Goal: Contribute content

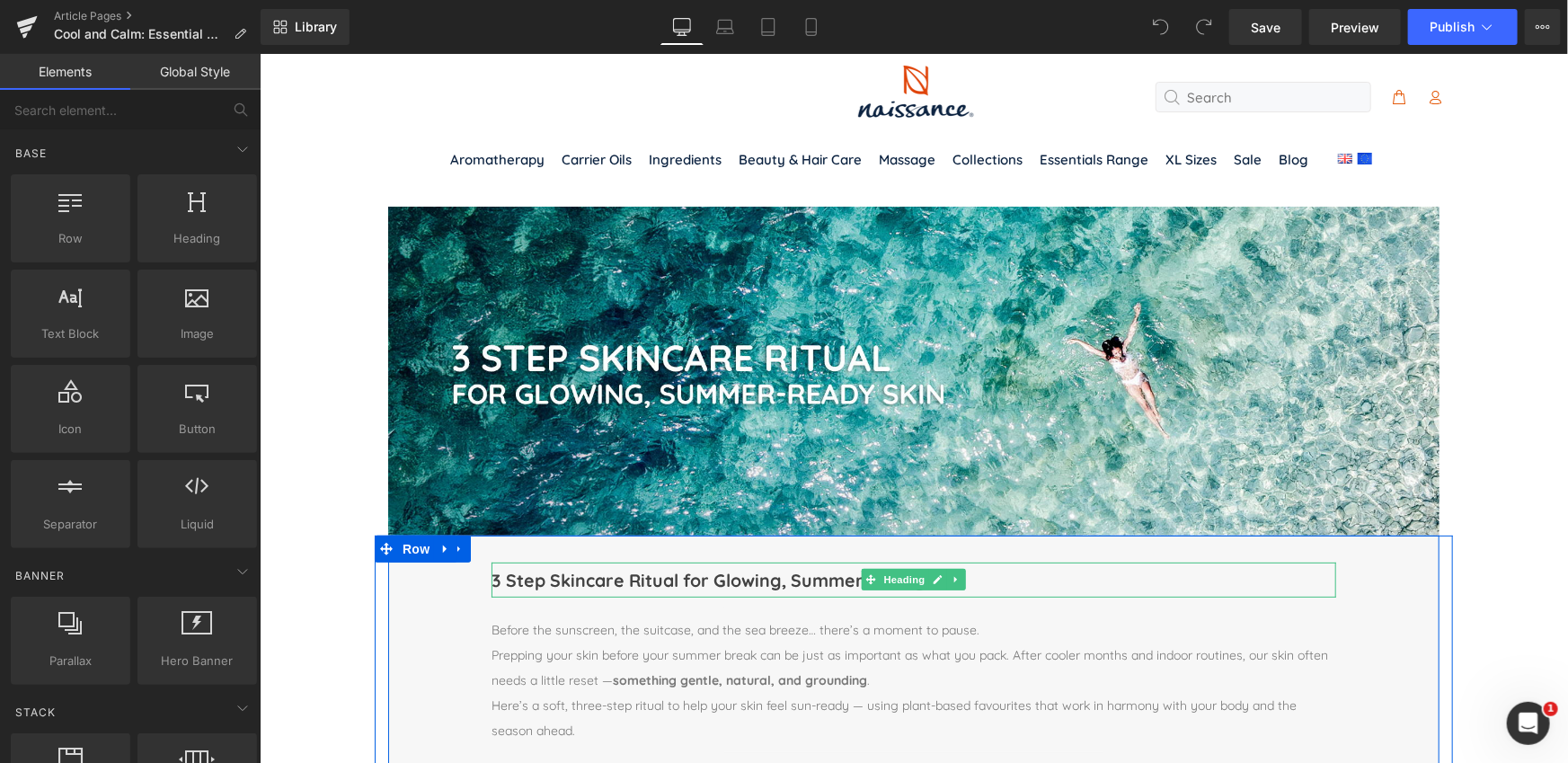
click at [597, 581] on h1 "3 Step Skincare Ritual for Glowing, Summer-Ready Skin" at bounding box center [913, 579] width 845 height 36
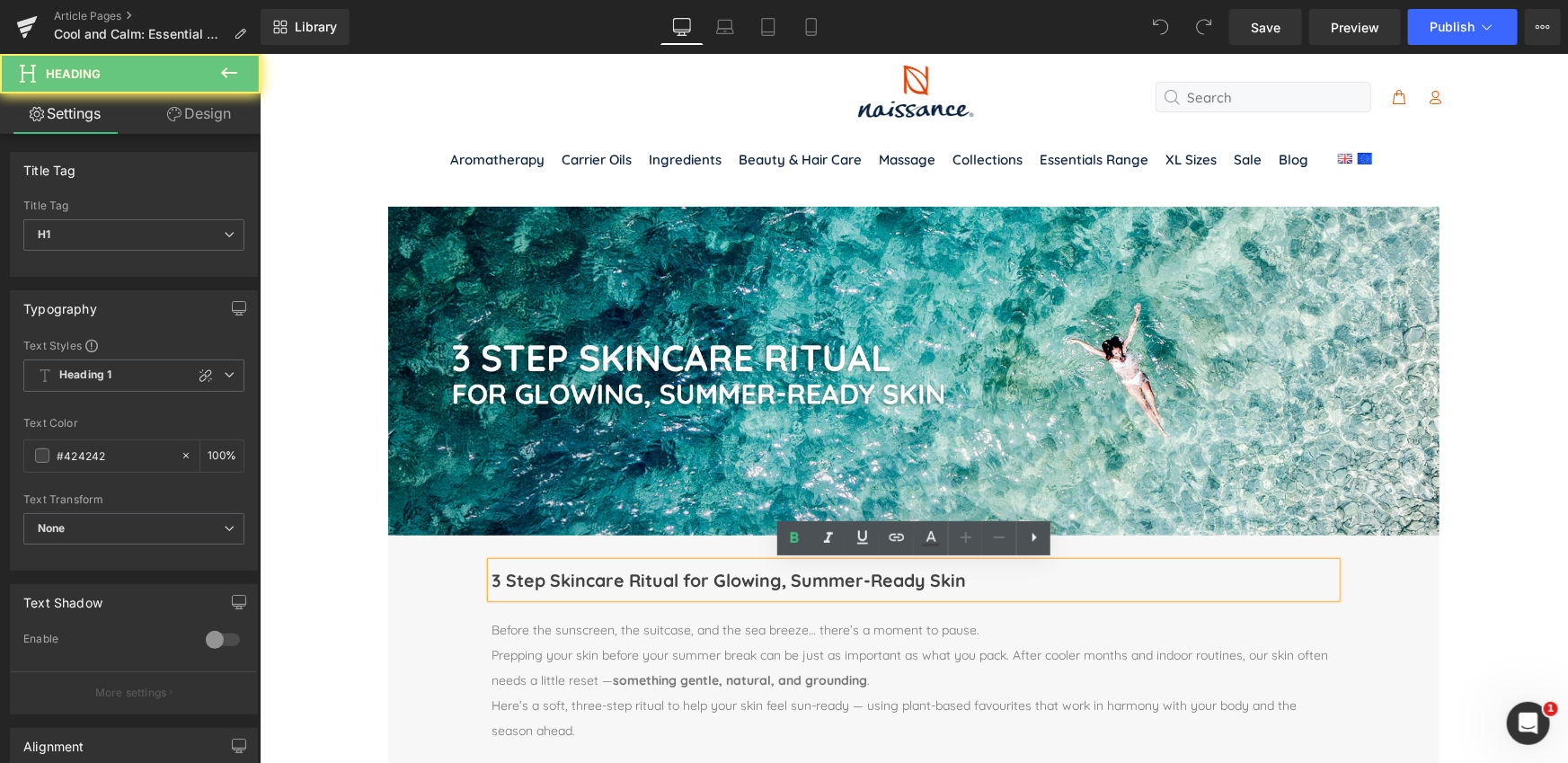
click at [597, 581] on h1 "3 Step Skincare Ritual for Glowing, Summer-Ready Skin" at bounding box center [913, 579] width 845 height 36
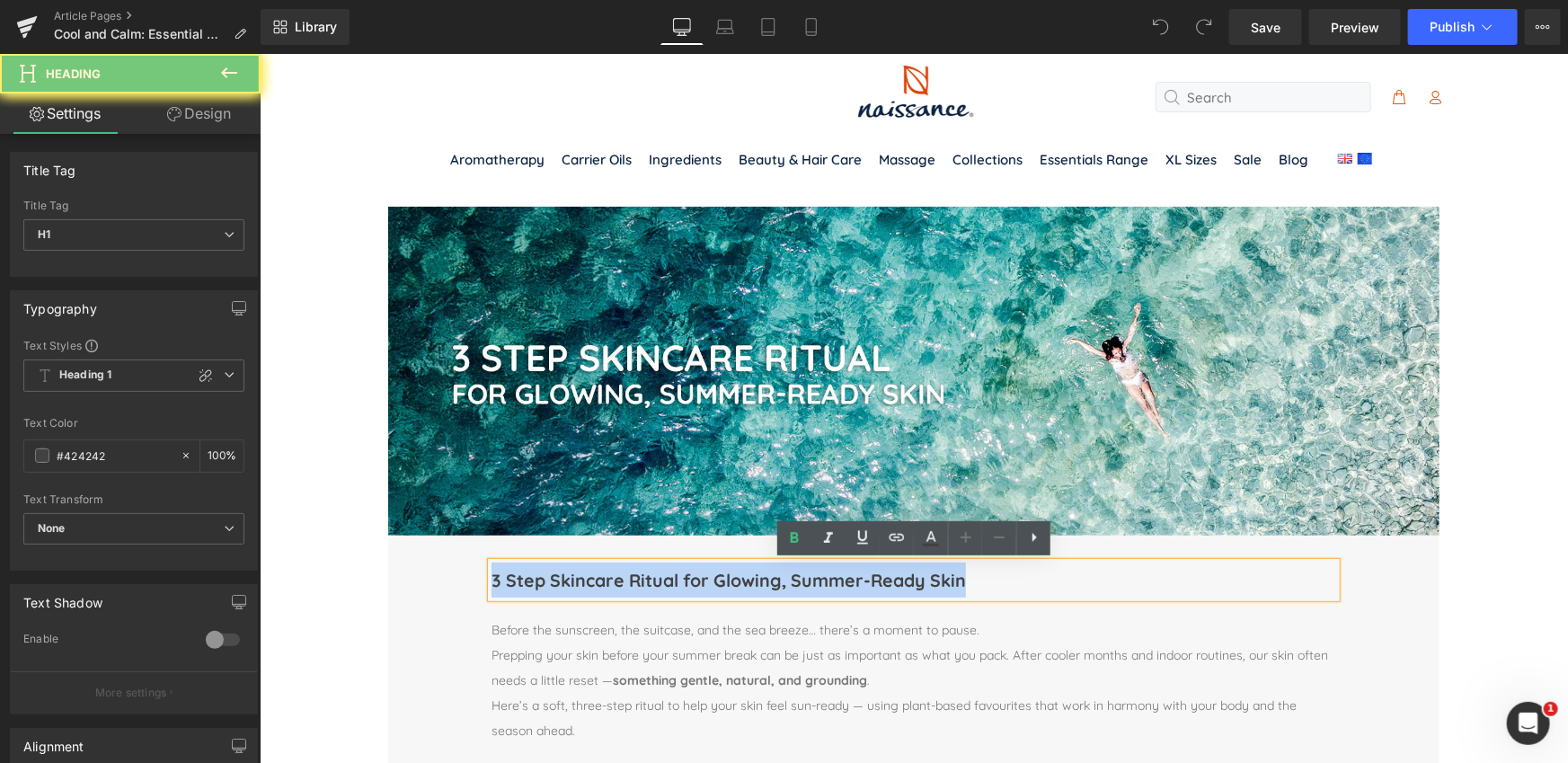
click at [597, 581] on h1 "3 Step Skincare Ritual for Glowing, Summer-Ready Skin" at bounding box center [913, 579] width 845 height 36
paste div
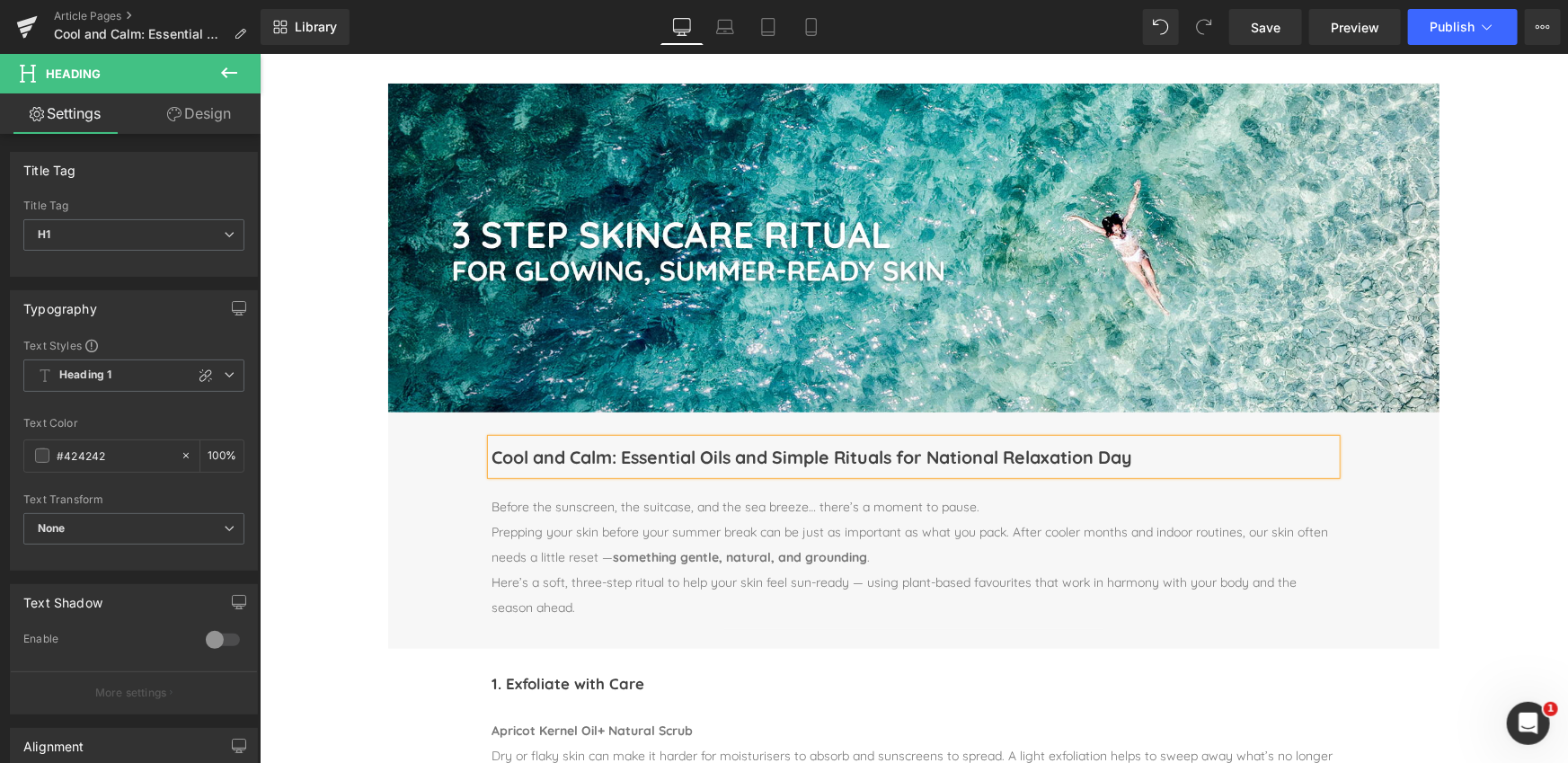
scroll to position [126, 0]
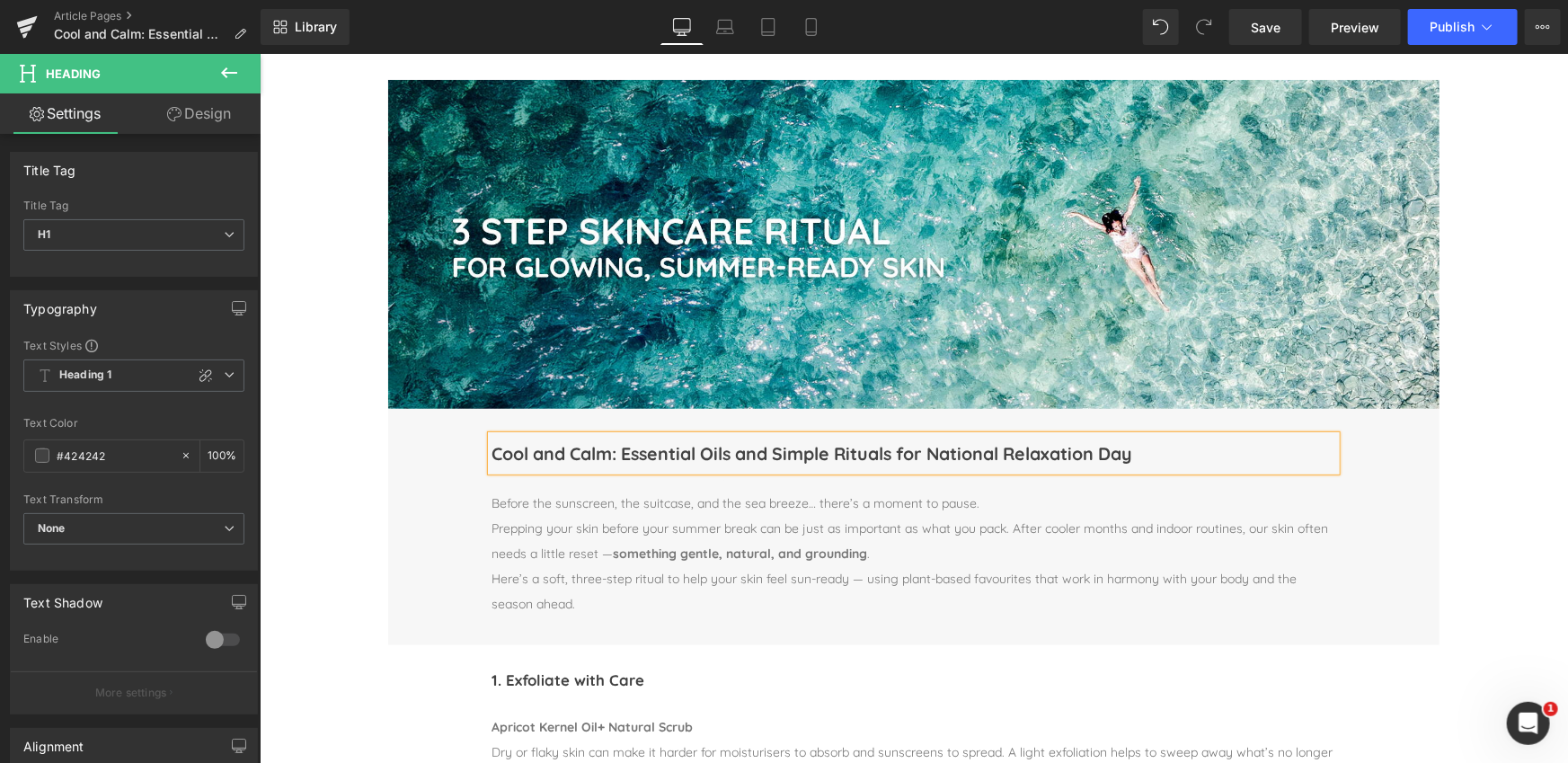
click at [509, 515] on p "Prepping your skin before your summer break can be just as important as what yo…" at bounding box center [913, 540] width 845 height 50
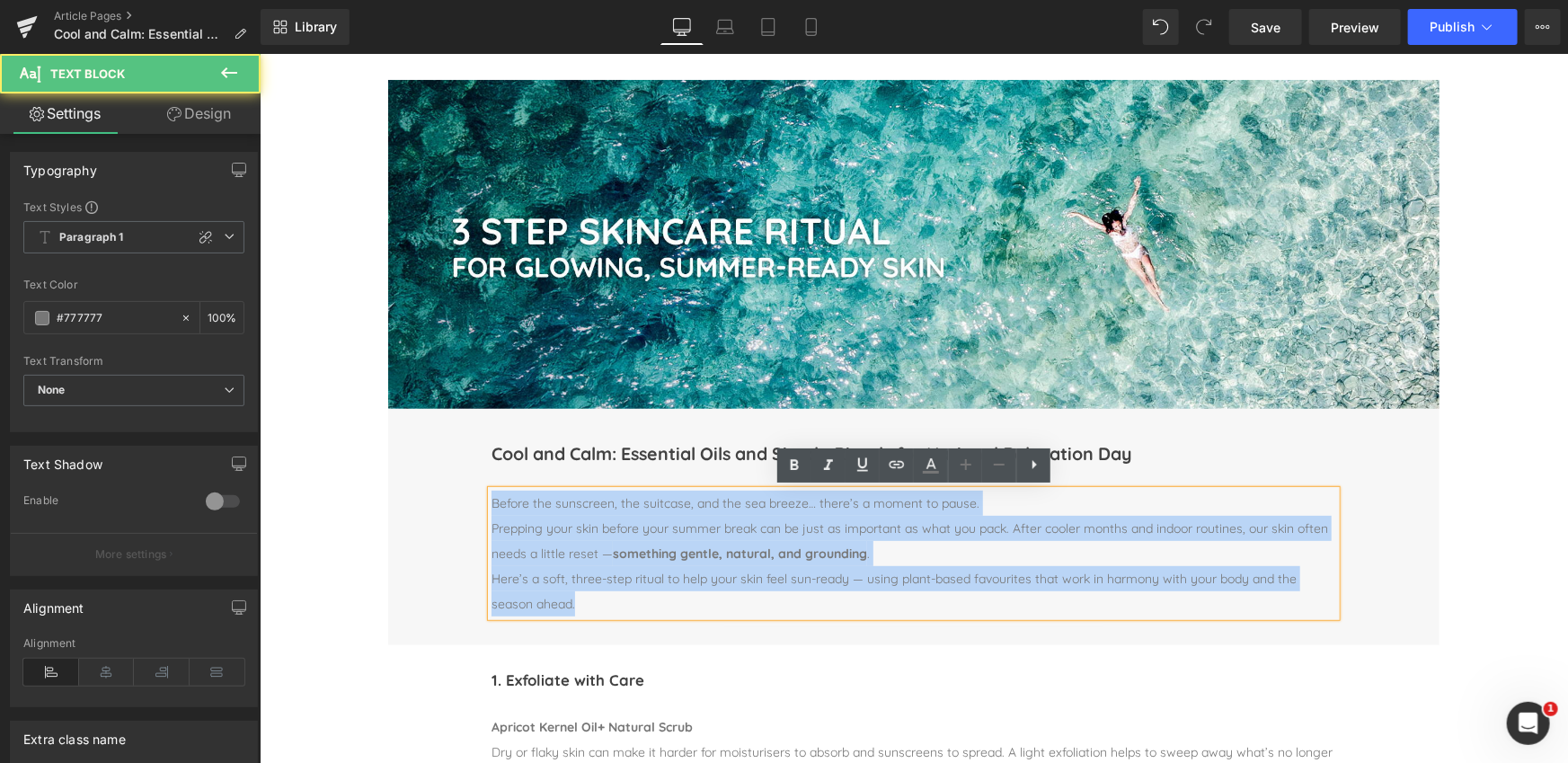
drag, startPoint x: 499, startPoint y: 503, endPoint x: 640, endPoint y: 600, distance: 171.1
click at [640, 600] on div "Before the sunscreen, the suitcase, and the sea breeze… there’s a moment to pau…" at bounding box center [913, 552] width 845 height 125
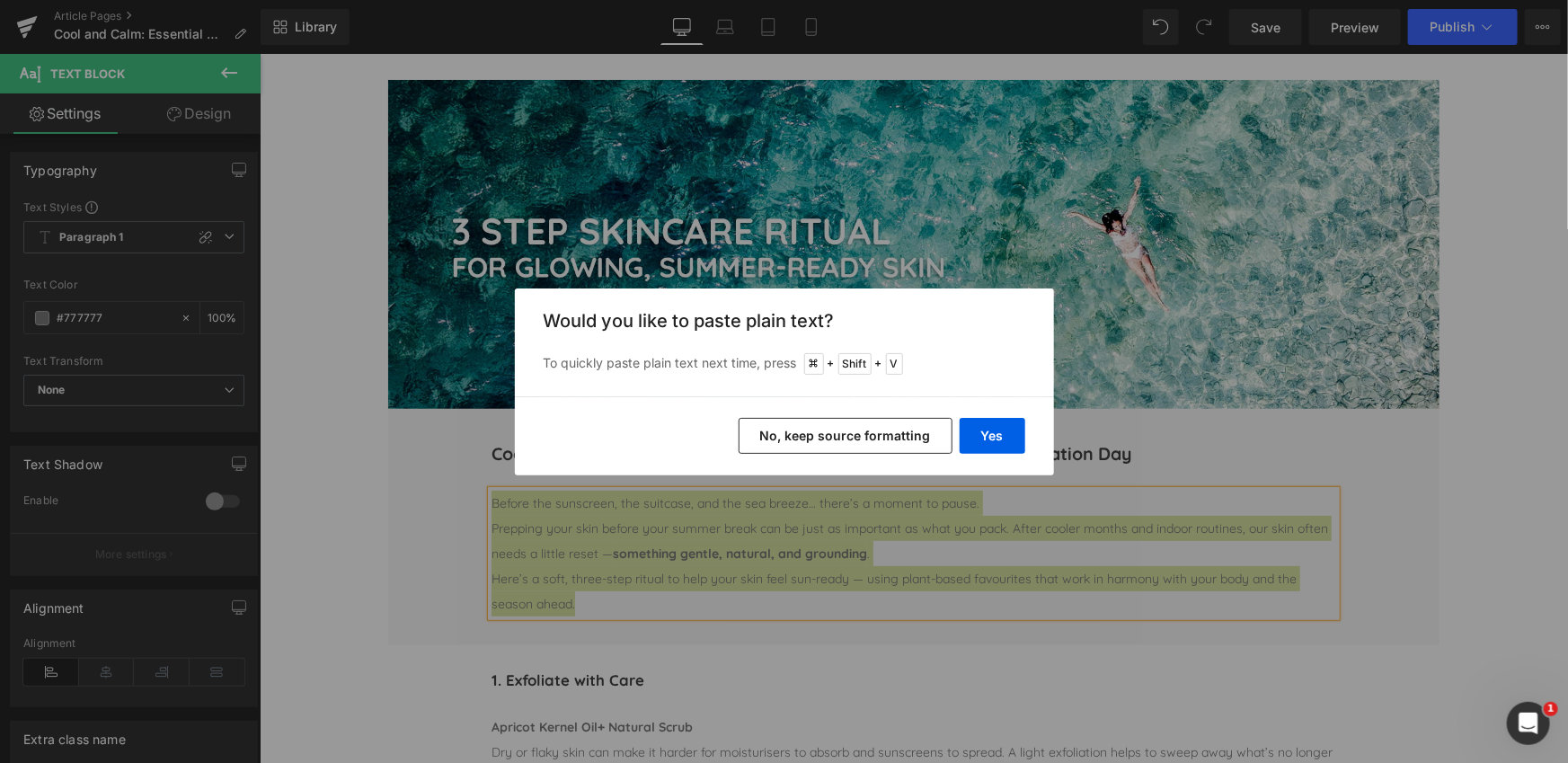
click at [888, 438] on button "No, keep source formatting" at bounding box center [845, 435] width 214 height 36
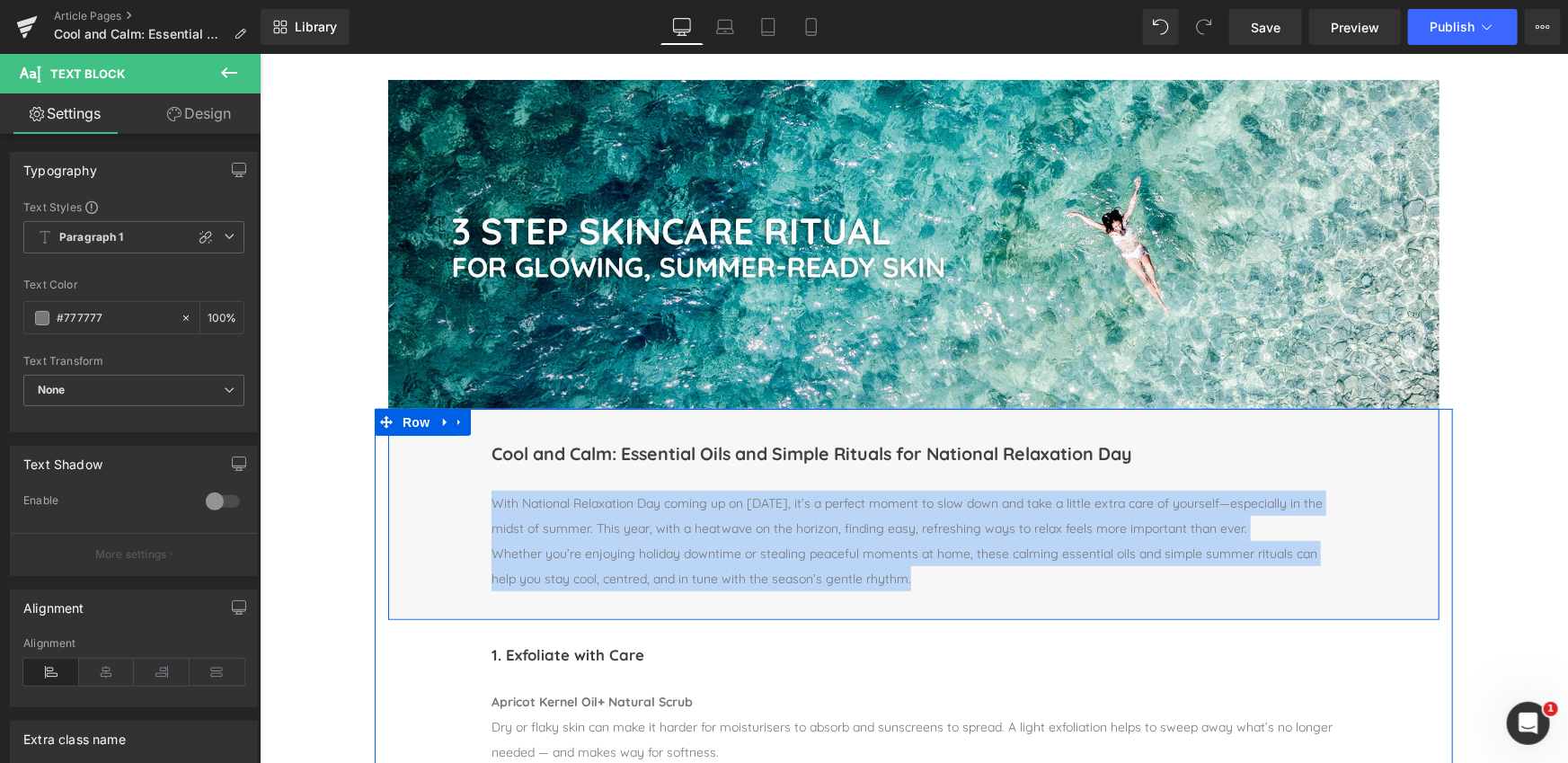
drag, startPoint x: 907, startPoint y: 581, endPoint x: 487, endPoint y: 497, distance: 428.3
click at [487, 497] on div "Cool and Calm: Essential Oils and Simple Rituals for National Relaxation Day He…" at bounding box center [912, 523] width 871 height 176
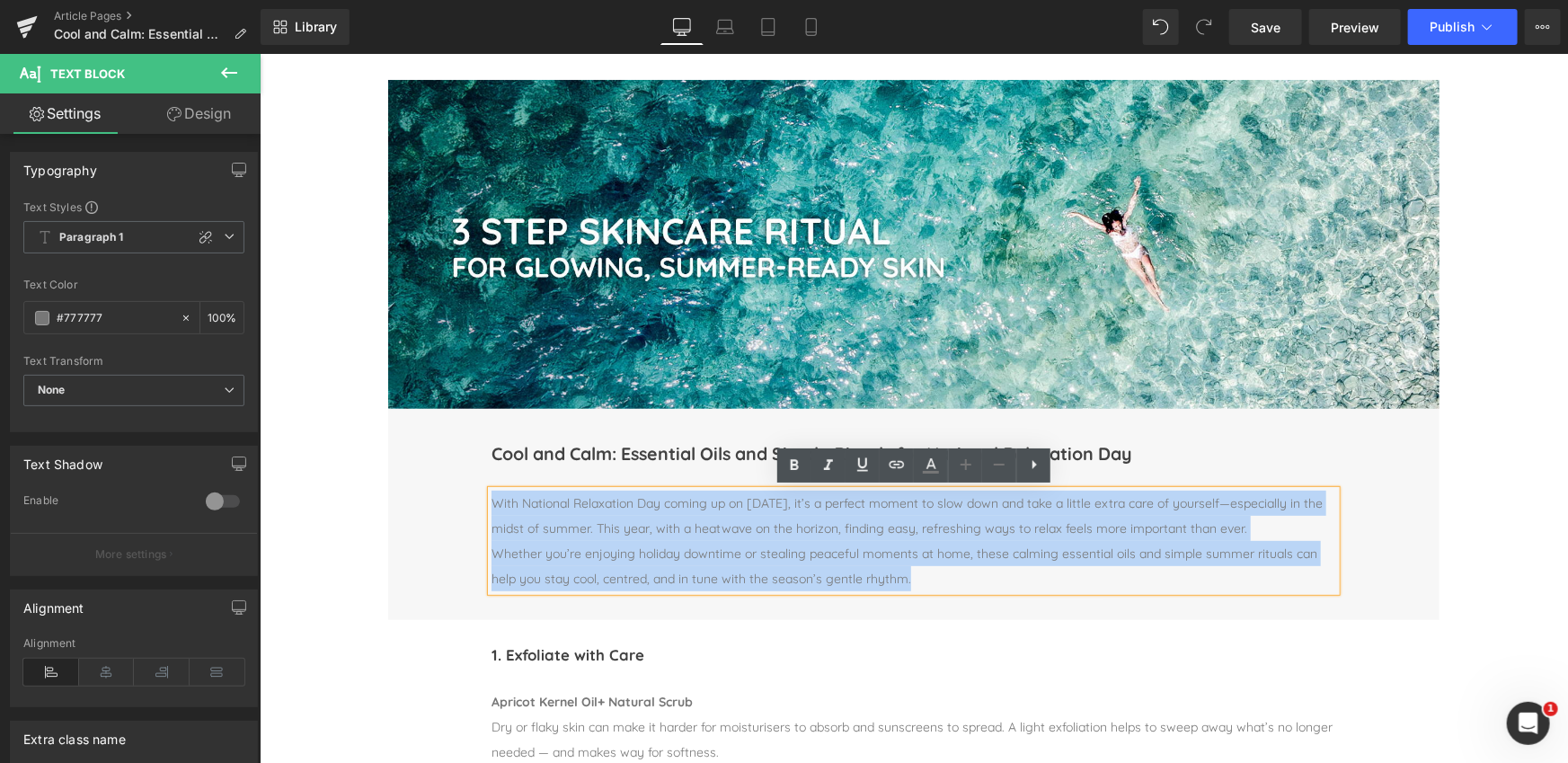
copy div "With National Relaxation Day coming up on [DATE], it’s a perfect moment to slow…"
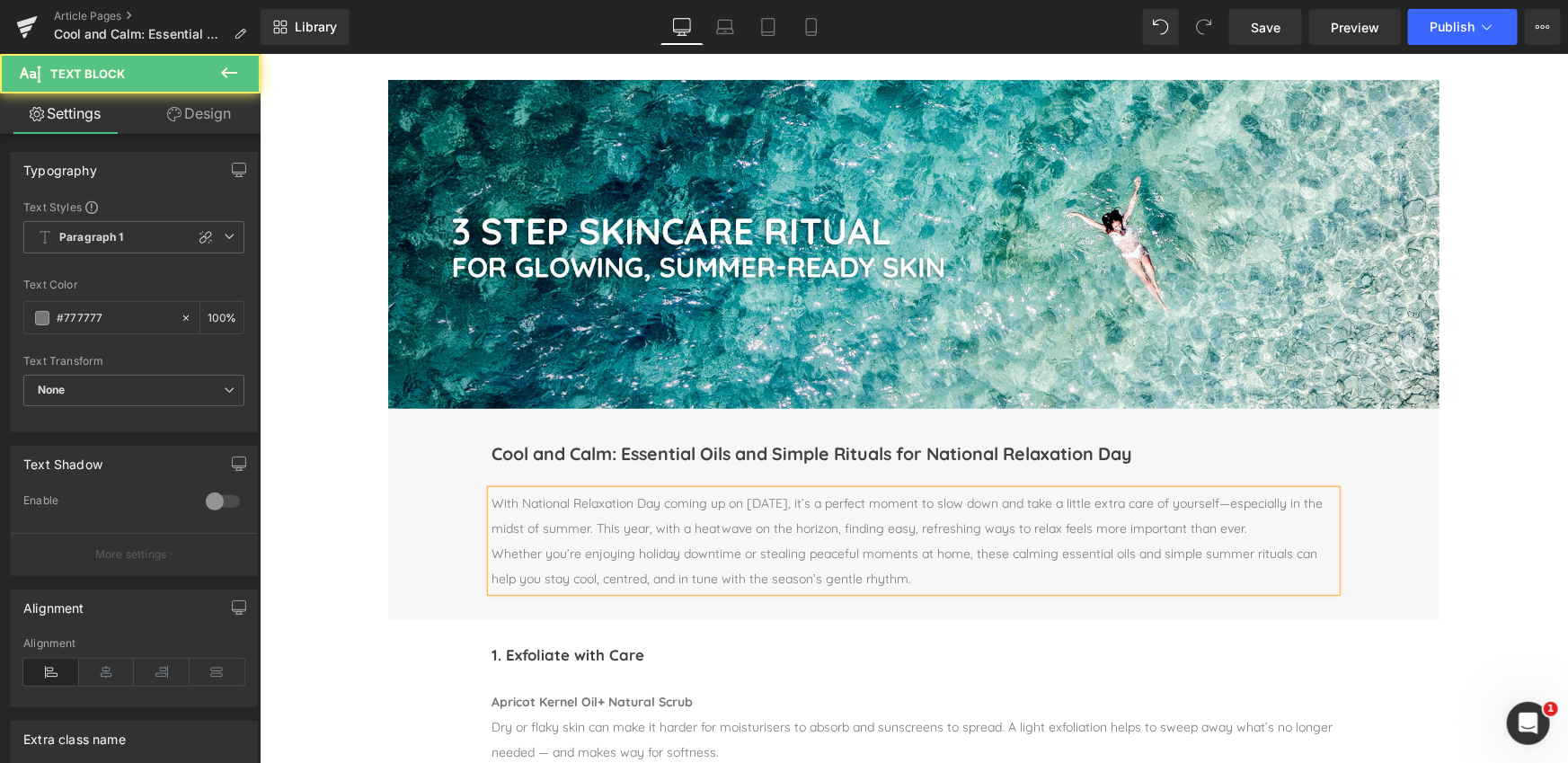
click at [606, 540] on p "Whether you’re enjoying holiday downtime or stealing peaceful moments at home, …" at bounding box center [913, 565] width 845 height 50
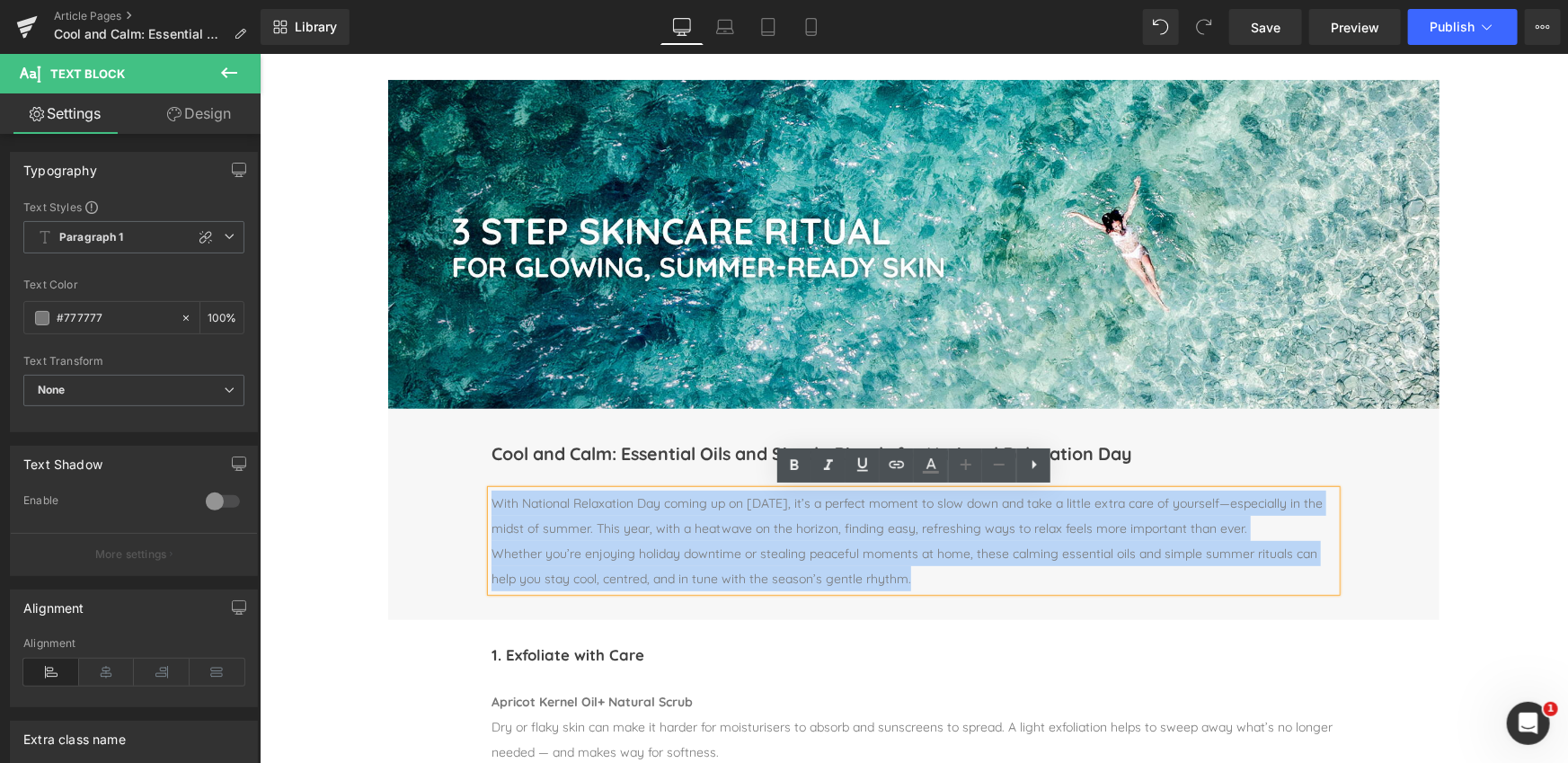
drag, startPoint x: 493, startPoint y: 502, endPoint x: 990, endPoint y: 587, distance: 504.2
click at [990, 587] on div "With National Relaxation Day coming up on [DATE], it’s a perfect moment to slow…" at bounding box center [913, 540] width 845 height 101
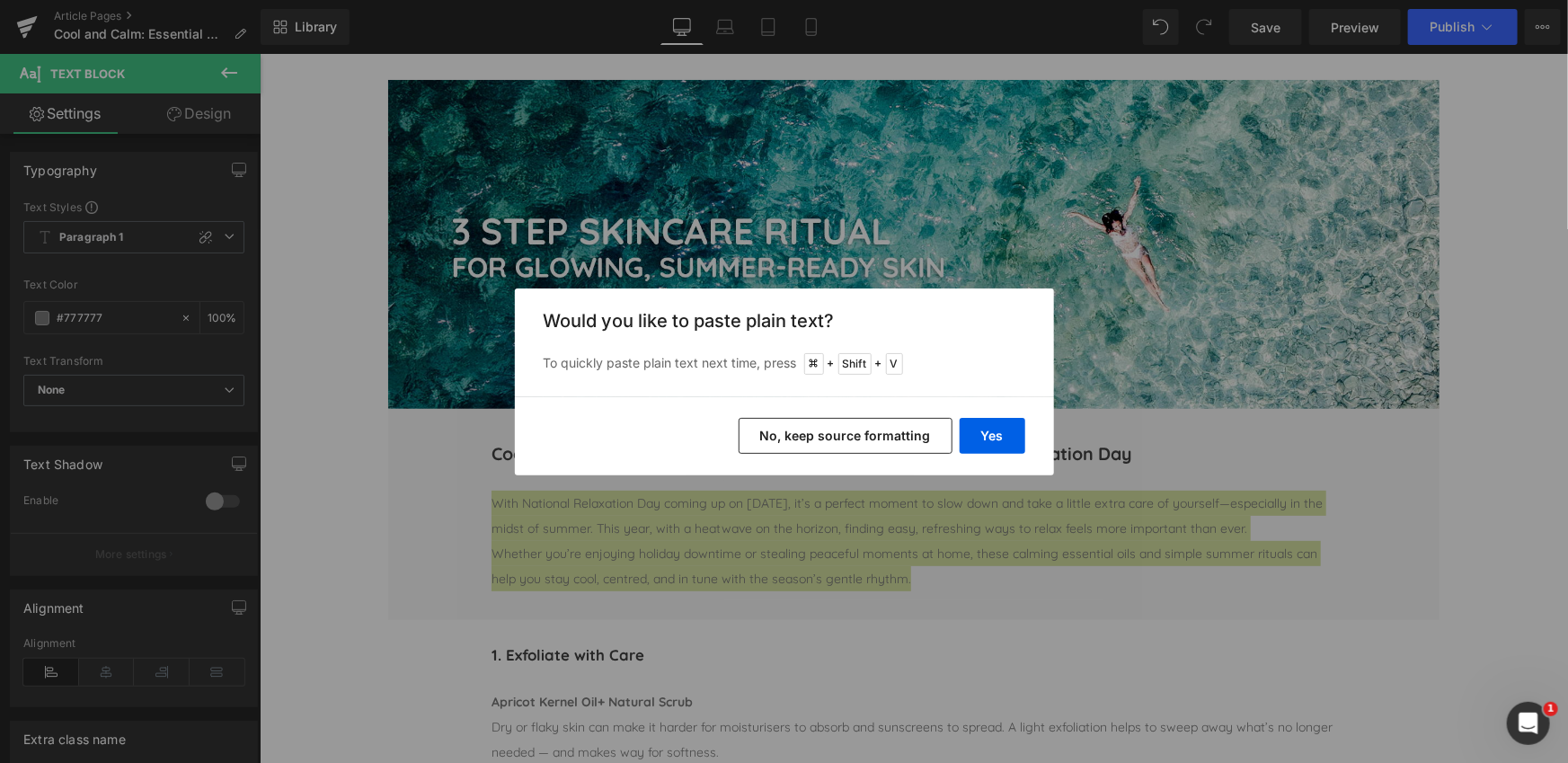
click at [848, 426] on button "No, keep source formatting" at bounding box center [845, 435] width 214 height 36
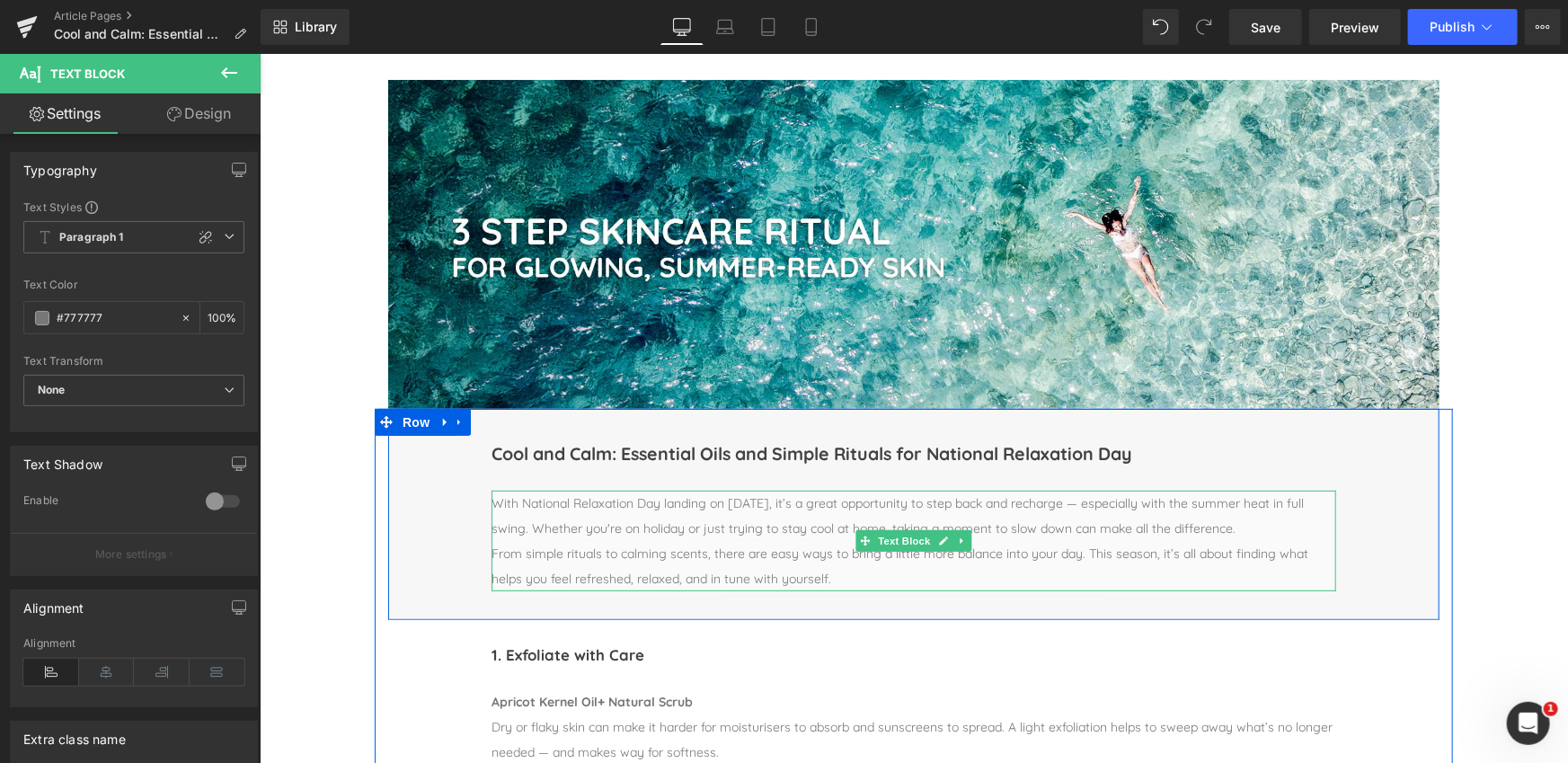
click at [1109, 502] on p "With National Relaxation Day landing on [DATE], it’s a great opportunity to ste…" at bounding box center [913, 514] width 845 height 50
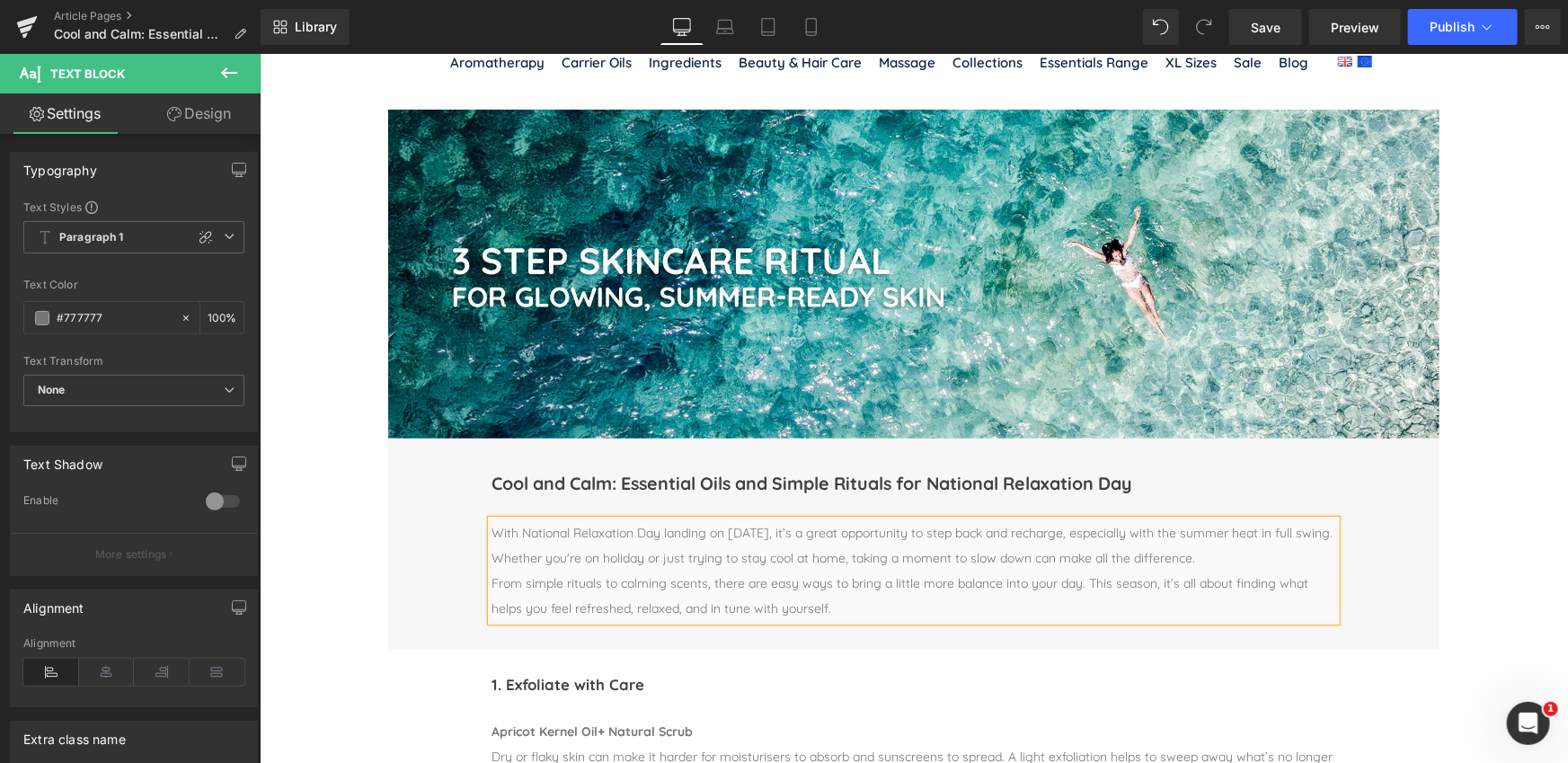
scroll to position [82, 0]
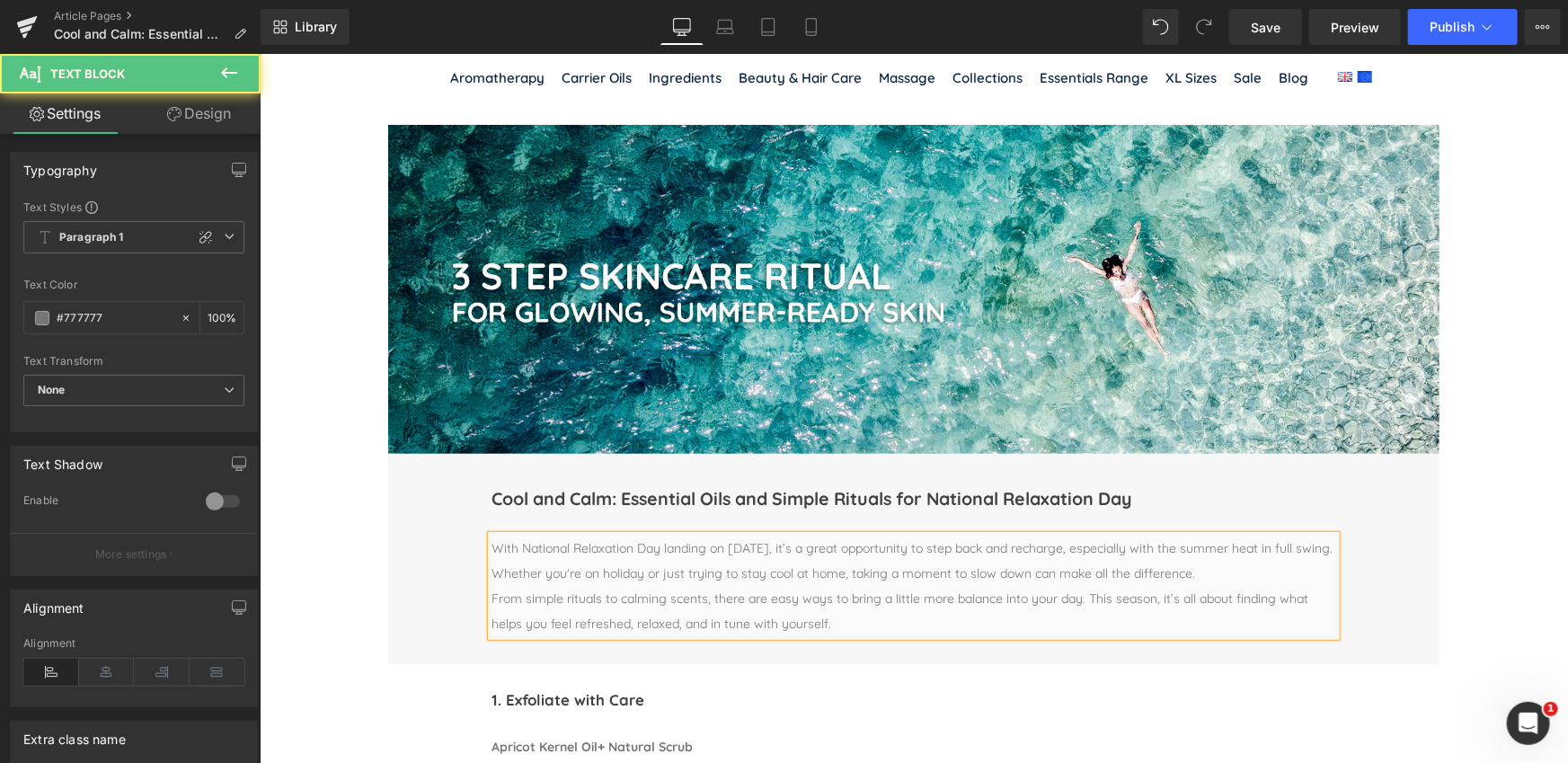
click at [490, 596] on p "From simple rituals to calming scents, there are easy ways to bring a little mo…" at bounding box center [913, 610] width 845 height 50
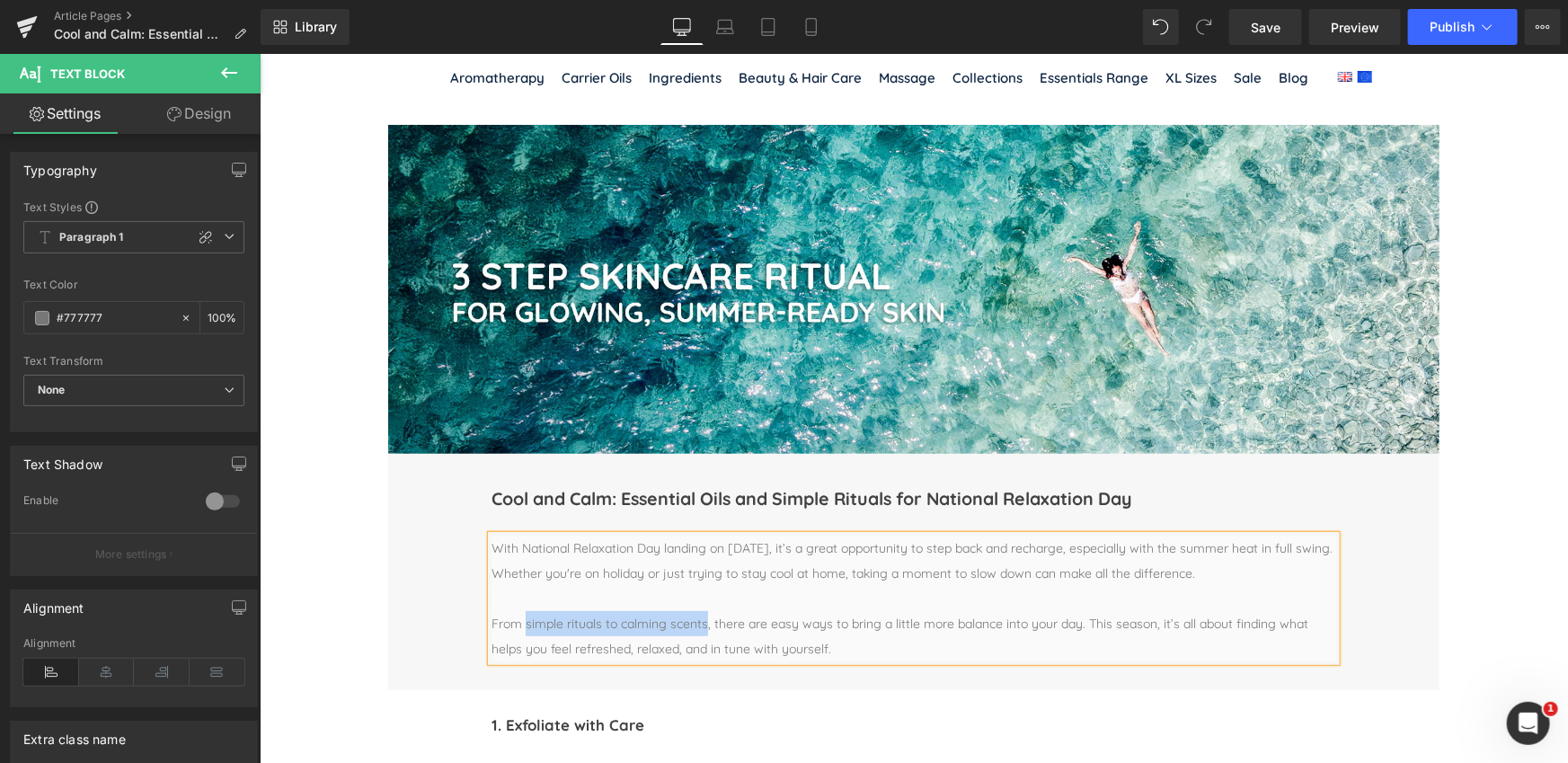
drag, startPoint x: 525, startPoint y: 621, endPoint x: 705, endPoint y: 621, distance: 180.0
click at [705, 621] on p "From simple rituals to calming scents, there are easy ways to bring a little mo…" at bounding box center [913, 635] width 845 height 50
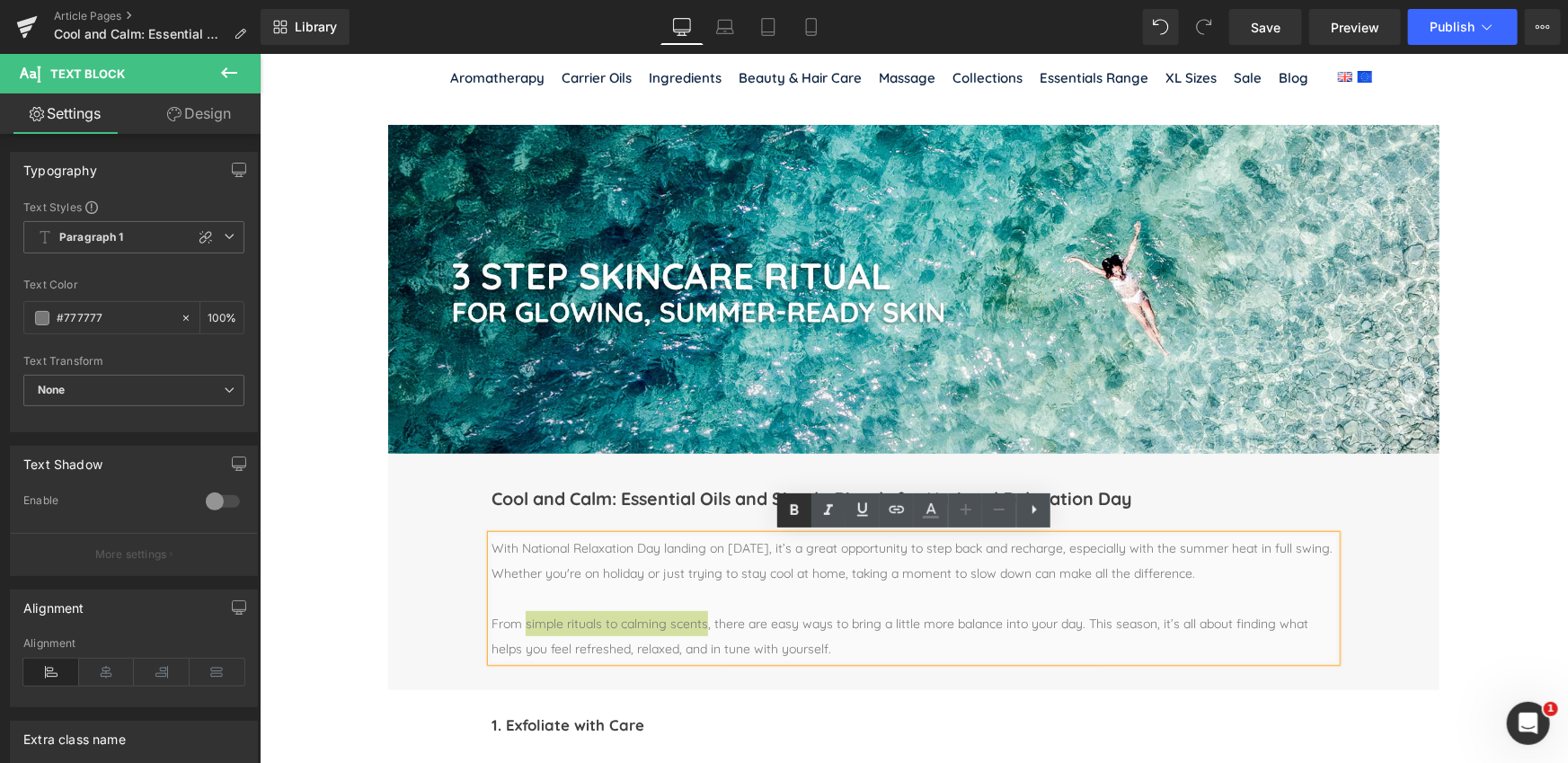
click at [797, 506] on icon at bounding box center [794, 509] width 8 height 11
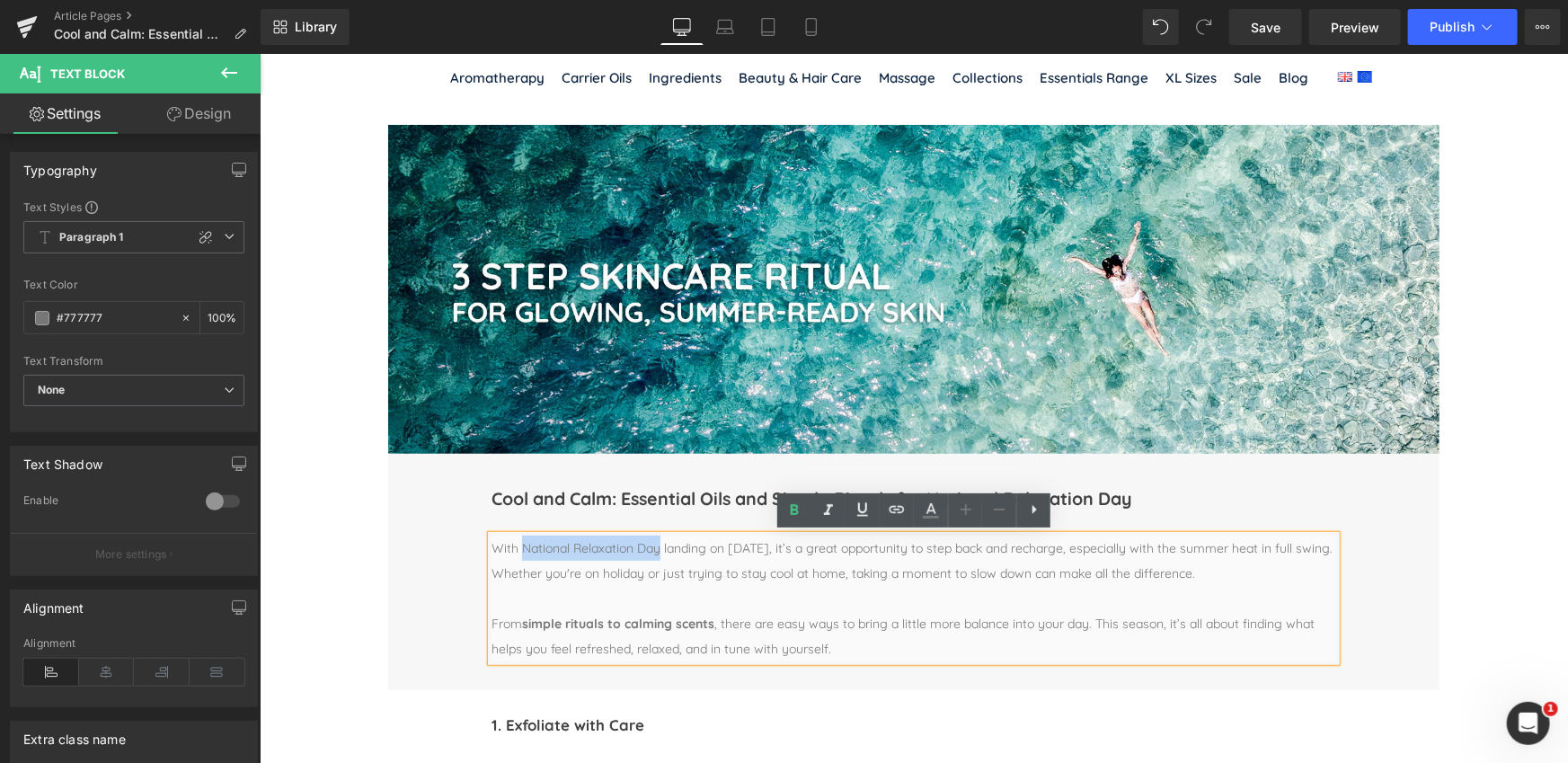
drag, startPoint x: 522, startPoint y: 545, endPoint x: 659, endPoint y: 543, distance: 137.0
click at [661, 544] on p "With National Relaxation Day landing on [DATE], it’s a great opportunity to ste…" at bounding box center [913, 560] width 845 height 50
click at [793, 509] on icon at bounding box center [794, 509] width 8 height 11
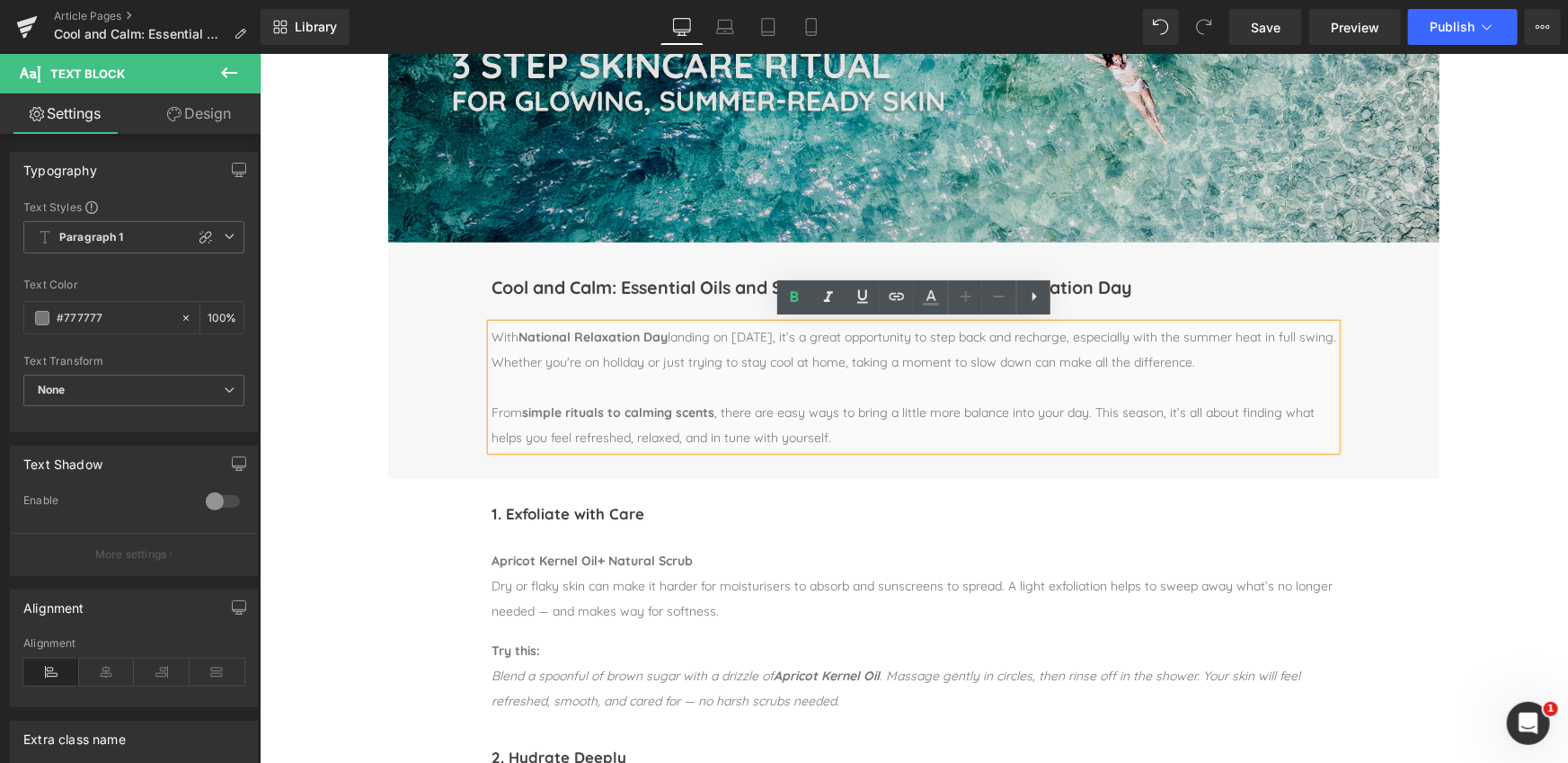
scroll to position [296, 0]
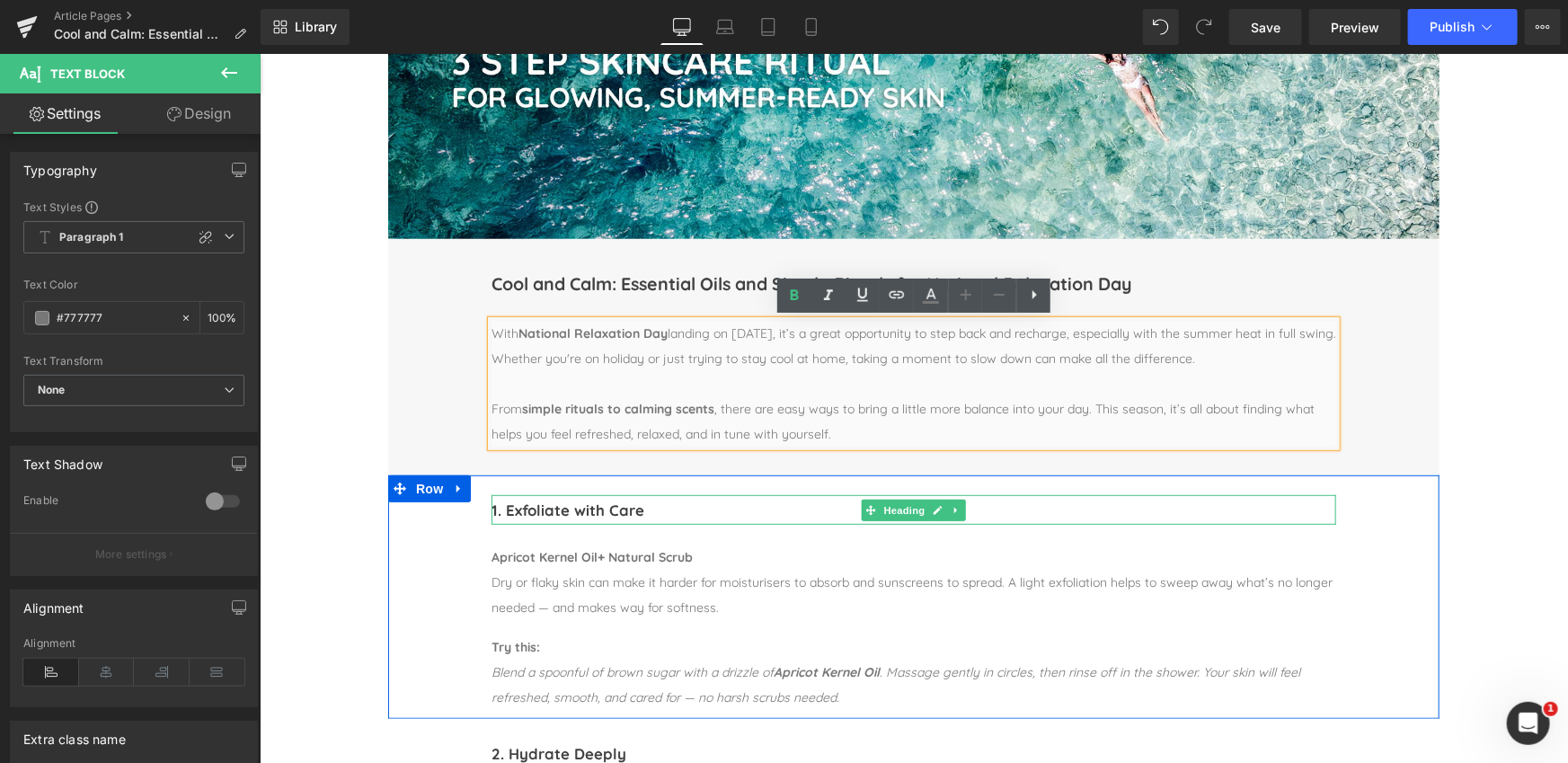
click at [531, 507] on h1 "1. Exfoliate with Care" at bounding box center [913, 509] width 845 height 31
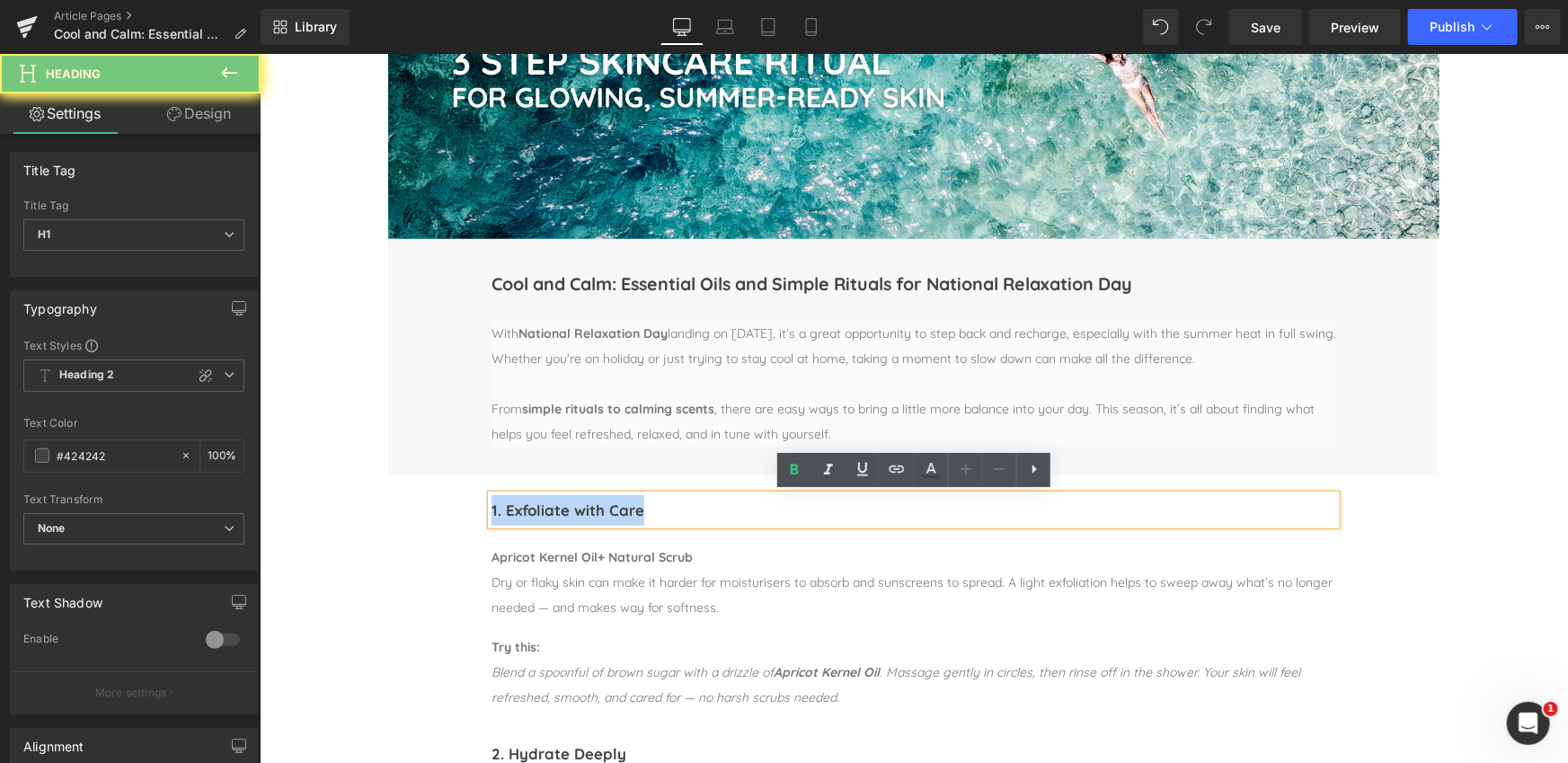
click at [531, 507] on h1 "1. Exfoliate with Care" at bounding box center [913, 509] width 845 height 31
paste div
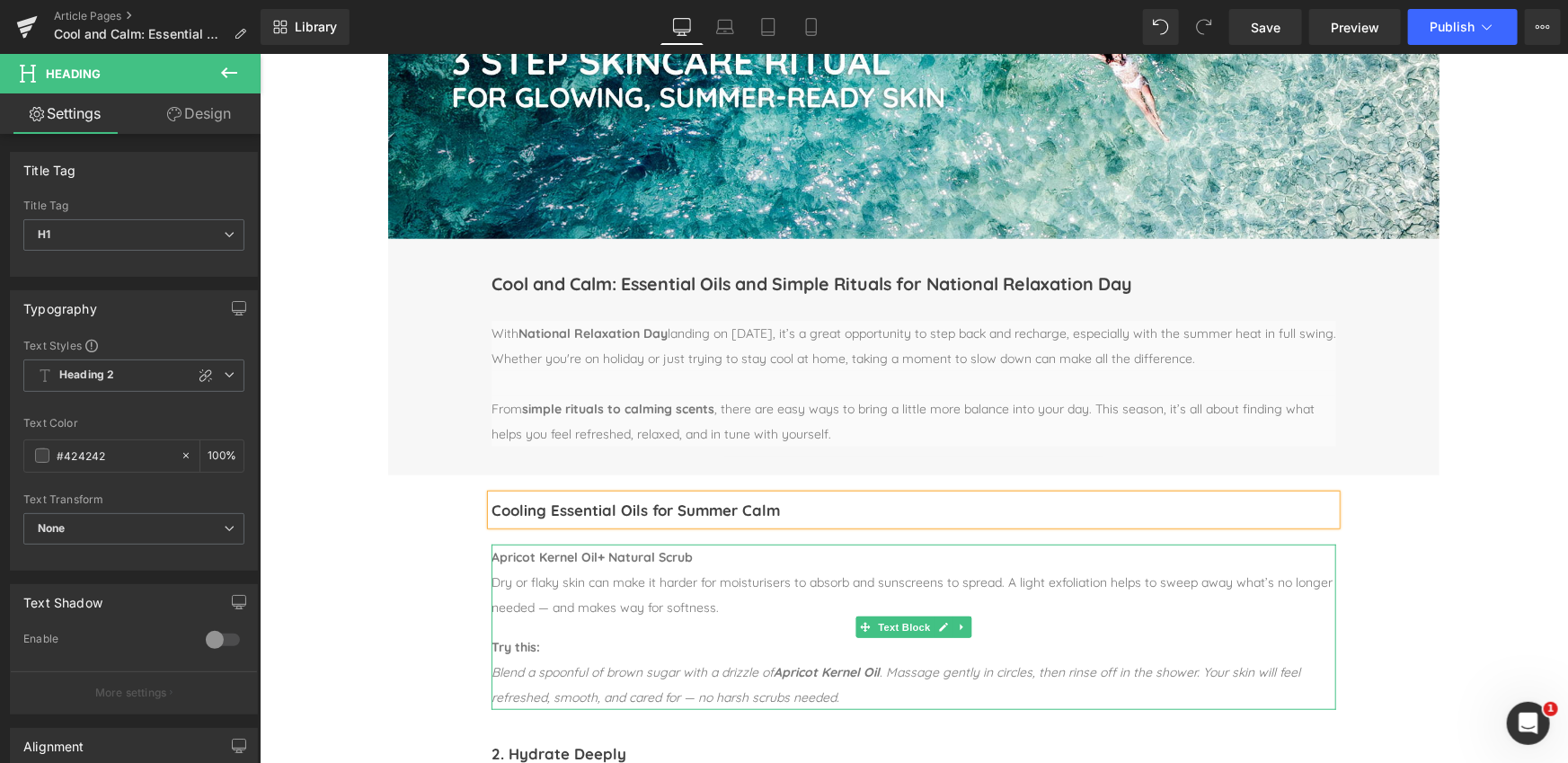
scroll to position [296, 0]
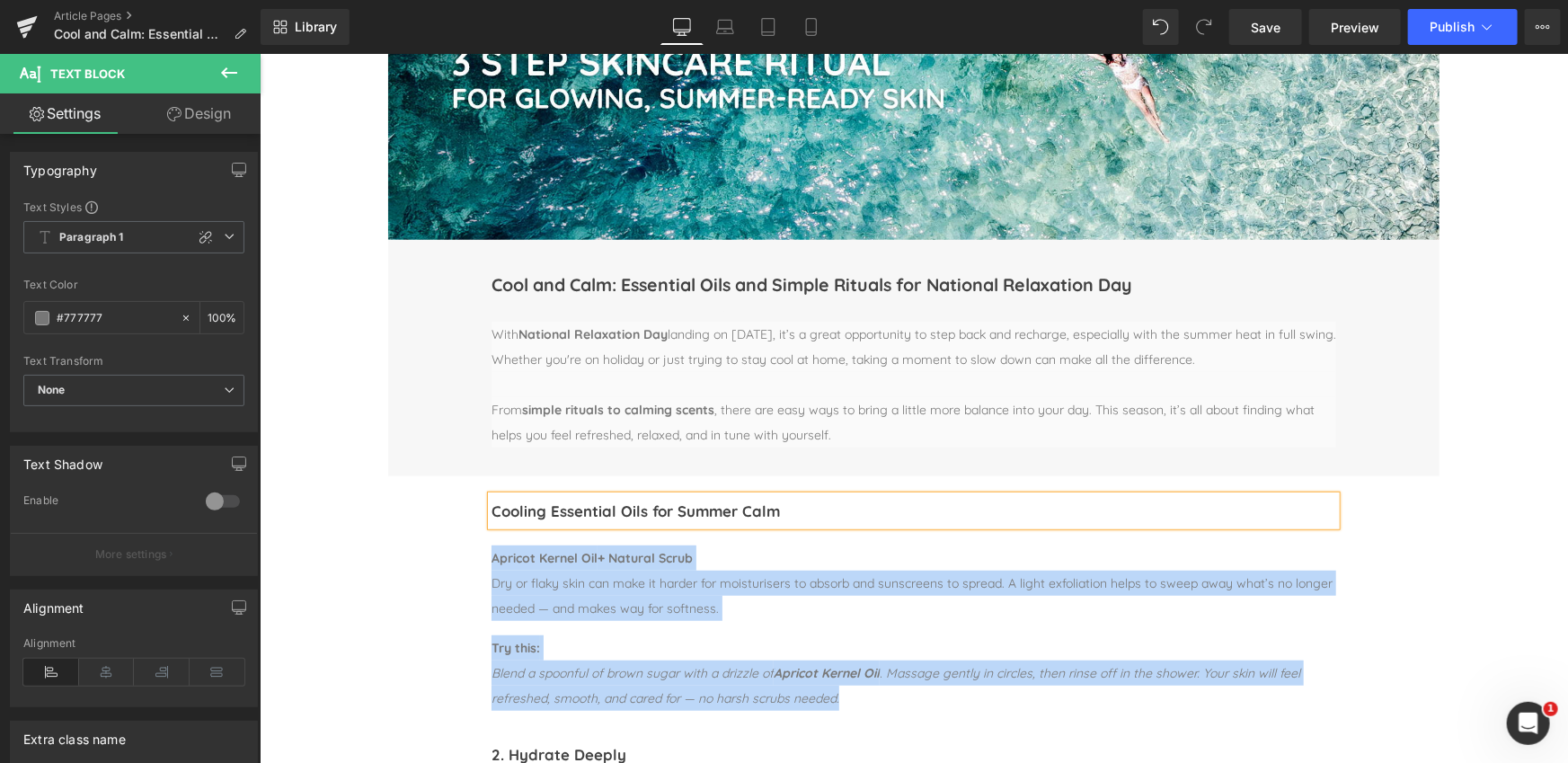
drag, startPoint x: 660, startPoint y: 698, endPoint x: 485, endPoint y: 556, distance: 225.4
click at [485, 556] on div "Cooling Essential Oils for Summer Calm Heading Separator Apricot Kernel Oil + N…" at bounding box center [912, 603] width 871 height 216
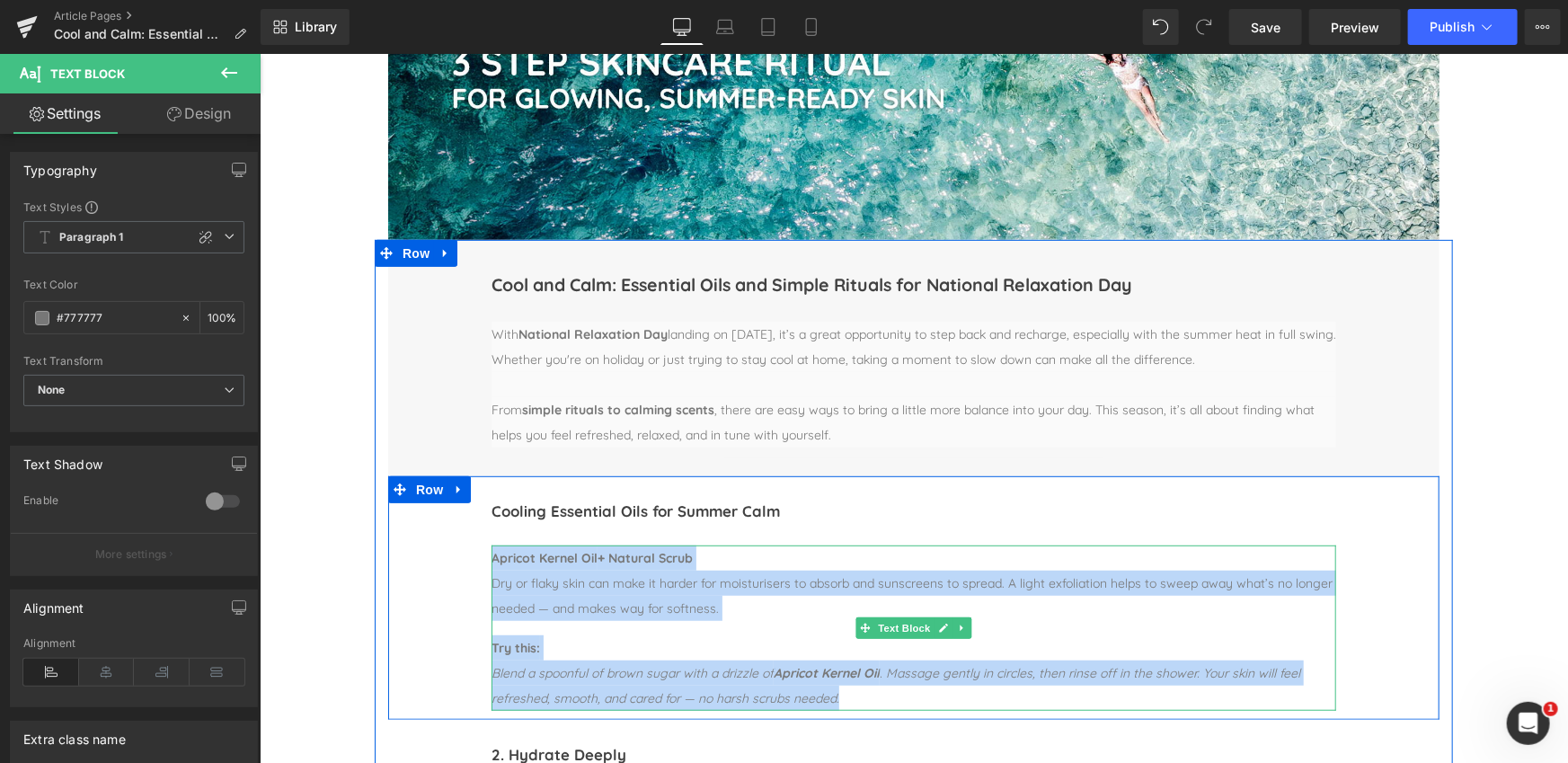
click at [567, 581] on span "Dry or flaky skin can make it harder for moisturisers to absorb and sunscreens …" at bounding box center [911, 595] width 841 height 41
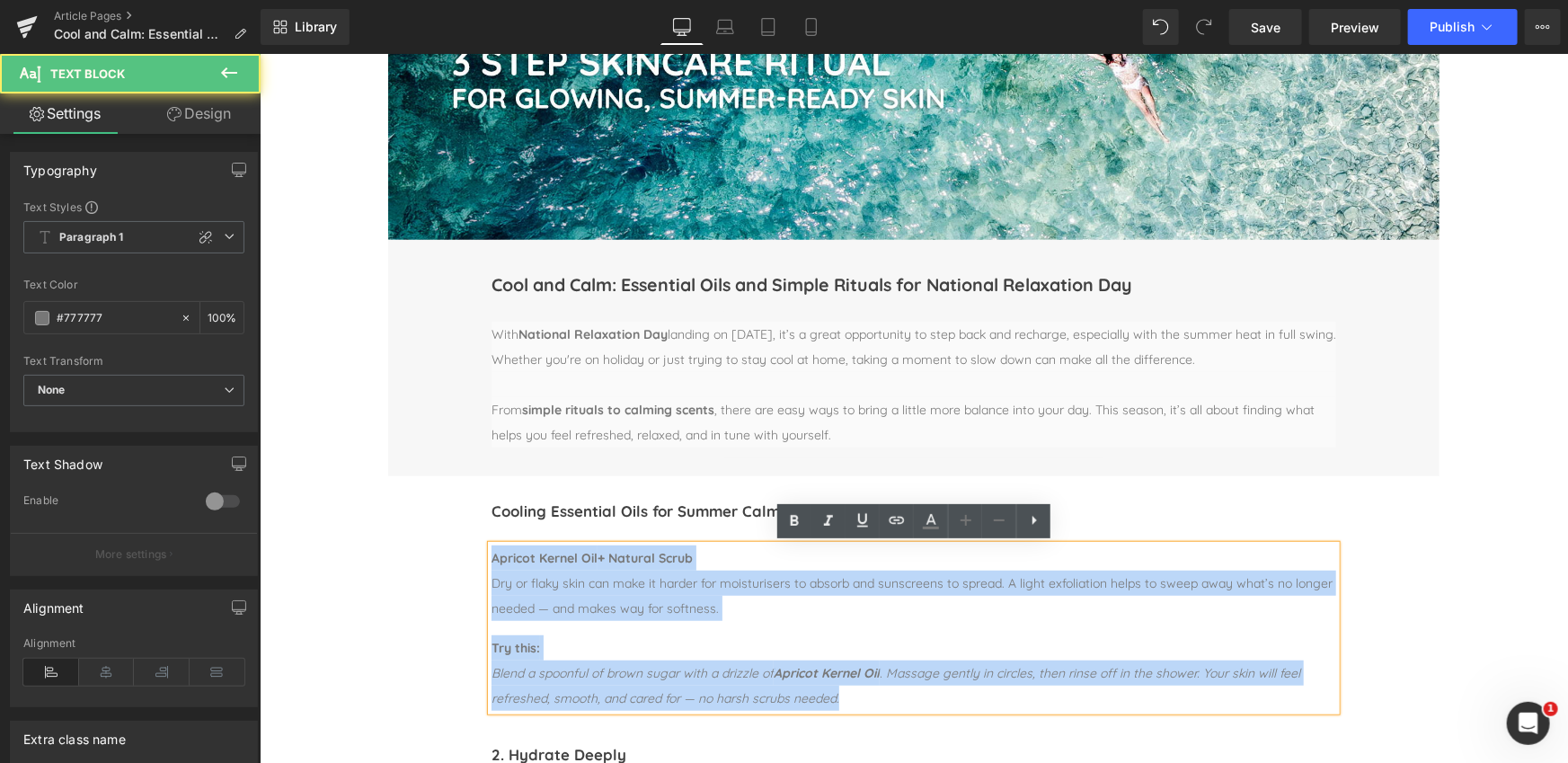
drag, startPoint x: 522, startPoint y: 571, endPoint x: 945, endPoint y: 697, distance: 441.4
click at [945, 697] on div "Apricot Kernel Oil + Natural Scrub Dry or flaky skin can make it harder for moi…" at bounding box center [913, 628] width 845 height 166
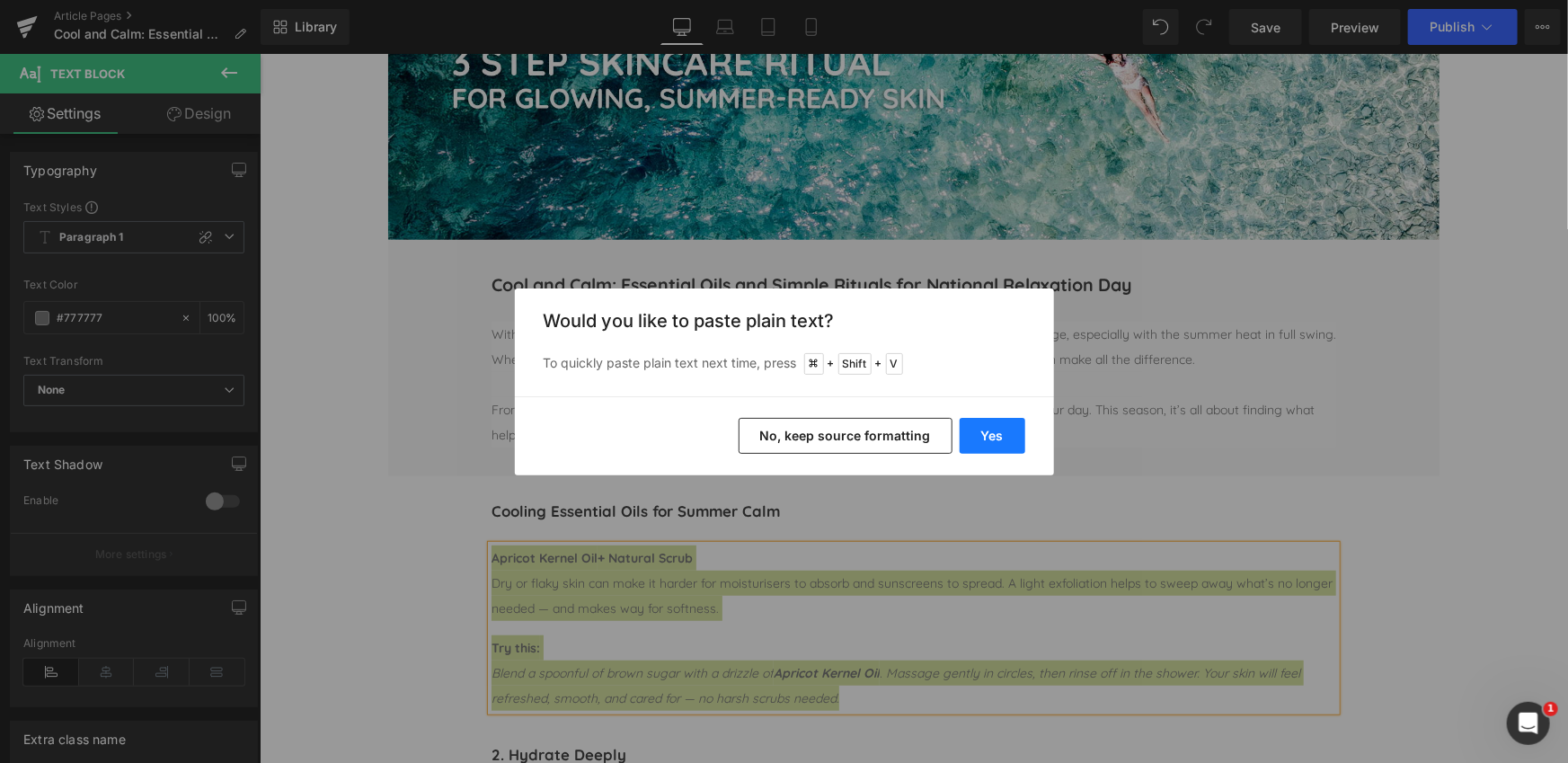
click at [1001, 430] on button "Yes" at bounding box center [992, 435] width 65 height 36
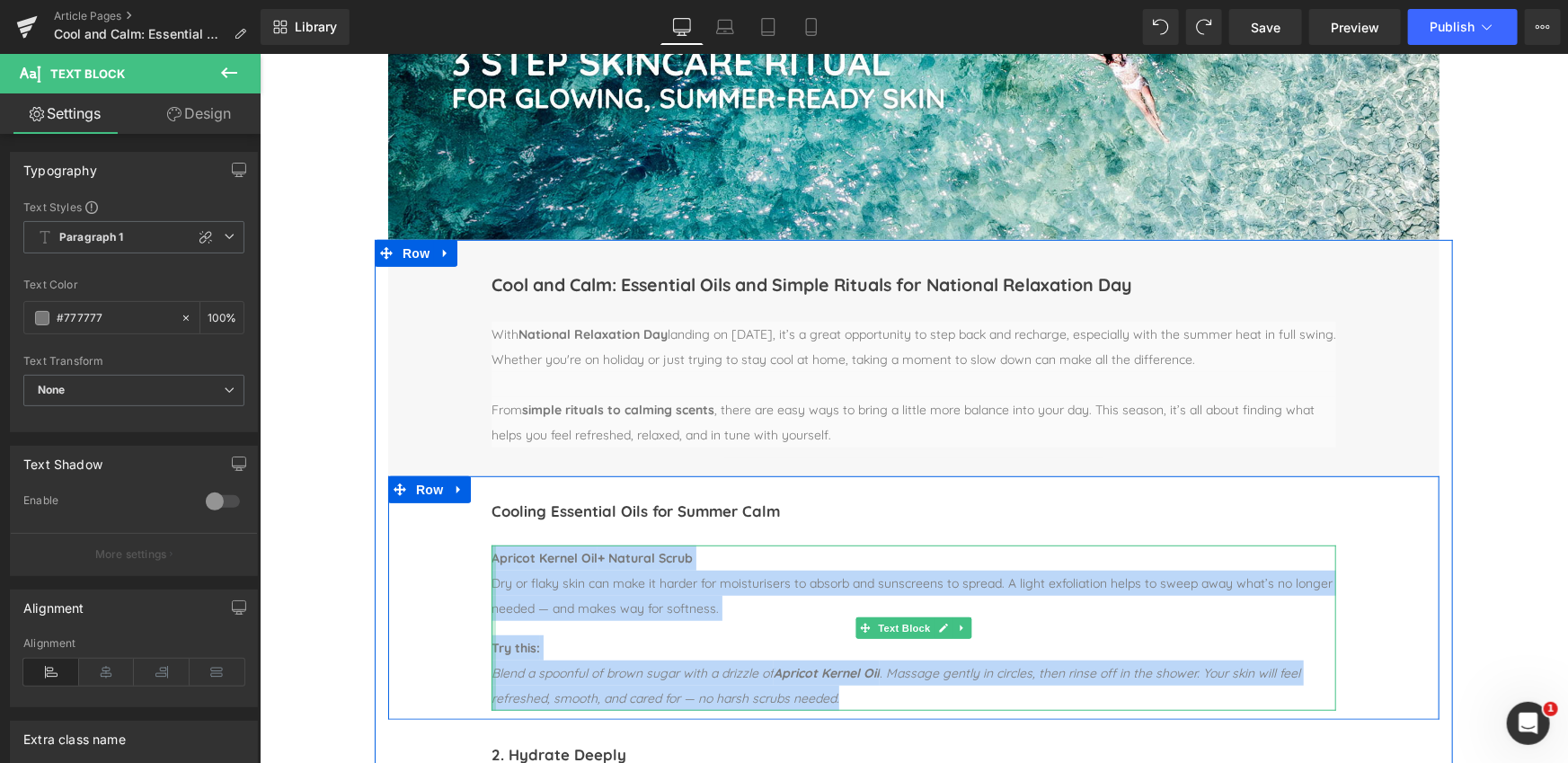
drag, startPoint x: 849, startPoint y: 699, endPoint x: 492, endPoint y: 555, distance: 384.9
click at [492, 555] on div "Apricot Kernel Oil + Natural Scrub Dry or flaky skin can make it harder for moi…" at bounding box center [913, 628] width 845 height 166
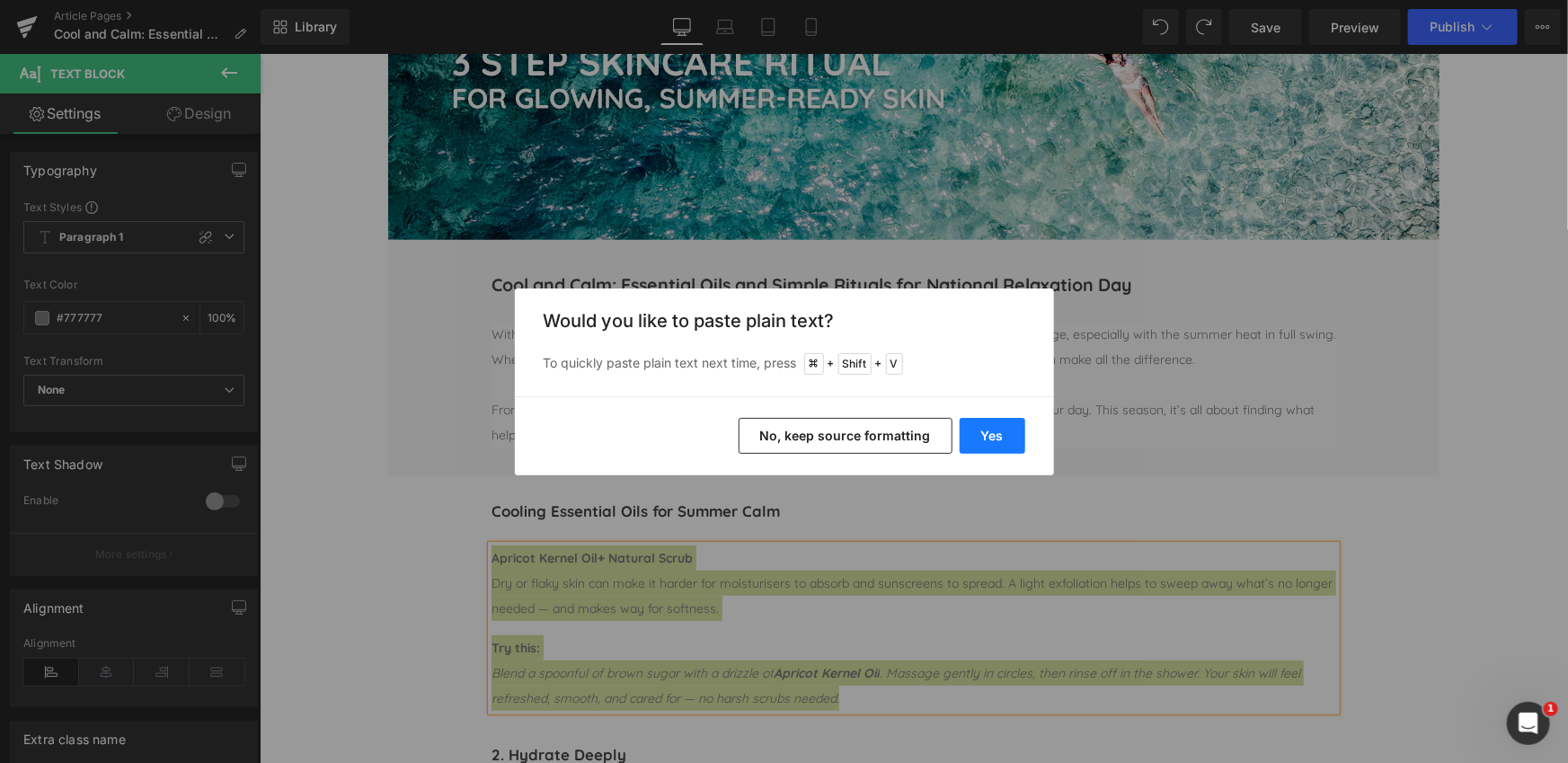
click at [1008, 433] on button "Yes" at bounding box center [992, 435] width 65 height 36
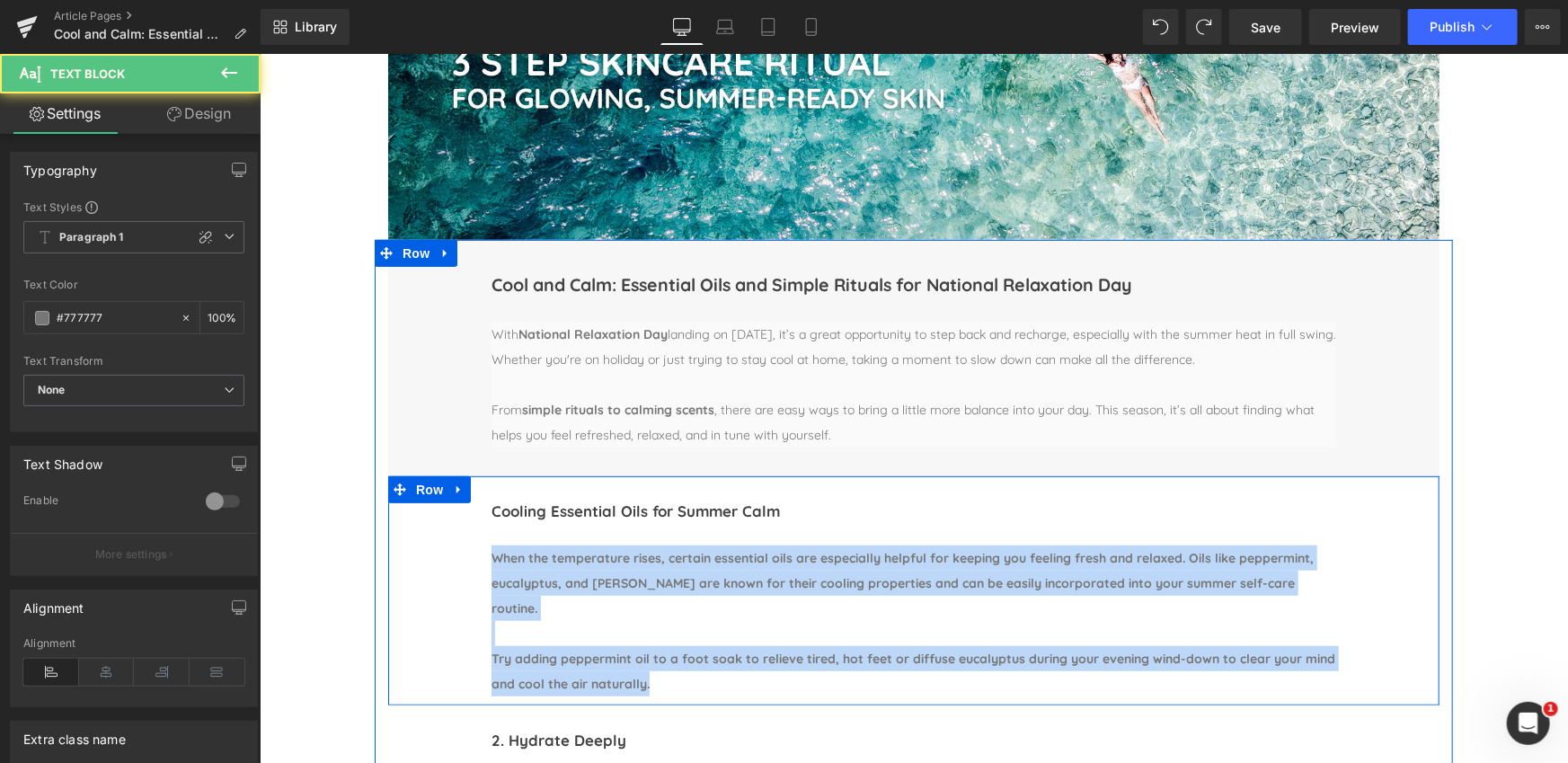
drag, startPoint x: 649, startPoint y: 658, endPoint x: 468, endPoint y: 558, distance: 206.8
click at [468, 558] on div "Cooling Essential Oils for Summer Calm Heading Separator When the temperature r…" at bounding box center [912, 590] width 1051 height 230
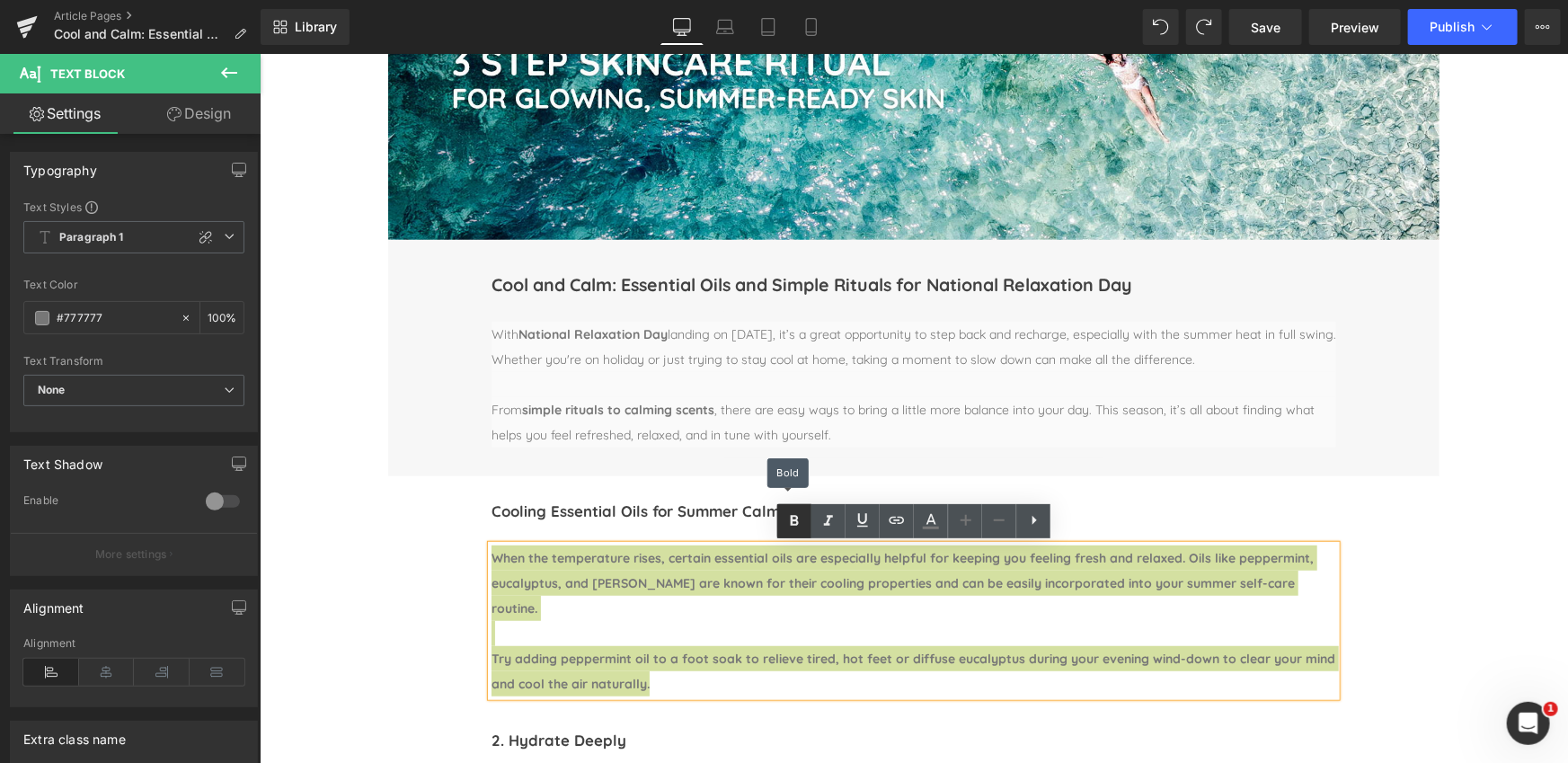
click at [800, 525] on icon at bounding box center [794, 521] width 22 height 22
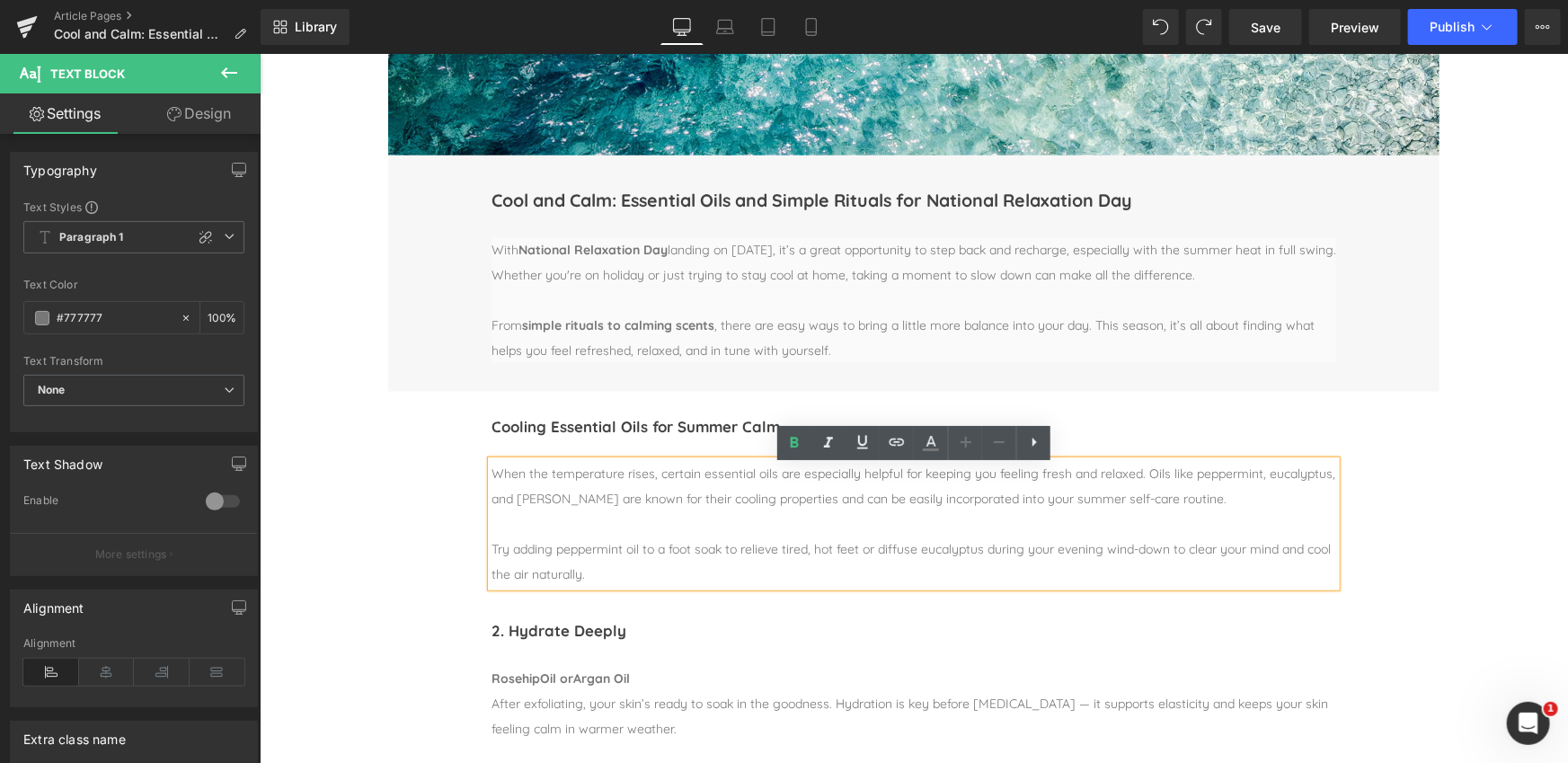
scroll to position [409, 0]
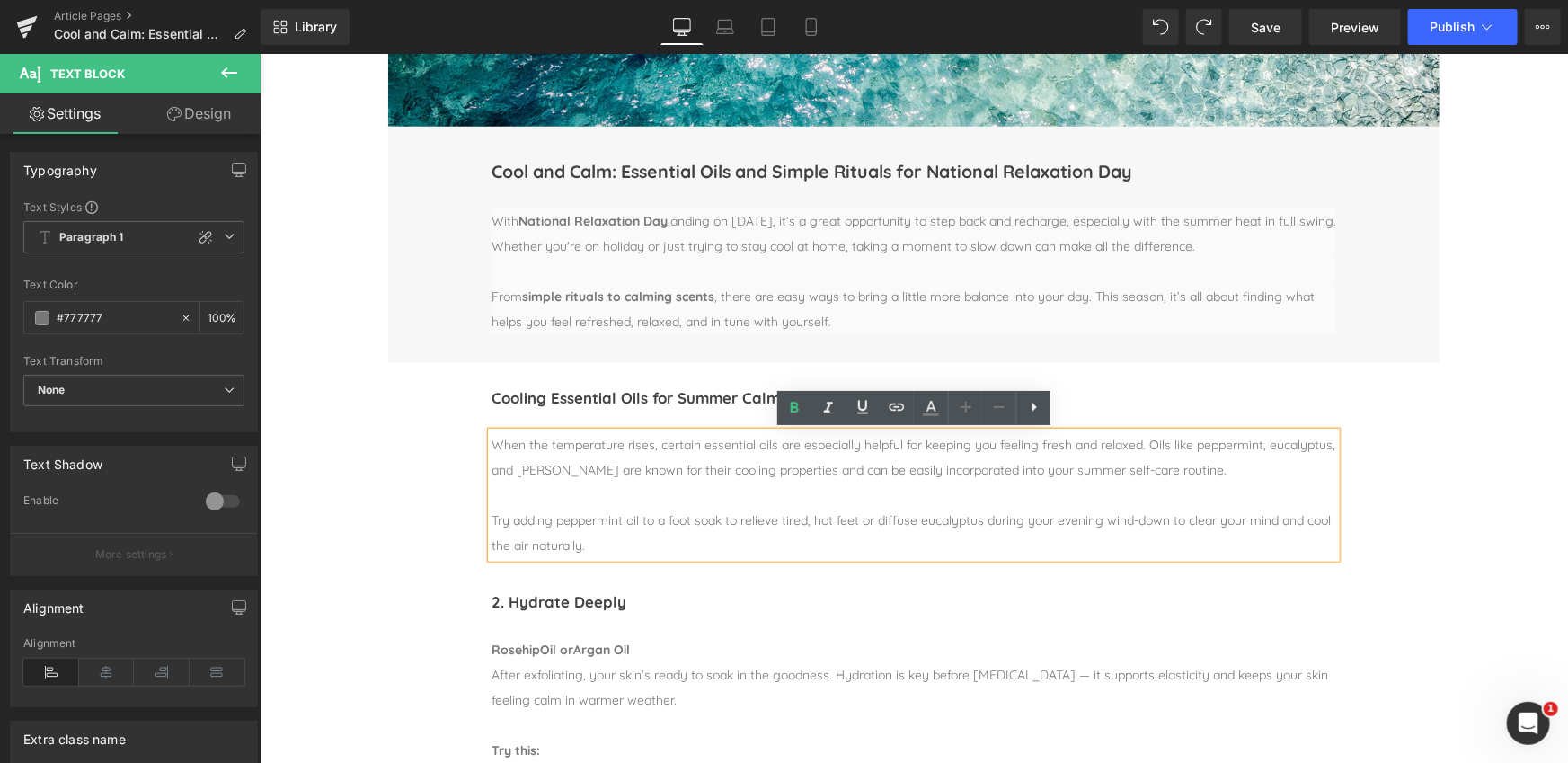
click at [577, 599] on h1 "2. Hydrate Deeply" at bounding box center [913, 601] width 845 height 31
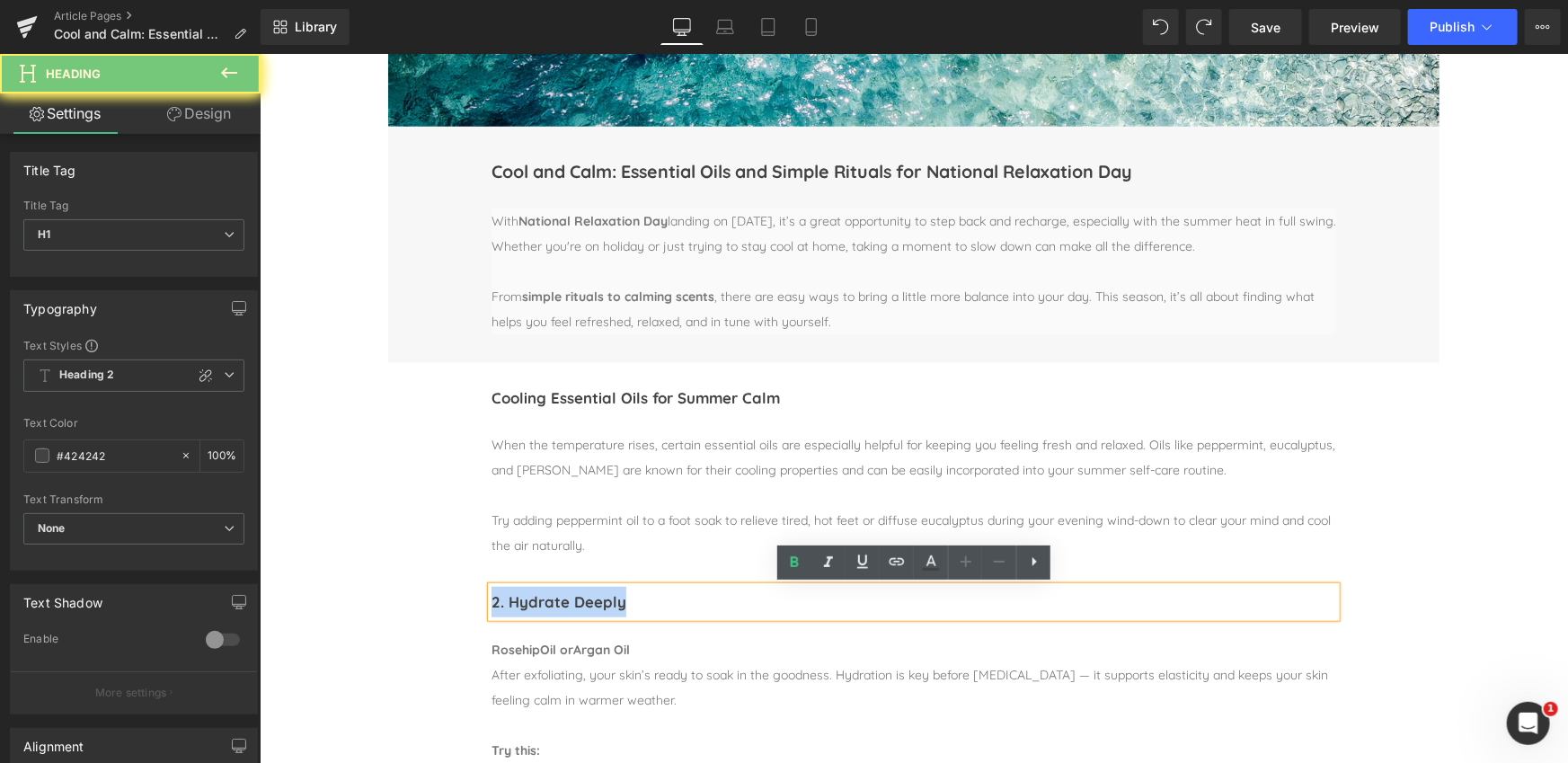
click at [577, 599] on h1 "2. Hydrate Deeply" at bounding box center [913, 601] width 845 height 31
paste div
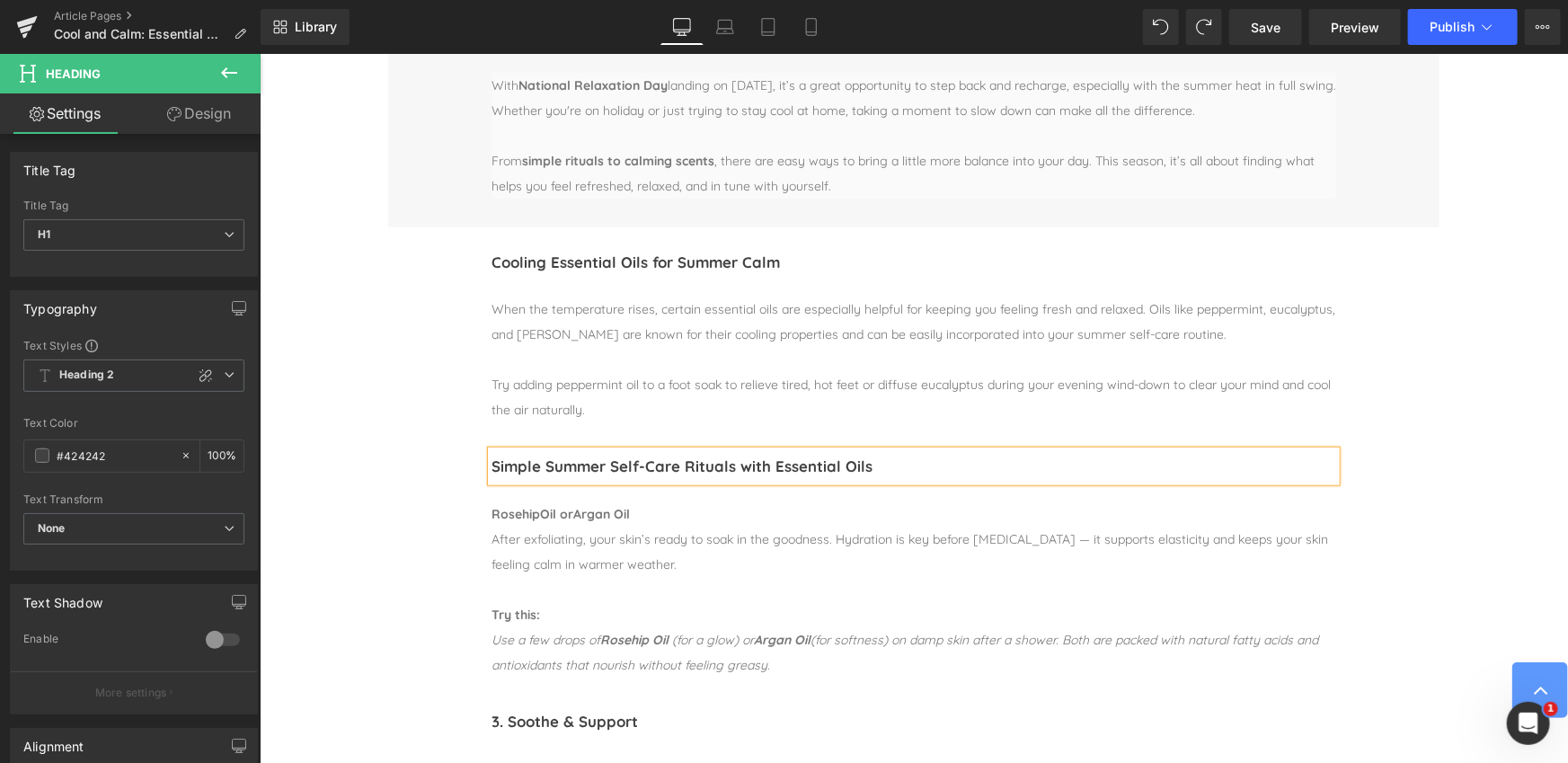
scroll to position [557, 0]
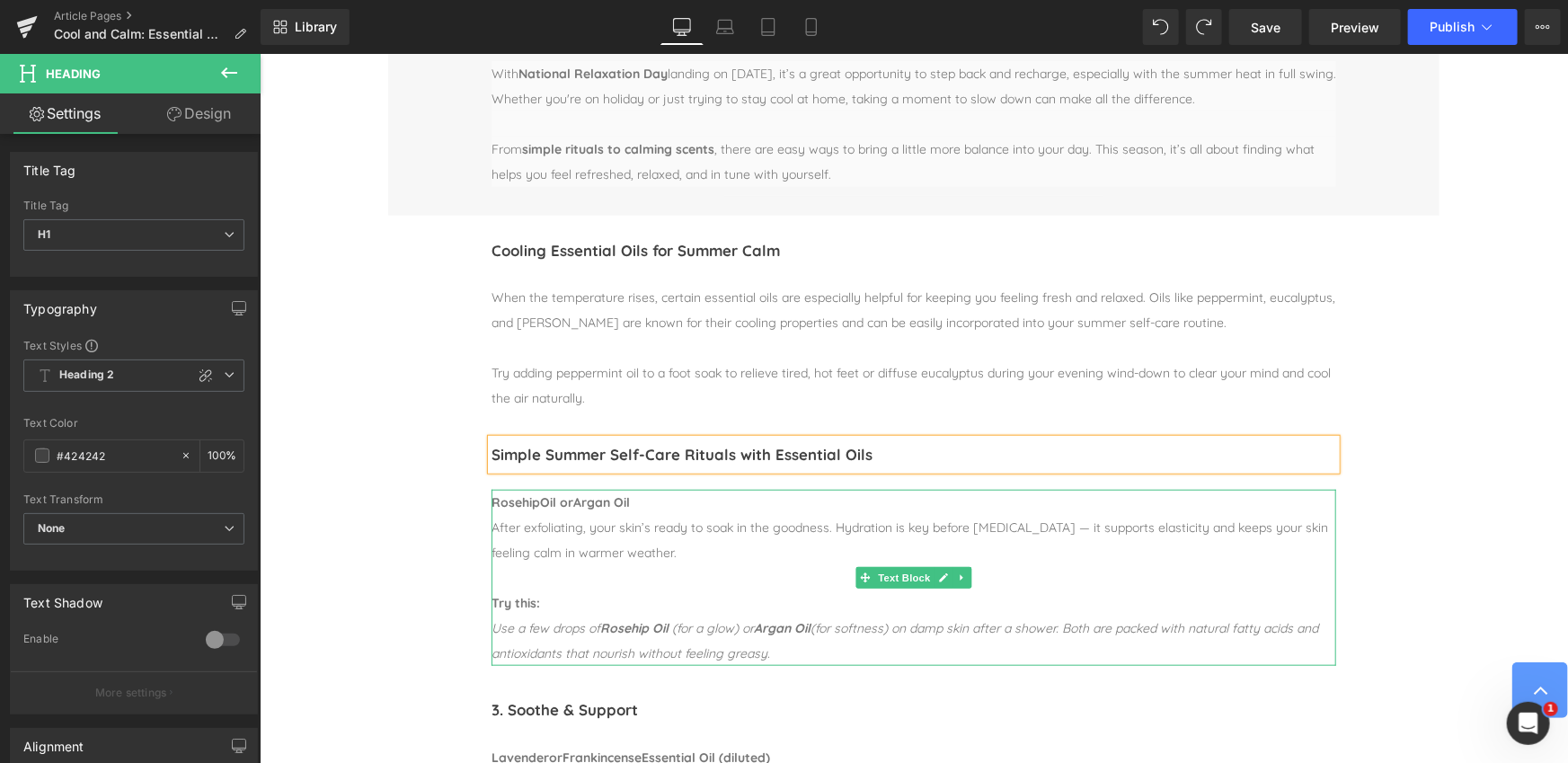
click at [781, 649] on div "Use a few drops of Rosehip Oil (for a glow) or Argan Oil (for softness) on damp…" at bounding box center [913, 640] width 845 height 50
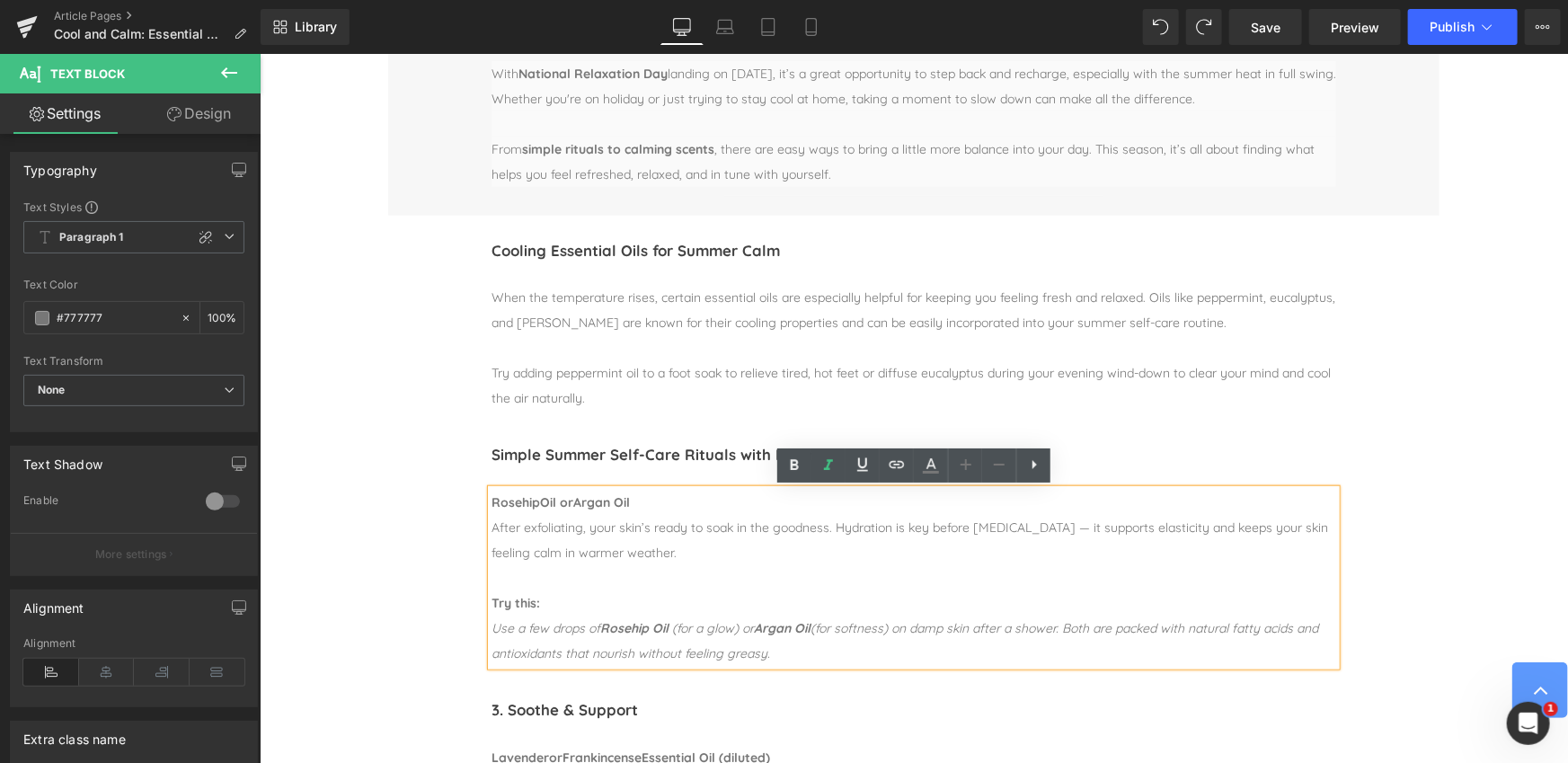
drag, startPoint x: 772, startPoint y: 656, endPoint x: 482, endPoint y: 507, distance: 326.0
click at [482, 507] on div "Simple Summer Self-Care Rituals with Essential Oils Heading Separator Rosehip O…" at bounding box center [912, 551] width 871 height 226
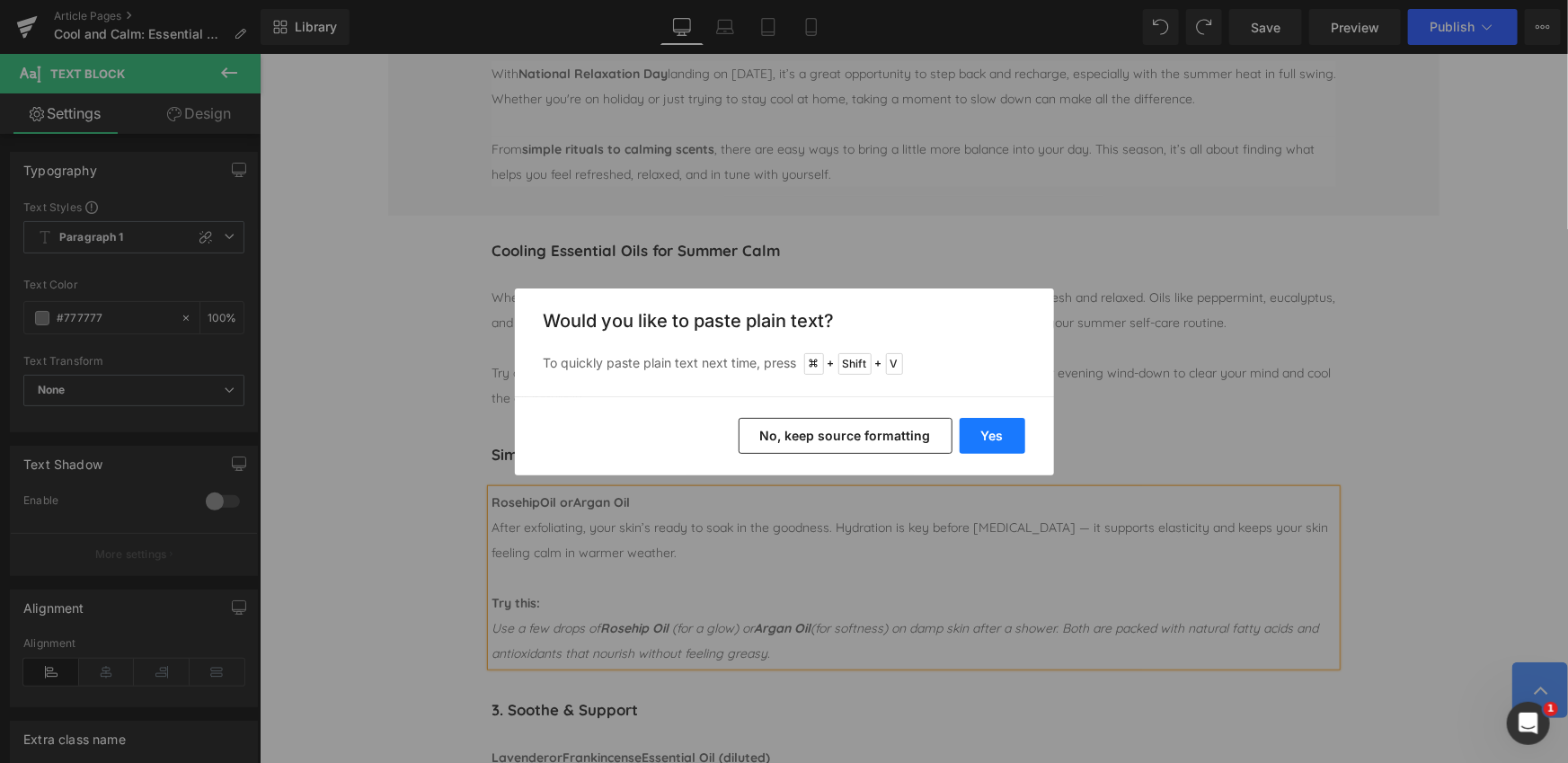
drag, startPoint x: 1007, startPoint y: 434, endPoint x: 746, endPoint y: 380, distance: 266.5
click at [1007, 434] on button "Yes" at bounding box center [992, 435] width 65 height 36
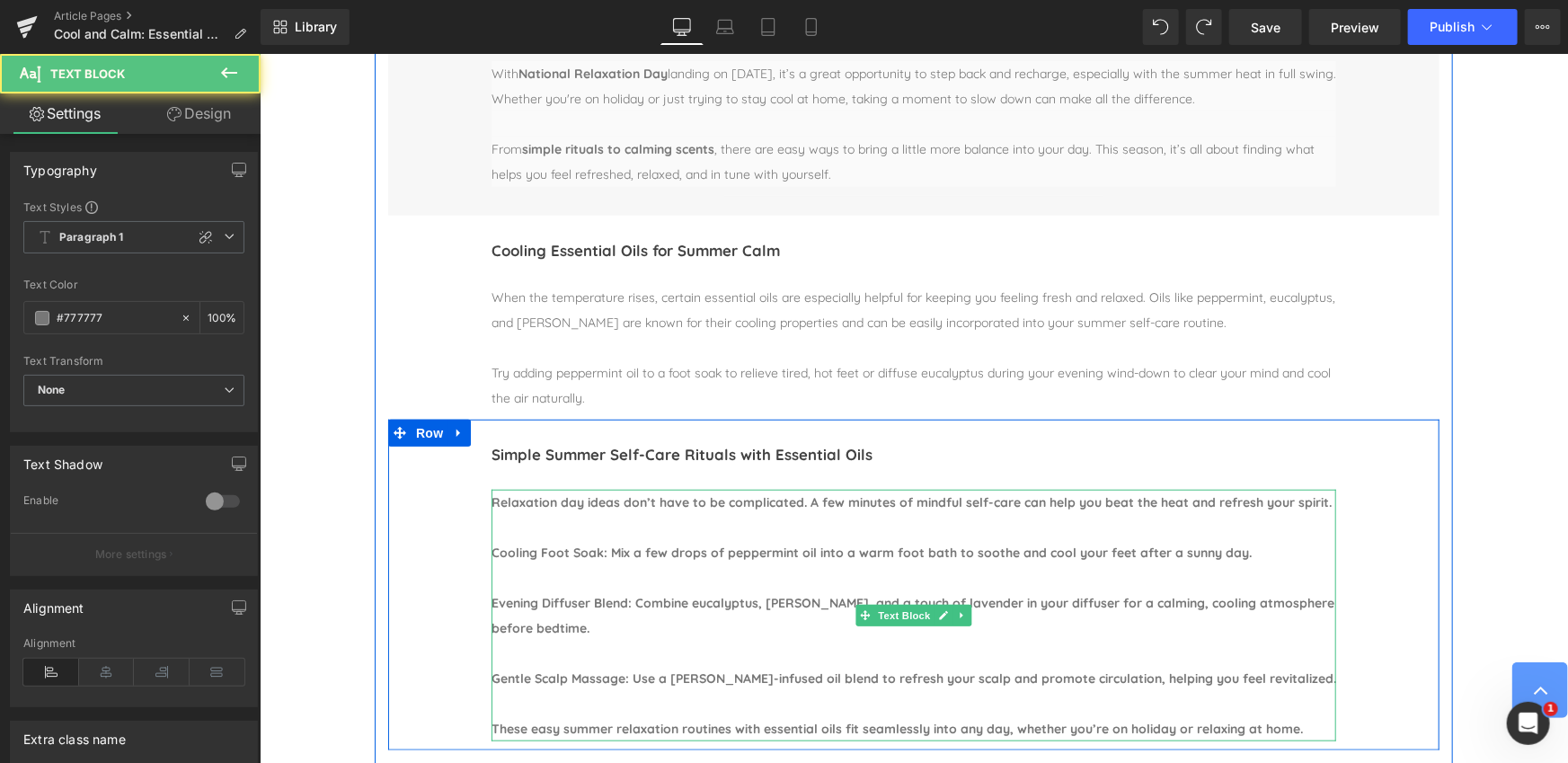
click at [520, 529] on div at bounding box center [913, 526] width 845 height 25
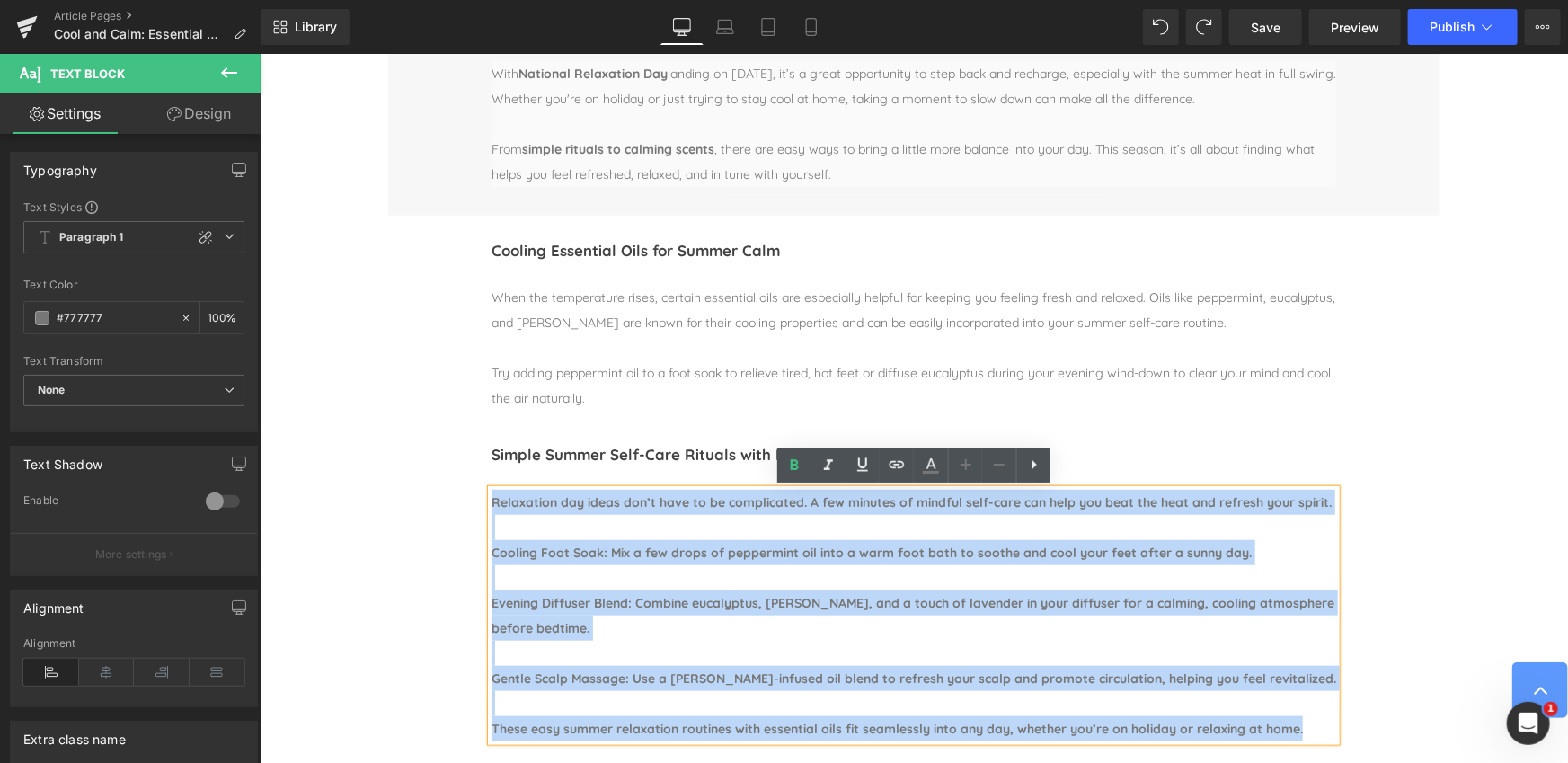
drag, startPoint x: 493, startPoint y: 501, endPoint x: 1310, endPoint y: 729, distance: 848.2
click at [1310, 729] on div "Relaxation day ideas don’t have to be complicated. A few minutes of mindful sel…" at bounding box center [913, 614] width 845 height 252
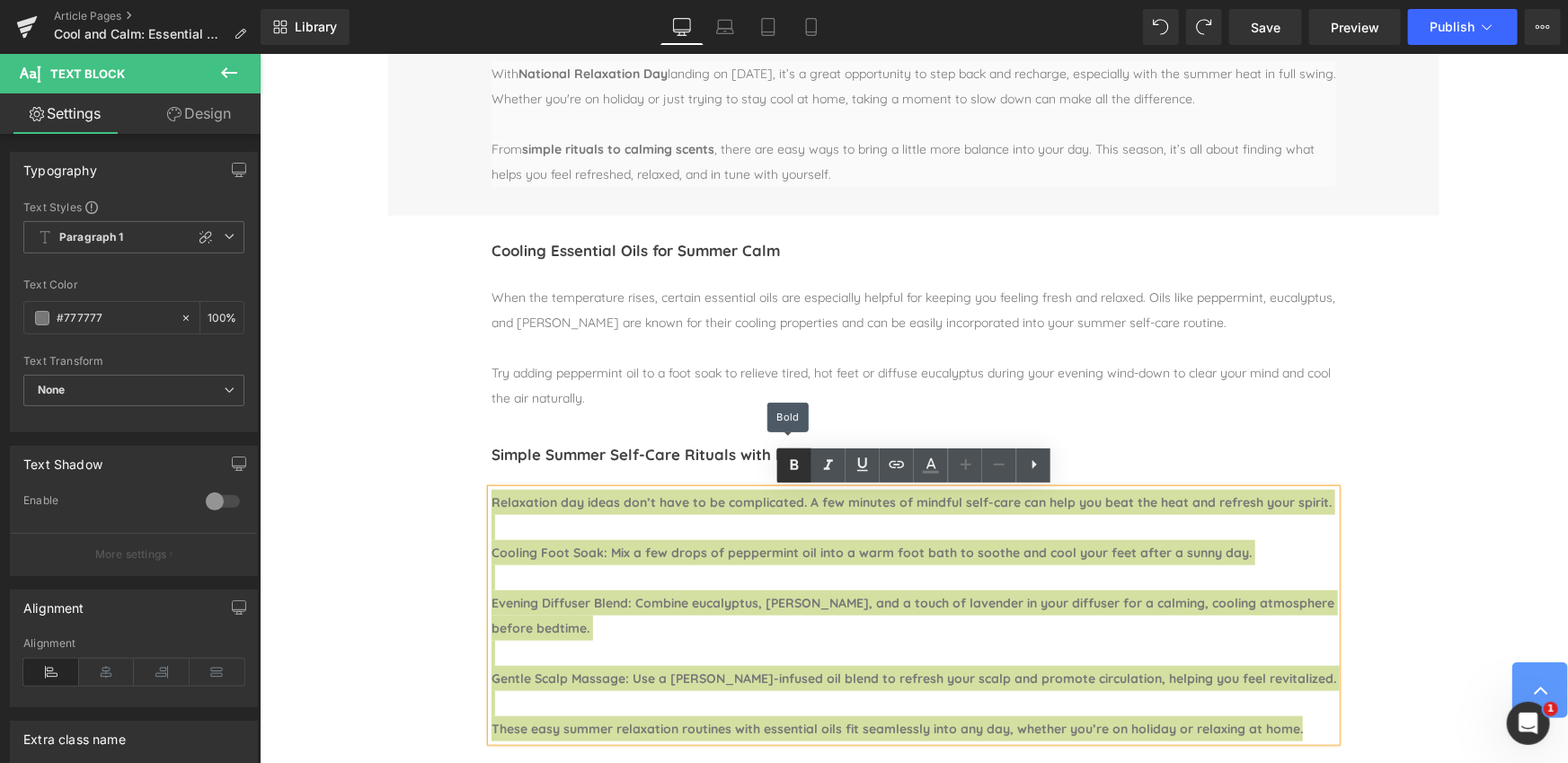
click at [802, 471] on icon at bounding box center [794, 466] width 22 height 22
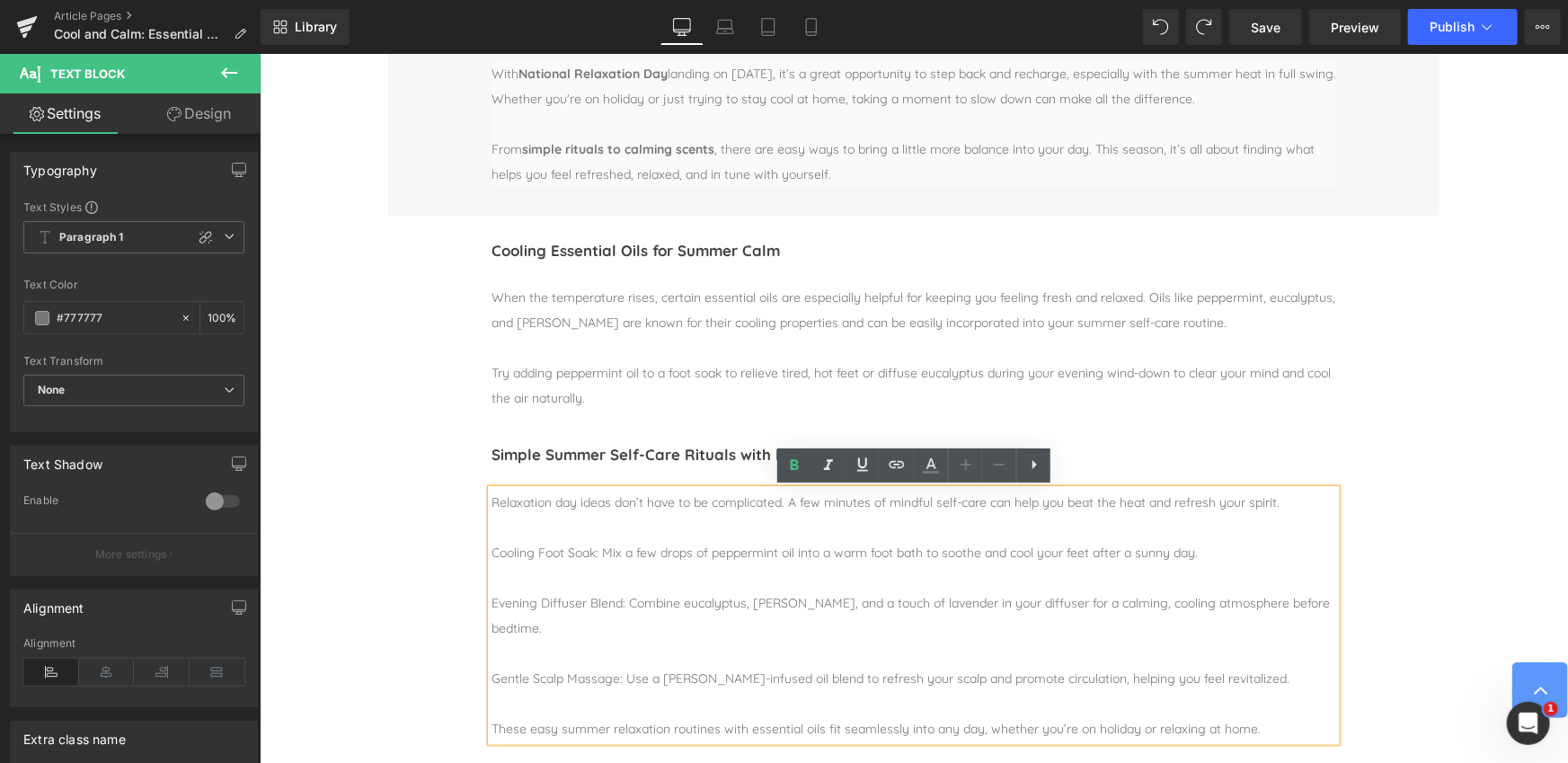
click at [524, 529] on div at bounding box center [913, 526] width 845 height 25
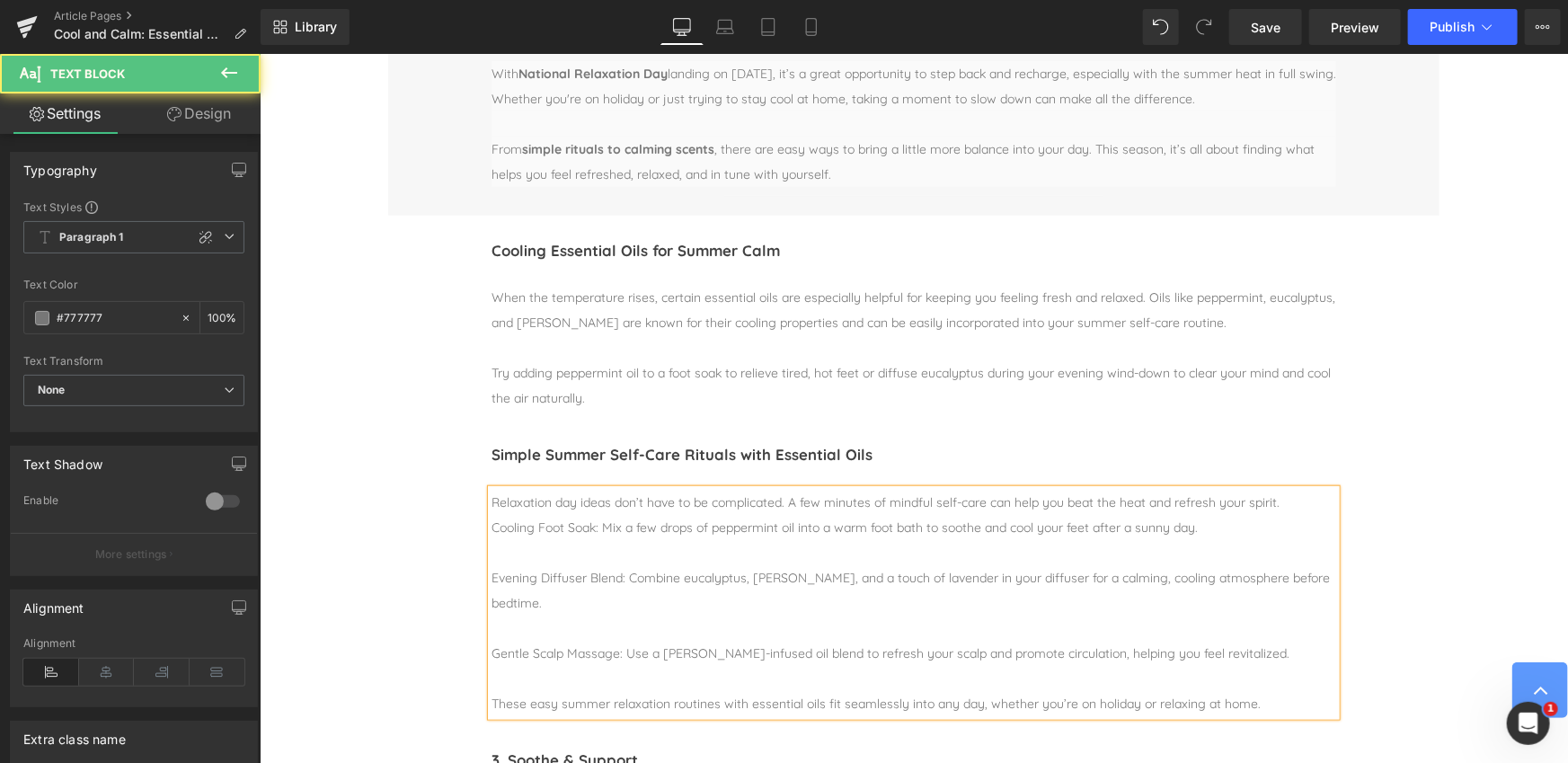
click at [515, 554] on div at bounding box center [913, 551] width 845 height 25
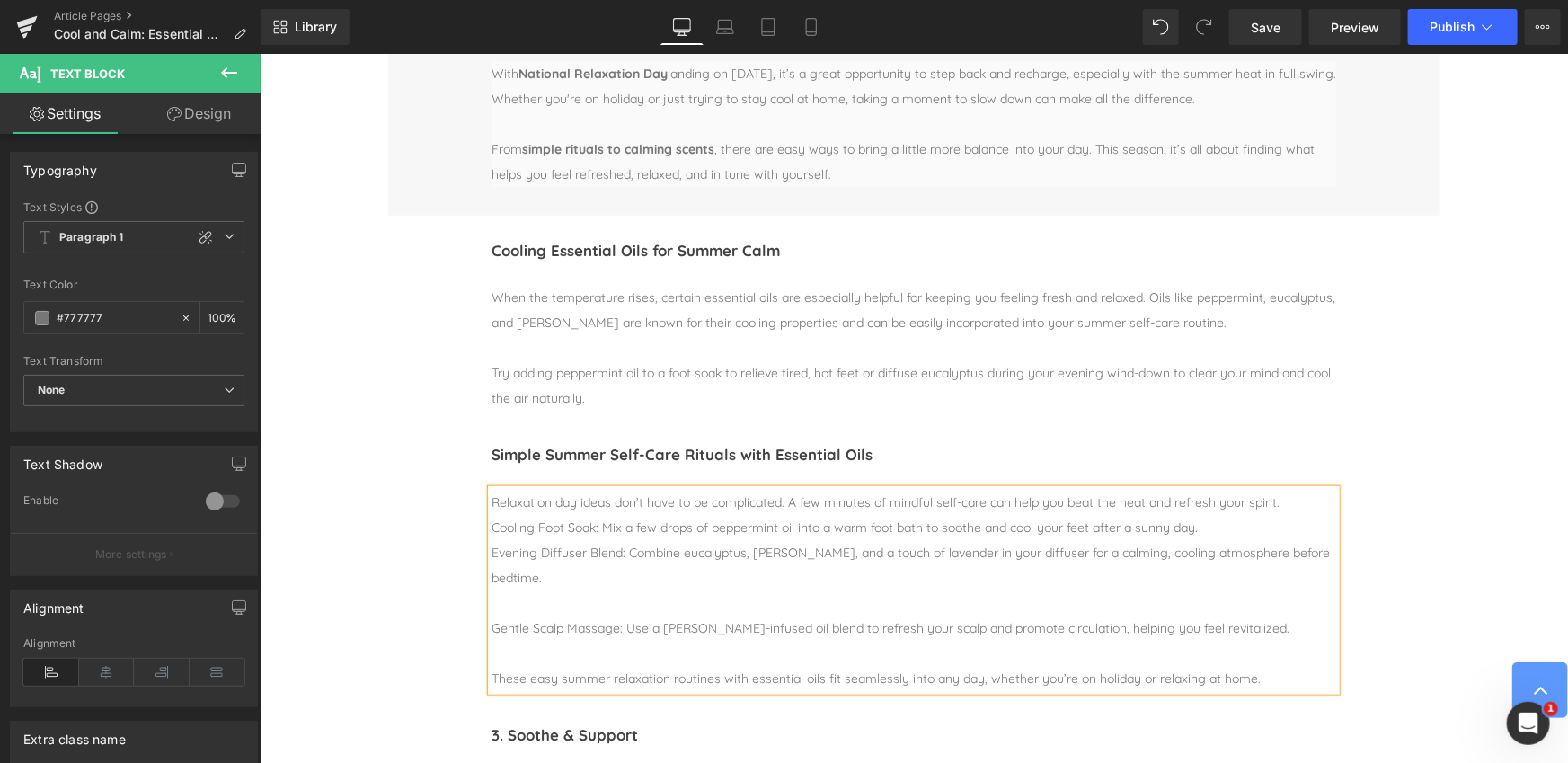
click at [523, 608] on div at bounding box center [913, 601] width 845 height 25
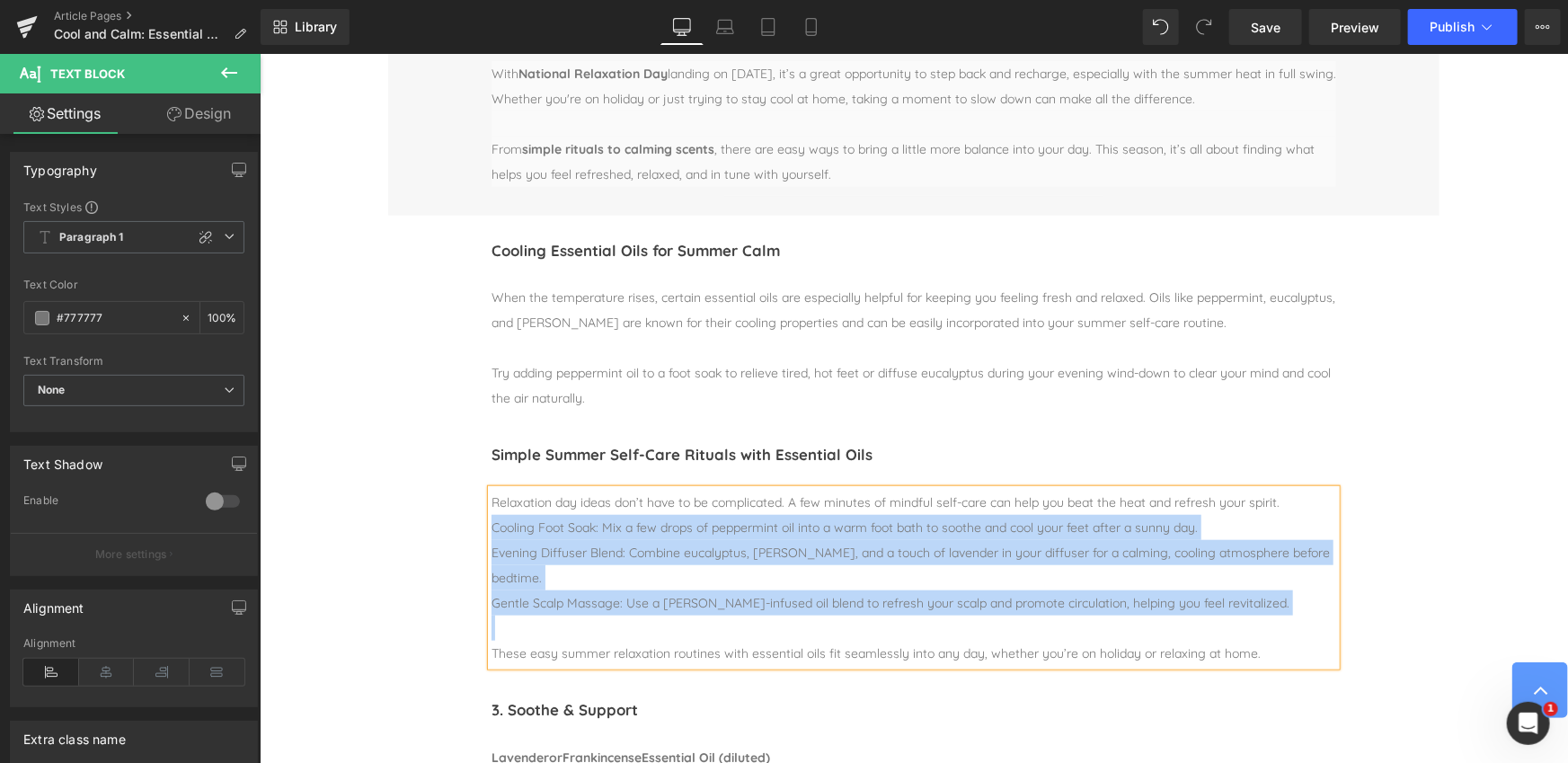
drag, startPoint x: 491, startPoint y: 525, endPoint x: 1275, endPoint y: 634, distance: 791.5
click at [1275, 634] on div "Relaxation day ideas don’t have to be complicated. A few minutes of mindful sel…" at bounding box center [913, 576] width 845 height 176
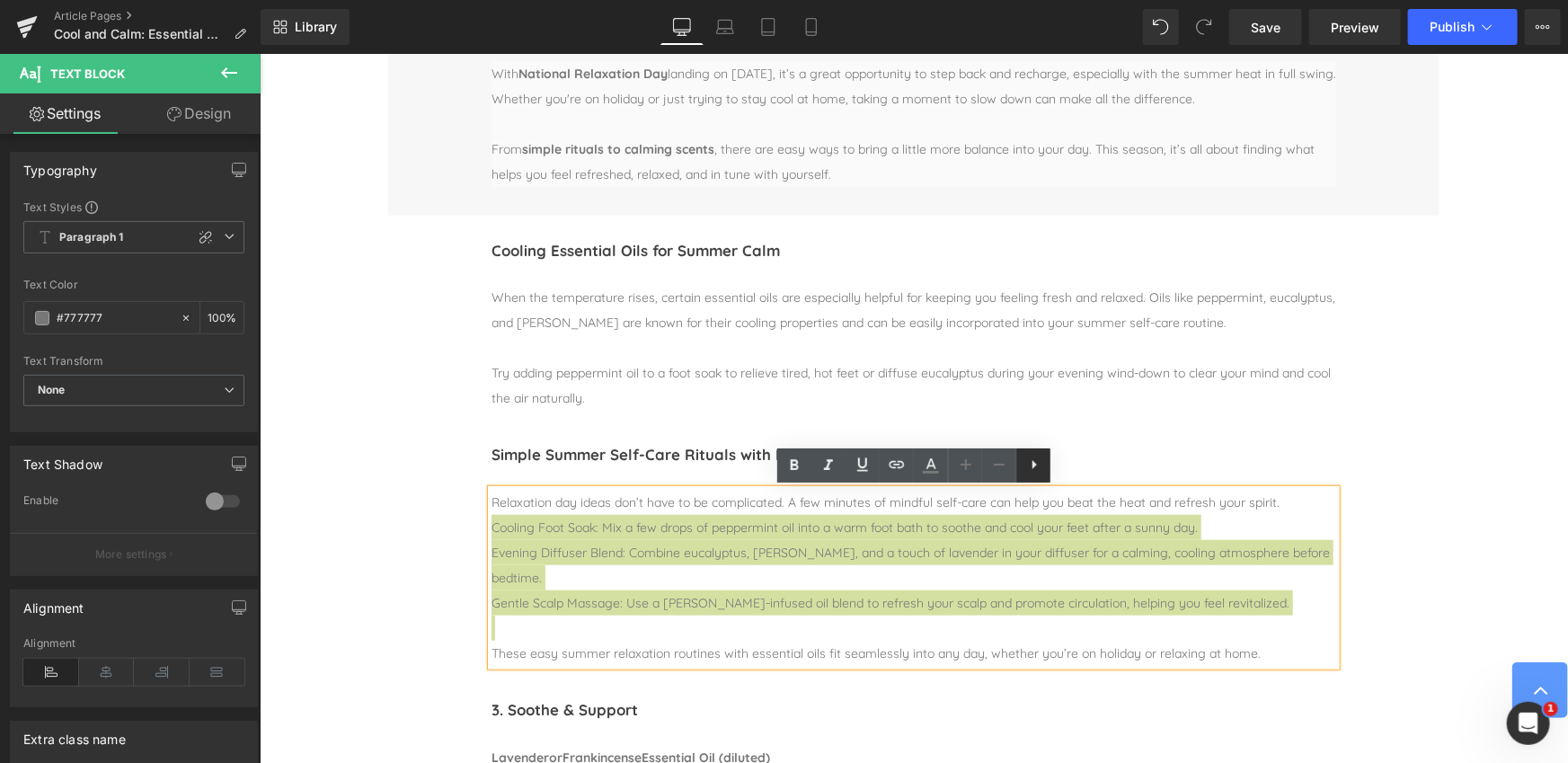
click at [1035, 467] on icon at bounding box center [1034, 465] width 22 height 22
click at [1035, 467] on icon at bounding box center [1033, 465] width 22 height 22
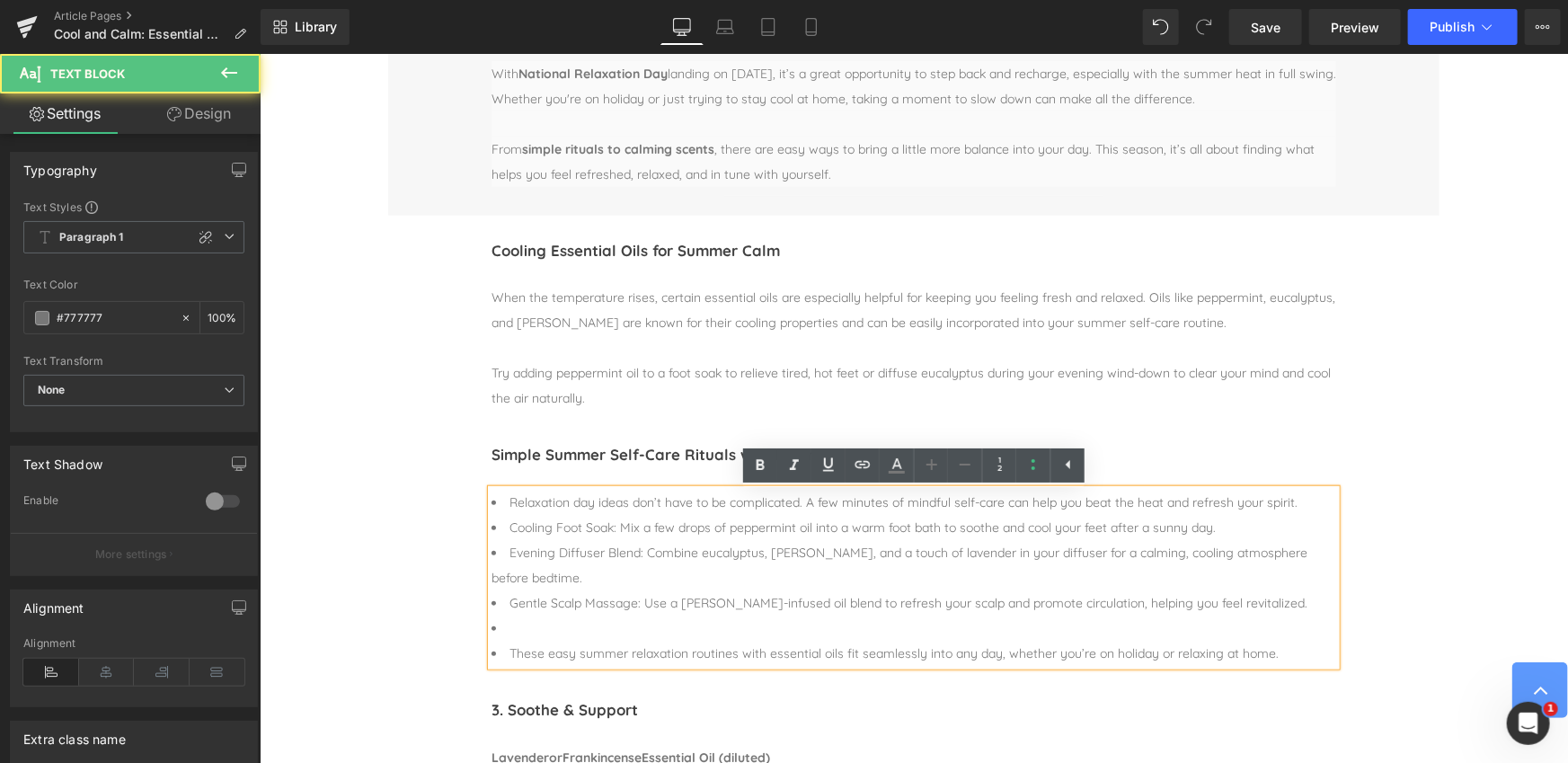
click at [507, 500] on li "Relaxation day ideas don’t have to be complicated. A few minutes of mindful sel…" at bounding box center [913, 500] width 845 height 25
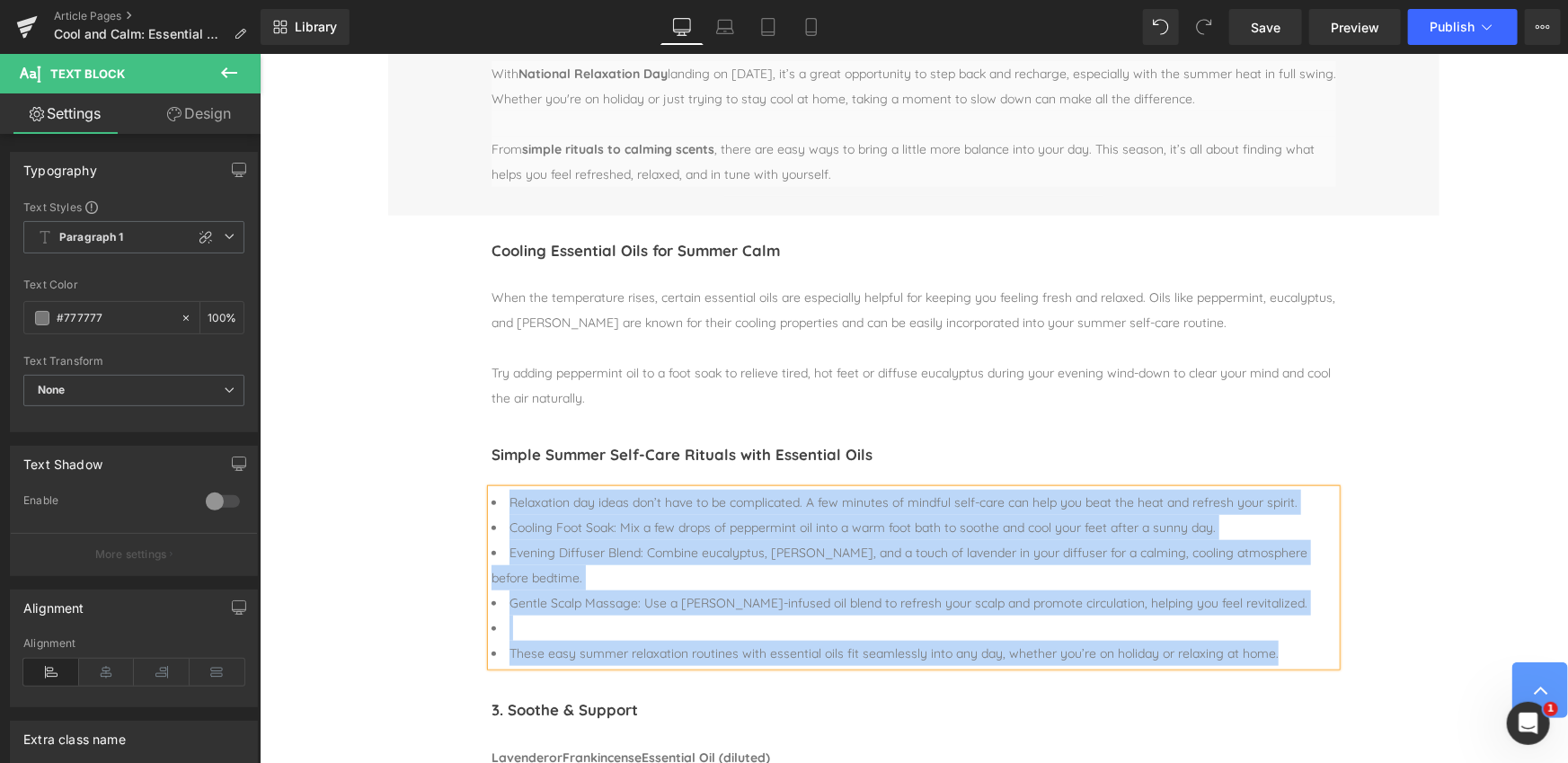
drag, startPoint x: 507, startPoint y: 499, endPoint x: 1169, endPoint y: 669, distance: 683.5
click at [1169, 669] on div "Simple Summer Self-Care Rituals with Essential Oils Heading Separator Relaxatio…" at bounding box center [912, 546] width 1051 height 256
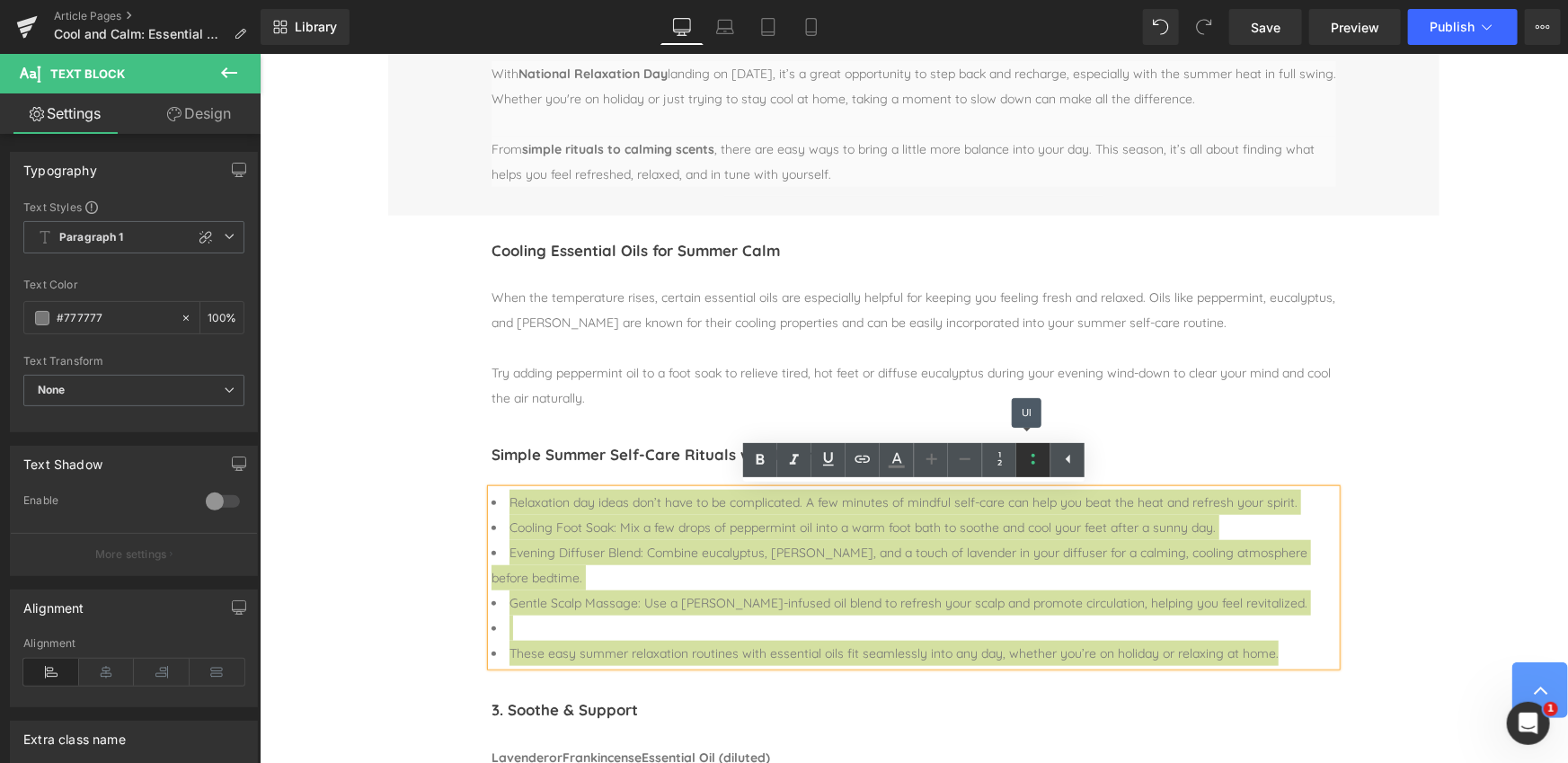
click at [1031, 457] on icon at bounding box center [1033, 459] width 22 height 22
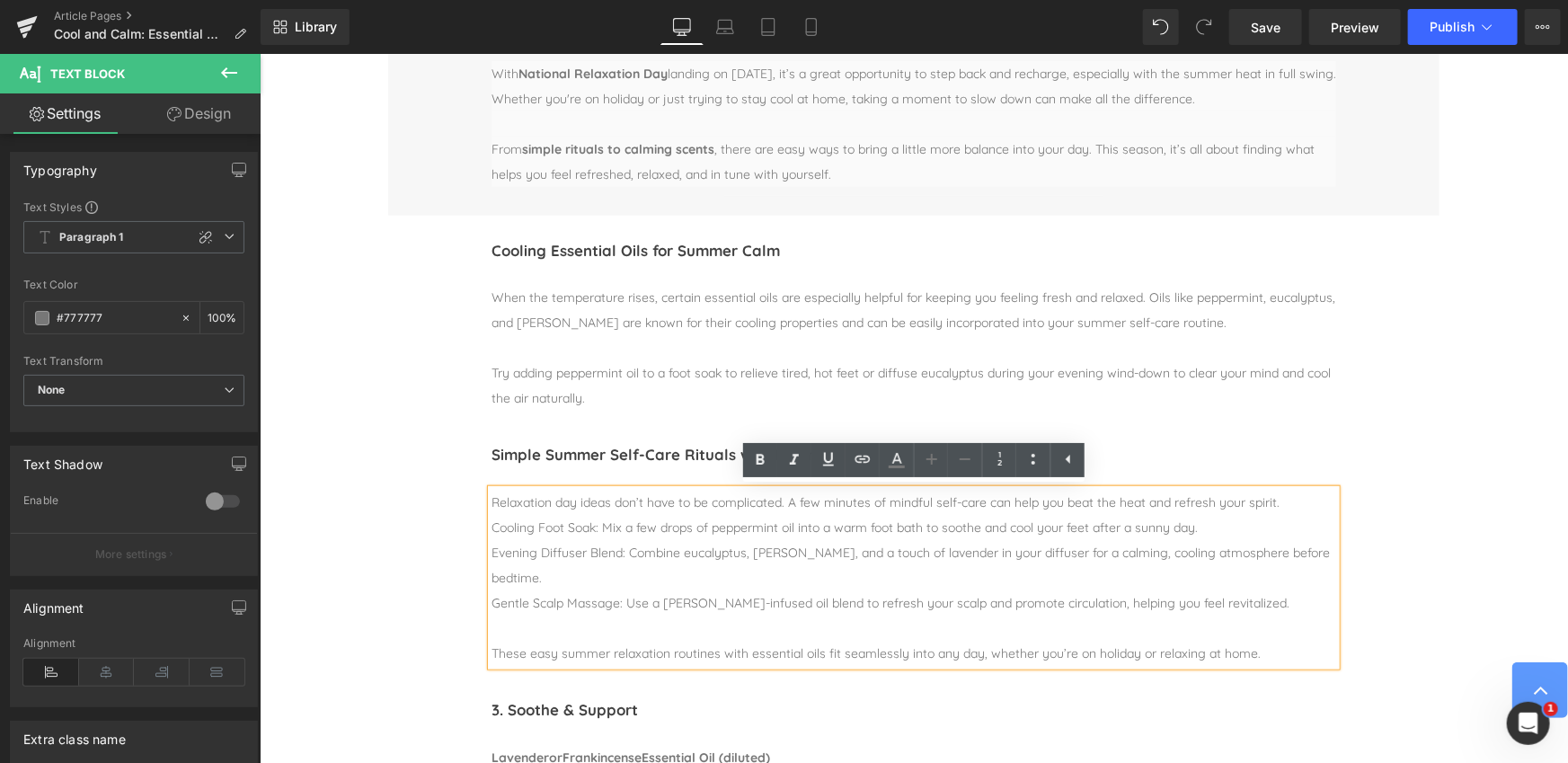
click at [708, 503] on span "Relaxation day ideas don’t have to be complicated. A few minutes of mindful sel…" at bounding box center [884, 501] width 787 height 16
click at [1289, 499] on div "Relaxation day ideas don’t have to be complicated. A few minutes of mindful sel…" at bounding box center [913, 576] width 845 height 176
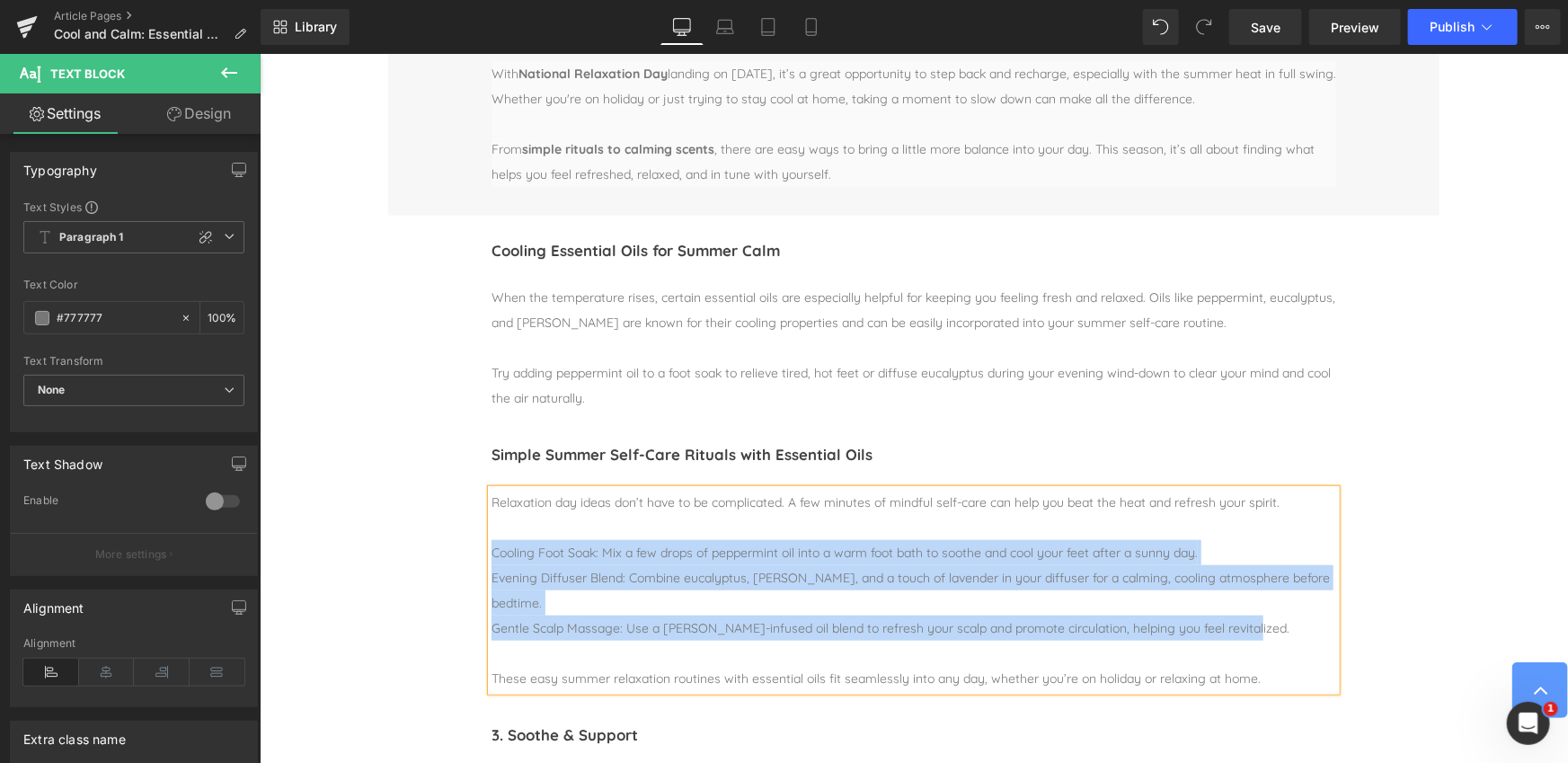
drag, startPoint x: 490, startPoint y: 550, endPoint x: 1272, endPoint y: 631, distance: 786.2
click at [1272, 631] on div "Cooling Foot Soak: Mix a few drops of peppermint oil into a warm foot bath to s…" at bounding box center [913, 602] width 845 height 176
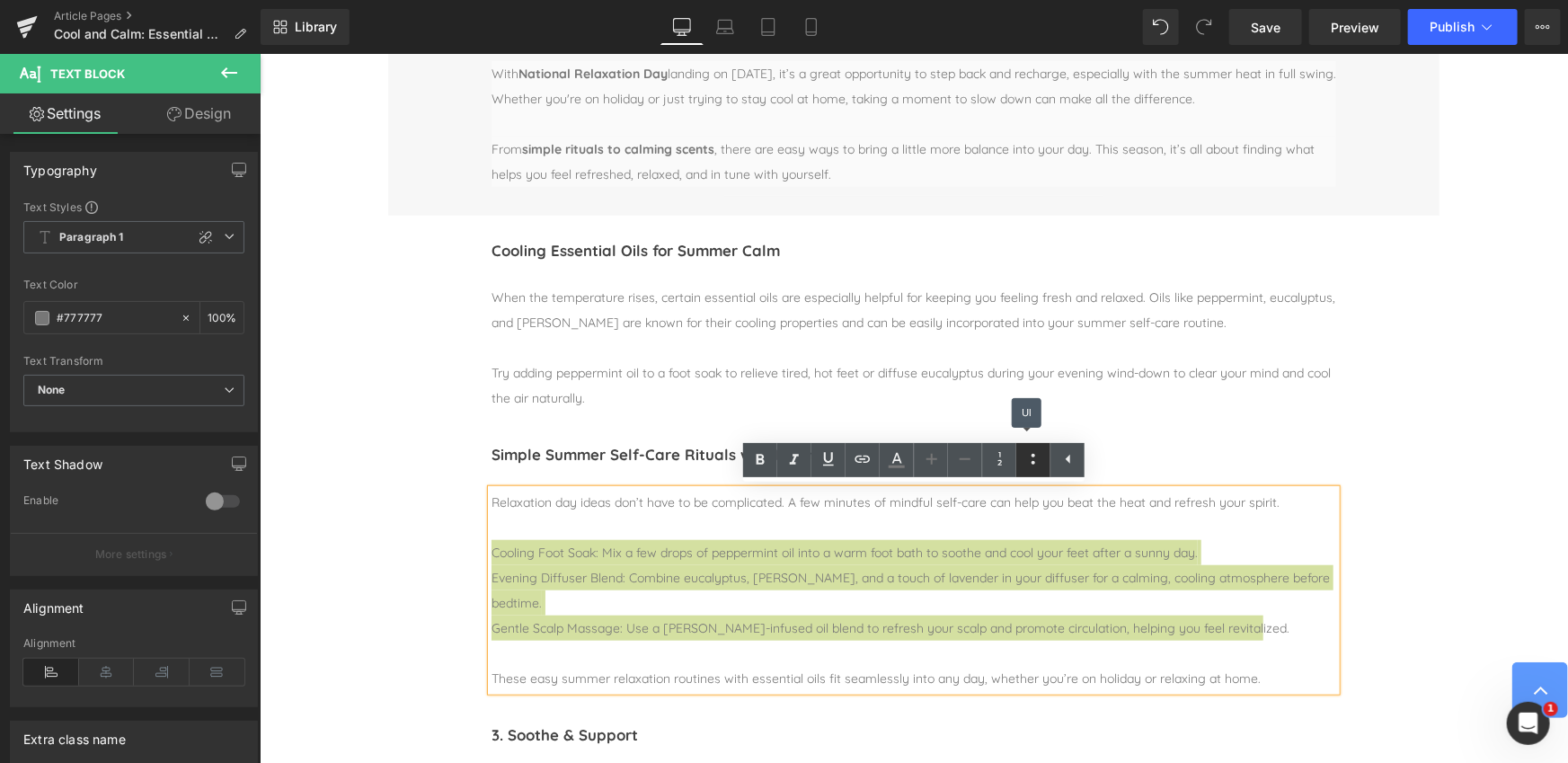
click at [1032, 458] on icon at bounding box center [1033, 459] width 22 height 22
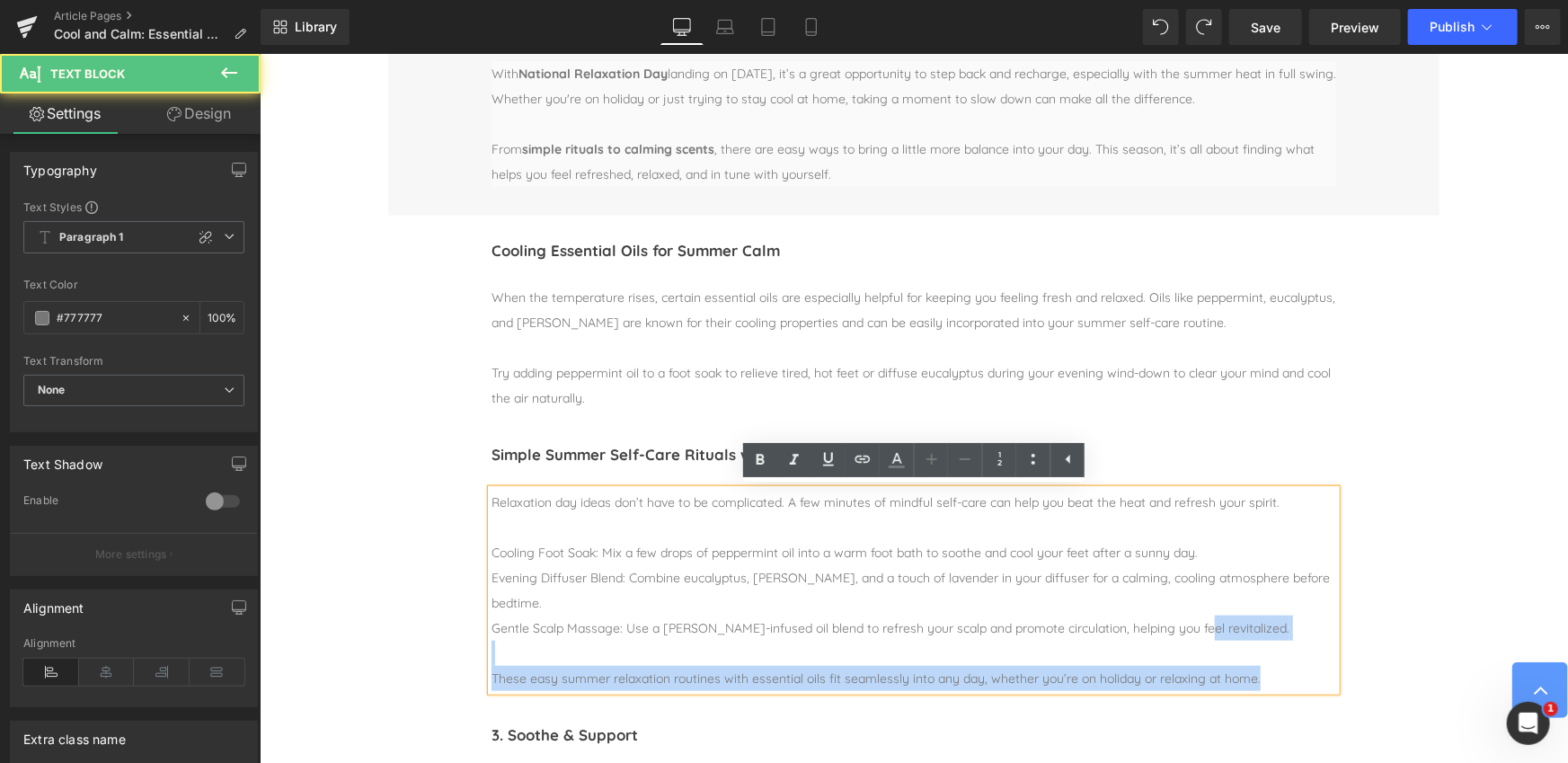
drag, startPoint x: 489, startPoint y: 552, endPoint x: 1163, endPoint y: 635, distance: 679.1
click at [1189, 638] on div "Relaxation day ideas don’t have to be complicated. A few minutes of mindful sel…" at bounding box center [913, 589] width 845 height 201
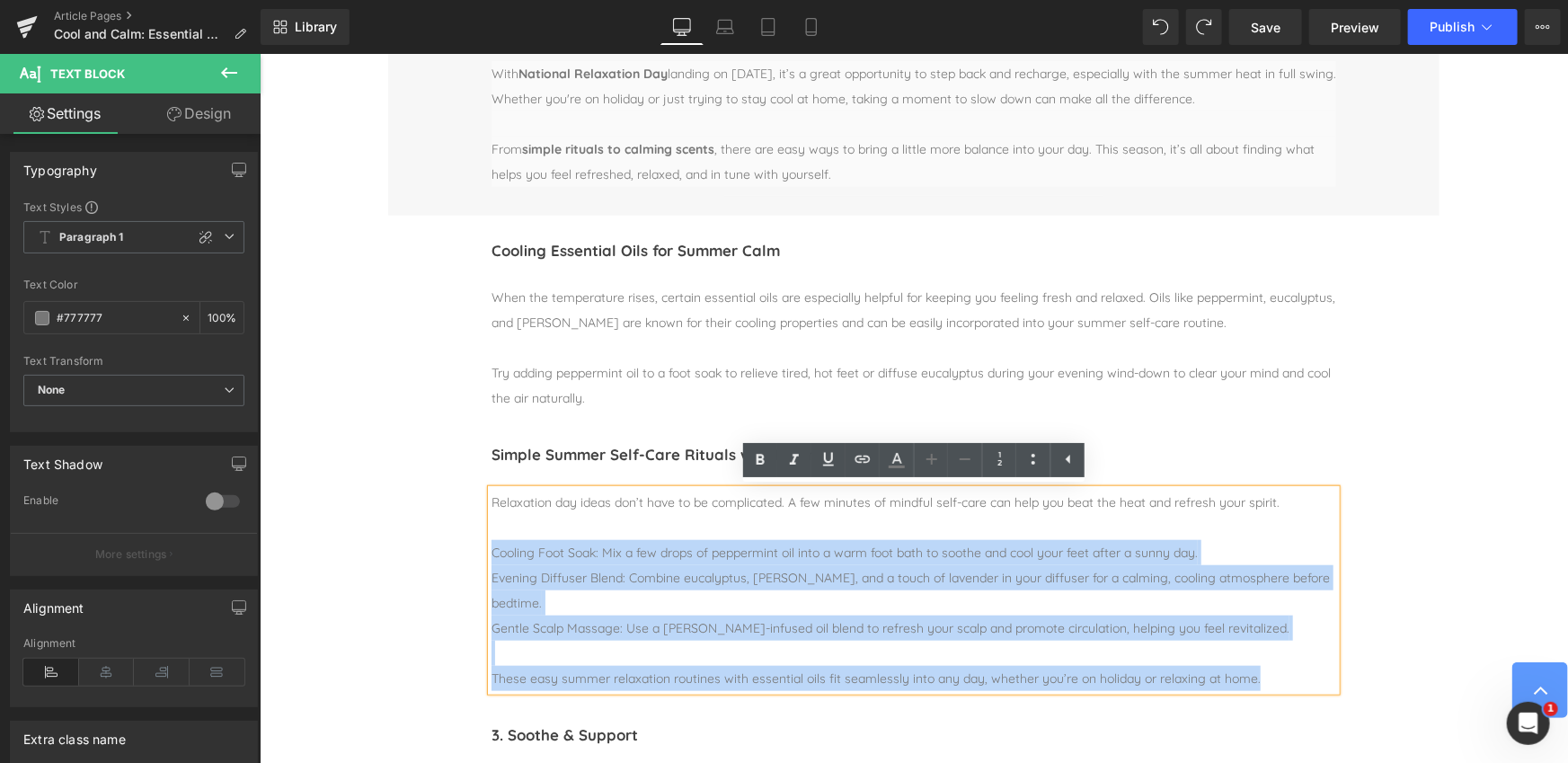
drag, startPoint x: 492, startPoint y: 550, endPoint x: 1288, endPoint y: 679, distance: 806.4
click at [1288, 679] on div "Cooling Foot Soak: Mix a few drops of peppermint oil into a warm foot bath to s…" at bounding box center [913, 602] width 845 height 176
click at [376, 521] on div "Cool and Calm: Essential Oils and Simple Rituals for National Relaxation Day He…" at bounding box center [913, 563] width 1079 height 1170
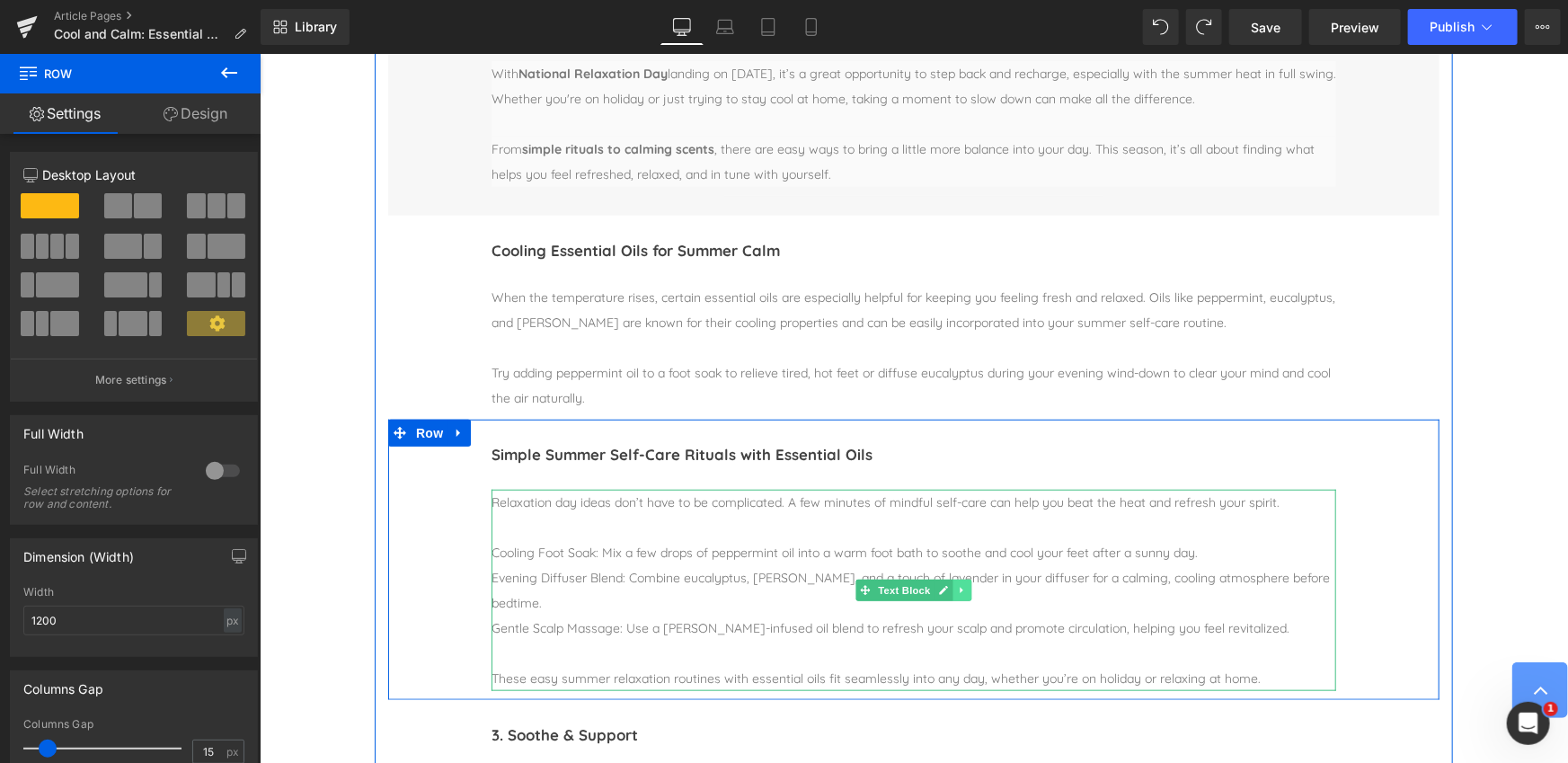
click at [965, 591] on icon at bounding box center [961, 589] width 10 height 11
click at [953, 590] on icon at bounding box center [952, 589] width 10 height 11
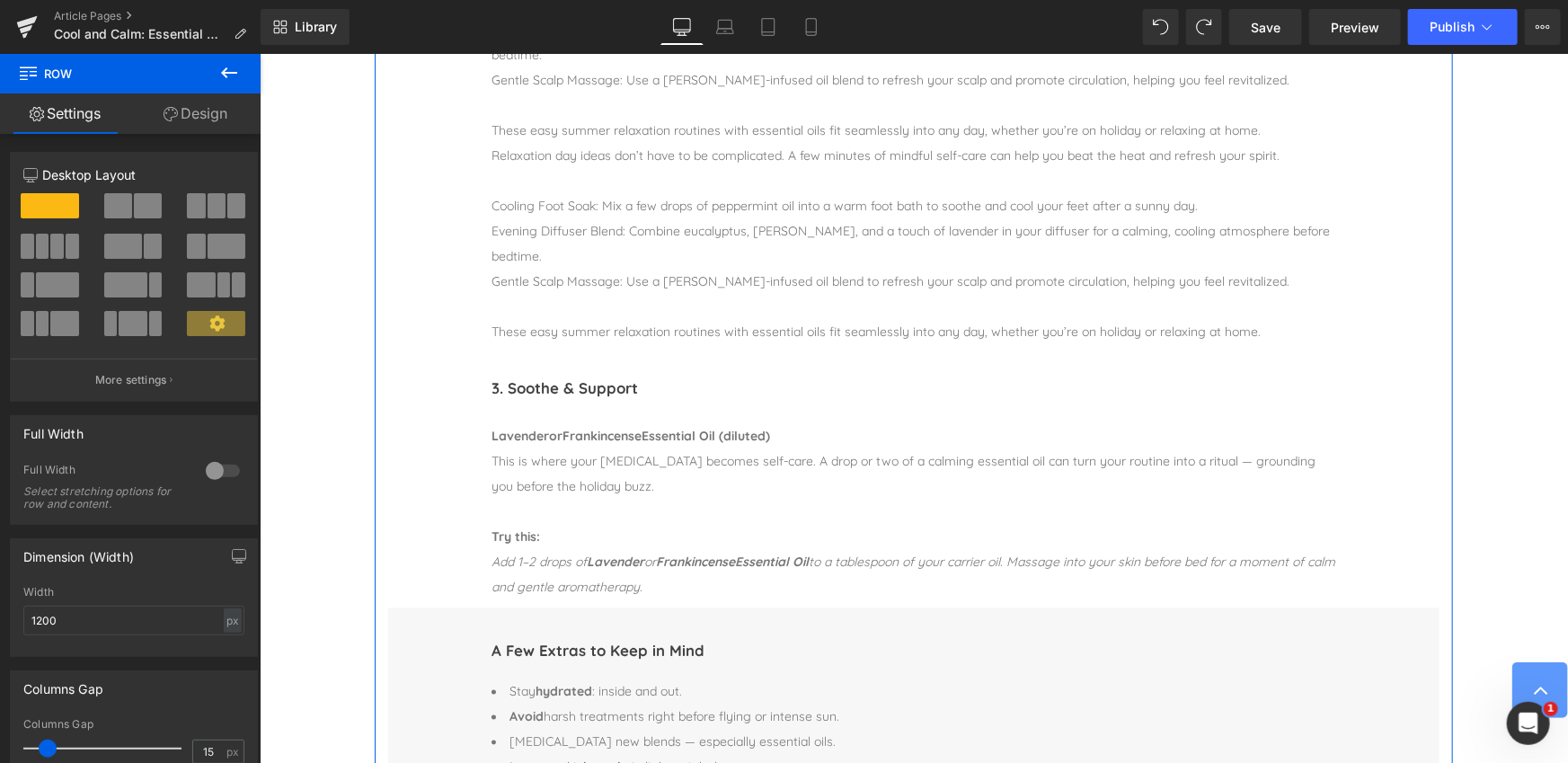
scroll to position [1121, 0]
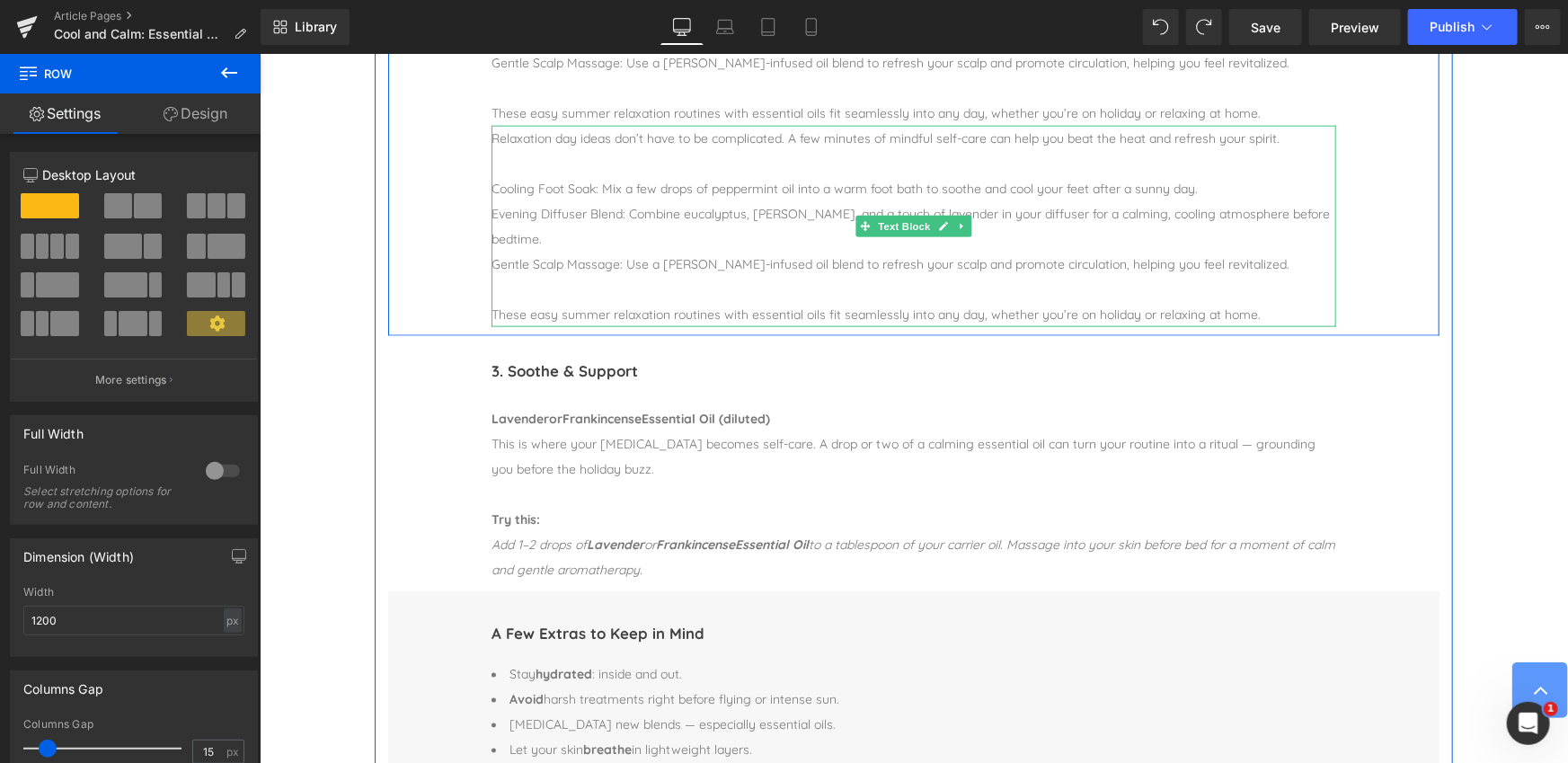
click at [520, 137] on span "Relaxation day ideas don’t have to be complicated. A few minutes of mindful sel…" at bounding box center [884, 137] width 787 height 16
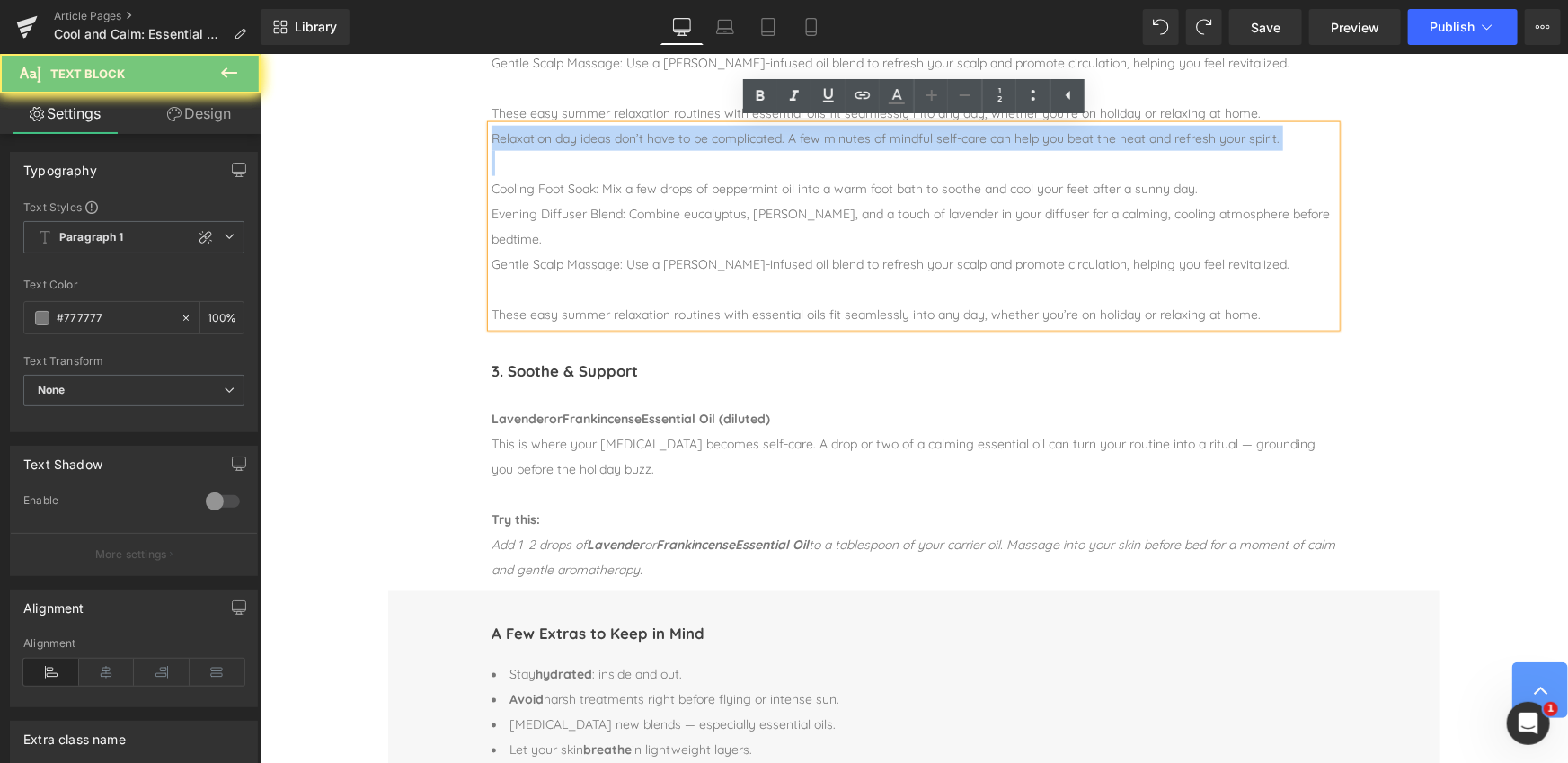
click at [520, 137] on span "Relaxation day ideas don’t have to be complicated. A few minutes of mindful sel…" at bounding box center [884, 137] width 787 height 16
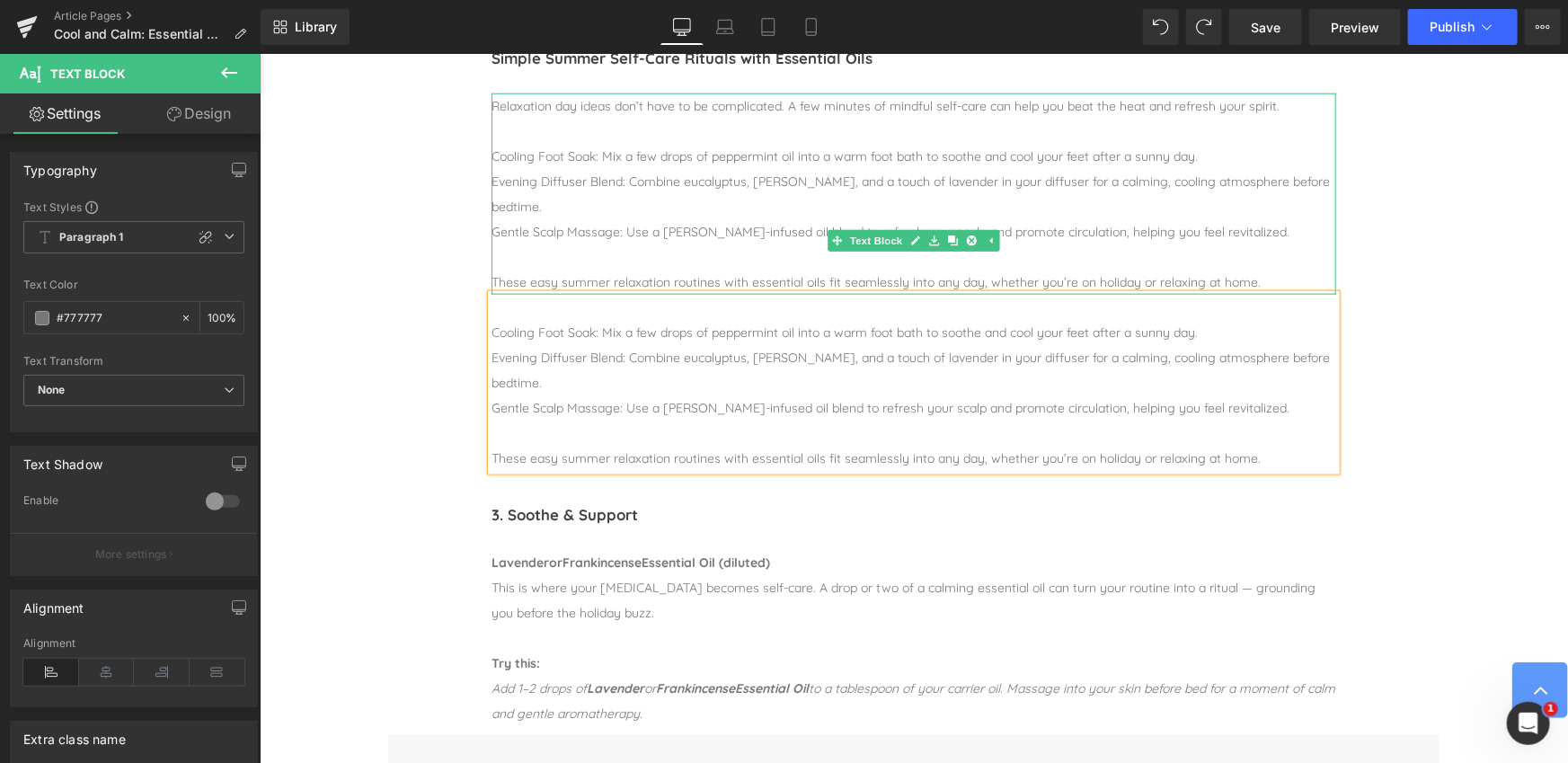
scroll to position [953, 0]
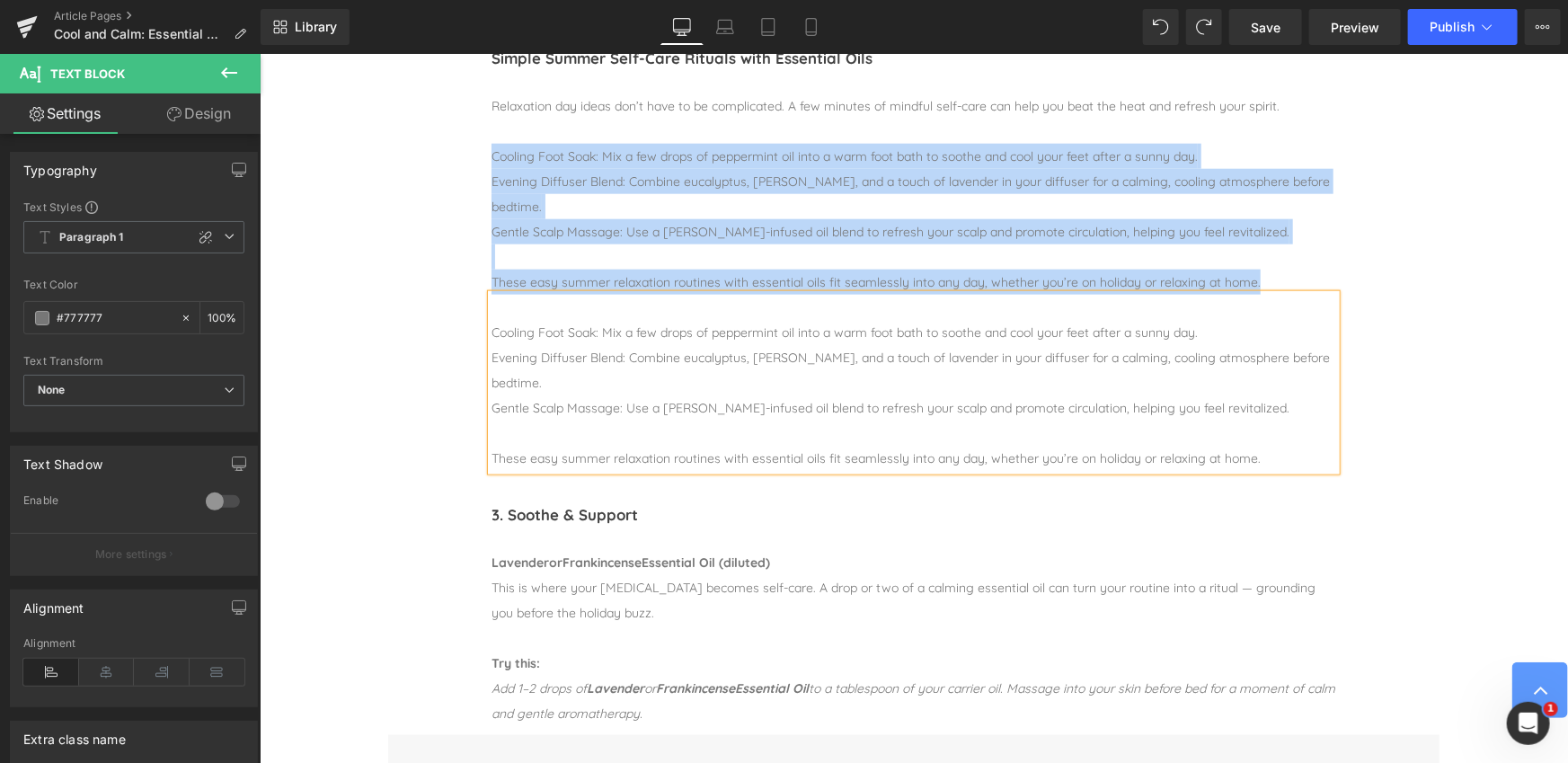
drag, startPoint x: 1265, startPoint y: 279, endPoint x: 463, endPoint y: 159, distance: 810.9
click at [463, 159] on div "Simple Summer Self-Care Rituals with Essential Oils Heading Separator Relaxatio…" at bounding box center [912, 251] width 1051 height 457
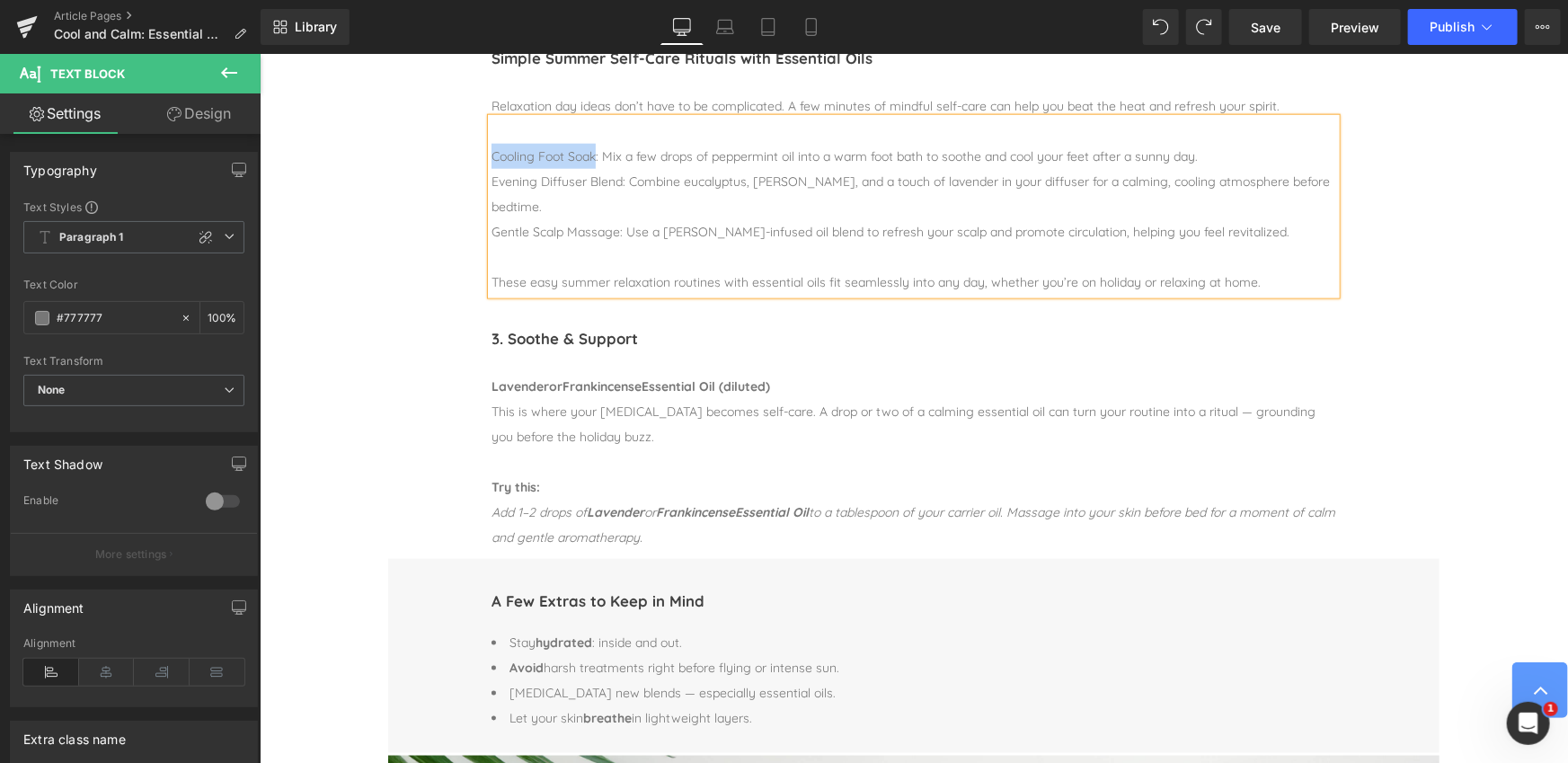
drag, startPoint x: 544, startPoint y: 167, endPoint x: 596, endPoint y: 162, distance: 52.2
click at [596, 162] on span "Cooling Foot Soak: Mix a few drops of peppermint oil into a warm foot bath to s…" at bounding box center [844, 155] width 707 height 16
click at [490, 156] on span "Cooling Foot Soak: Mix a few drops of peppermint oil into a warm foot bath to s…" at bounding box center [844, 155] width 707 height 16
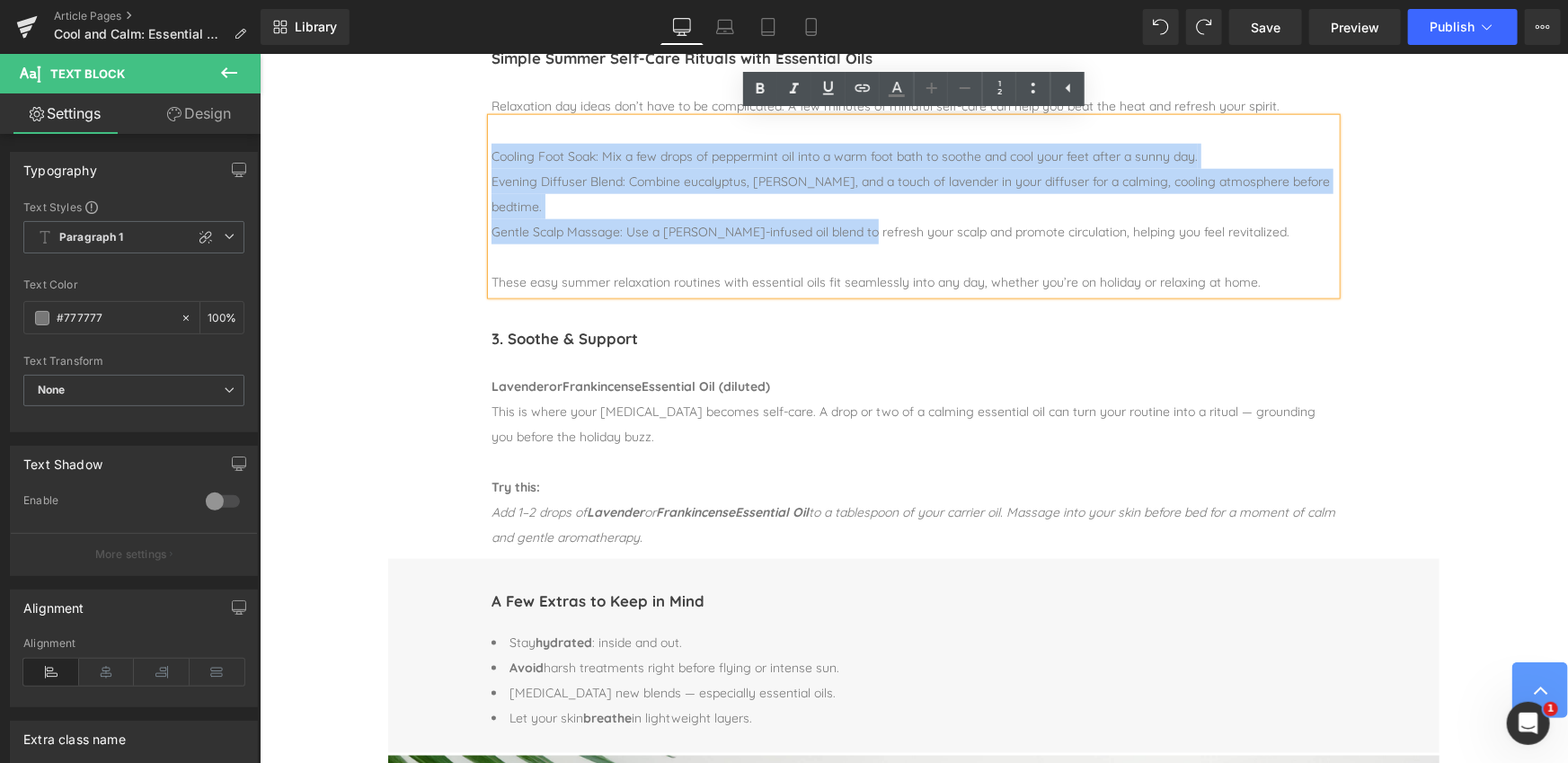
drag, startPoint x: 489, startPoint y: 156, endPoint x: 855, endPoint y: 231, distance: 373.6
click at [854, 236] on div "Cooling Foot Soak: Mix a few drops of peppermint oil into a warm foot bath to s…" at bounding box center [913, 218] width 845 height 151
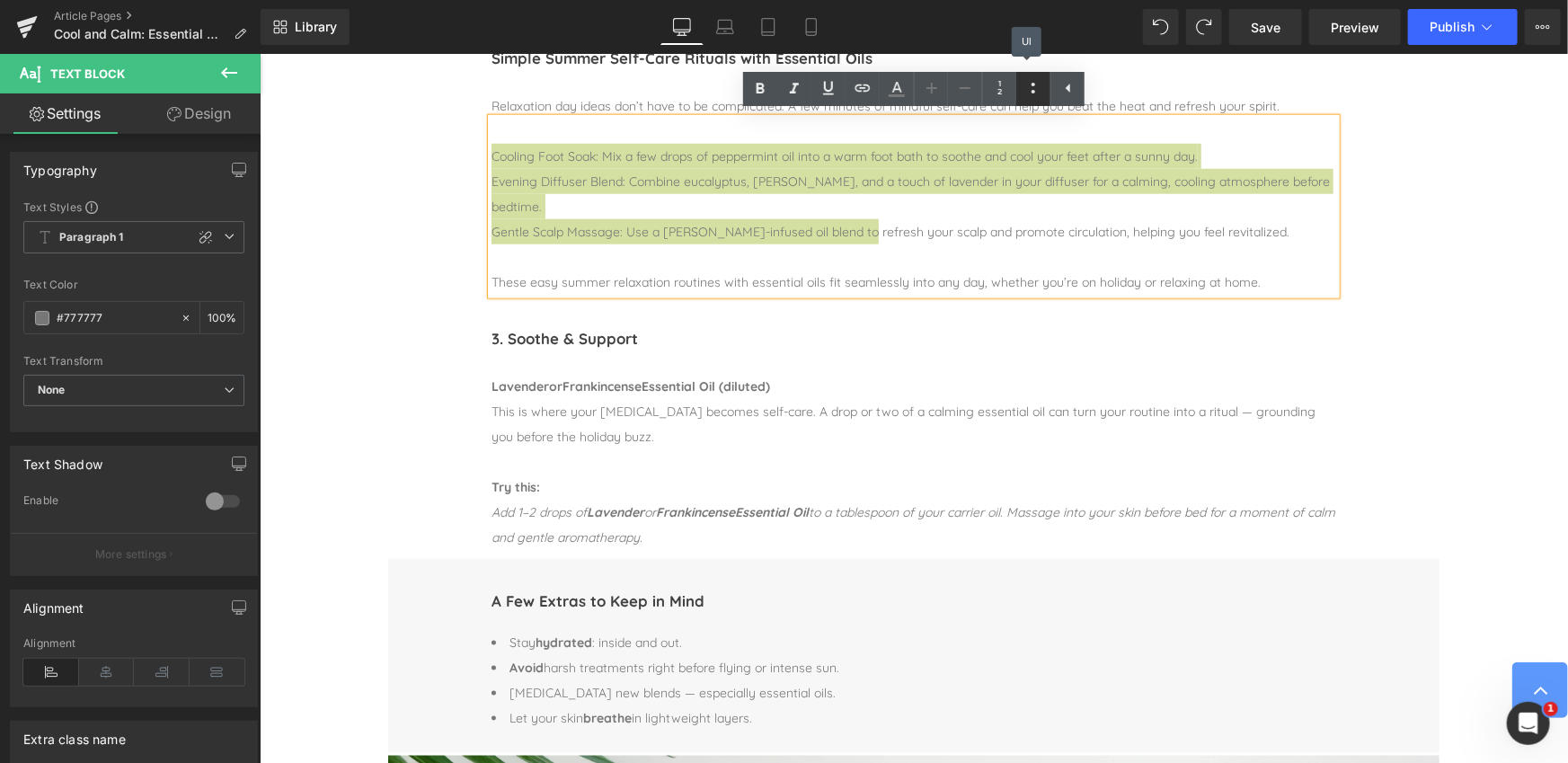
click at [1031, 92] on icon at bounding box center [1033, 88] width 4 height 11
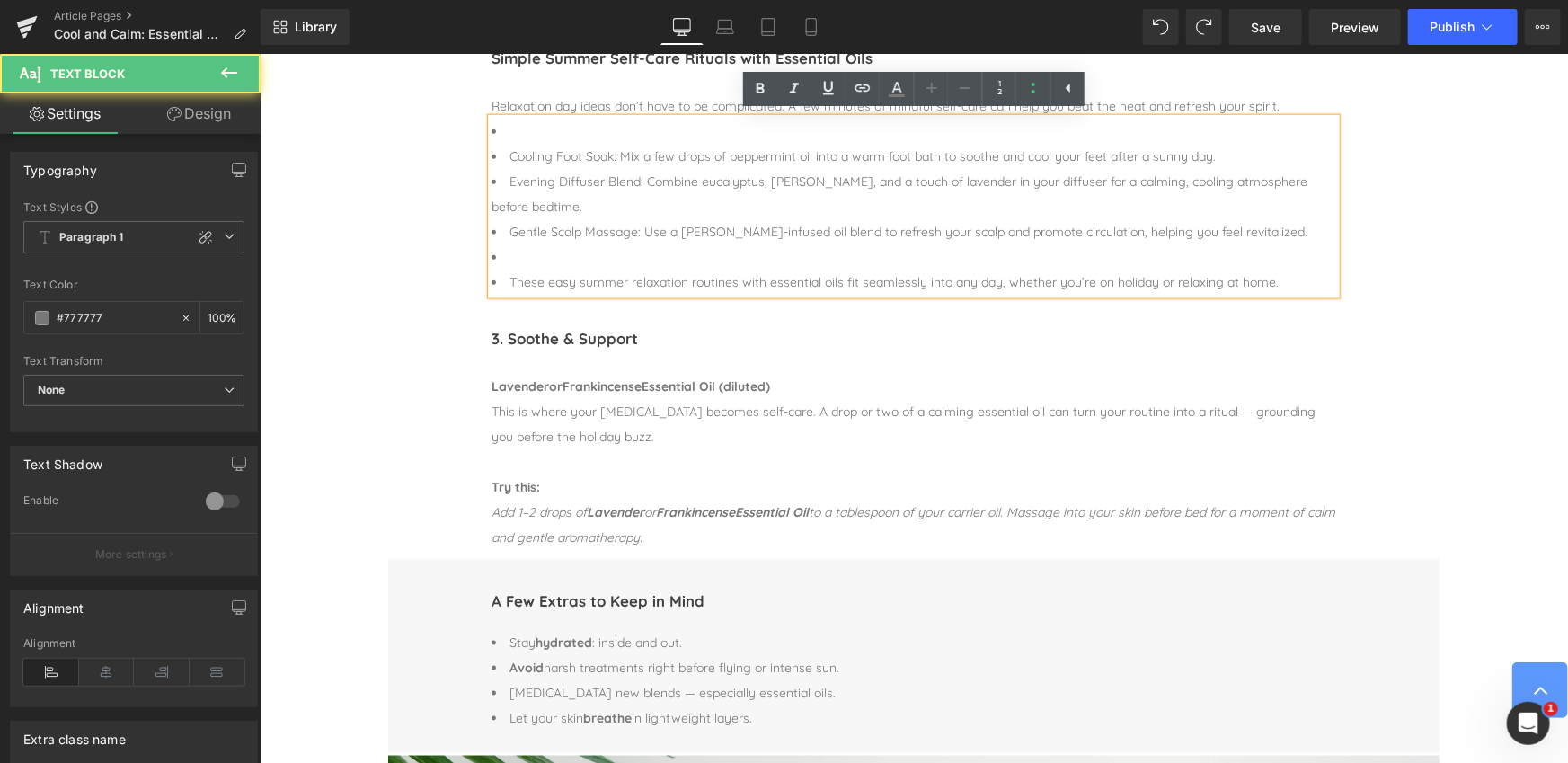
click at [517, 131] on li at bounding box center [913, 129] width 845 height 25
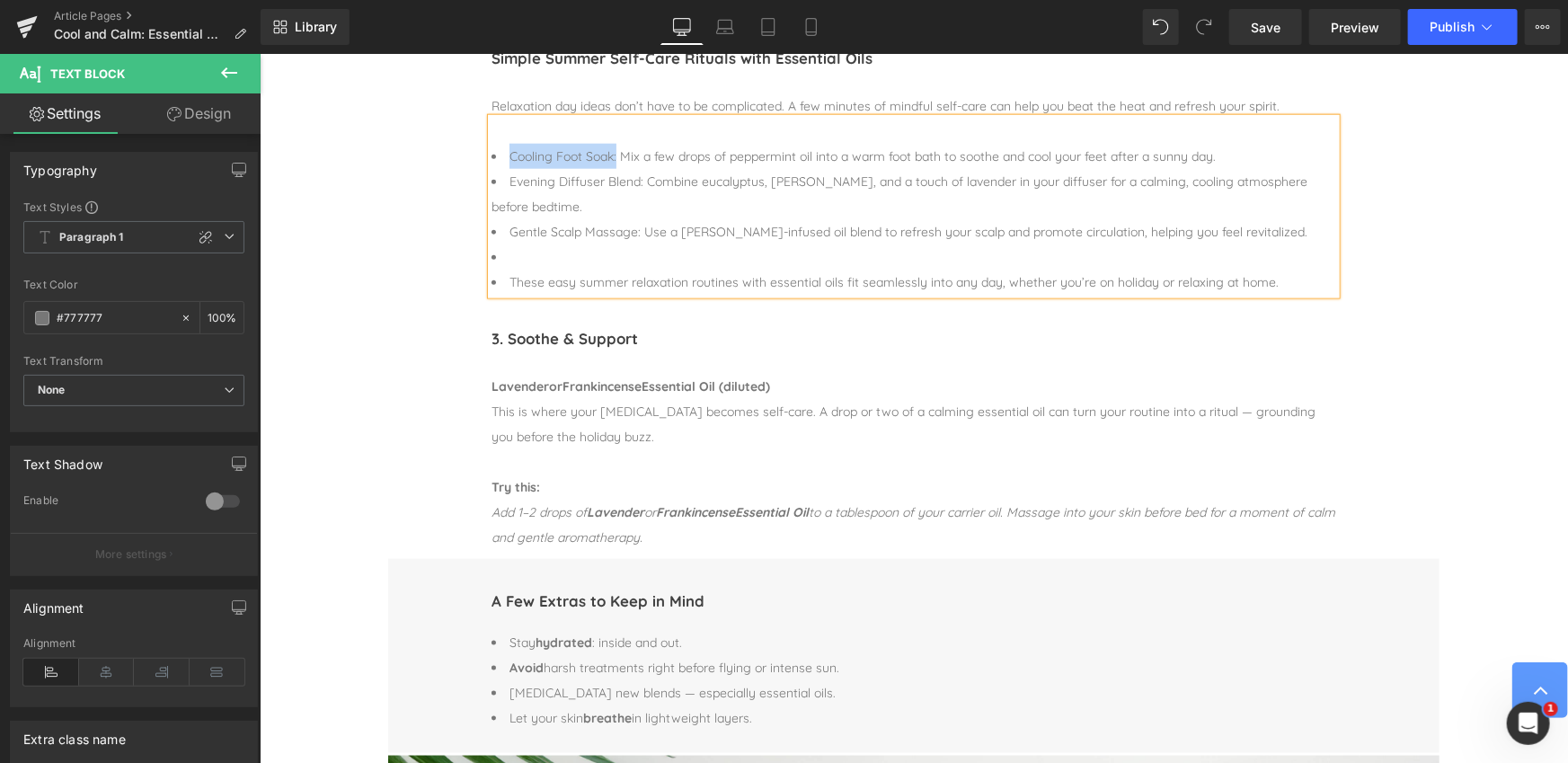
drag, startPoint x: 510, startPoint y: 155, endPoint x: 617, endPoint y: 154, distance: 107.0
click at [617, 154] on span "Cooling Foot Soak: Mix a few drops of peppermint oil into a warm foot bath to s…" at bounding box center [861, 155] width 707 height 16
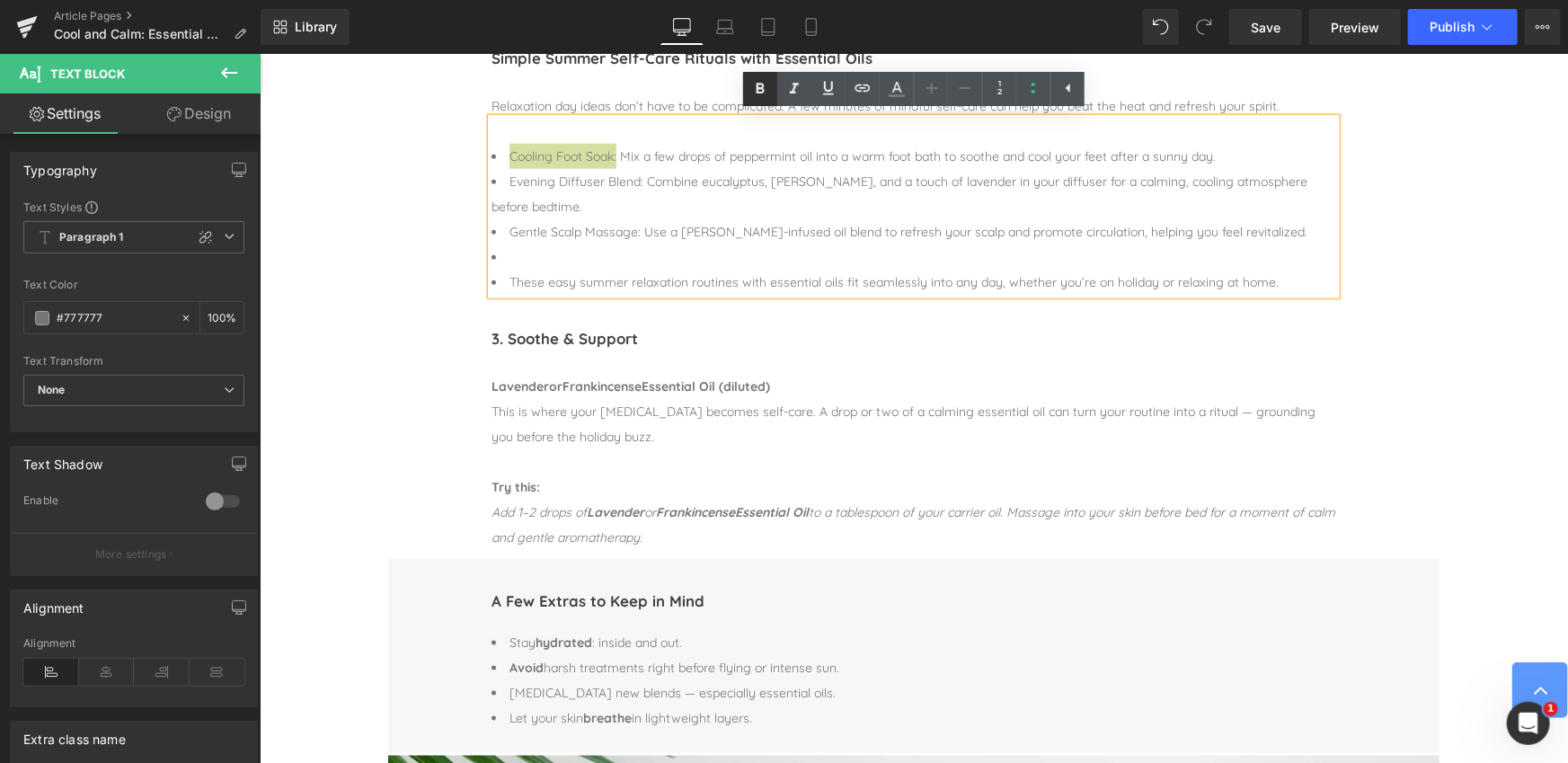
click at [762, 93] on icon at bounding box center [761, 89] width 8 height 11
drag, startPoint x: 508, startPoint y: 181, endPoint x: 641, endPoint y: 179, distance: 133.0
click at [641, 180] on span "Evening Diffuser Blend: Combine eucalyptus, [PERSON_NAME], and a touch of laven…" at bounding box center [898, 193] width 816 height 41
click at [763, 92] on icon at bounding box center [761, 89] width 8 height 11
drag, startPoint x: 508, startPoint y: 229, endPoint x: 637, endPoint y: 228, distance: 129.0
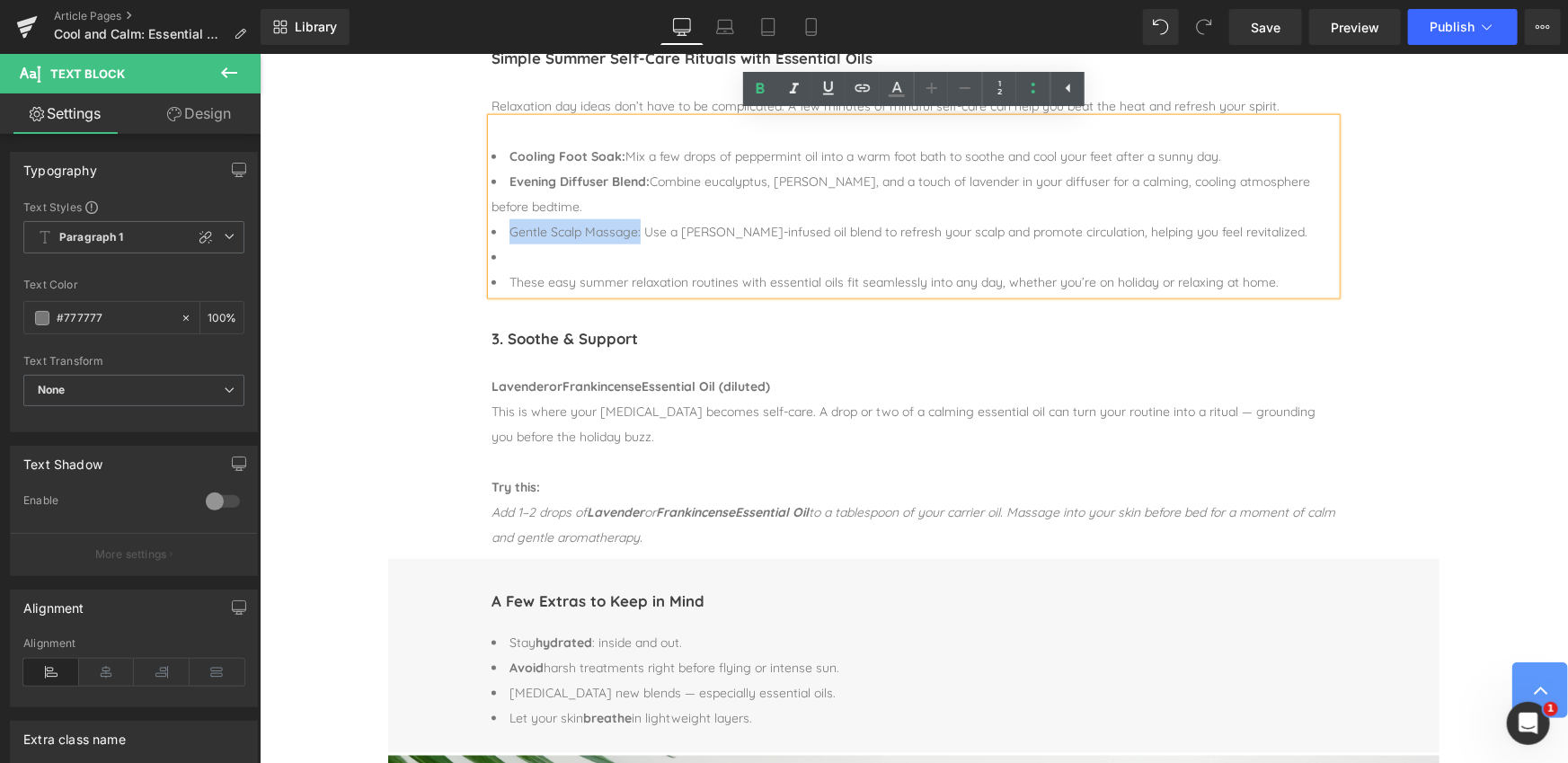
click at [637, 228] on span "Gentle Scalp Massage: Use a [PERSON_NAME]-infused oil blend to refresh your sca…" at bounding box center [907, 231] width 797 height 16
click at [756, 88] on icon at bounding box center [760, 89] width 22 height 22
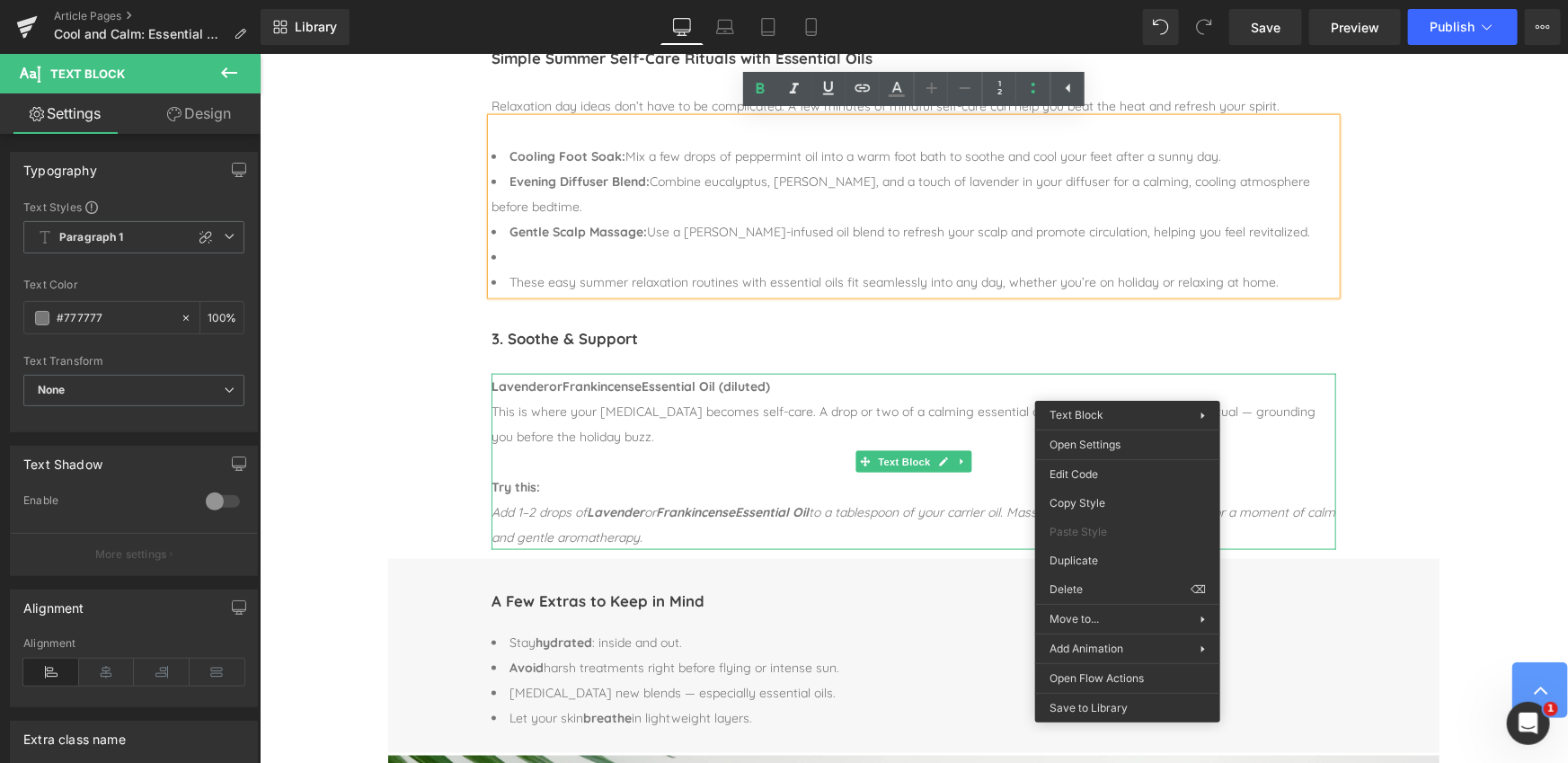
click at [1421, 263] on div "Simple Summer Self-Care Rituals with Essential Oils Heading Separator Relaxatio…" at bounding box center [912, 163] width 1051 height 280
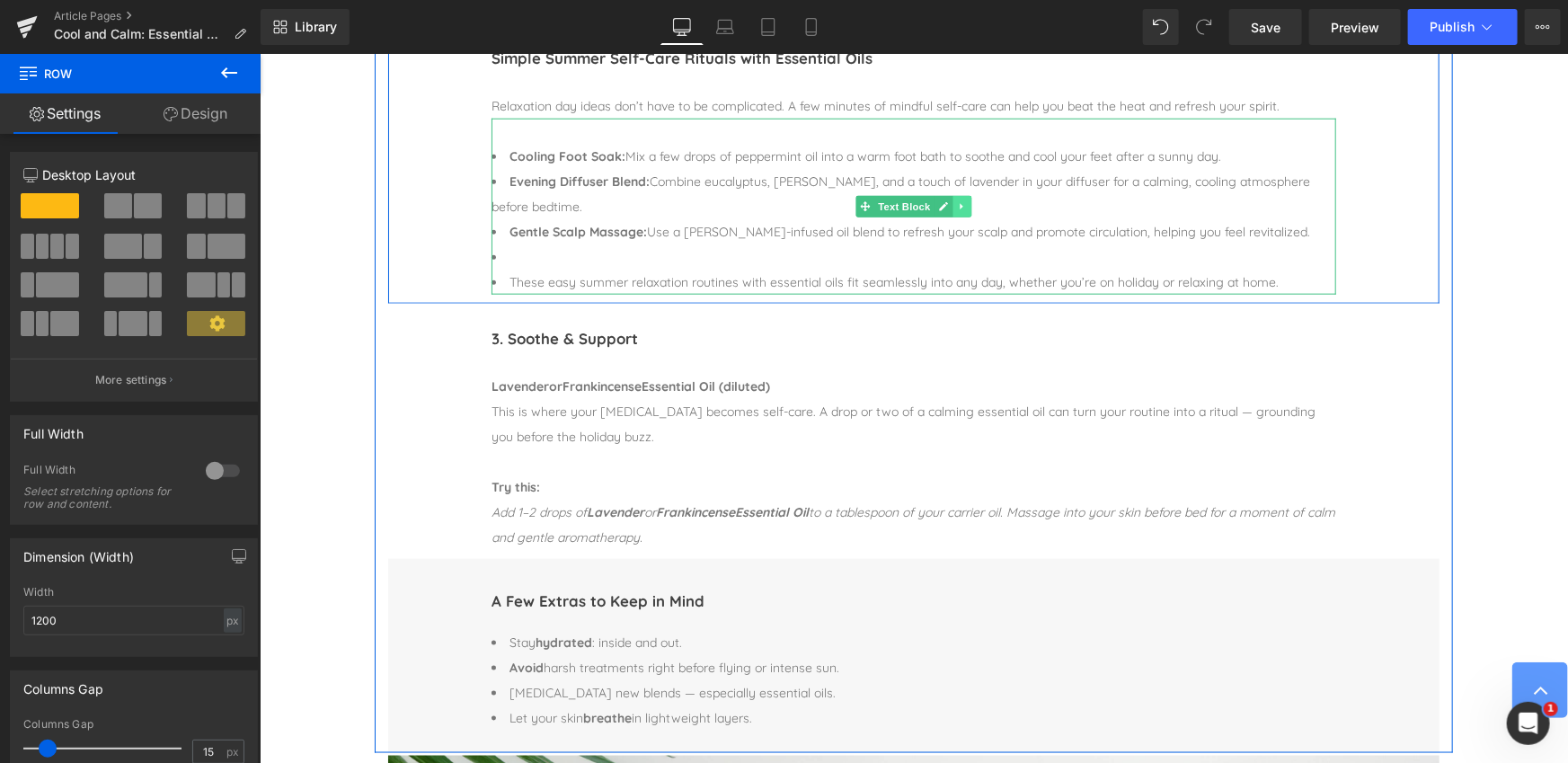
click at [957, 207] on icon at bounding box center [961, 205] width 10 height 11
click at [954, 206] on icon at bounding box center [952, 205] width 10 height 11
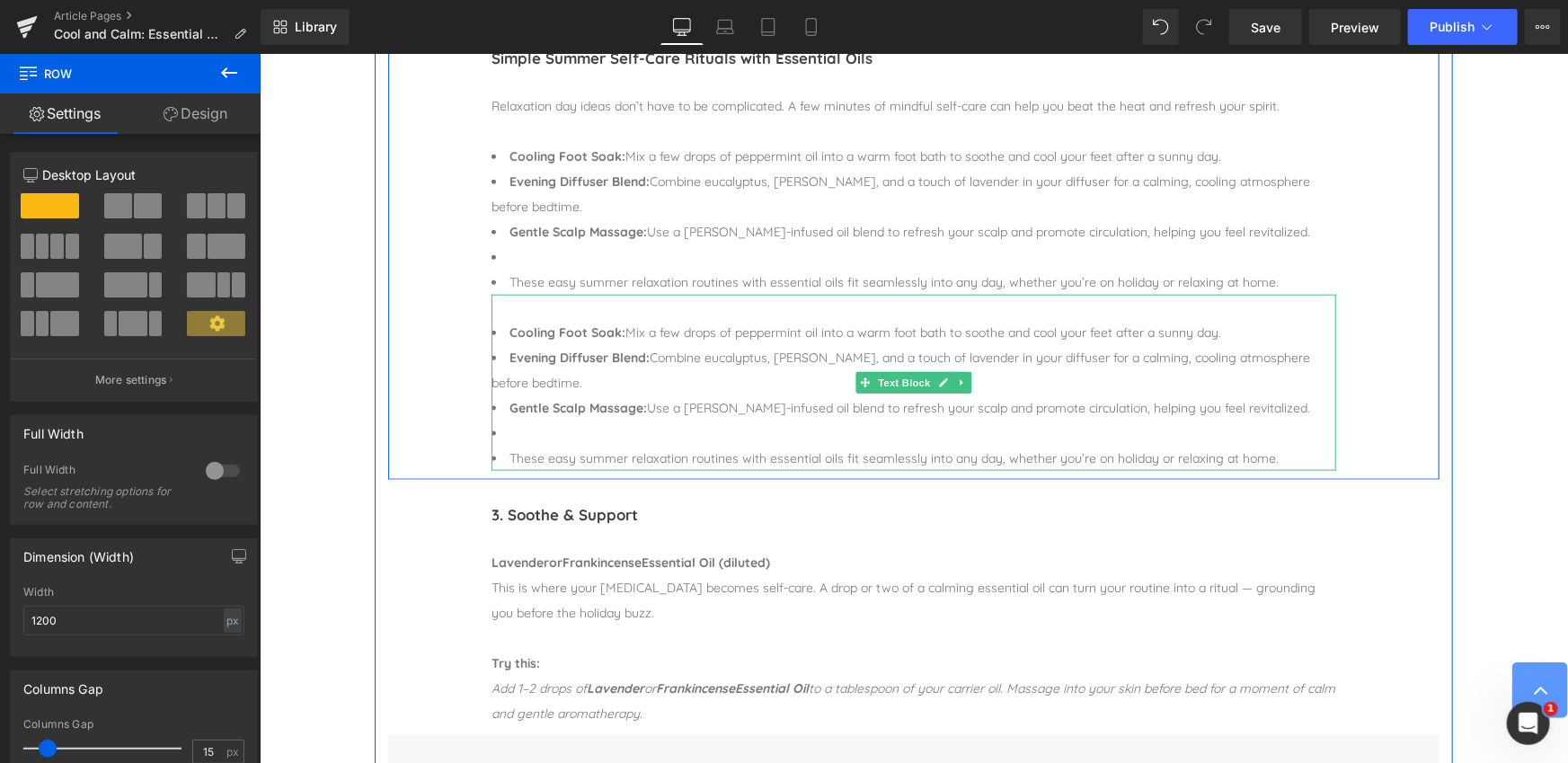
click at [545, 431] on li at bounding box center [913, 431] width 845 height 25
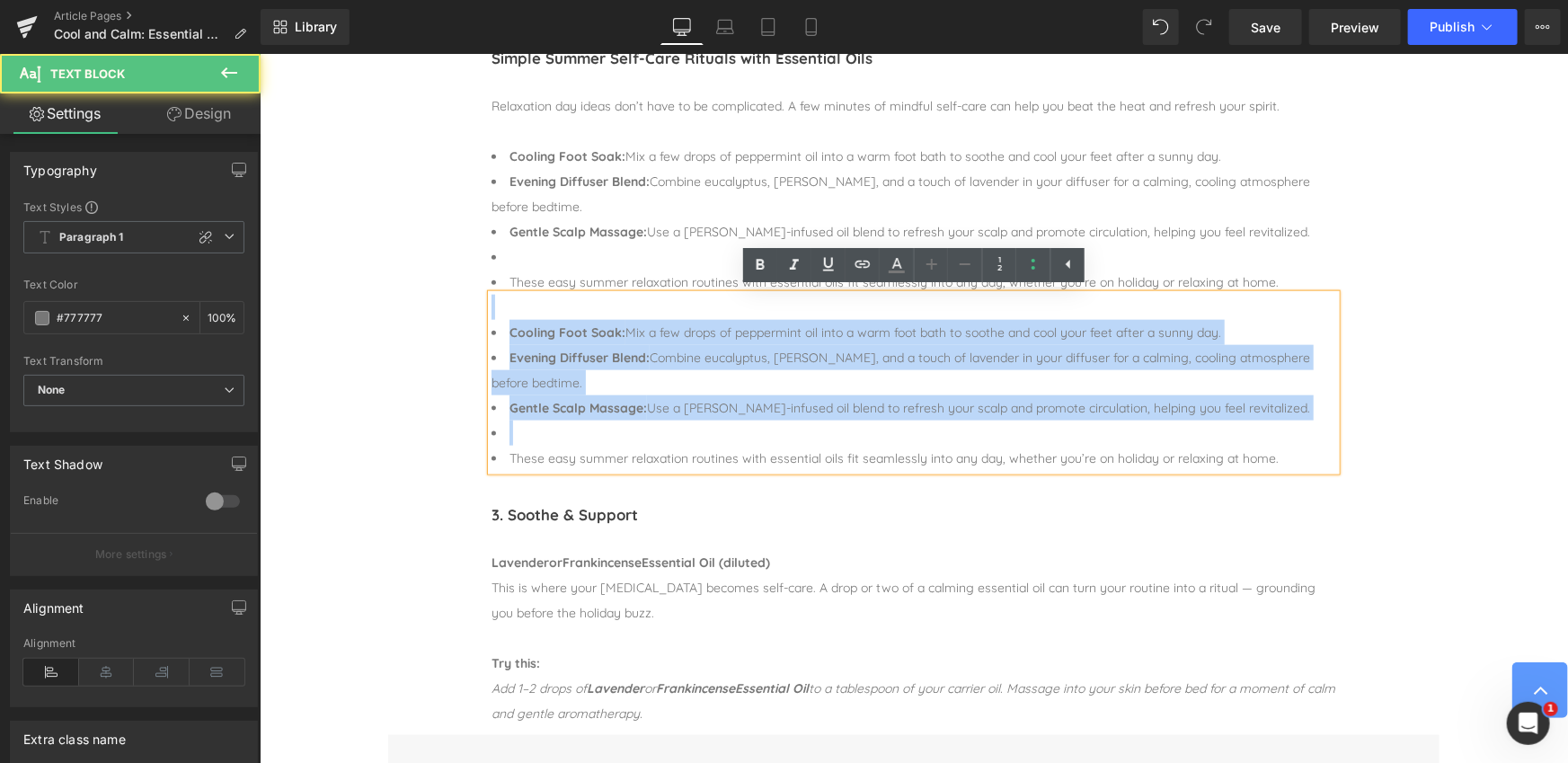
drag, startPoint x: 544, startPoint y: 437, endPoint x: 462, endPoint y: 305, distance: 155.4
click at [462, 305] on div "Simple Summer Self-Care Rituals with Essential Oils Heading Separator Relaxatio…" at bounding box center [912, 251] width 1051 height 457
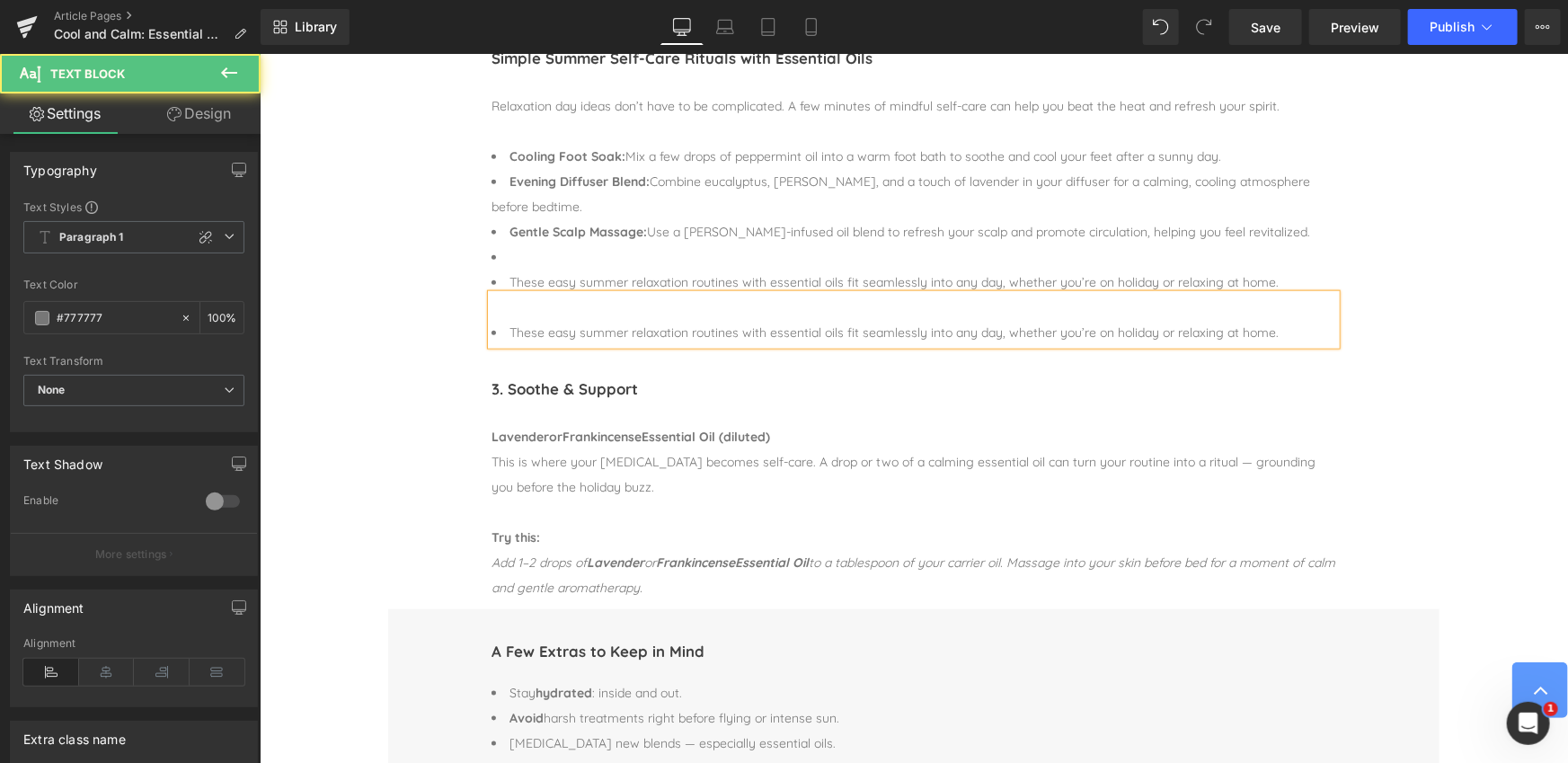
click at [508, 333] on span "These easy summer relaxation routines with essential oils fit seamlessly into a…" at bounding box center [892, 332] width 769 height 16
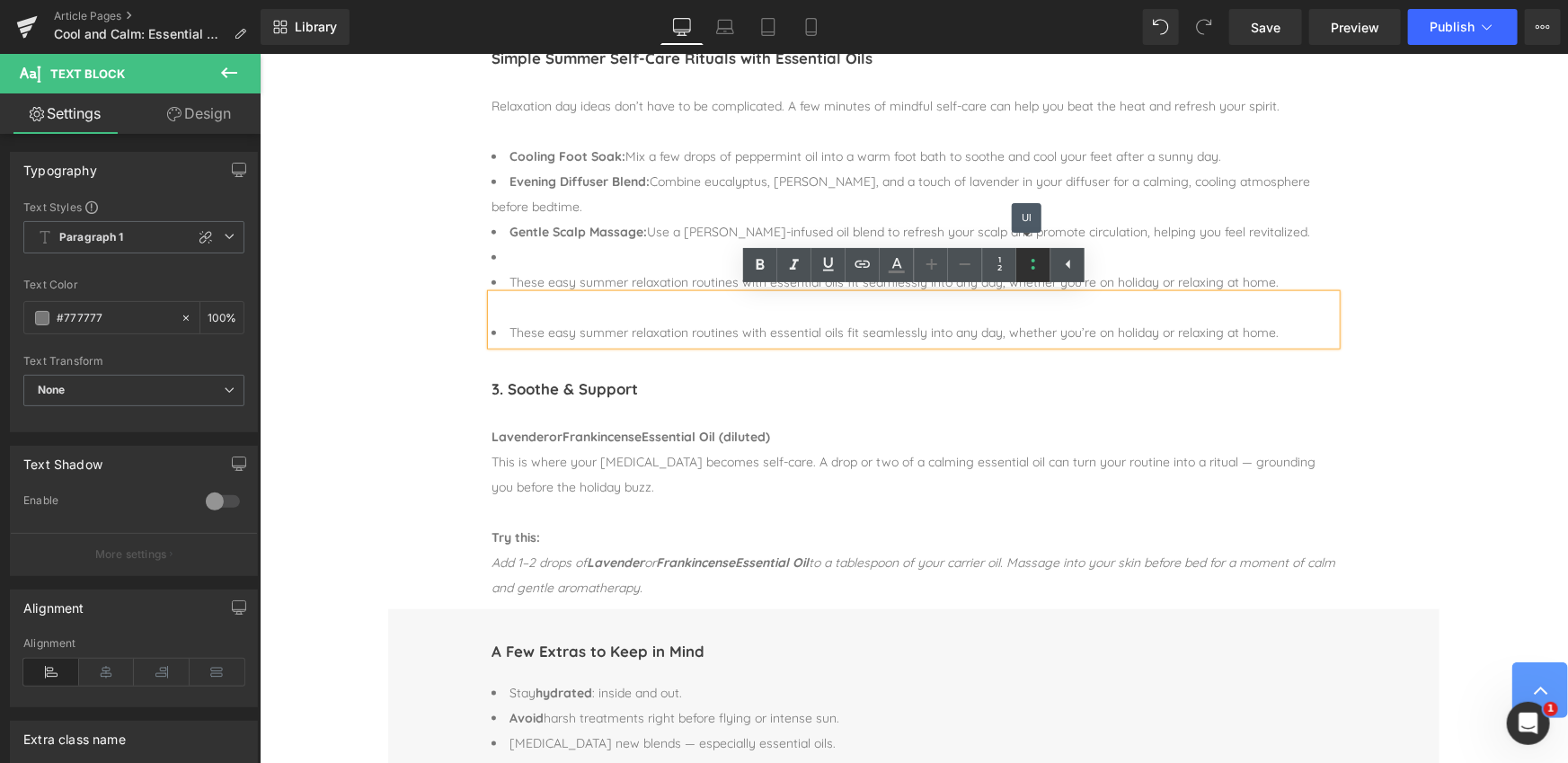
click at [1032, 267] on icon at bounding box center [1033, 264] width 4 height 11
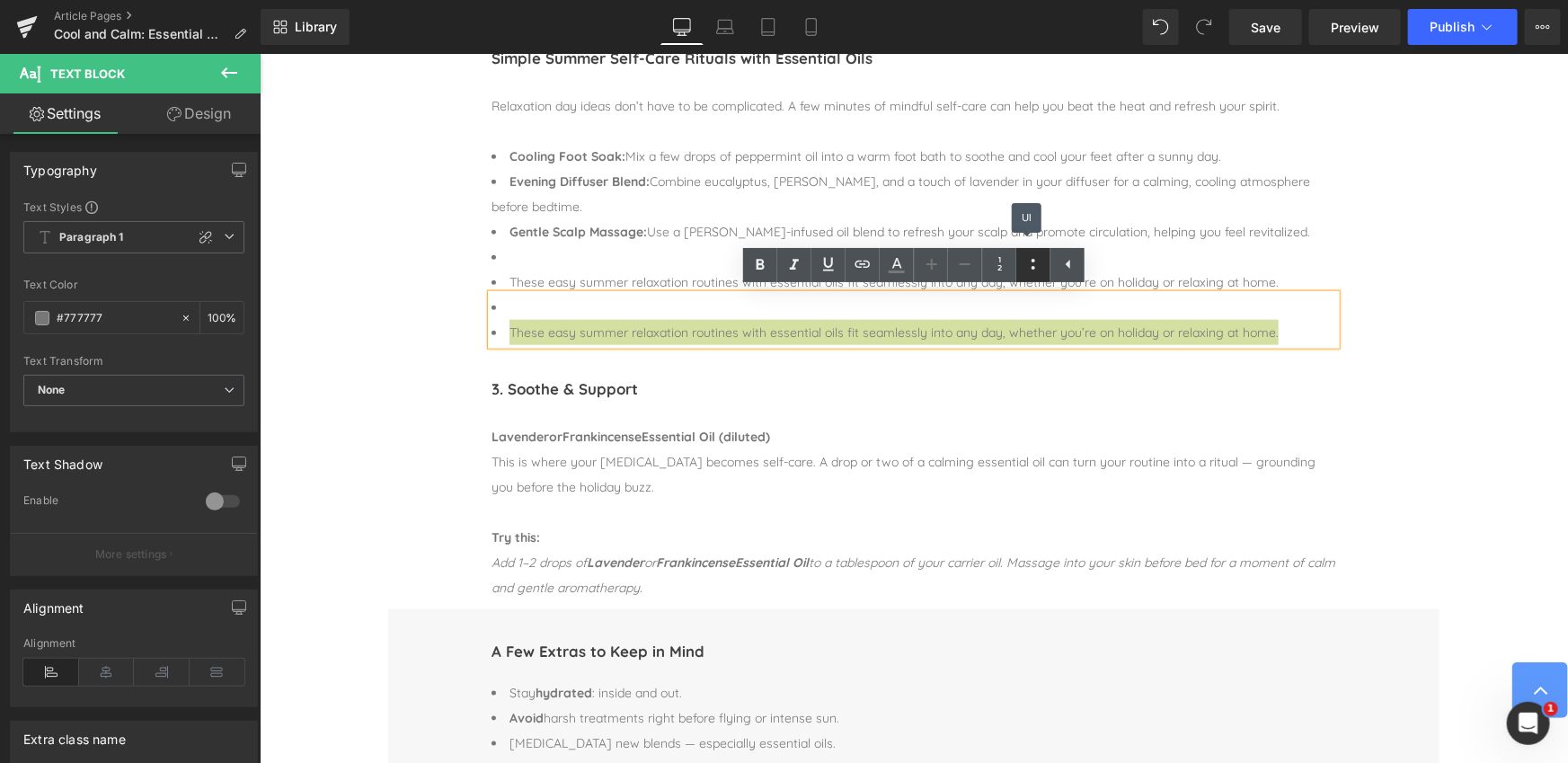
click at [1031, 267] on icon at bounding box center [1033, 265] width 22 height 22
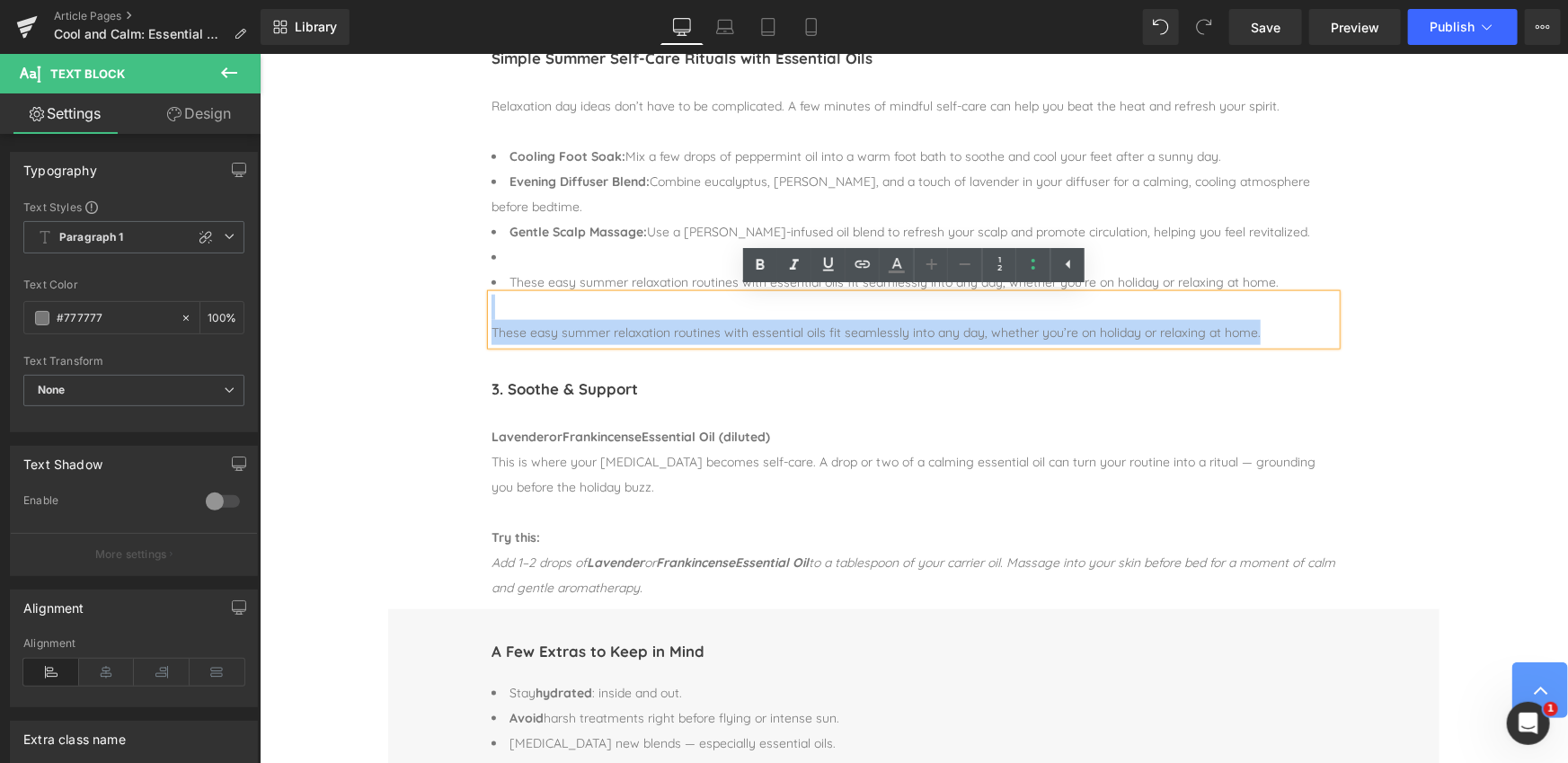
click at [447, 323] on div "Simple Summer Self-Care Rituals with Essential Oils Heading Separator Relaxatio…" at bounding box center [912, 188] width 1051 height 331
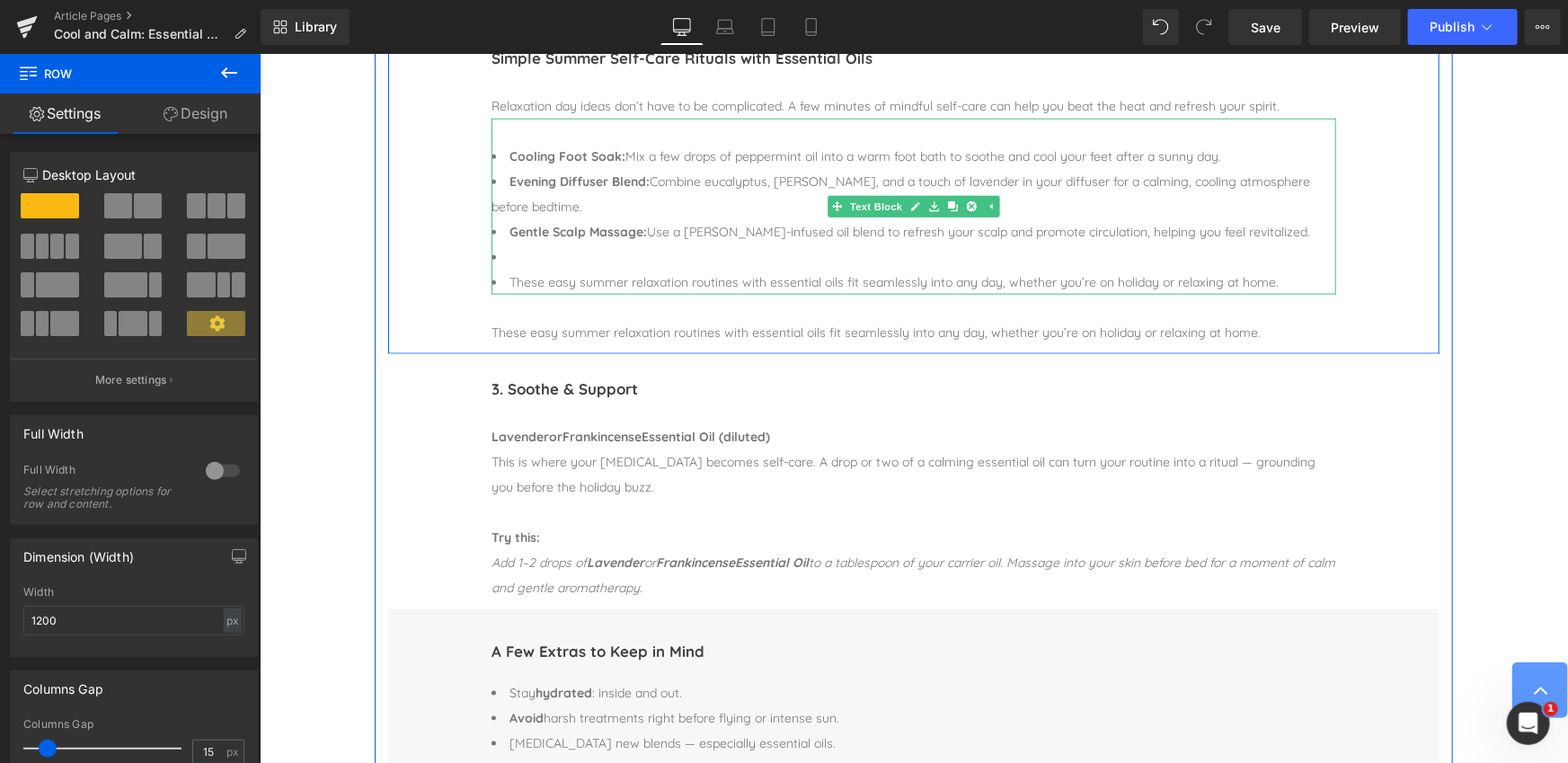
drag, startPoint x: 567, startPoint y: 288, endPoint x: 697, endPoint y: 276, distance: 130.6
click at [567, 288] on span "These easy summer relaxation routines with essential oils fit seamlessly into a…" at bounding box center [892, 281] width 769 height 16
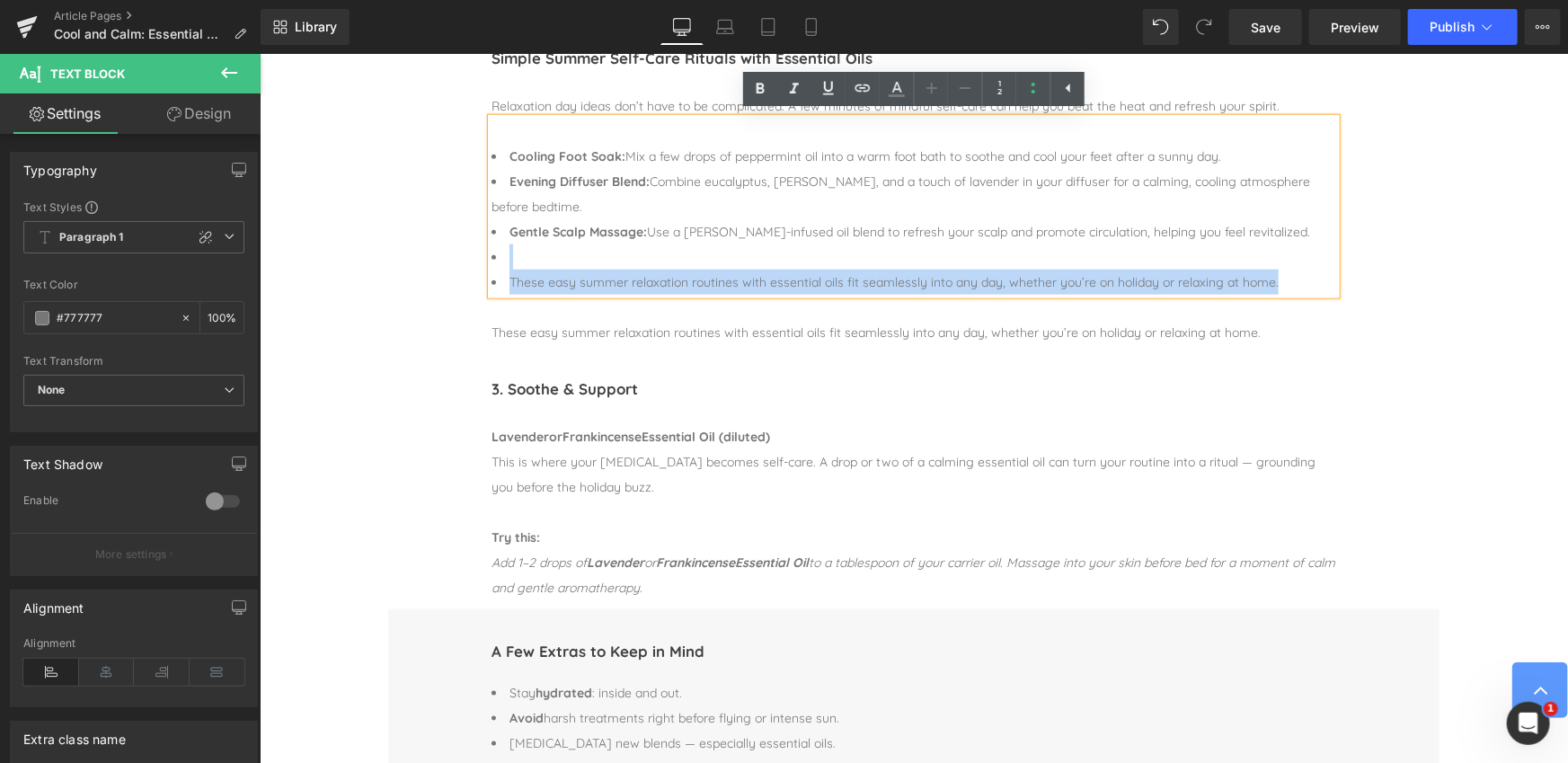
drag, startPoint x: 1285, startPoint y: 281, endPoint x: 500, endPoint y: 263, distance: 785.2
click at [500, 263] on ul "Cooling Foot Soak: Mix a few drops of peppermint oil into a warm foot bath to s…" at bounding box center [913, 218] width 845 height 151
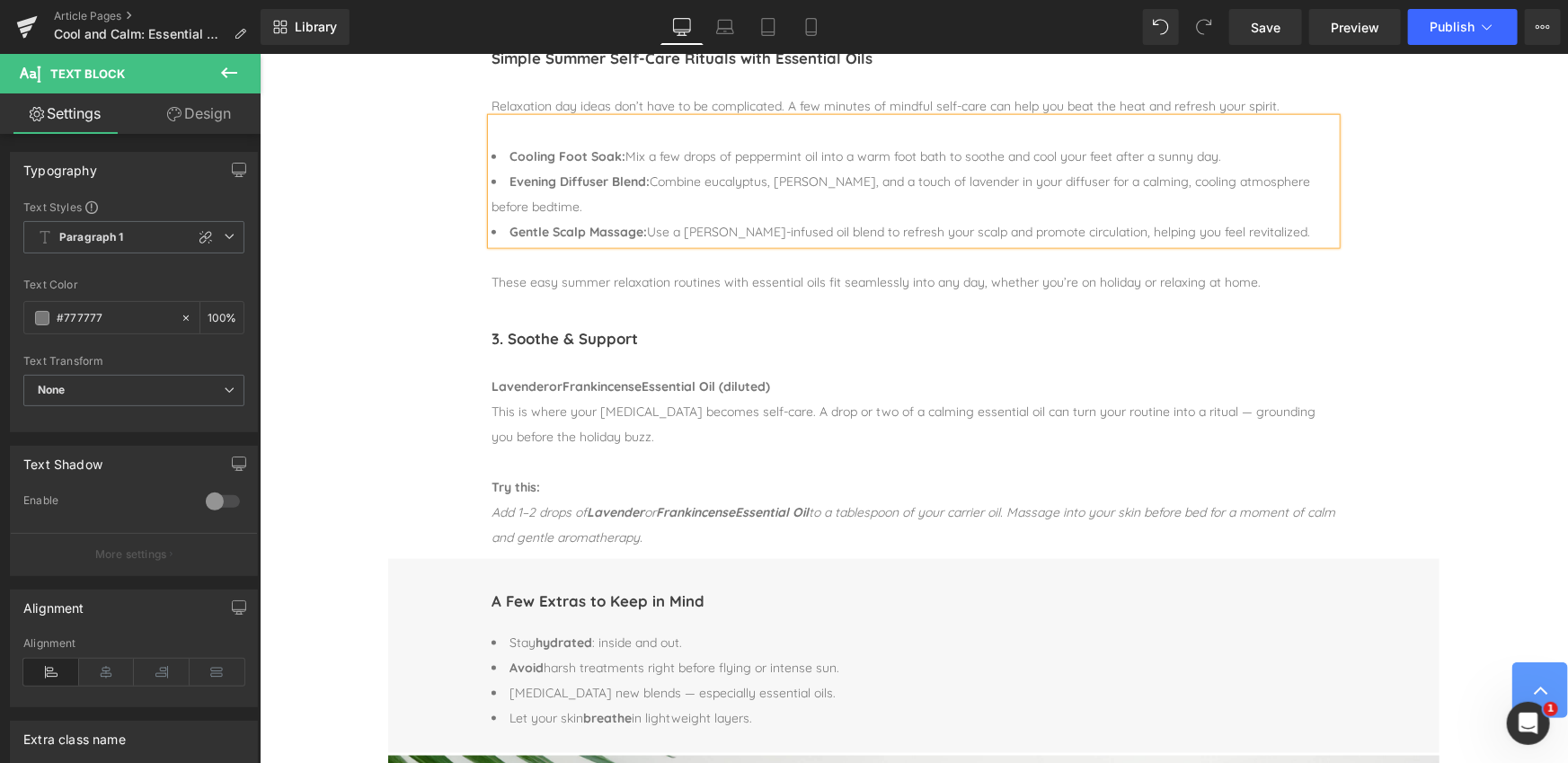
click at [390, 256] on div "Simple Summer Self-Care Rituals with Essential Oils Heading Separator Relaxatio…" at bounding box center [912, 163] width 1051 height 280
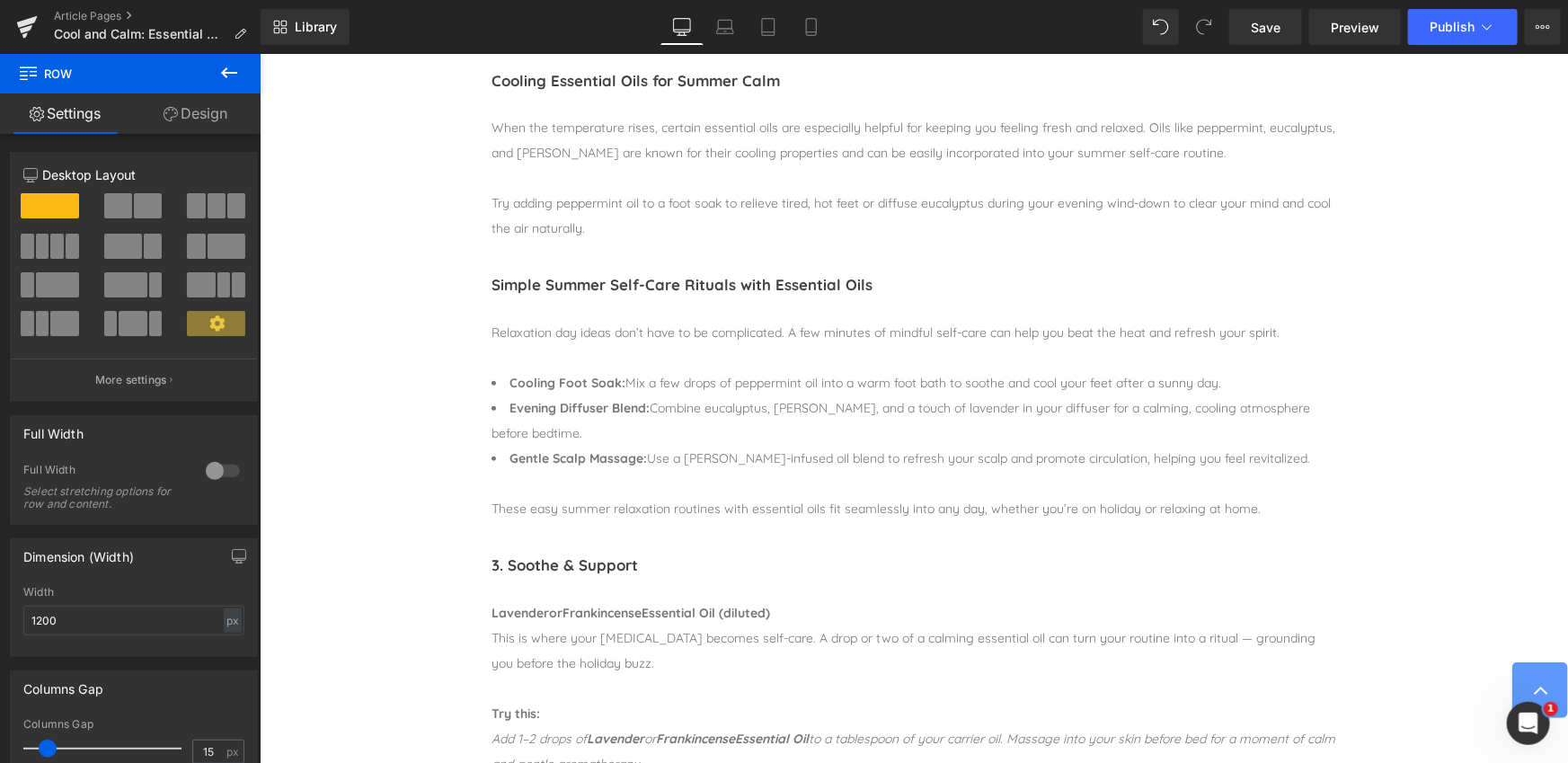
scroll to position [724, 0]
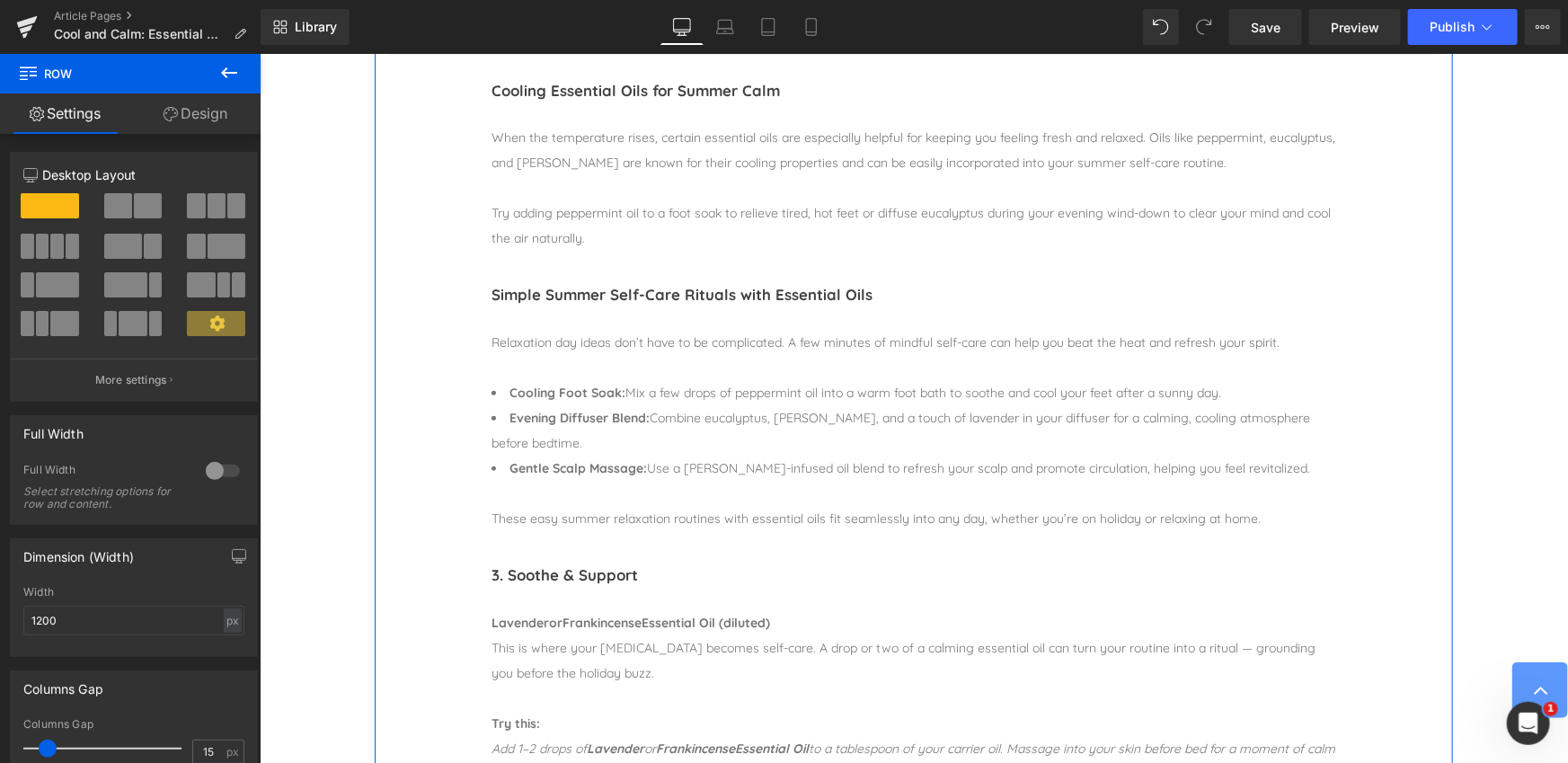
click at [511, 491] on div "These easy summer relaxation routines with essential oils fit seamlessly into a…" at bounding box center [913, 504] width 845 height 50
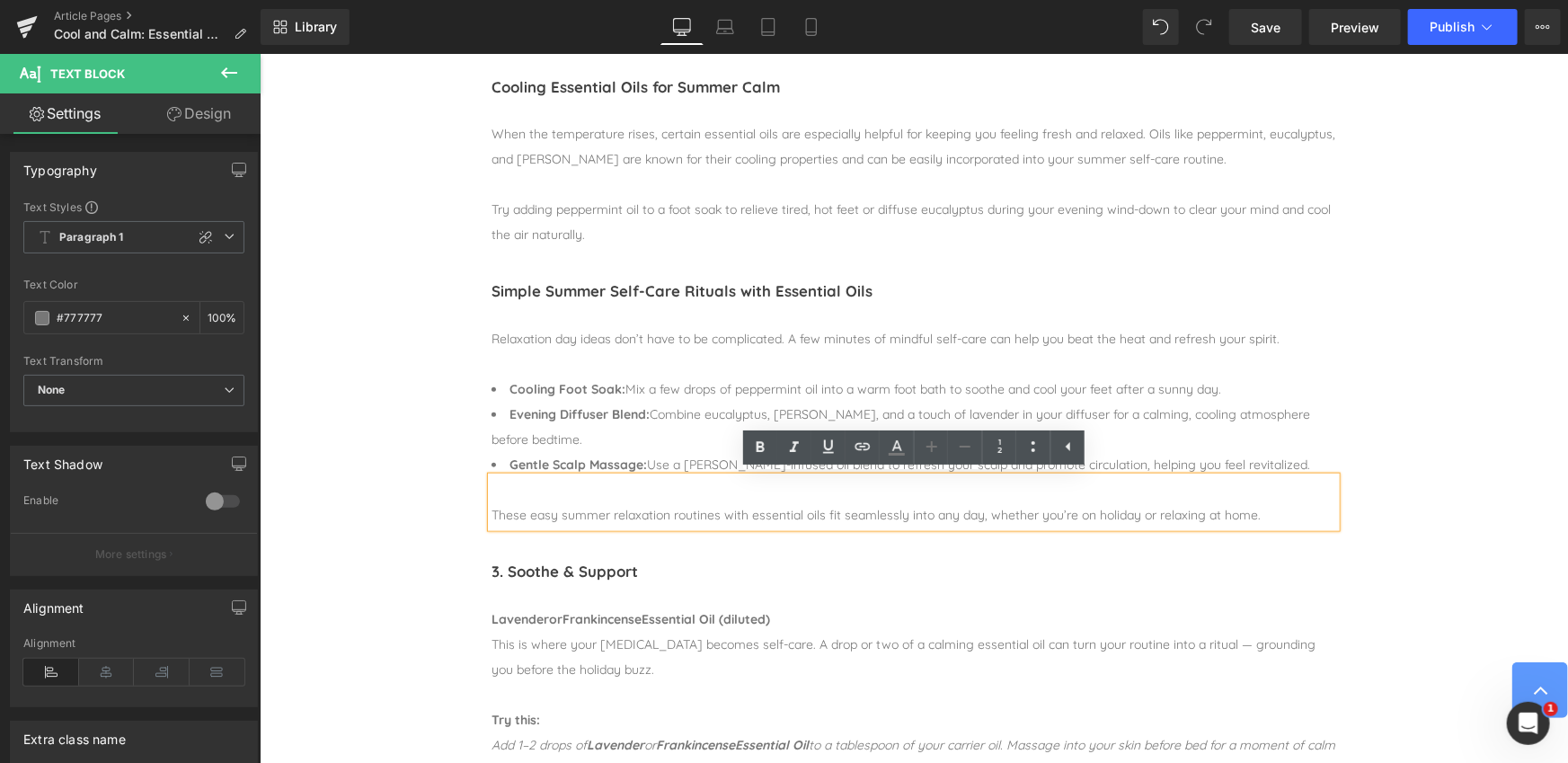
scroll to position [725, 0]
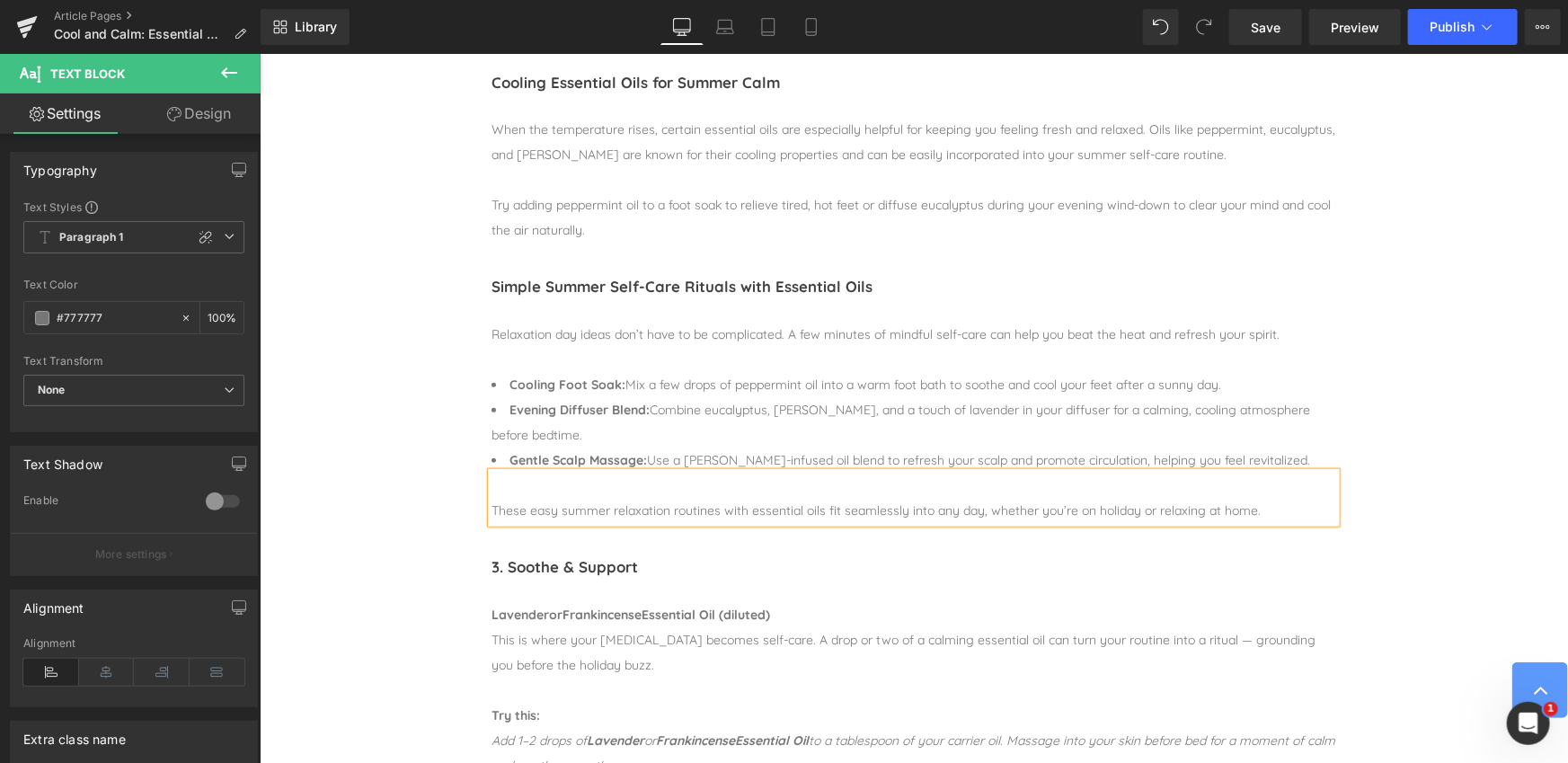
click at [492, 507] on span "These easy summer relaxation routines with essential oils fit seamlessly into a…" at bounding box center [874, 509] width 769 height 16
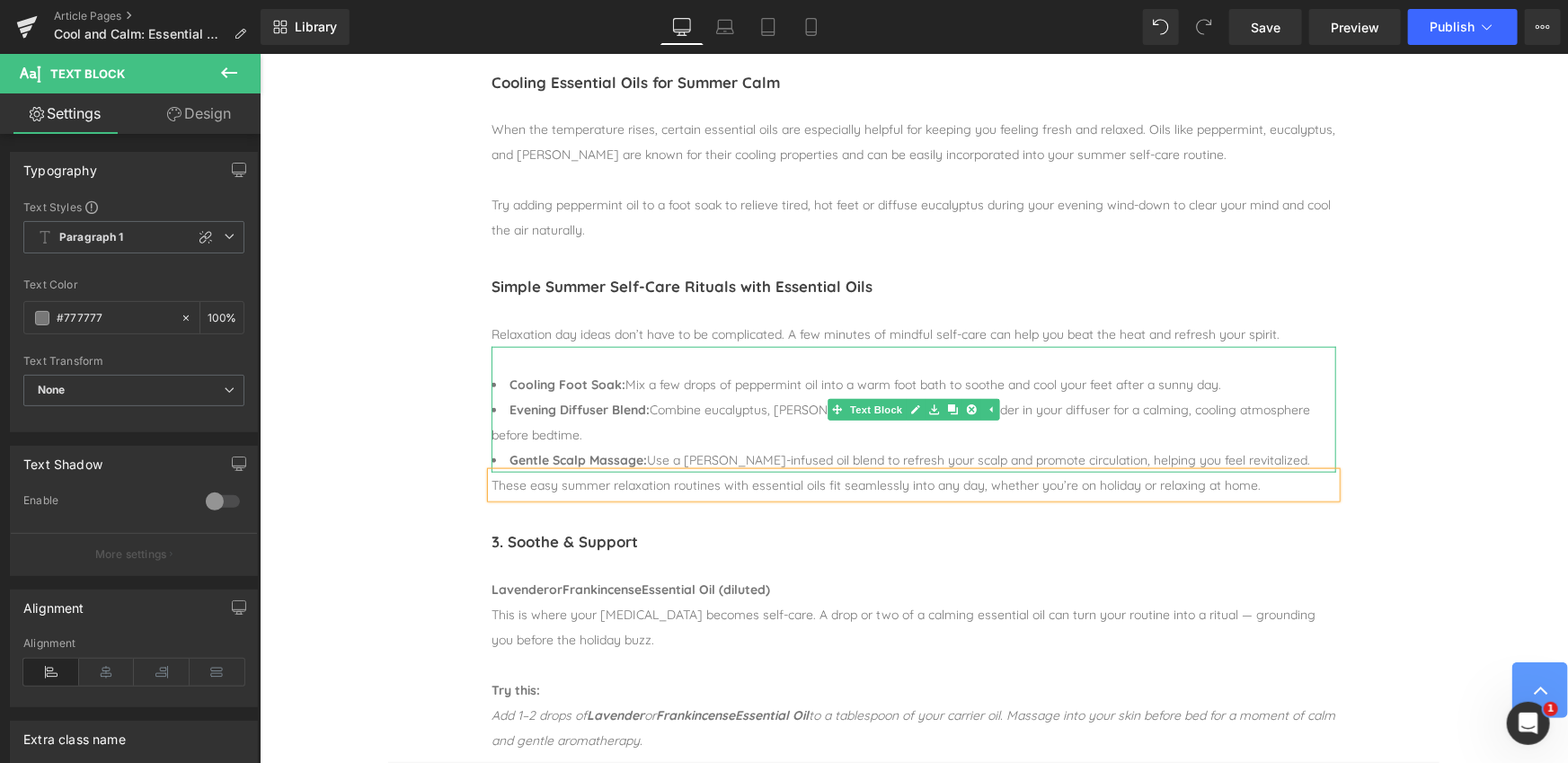
click at [516, 357] on div at bounding box center [913, 358] width 845 height 25
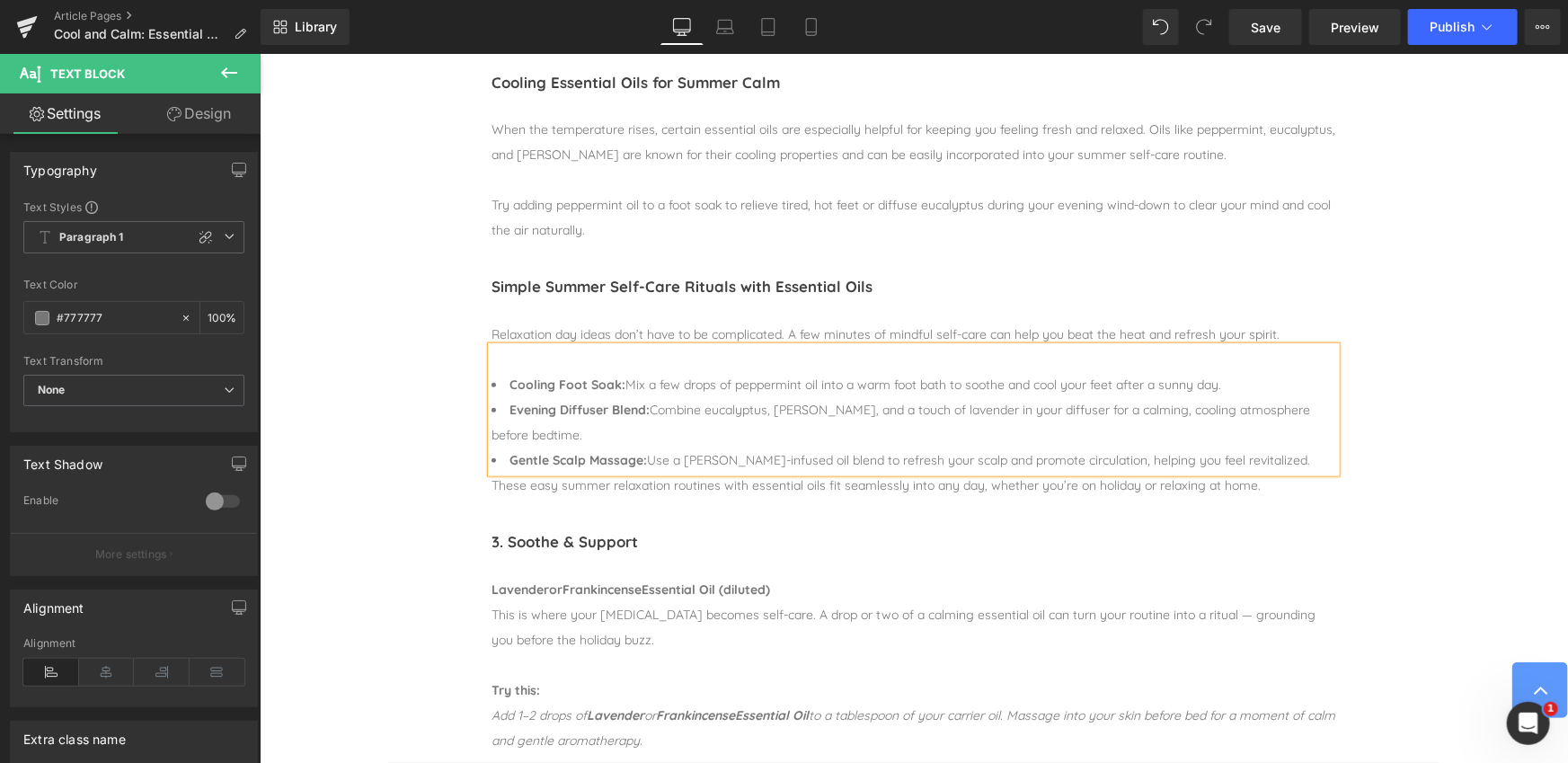
click at [490, 386] on div "Cooling Foot Soak: Mix a few drops of peppermint oil into a warm foot bath to s…" at bounding box center [913, 409] width 845 height 125
click at [506, 383] on li "Cooling Foot Soak: Mix a few drops of peppermint oil into a warm foot bath to s…" at bounding box center [913, 383] width 845 height 25
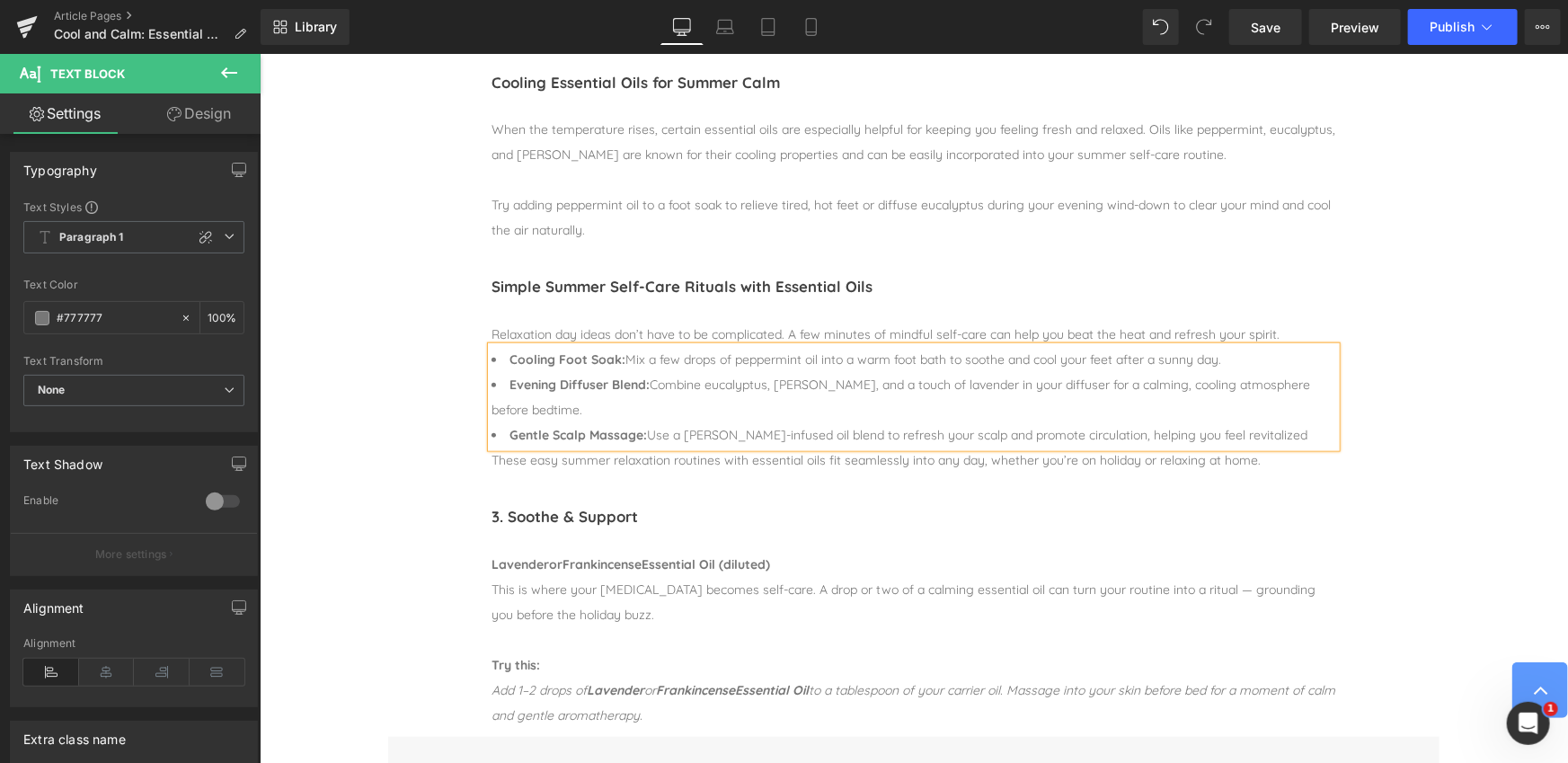
click at [397, 421] on div "Simple Summer Self-Care Rituals with Essential Oils Heading Separator Relaxatio…" at bounding box center [912, 365] width 1051 height 230
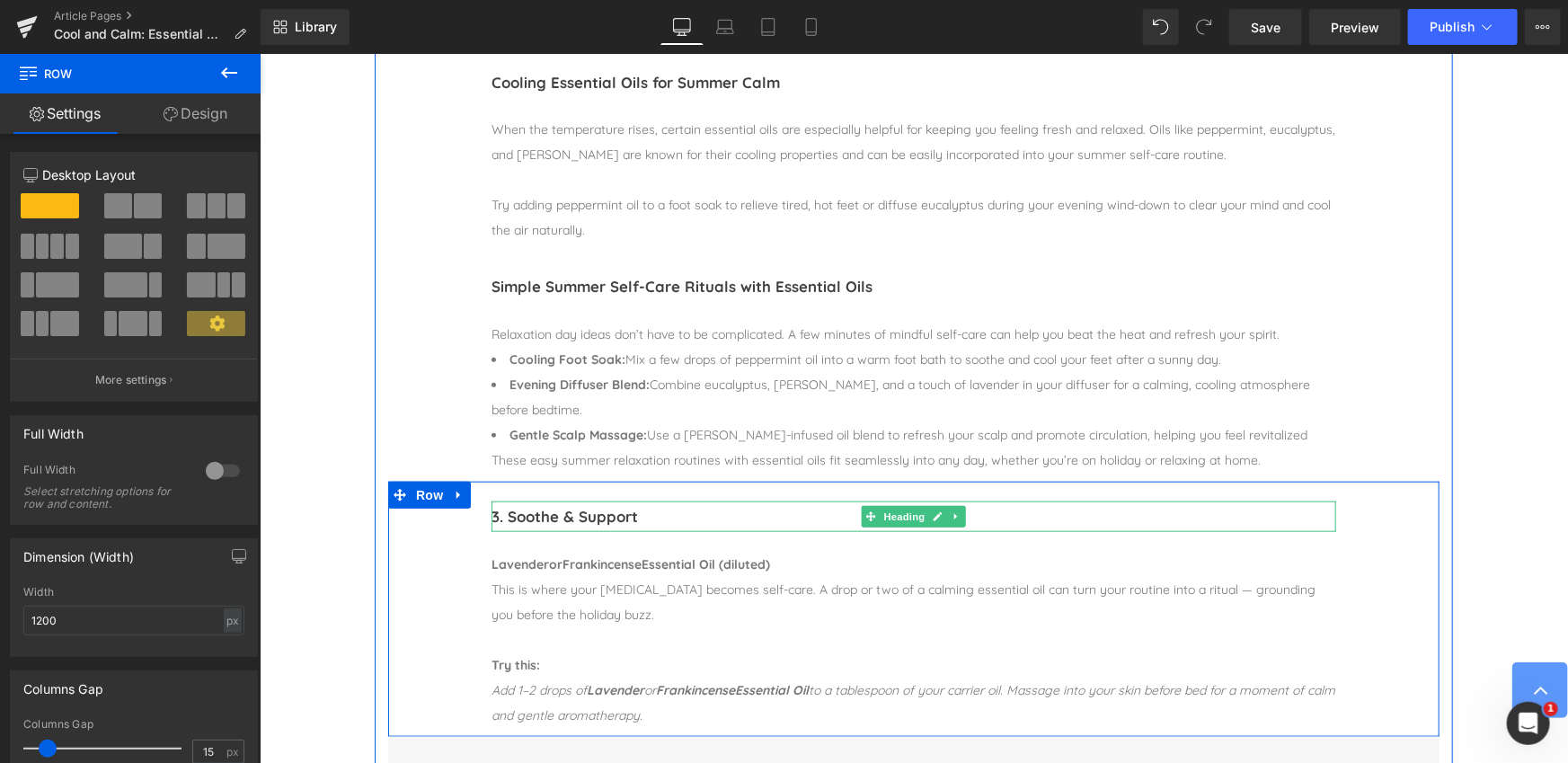
click at [563, 521] on h1 "3. Soothe & Support" at bounding box center [913, 515] width 845 height 31
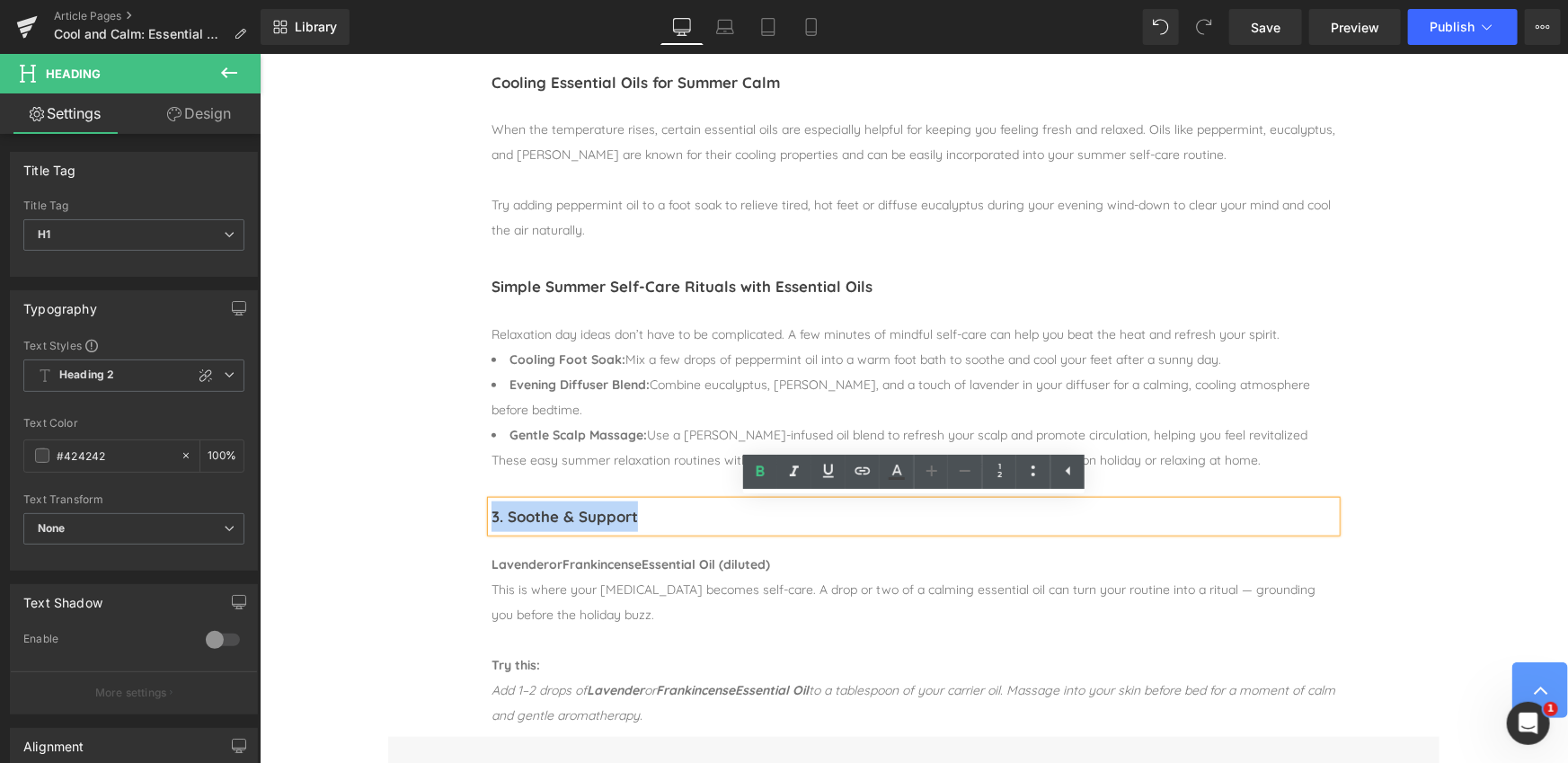
drag, startPoint x: 646, startPoint y: 517, endPoint x: 467, endPoint y: 519, distance: 179.0
click at [467, 519] on div "3. Soothe & Support Heading Separator Lavender or Frankincense Essential Oil (d…" at bounding box center [912, 608] width 1051 height 256
paste div
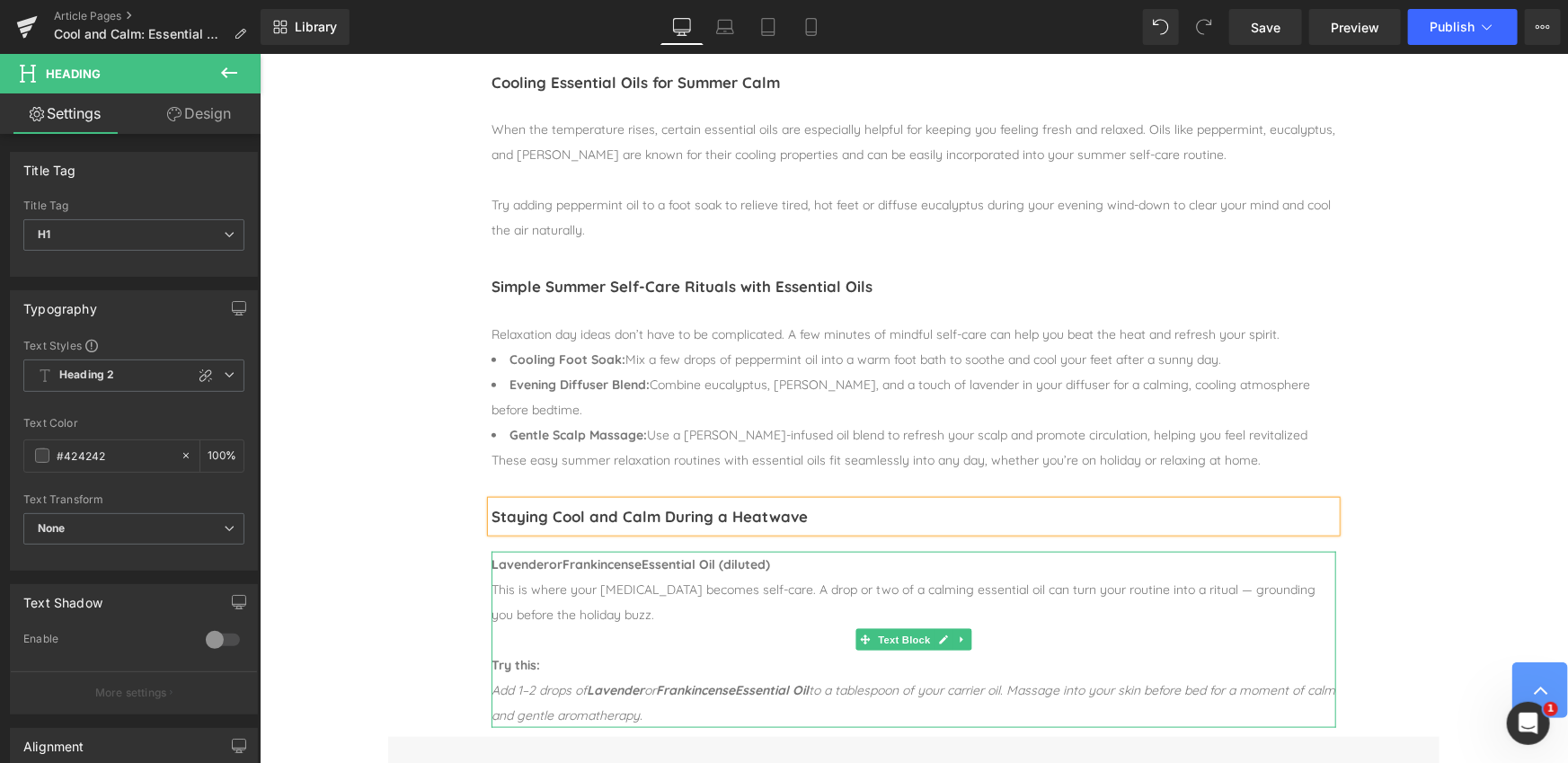
drag, startPoint x: 550, startPoint y: 590, endPoint x: 512, endPoint y: 587, distance: 38.1
click at [549, 590] on div "This is where your [MEDICAL_DATA] becomes self-care. A drop or two of a calming…" at bounding box center [913, 601] width 845 height 50
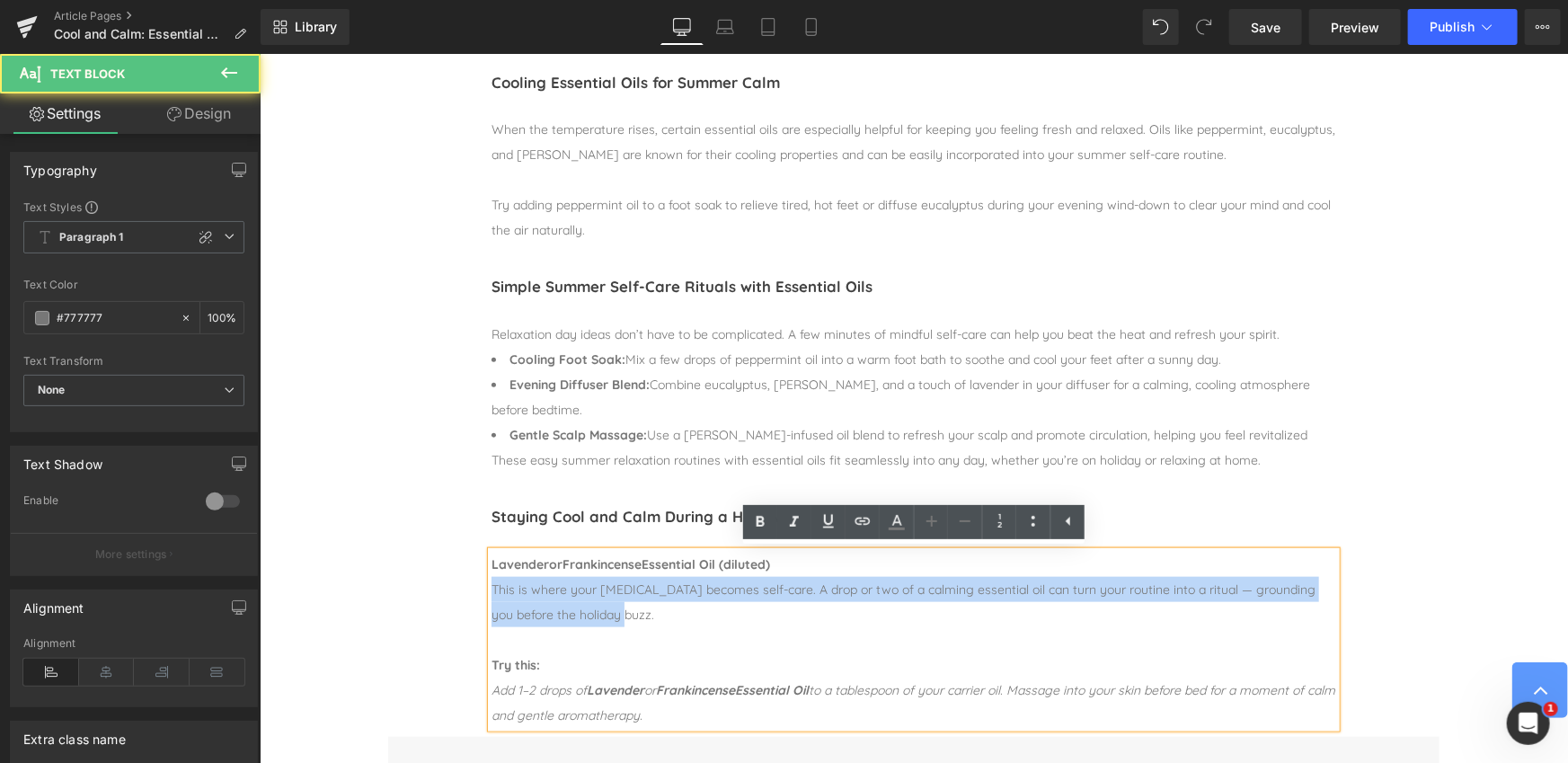
drag, startPoint x: 547, startPoint y: 600, endPoint x: 639, endPoint y: 624, distance: 95.1
click at [639, 624] on div "This is where your [MEDICAL_DATA] becomes self-care. A drop or two of a calming…" at bounding box center [913, 601] width 845 height 50
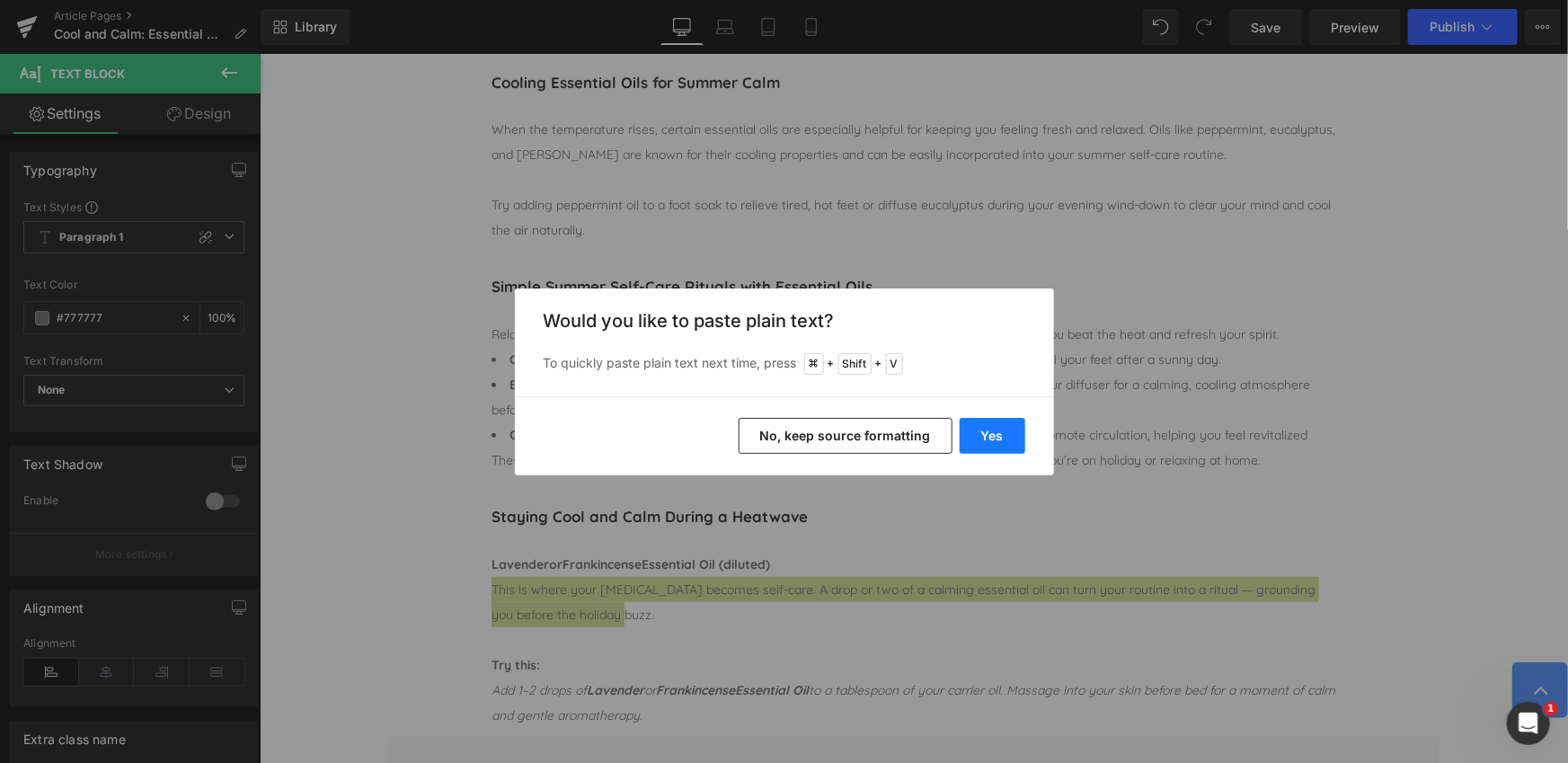
click at [989, 431] on button "Yes" at bounding box center [992, 435] width 65 height 36
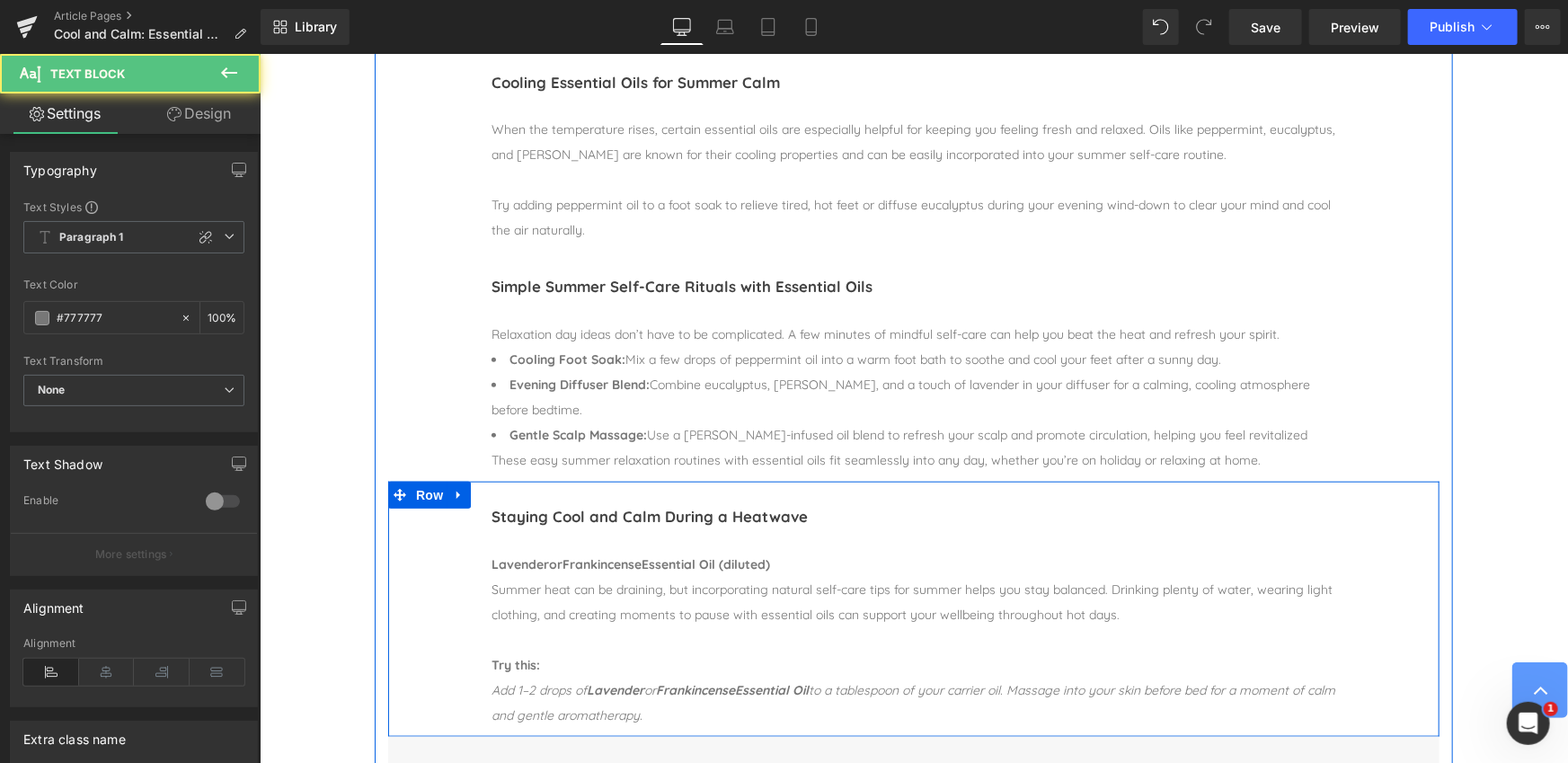
drag, startPoint x: 798, startPoint y: 568, endPoint x: 437, endPoint y: 560, distance: 361.1
click at [437, 560] on div "Staying Cool and Calm During a Heatwave Heading Separator Lavender or Frankince…" at bounding box center [912, 608] width 1051 height 256
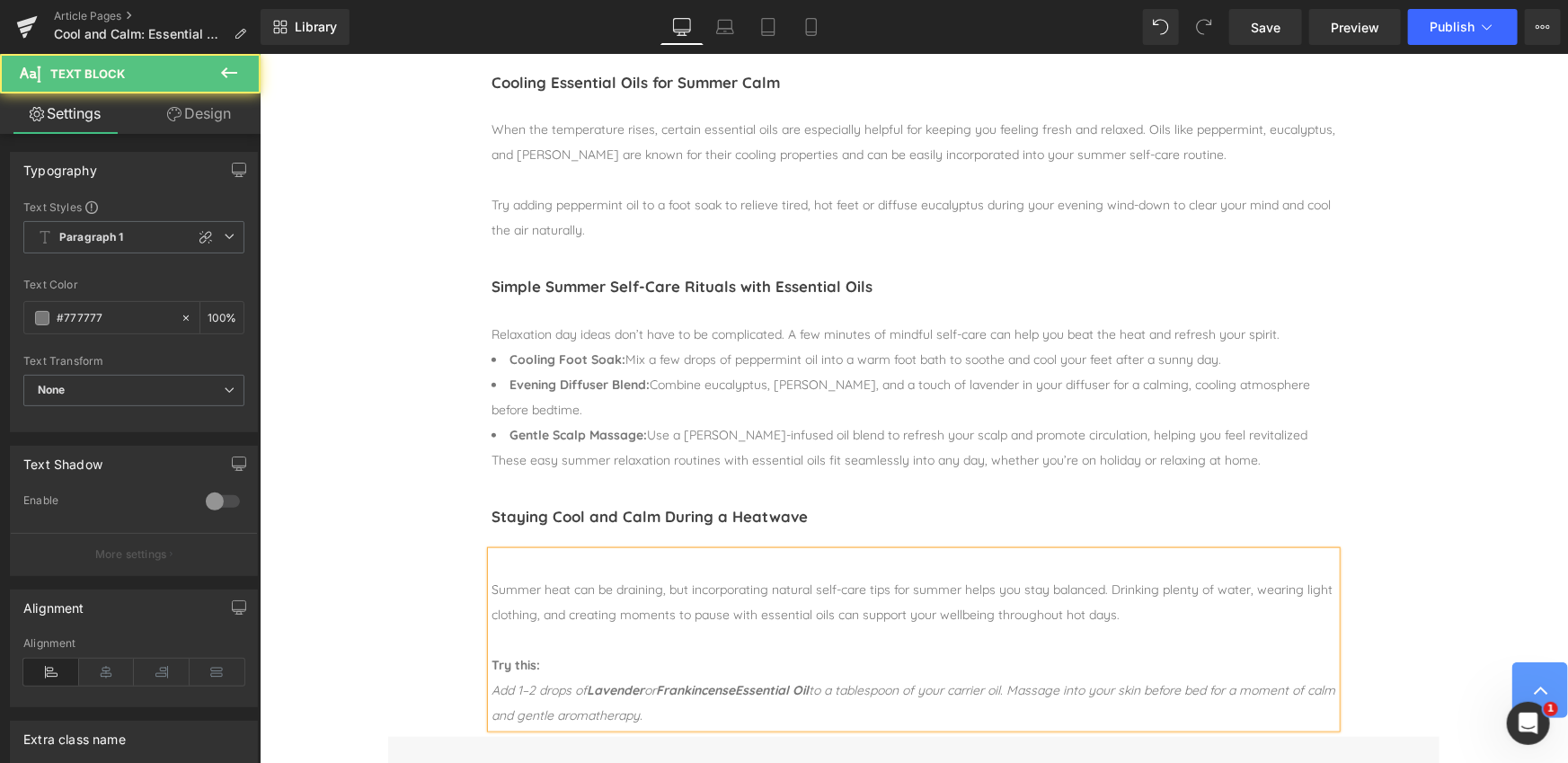
click at [490, 586] on div "Summer heat can be draining, but incorporating natural self-care tips for summe…" at bounding box center [913, 639] width 845 height 176
click at [490, 587] on div "Summer heat can be draining, but incorporating natural self-care tips for summe…" at bounding box center [913, 601] width 845 height 50
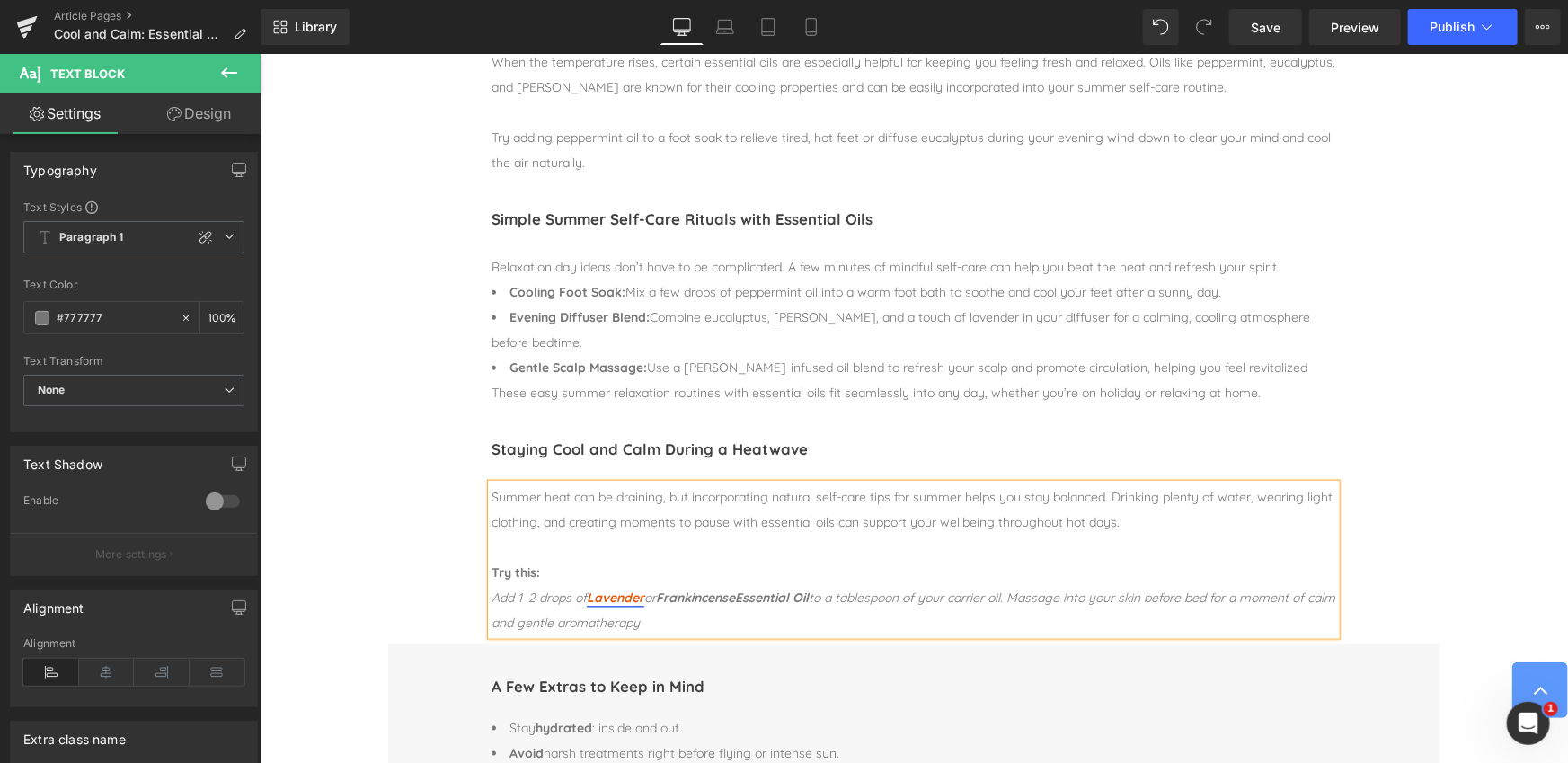
scroll to position [818, 0]
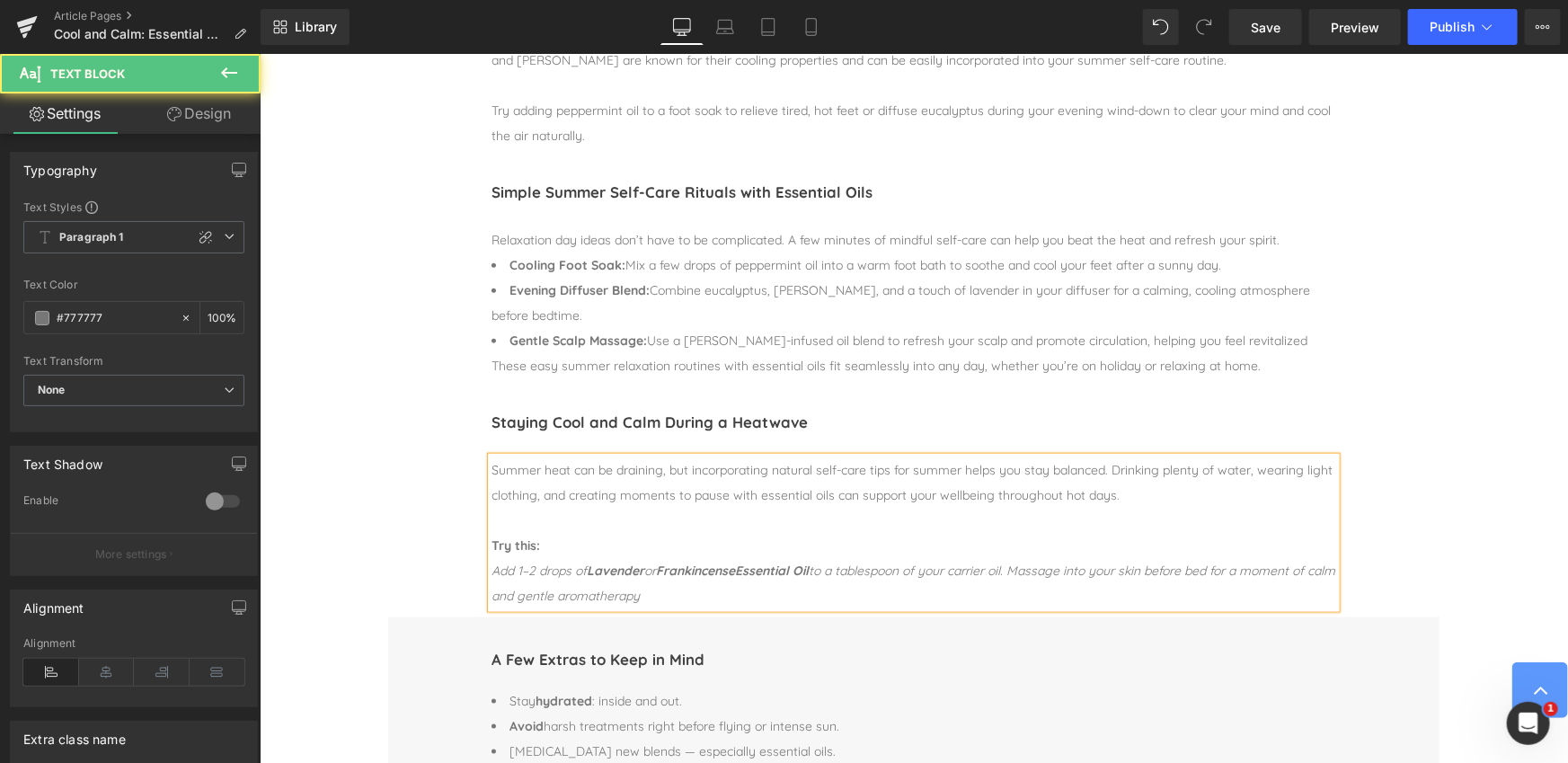
click at [496, 518] on div at bounding box center [913, 519] width 845 height 25
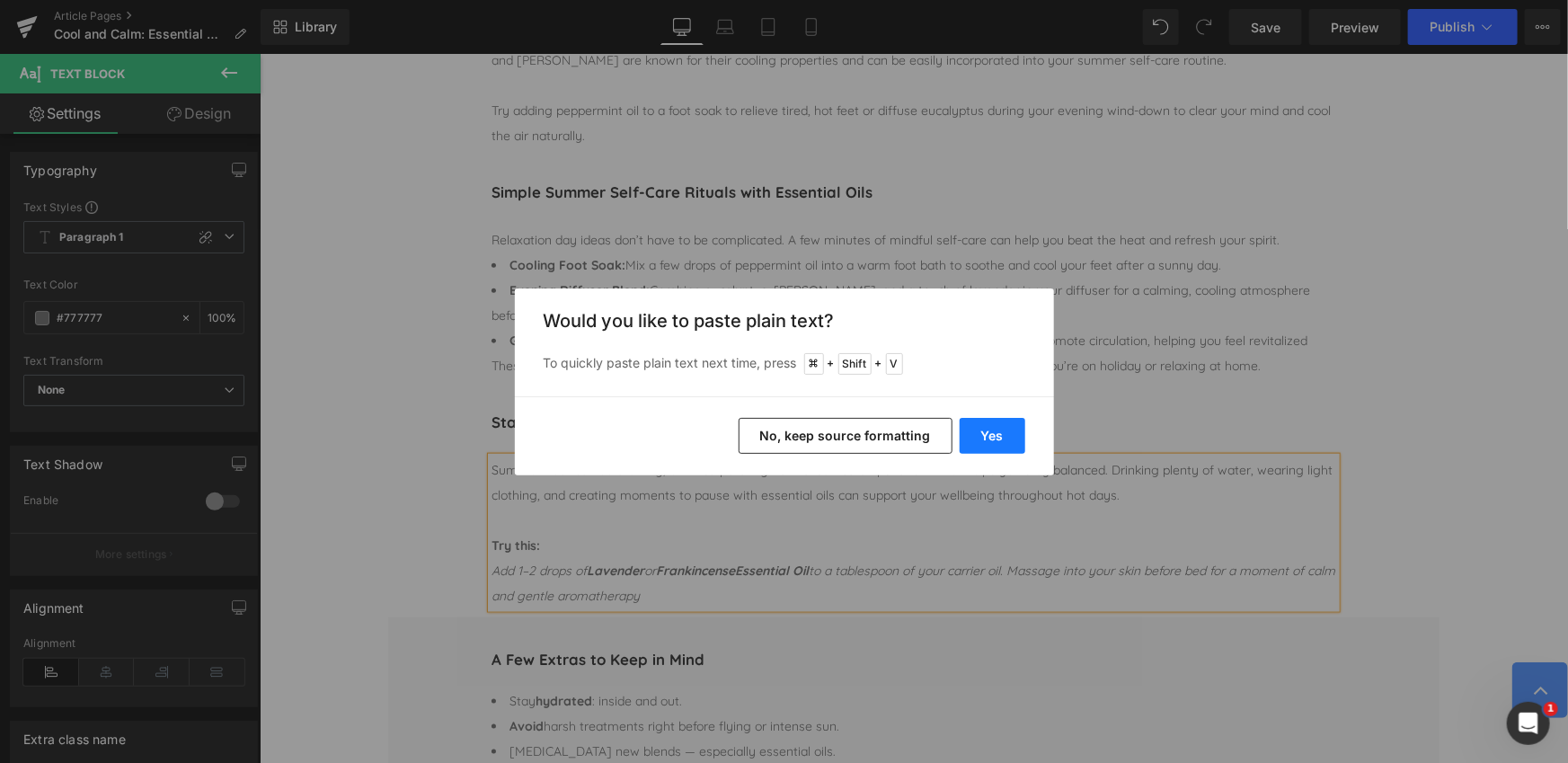
click at [1002, 433] on button "Yes" at bounding box center [992, 435] width 65 height 36
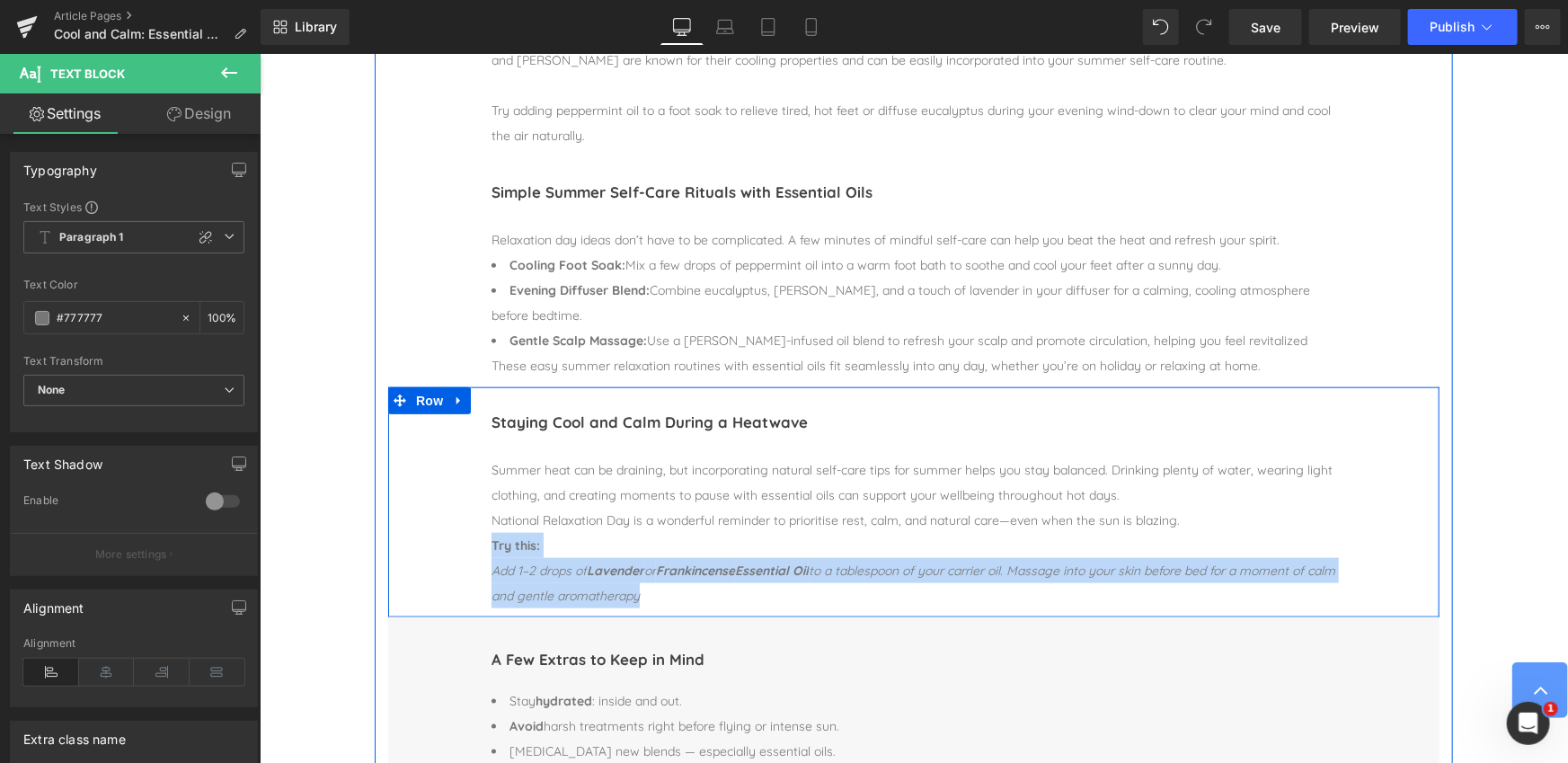
drag, startPoint x: 685, startPoint y: 594, endPoint x: 486, endPoint y: 539, distance: 206.5
click at [486, 539] on div "Staying Cool and Calm During a Heatwave Heading Separator Summer heat can be dr…" at bounding box center [912, 507] width 871 height 201
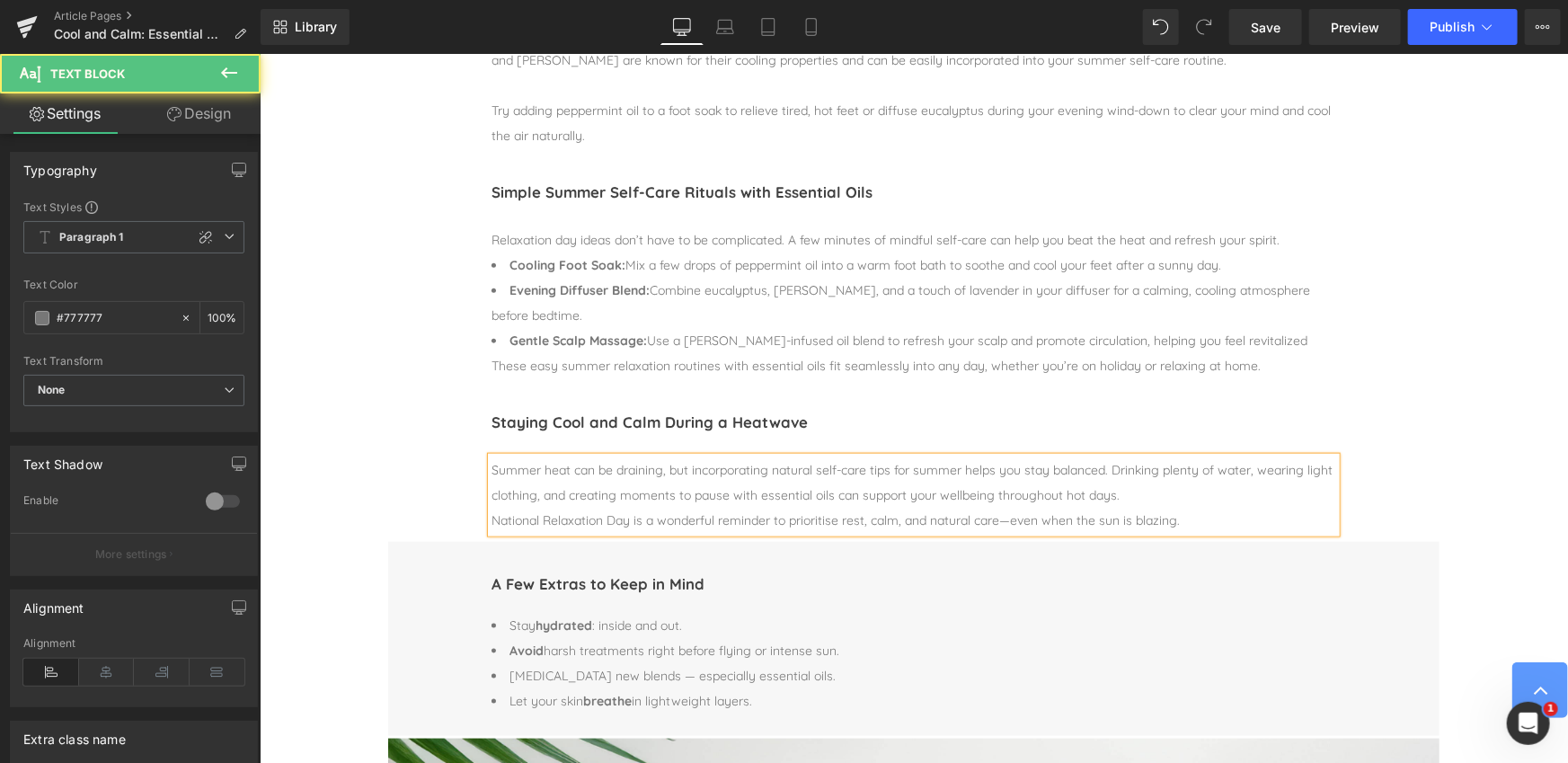
click at [1164, 497] on div "Summer heat can be draining, but incorporating natural self-care tips for summe…" at bounding box center [913, 482] width 845 height 50
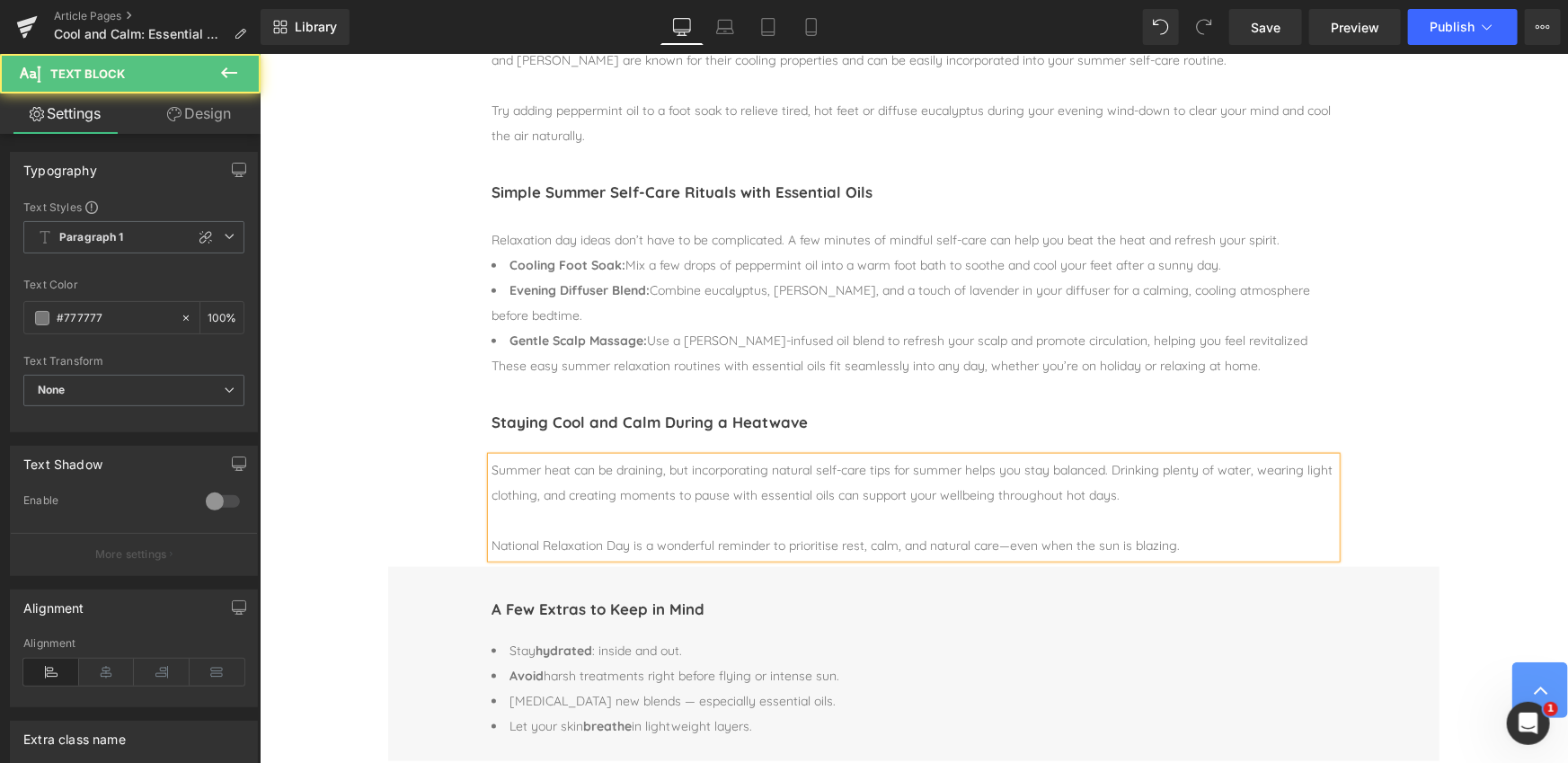
drag, startPoint x: 1013, startPoint y: 546, endPoint x: 1095, endPoint y: 552, distance: 82.2
click at [1013, 546] on div "National Relaxation Day is a wonderful reminder to prioritise rest, calm, and n…" at bounding box center [913, 544] width 845 height 25
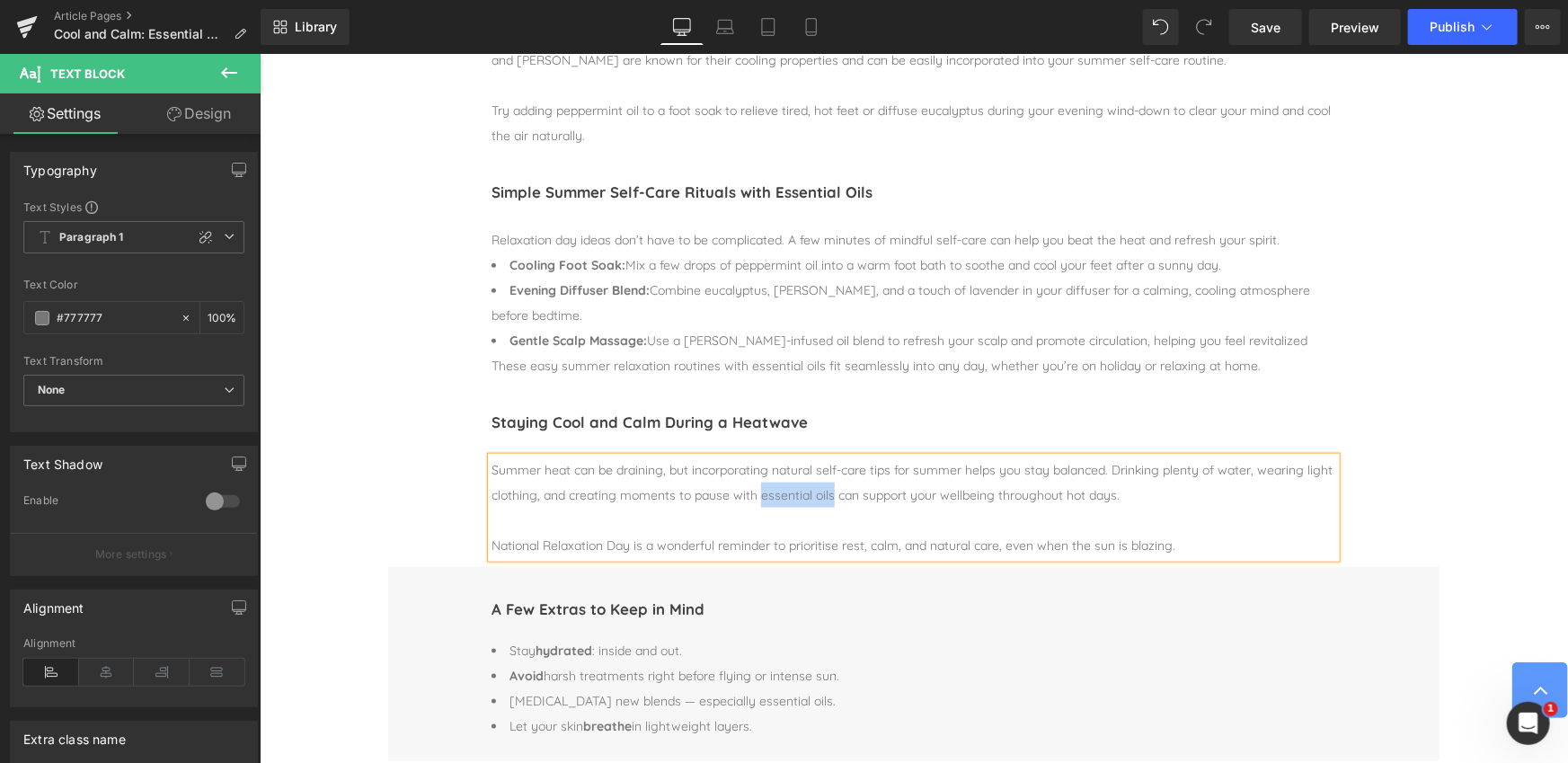
drag, startPoint x: 802, startPoint y: 495, endPoint x: 859, endPoint y: 496, distance: 57.0
click at [859, 496] on span "Summer heat can be draining, but incorporating natural self-care tips for summe…" at bounding box center [911, 482] width 841 height 41
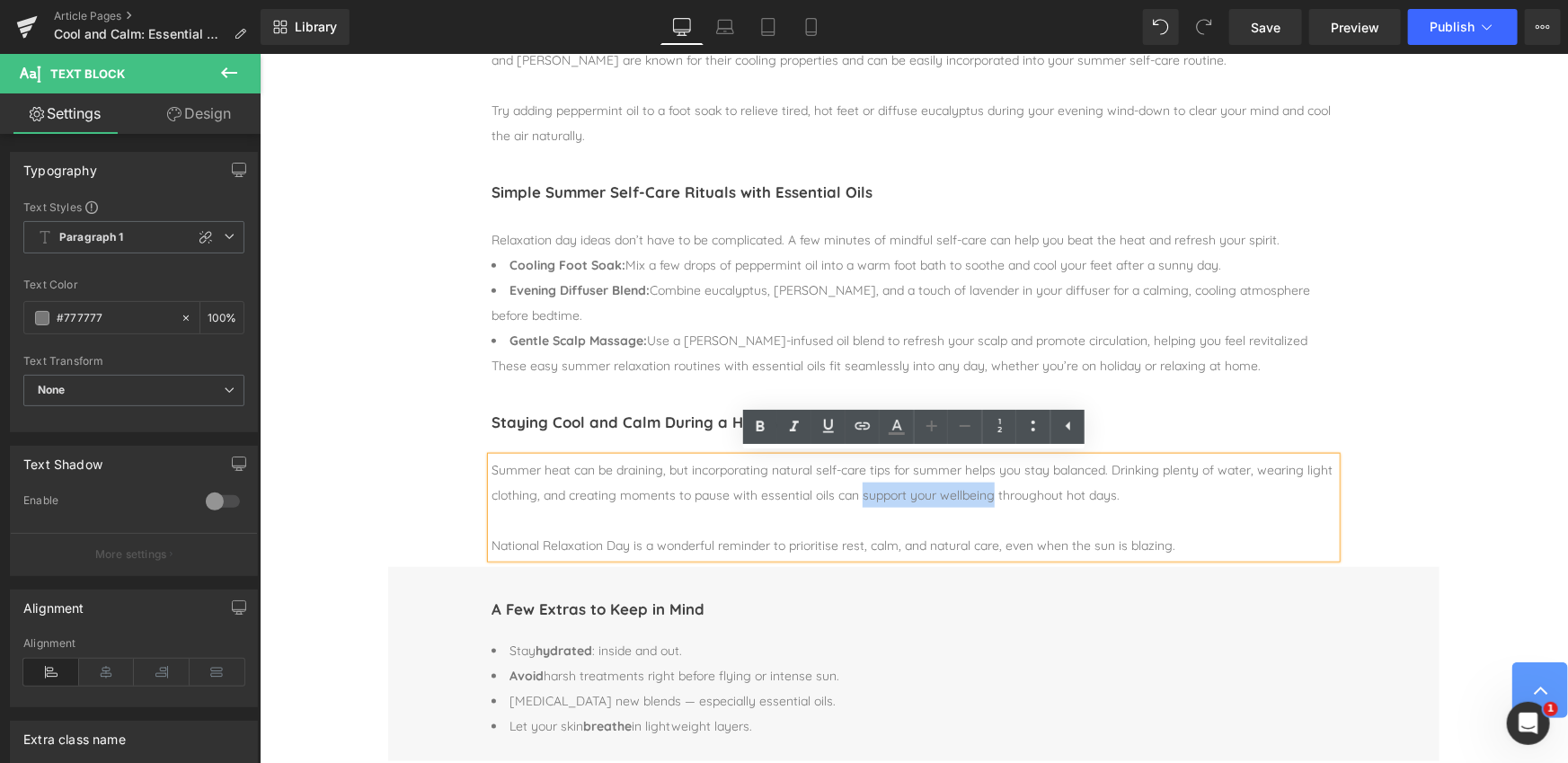
drag, startPoint x: 888, startPoint y: 496, endPoint x: 1023, endPoint y: 496, distance: 135.0
click at [1023, 496] on span "Summer heat can be draining, but incorporating natural self-care tips for summe…" at bounding box center [911, 482] width 841 height 41
click at [762, 429] on icon at bounding box center [761, 426] width 8 height 11
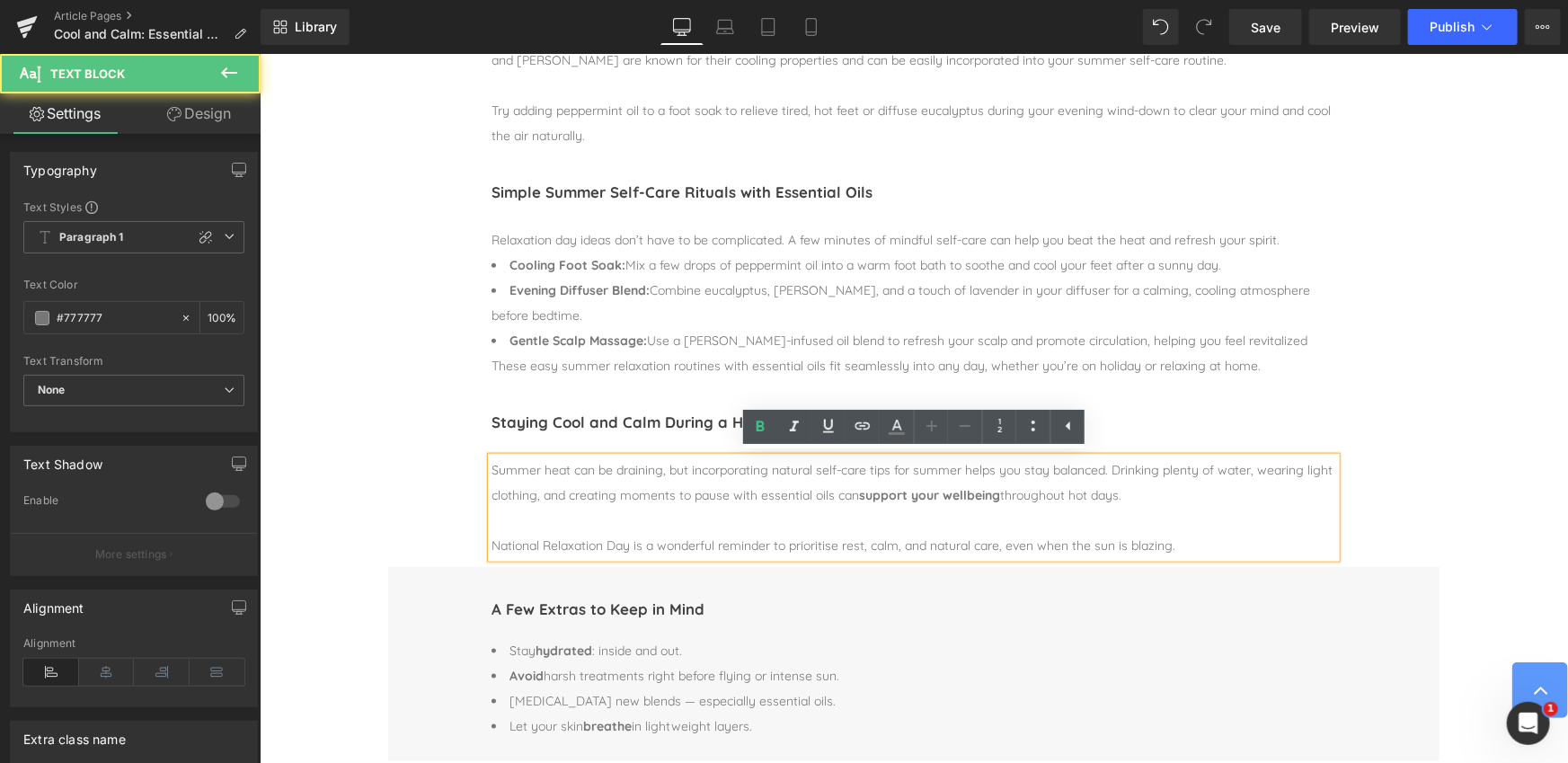
click at [638, 507] on div at bounding box center [913, 519] width 845 height 25
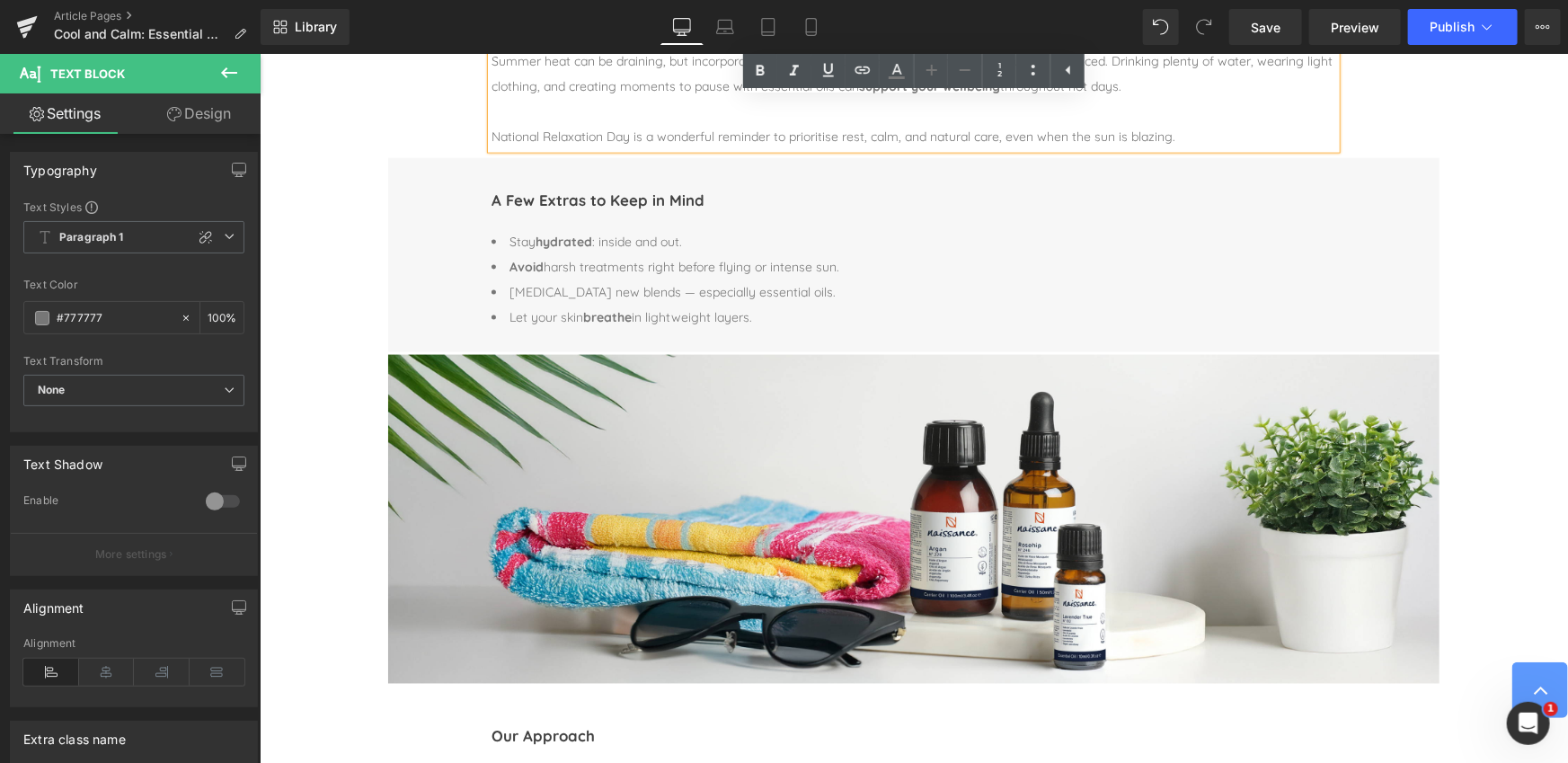
scroll to position [1210, 0]
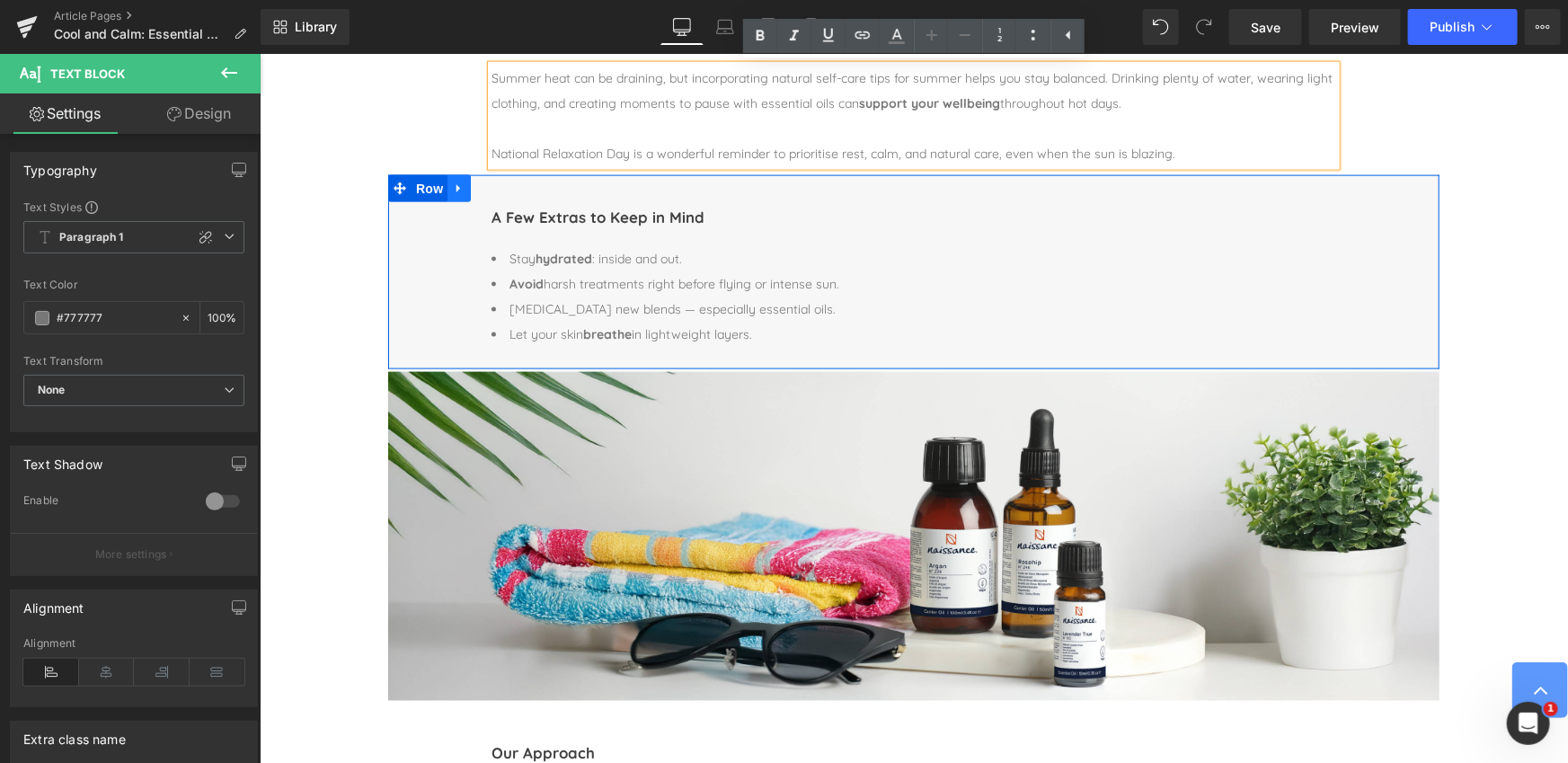
click at [457, 185] on icon at bounding box center [458, 188] width 13 height 14
click at [502, 186] on icon at bounding box center [504, 188] width 13 height 13
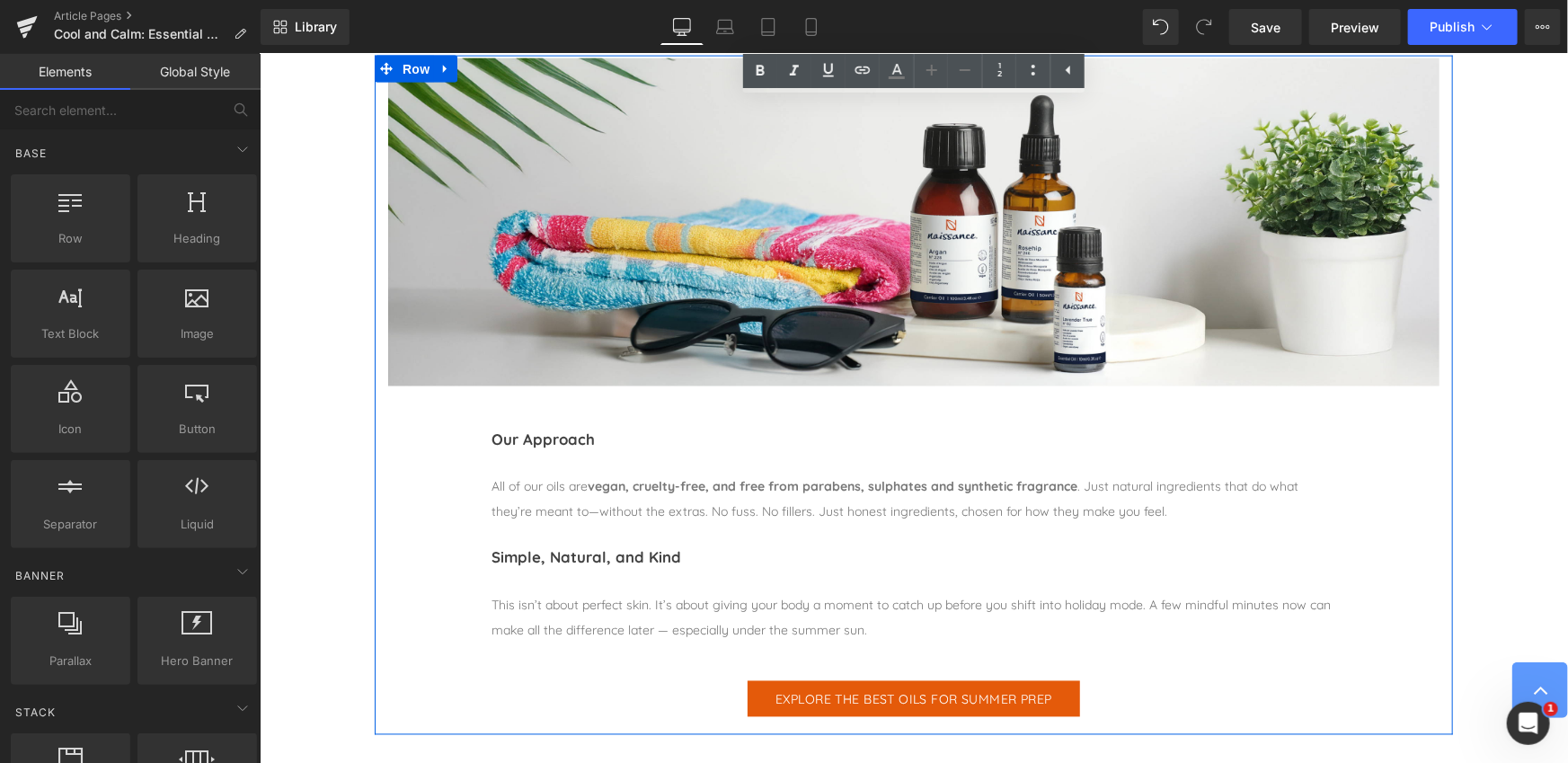
scroll to position [1334, 0]
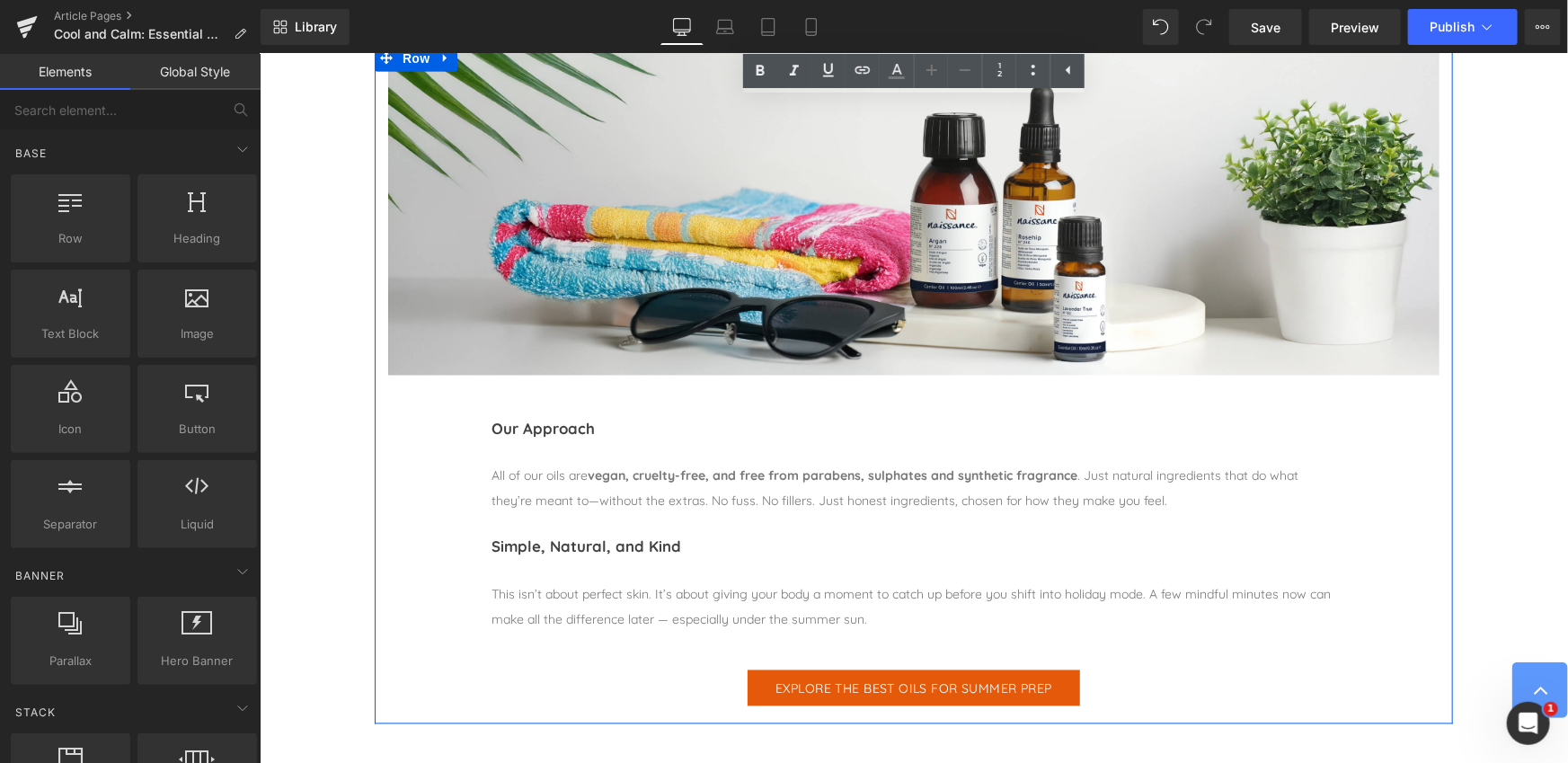
click at [537, 475] on div "All of our oils are vegan, cruelty-free, and free from parabens, sulphates and …" at bounding box center [913, 488] width 845 height 50
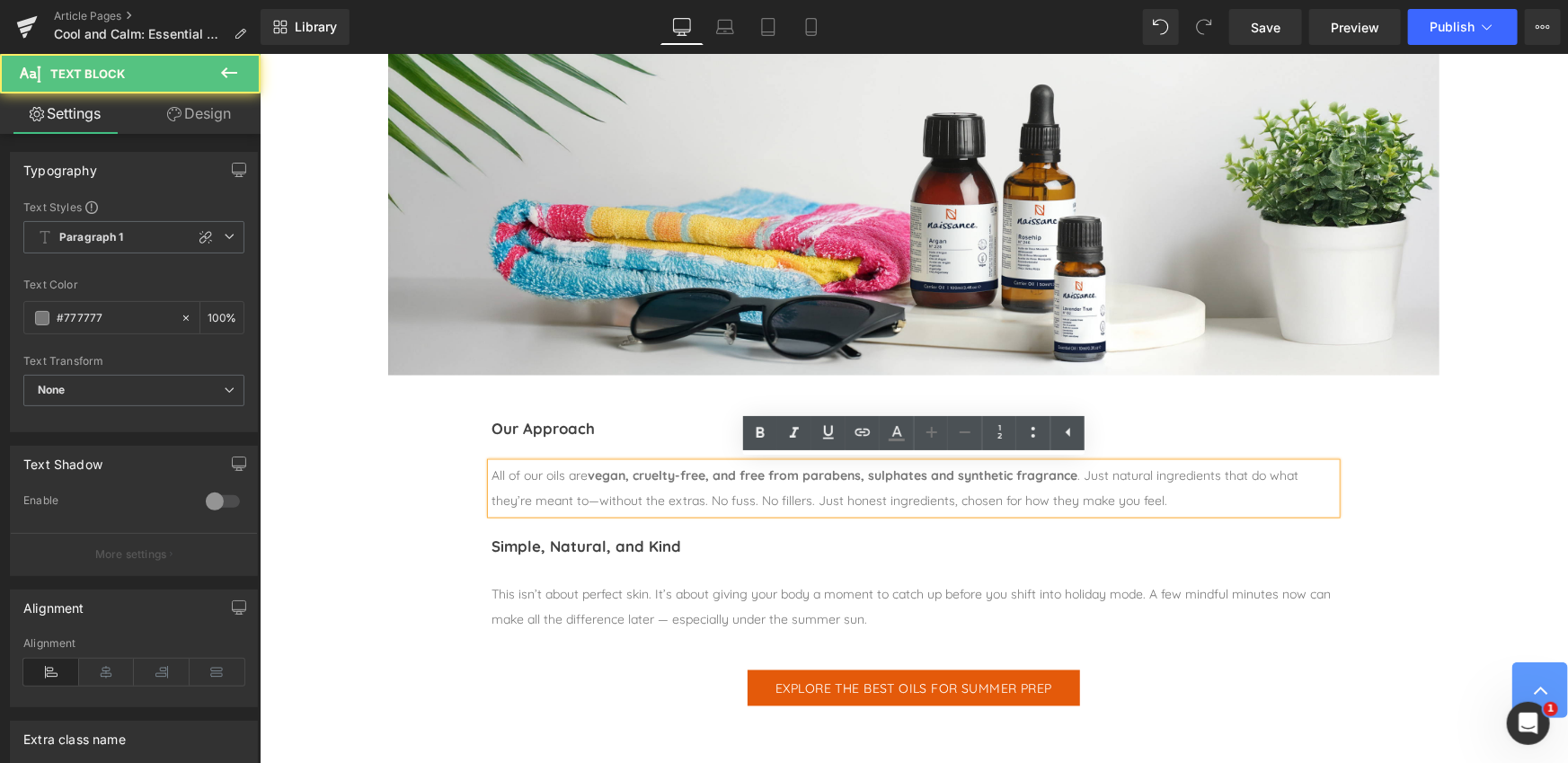
scroll to position [1339, 0]
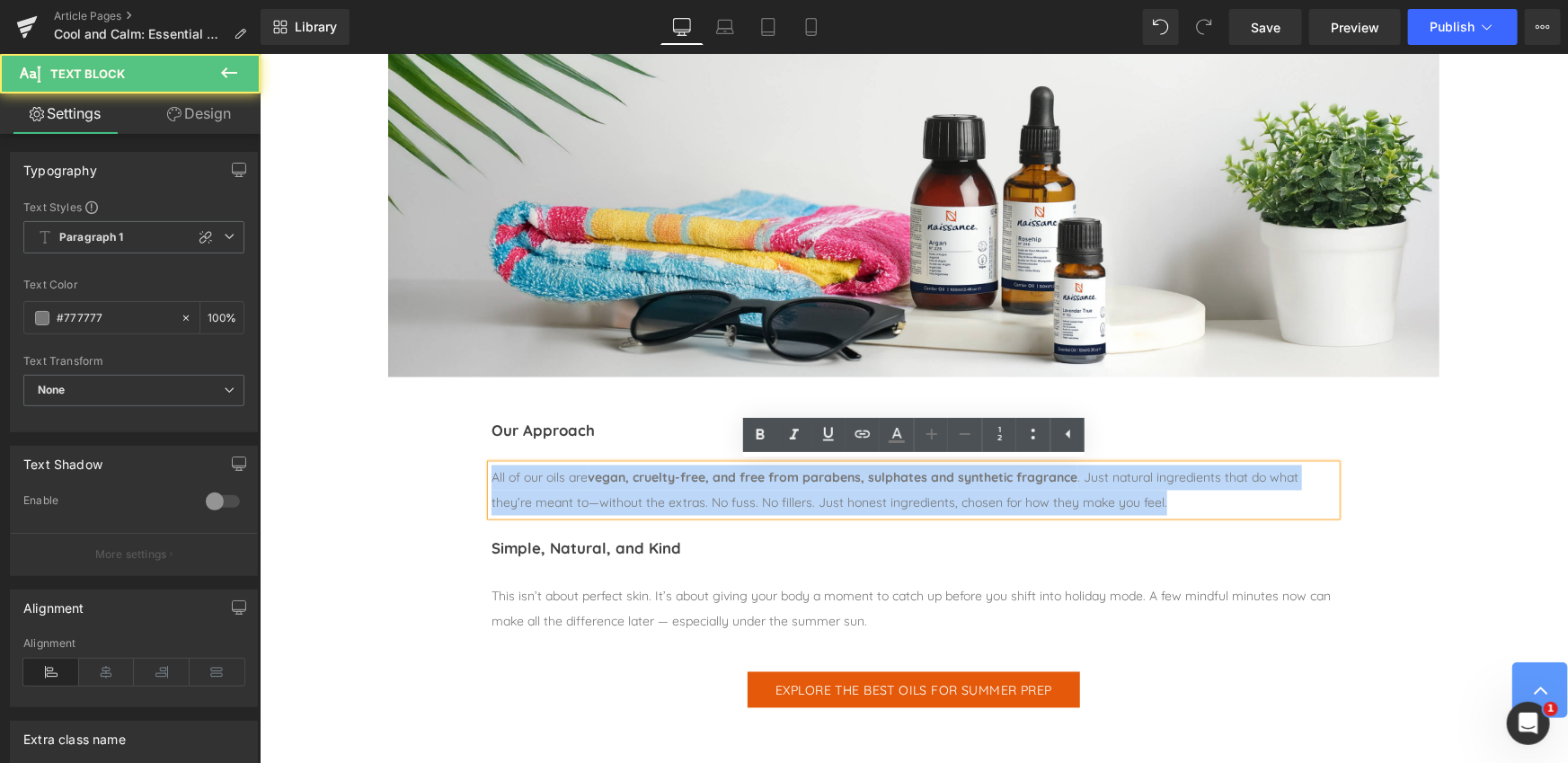
drag, startPoint x: 490, startPoint y: 477, endPoint x: 1230, endPoint y: 498, distance: 740.3
click at [1230, 498] on div "All of our oils are vegan, cruelty-free, and free from parabens, sulphates and …" at bounding box center [913, 490] width 845 height 50
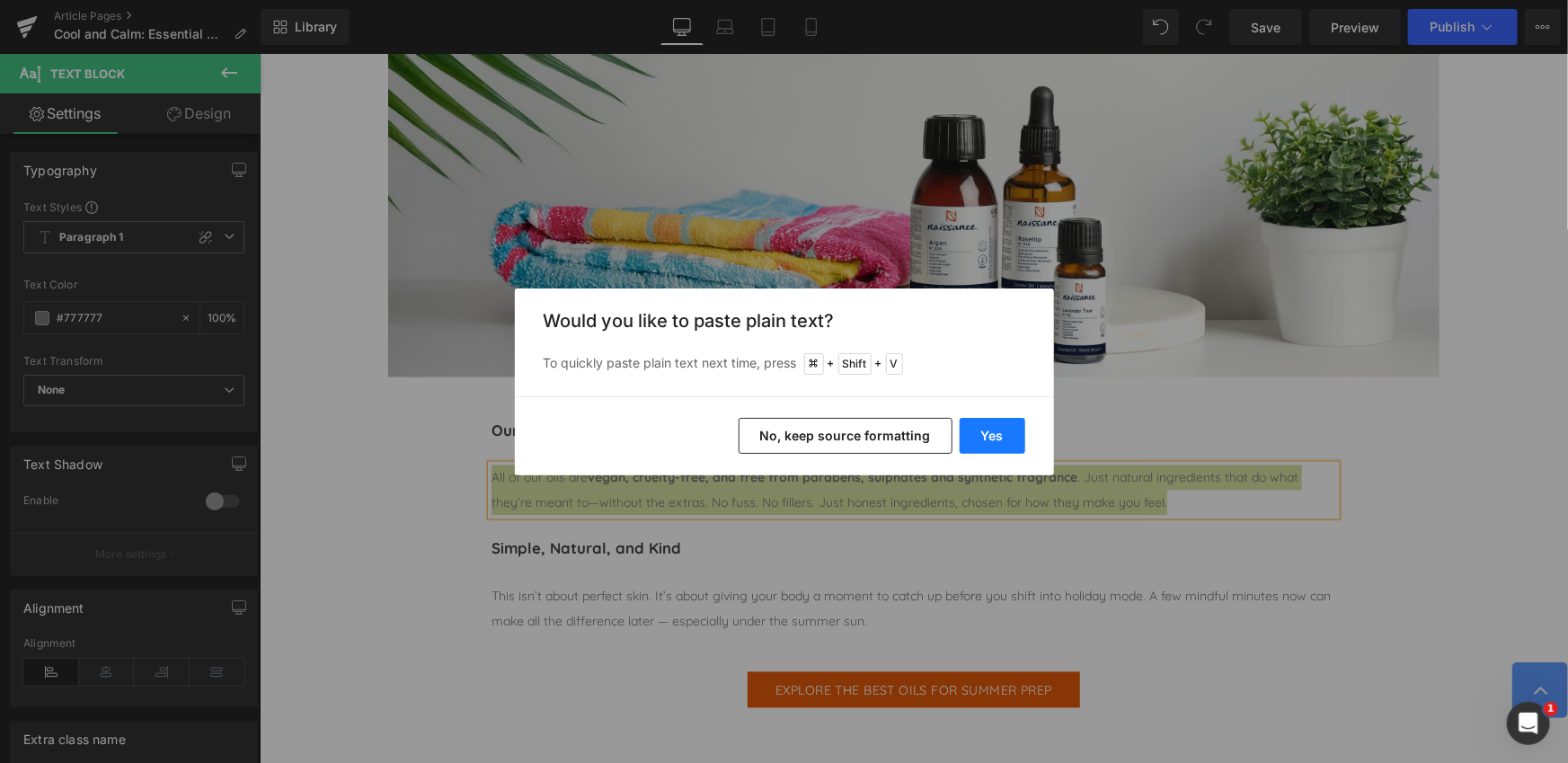
click at [1000, 435] on button "Yes" at bounding box center [992, 435] width 65 height 36
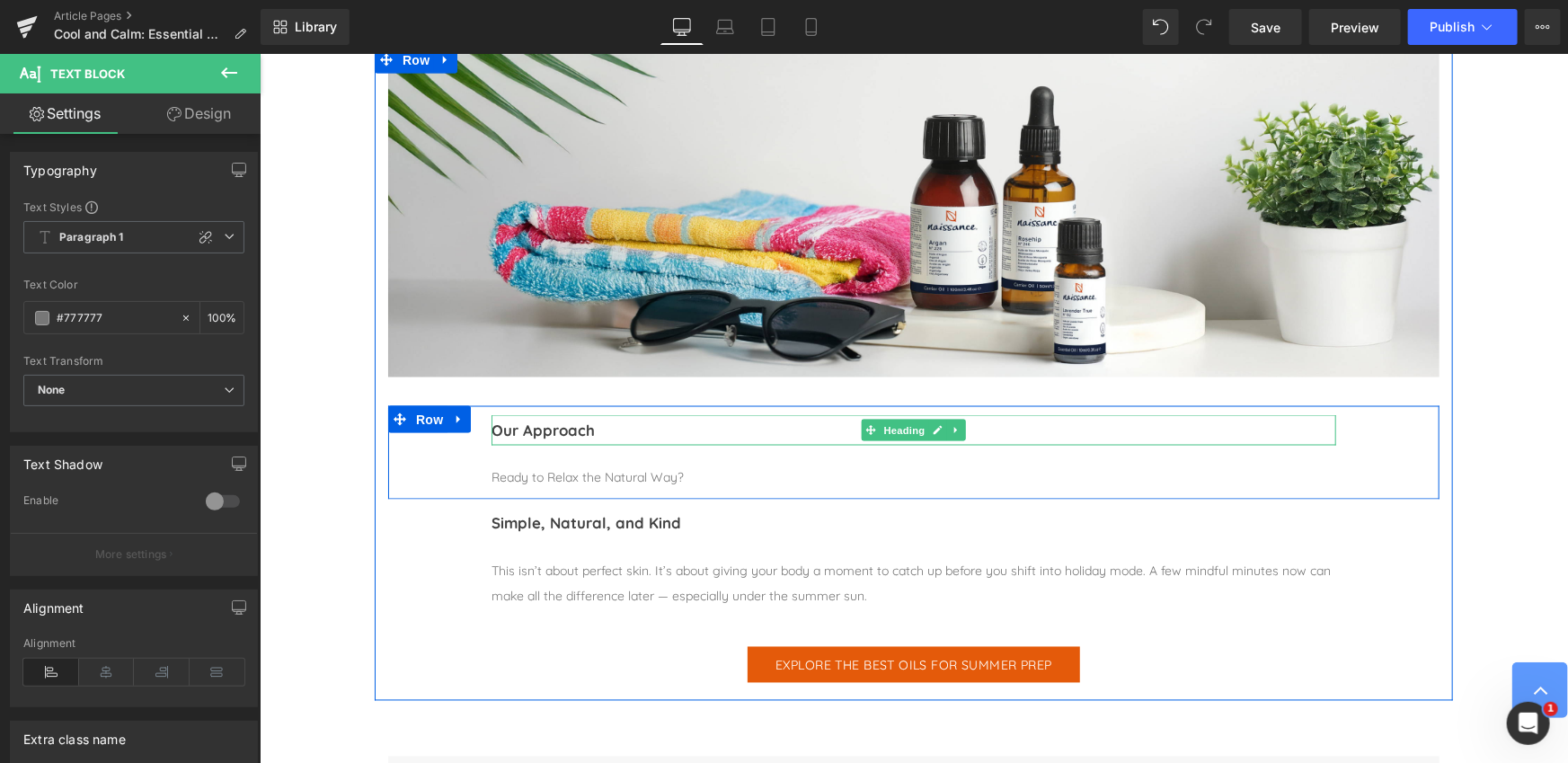
click at [559, 428] on h1 "Our Approach" at bounding box center [913, 429] width 845 height 31
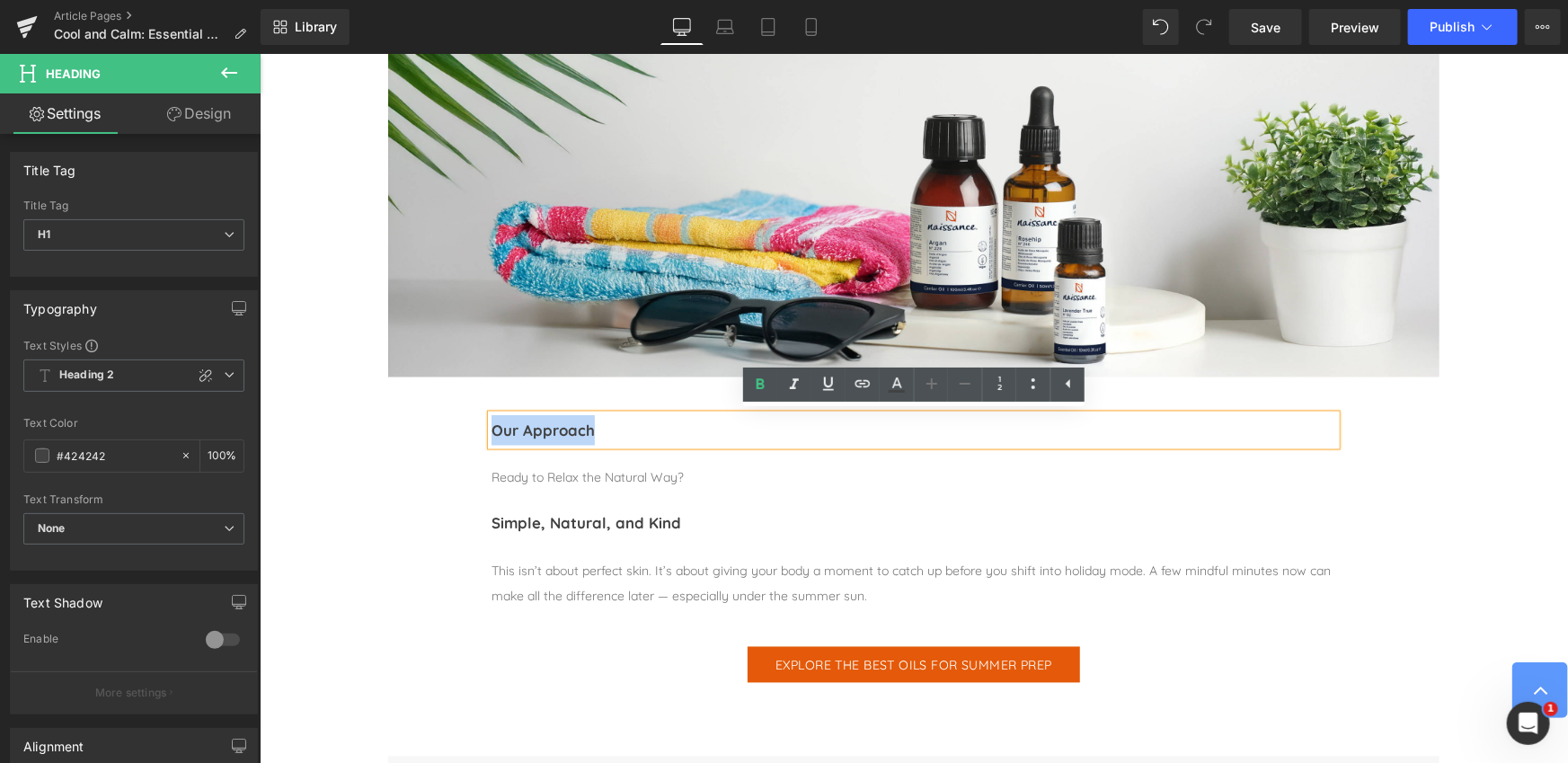
paste div
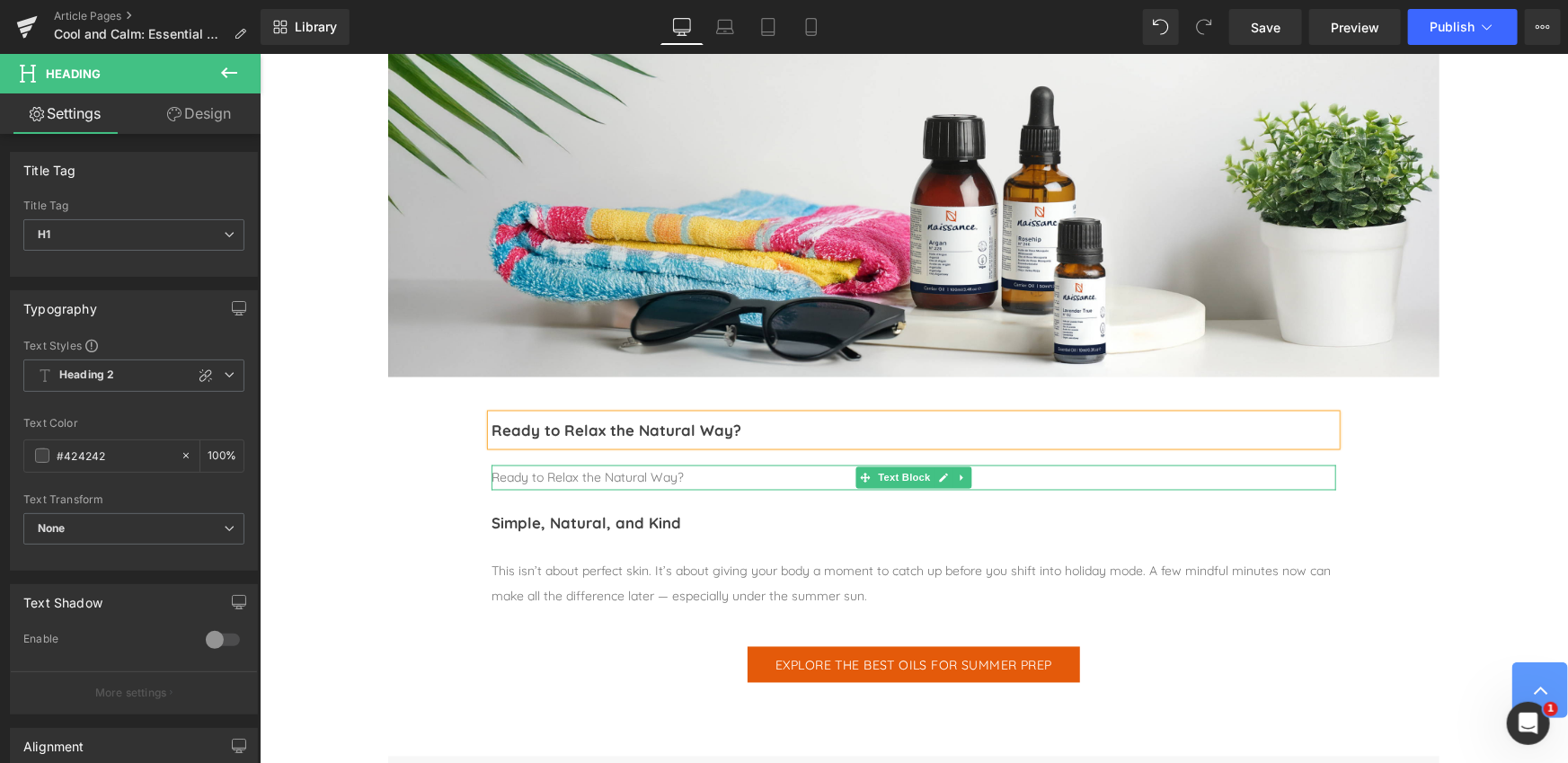
click at [586, 477] on div "Ready to Relax the Natural Way?" at bounding box center [913, 477] width 845 height 25
click at [585, 477] on div "Ready to Relax the Natural Way?" at bounding box center [913, 477] width 845 height 25
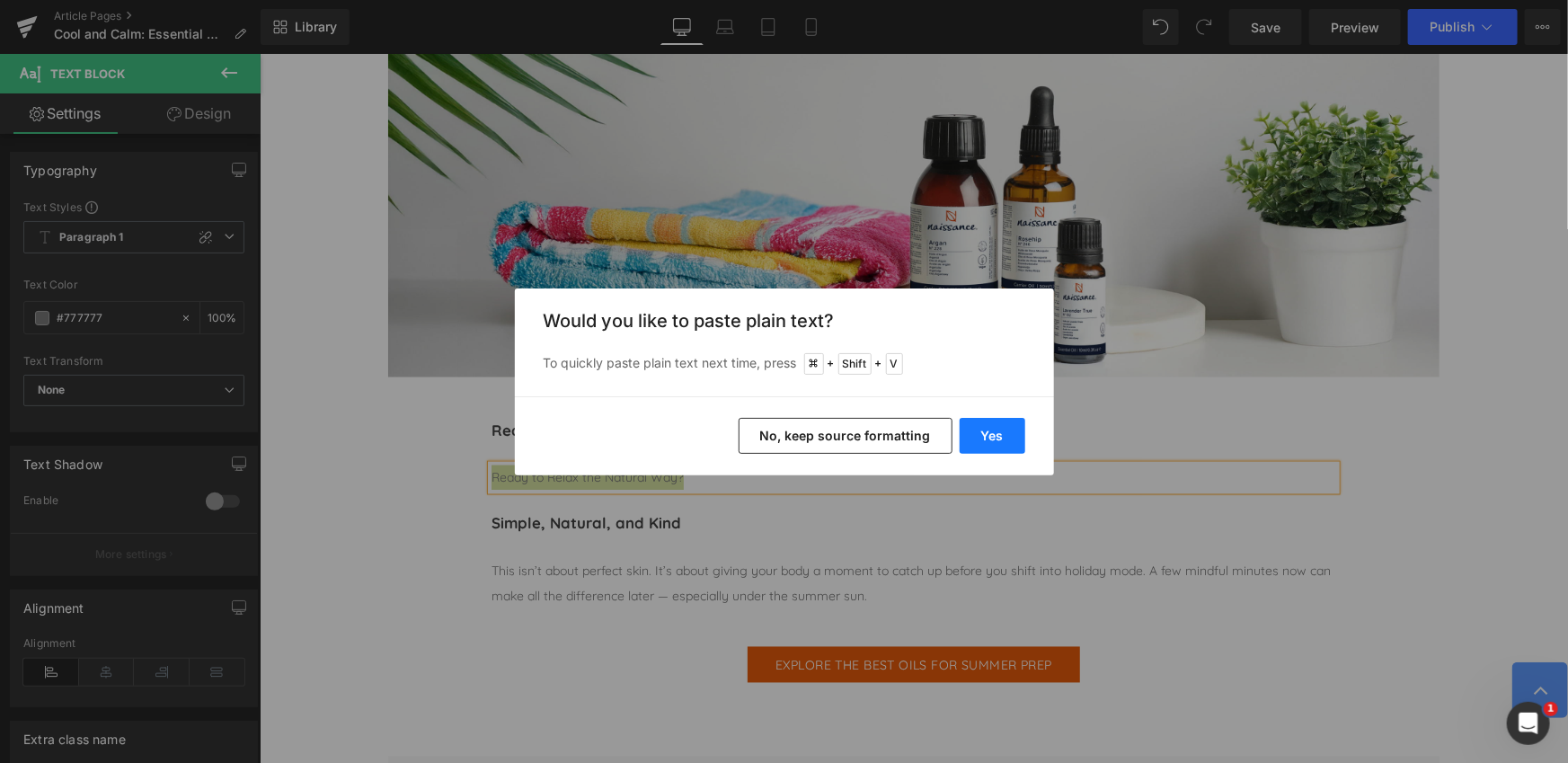
click at [1004, 436] on button "Yes" at bounding box center [992, 435] width 65 height 36
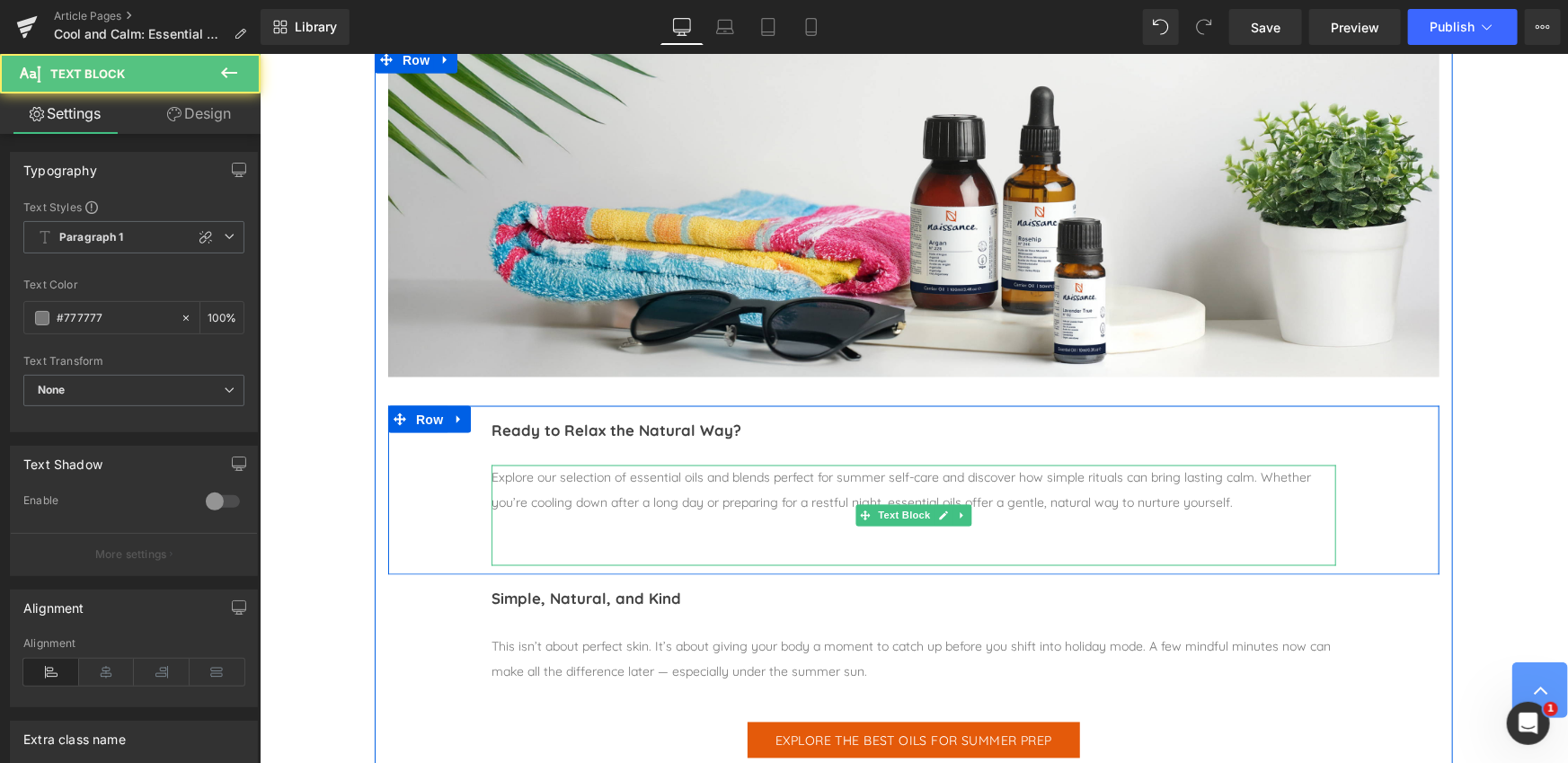
click at [618, 543] on div at bounding box center [913, 552] width 845 height 25
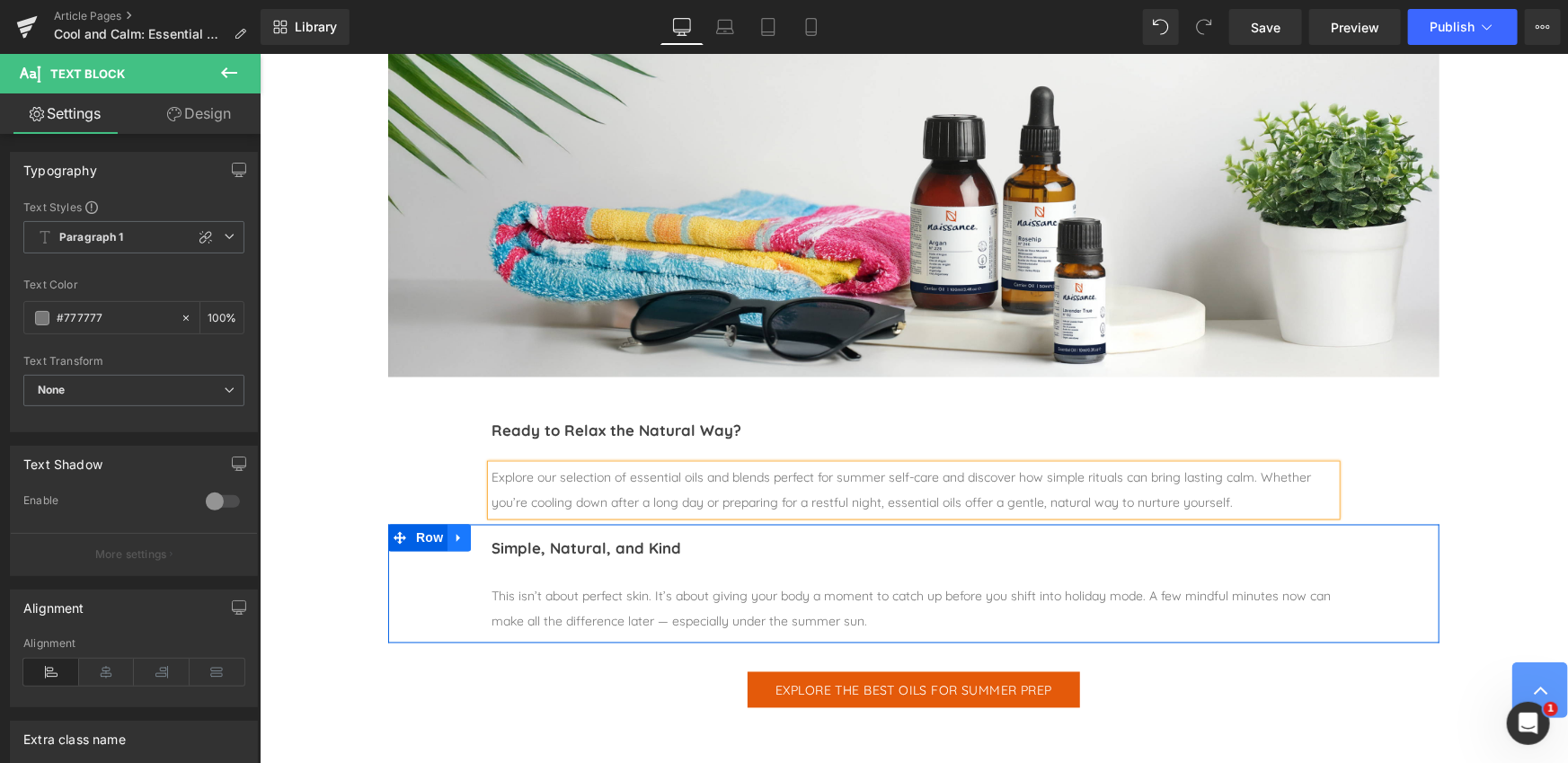
click at [456, 537] on icon at bounding box center [458, 538] width 4 height 8
click at [505, 539] on icon at bounding box center [504, 537] width 13 height 13
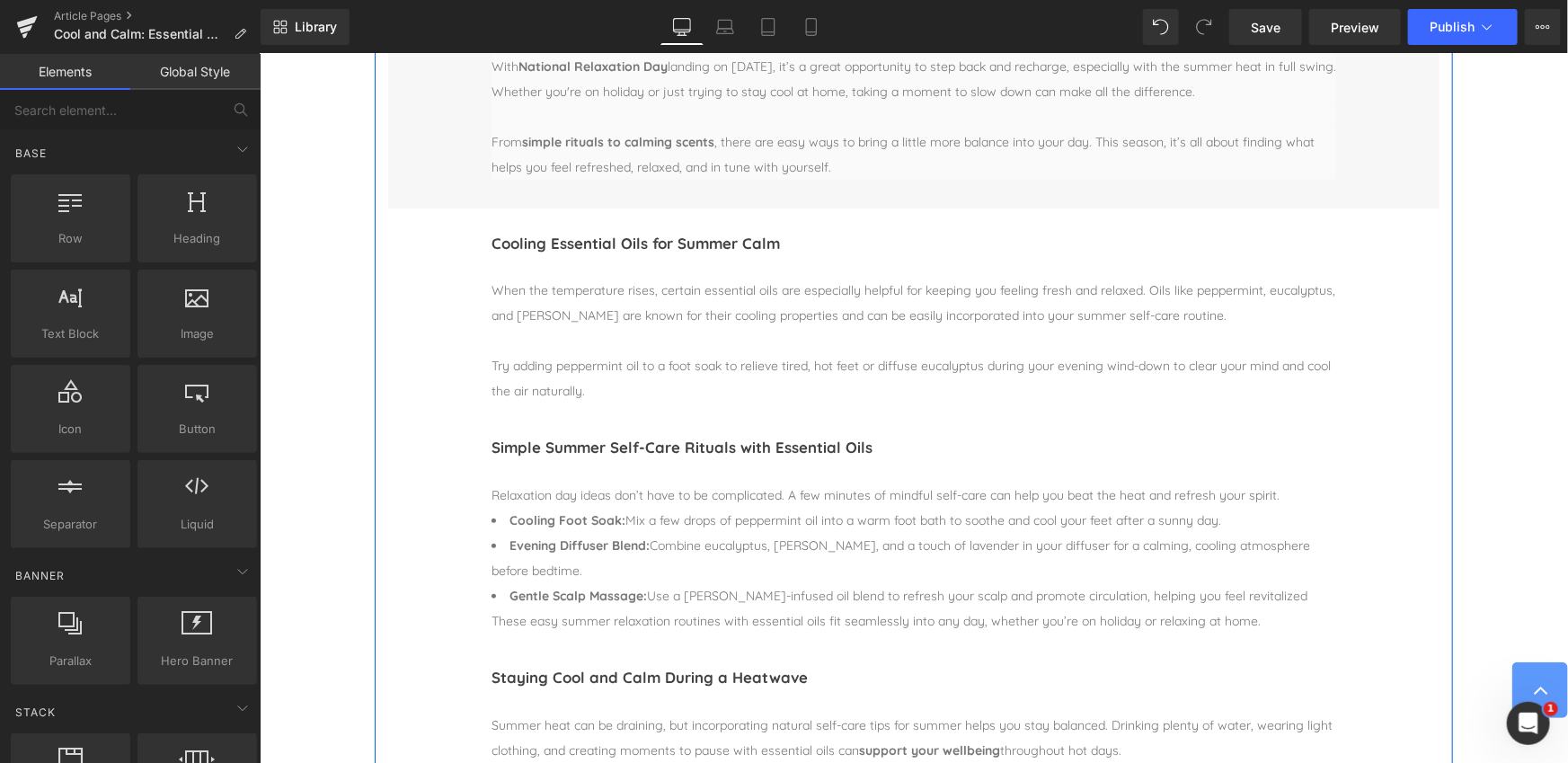
scroll to position [567, 0]
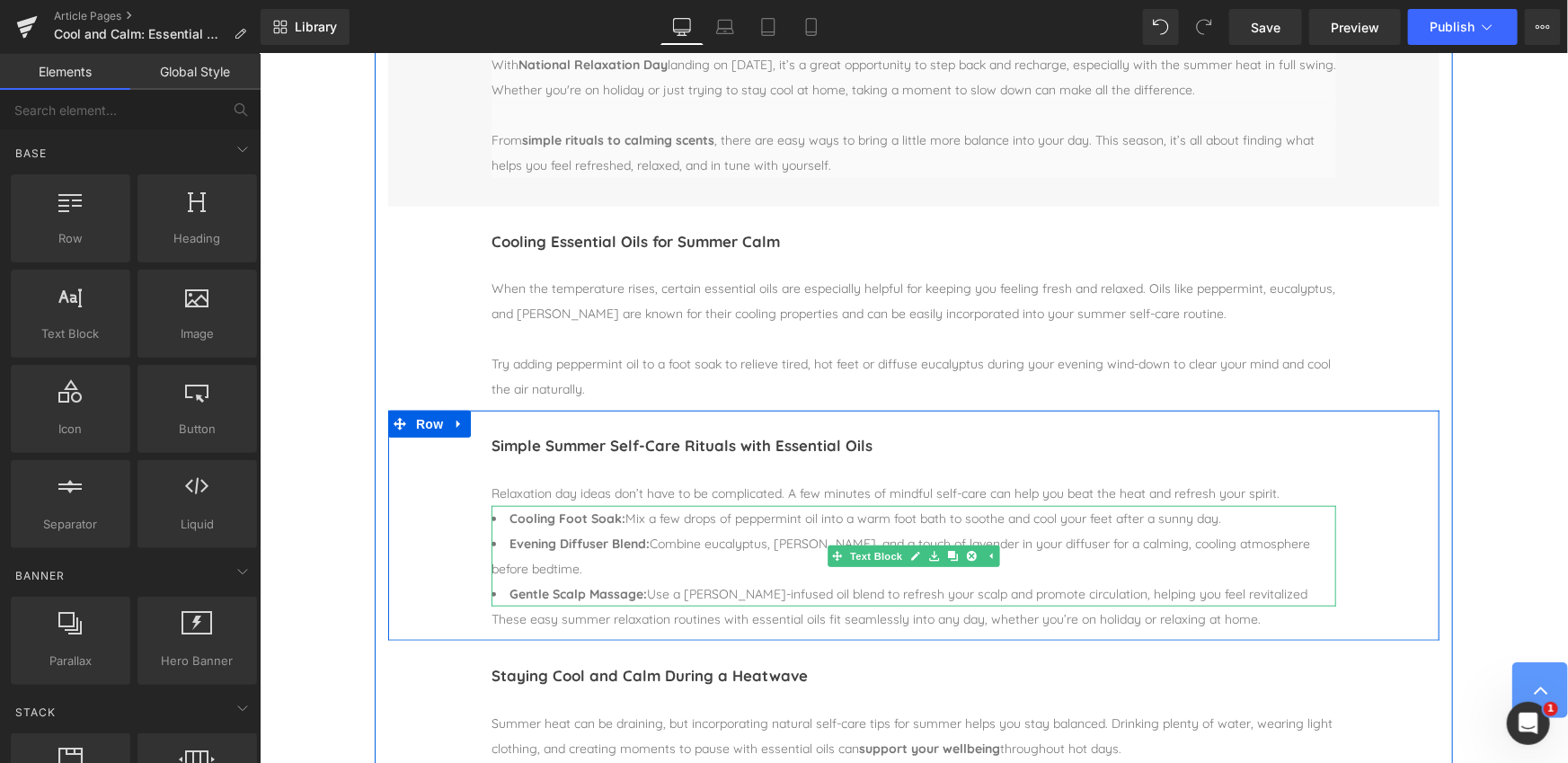
click at [1253, 592] on span "Gentle Scalp Massage: Use a [PERSON_NAME]-infused oil blend to refresh your sca…" at bounding box center [907, 593] width 797 height 16
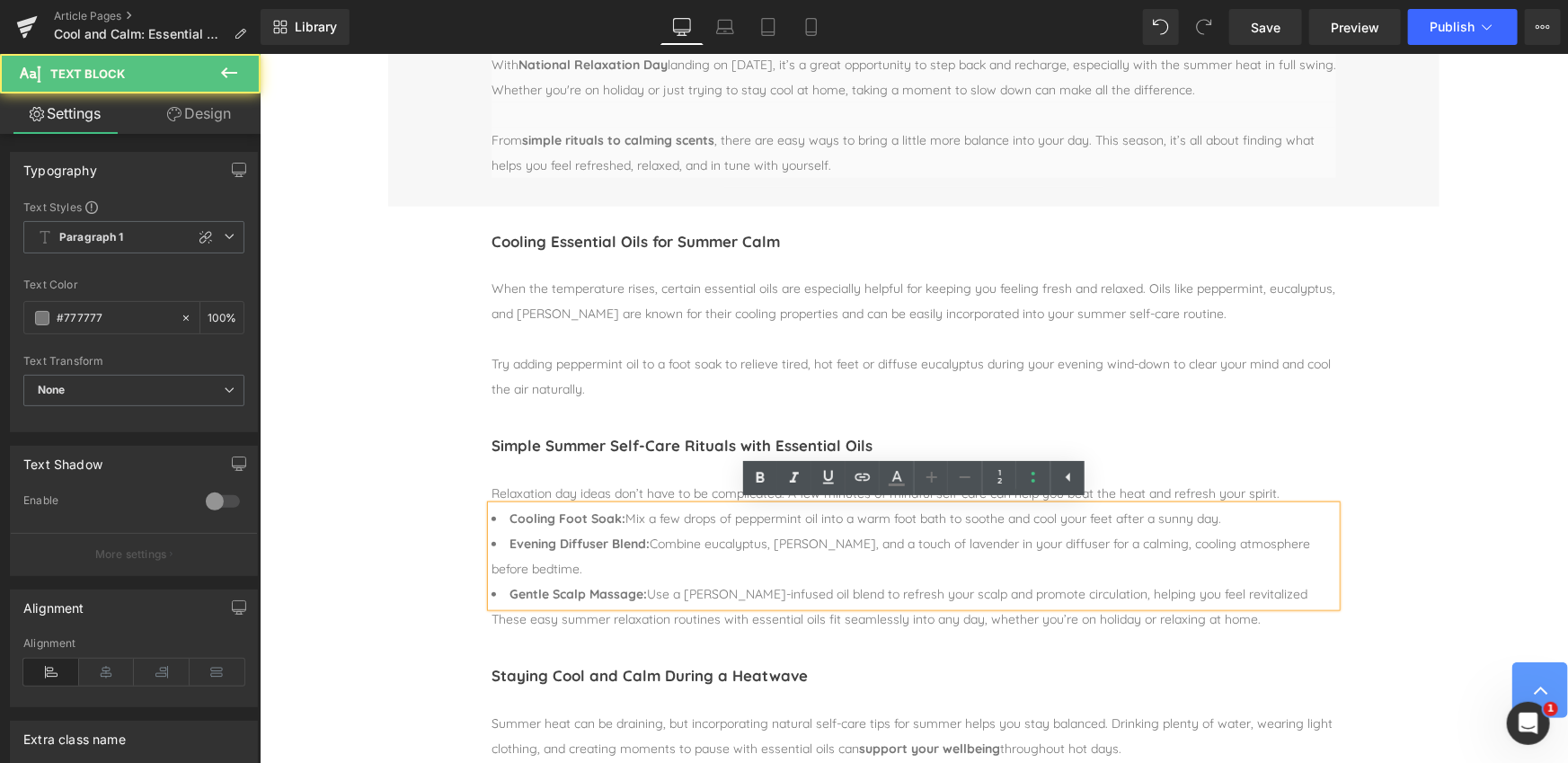
scroll to position [564, 0]
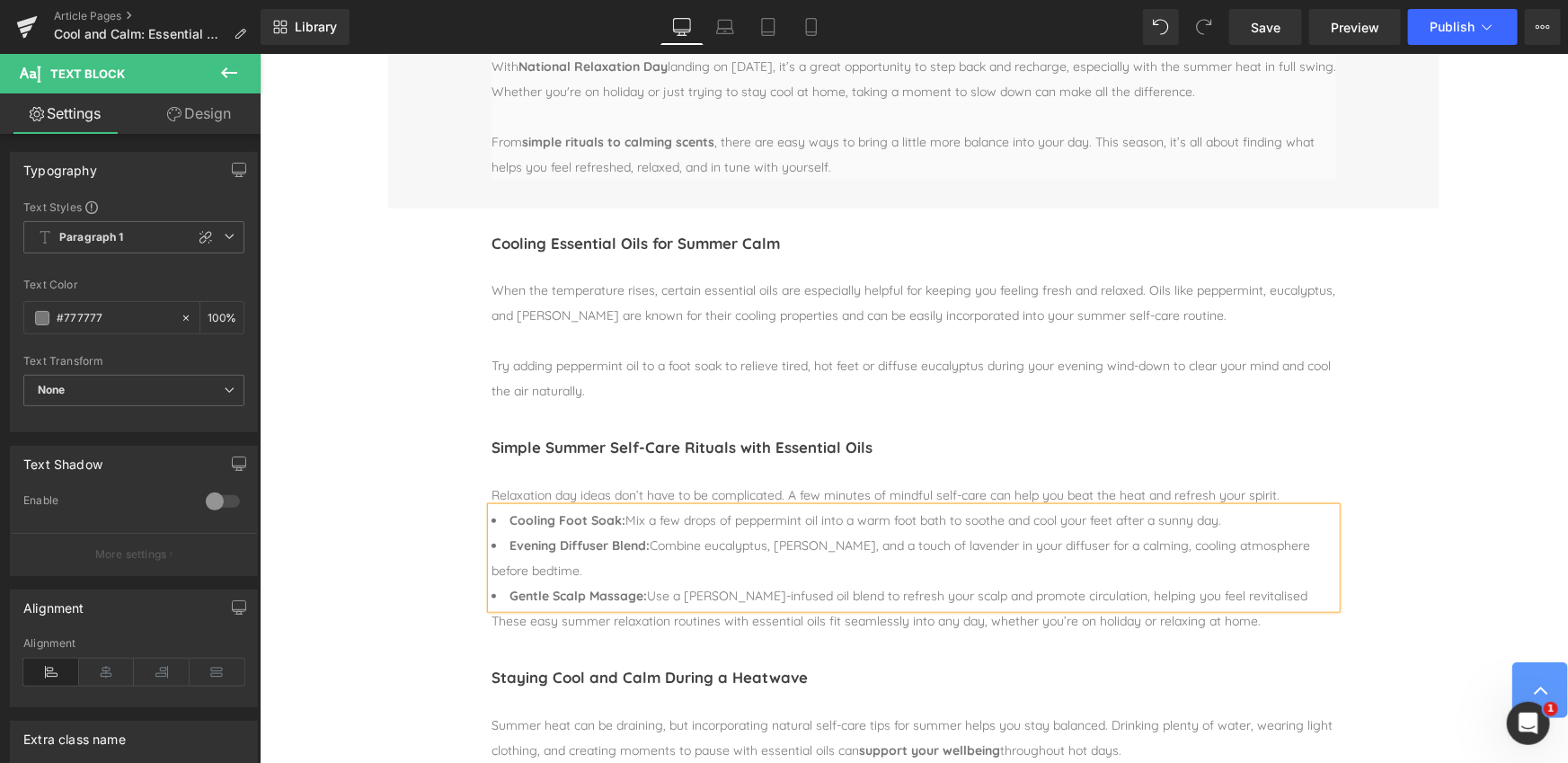
click at [1393, 577] on div "Simple Summer Self-Care Rituals with Essential Oils Heading Separator Relaxatio…" at bounding box center [912, 526] width 1051 height 230
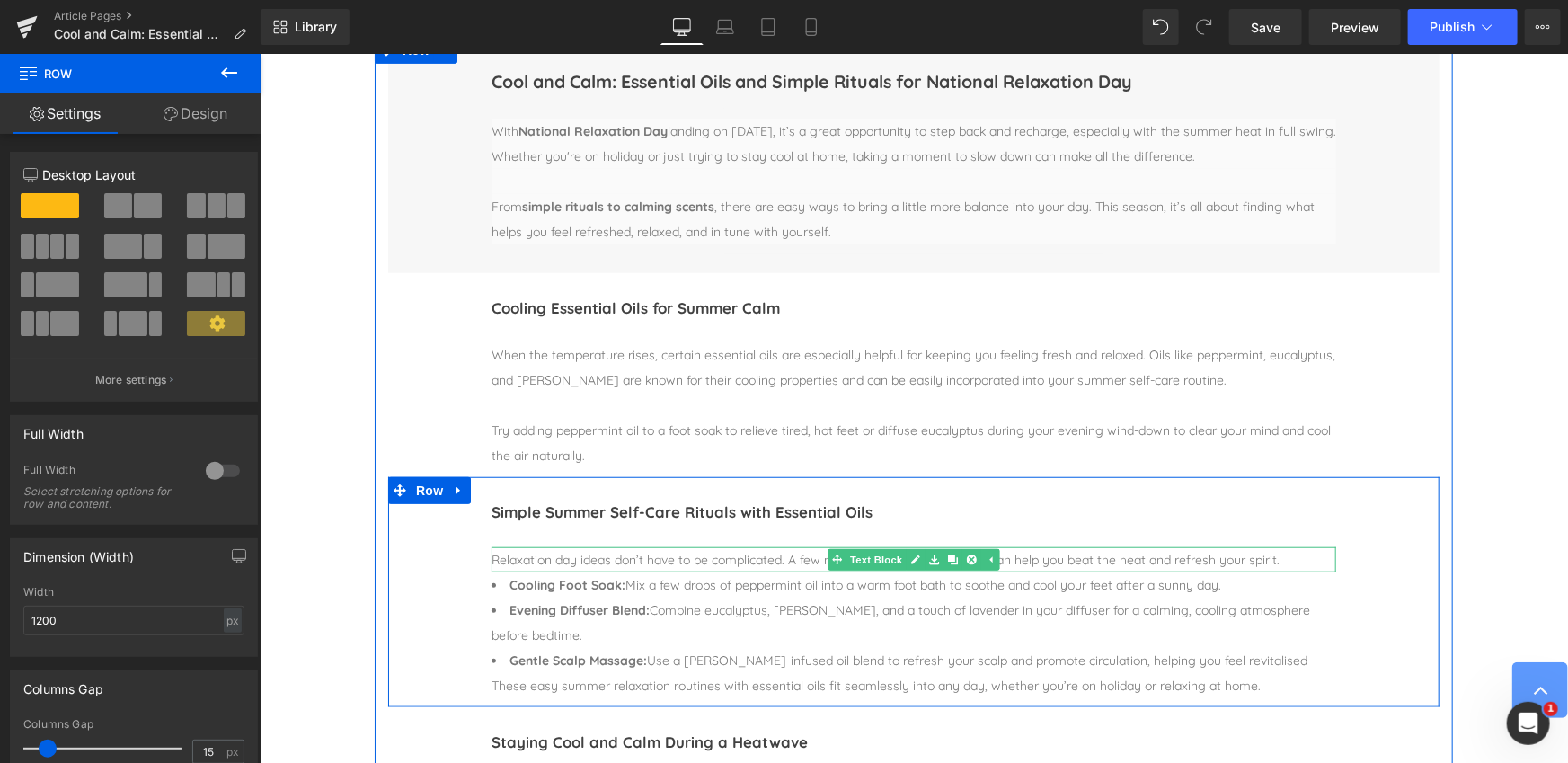
scroll to position [500, 0]
click at [1296, 562] on div "Relaxation day ideas don’t have to be complicated. A few minutes of mindful sel…" at bounding box center [913, 557] width 845 height 25
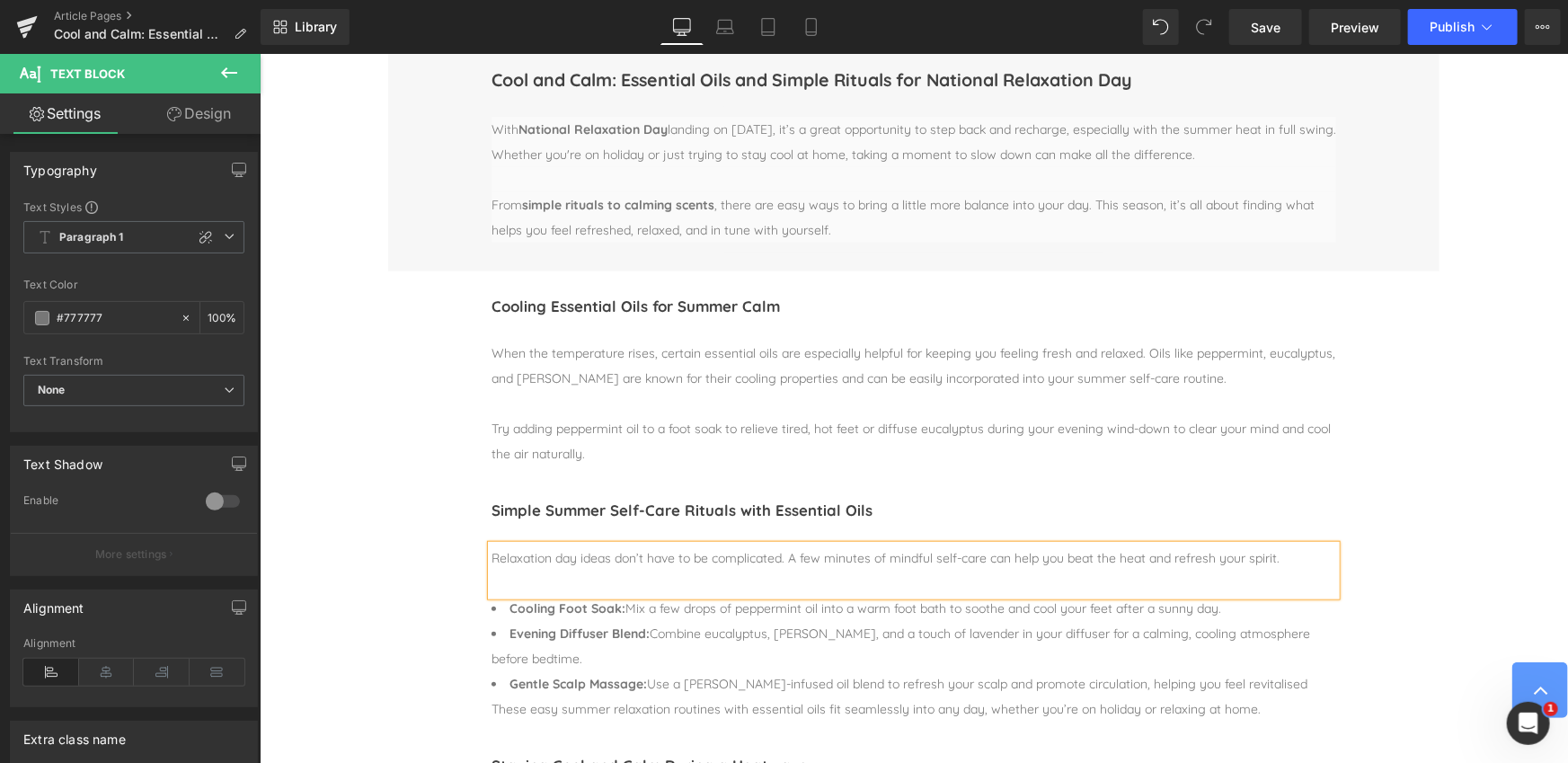
click at [391, 530] on div "Simple Summer Self-Care Rituals with Essential Oils Heading Separator Relaxatio…" at bounding box center [912, 602] width 1051 height 256
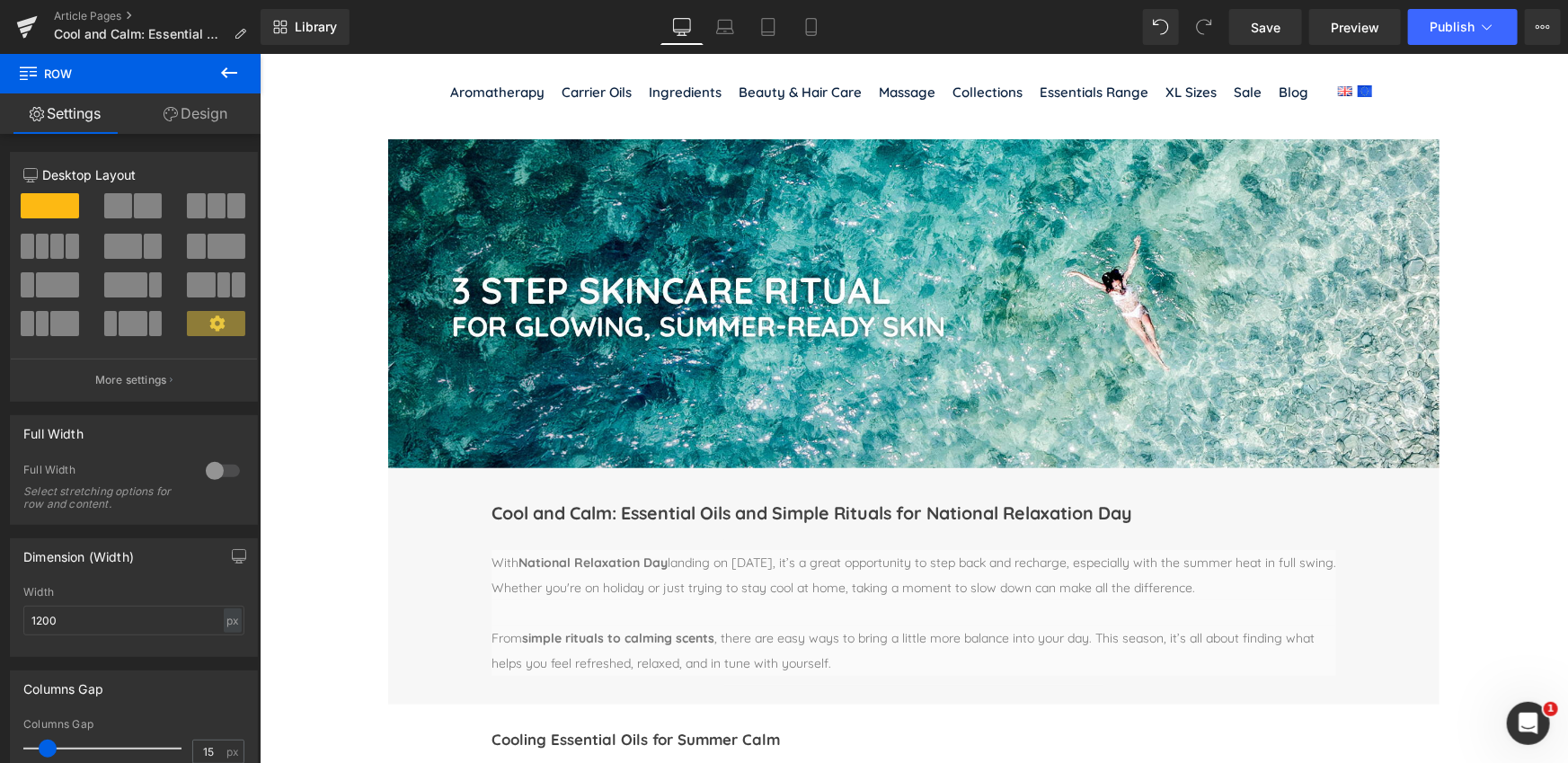
scroll to position [106, 0]
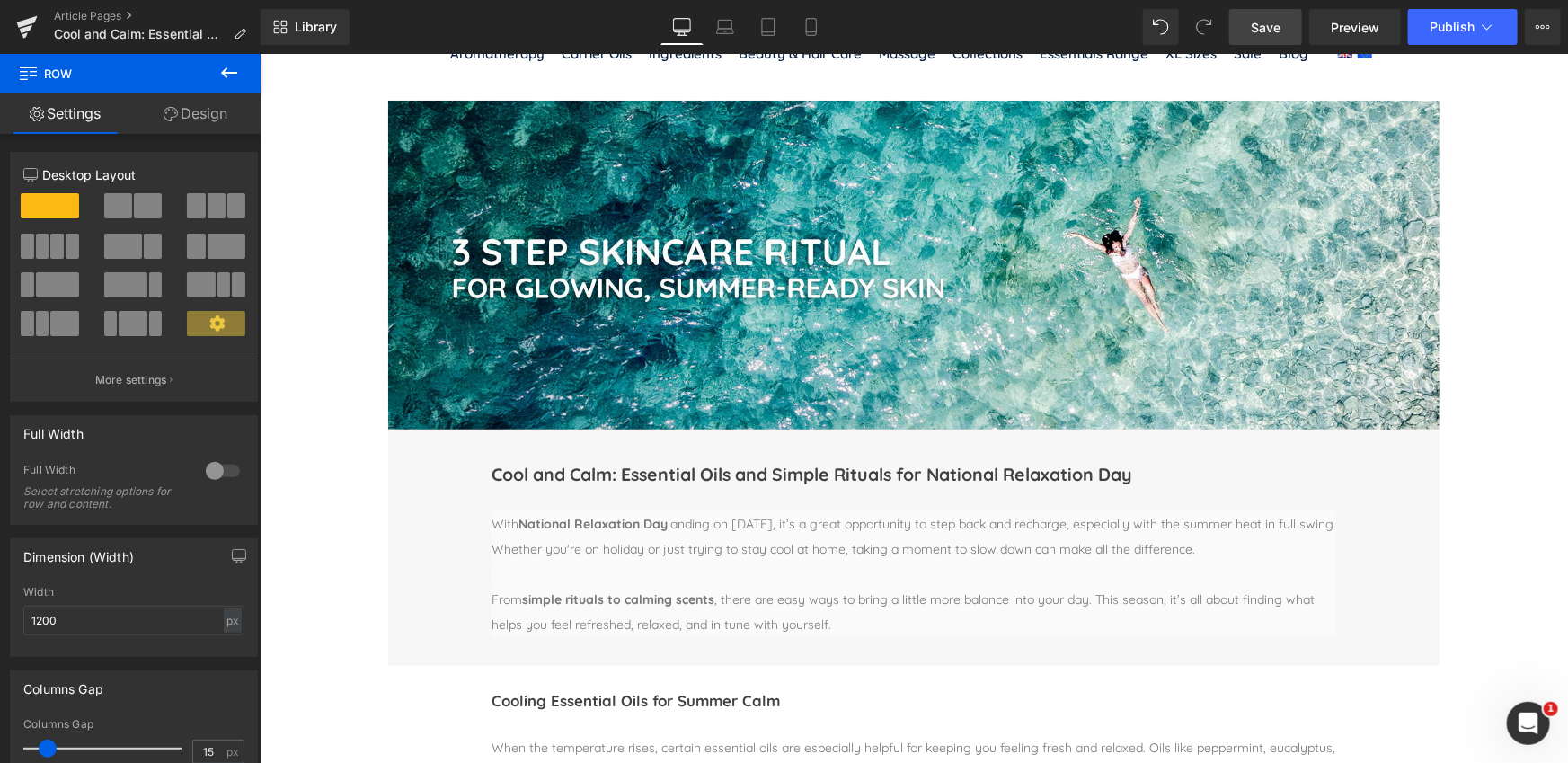
click at [1272, 30] on span "Save" at bounding box center [1265, 27] width 30 height 19
